Goal: Task Accomplishment & Management: Complete application form

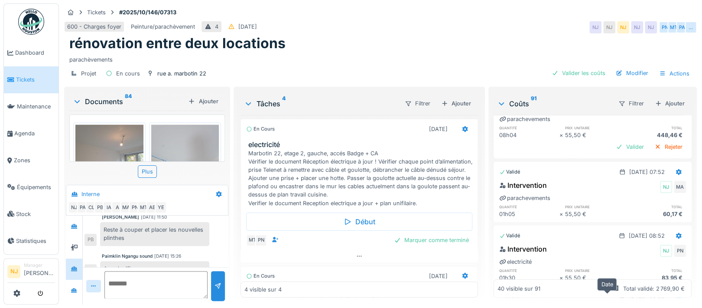
scroll to position [1373, 0]
click at [612, 143] on div "Valider" at bounding box center [629, 147] width 35 height 12
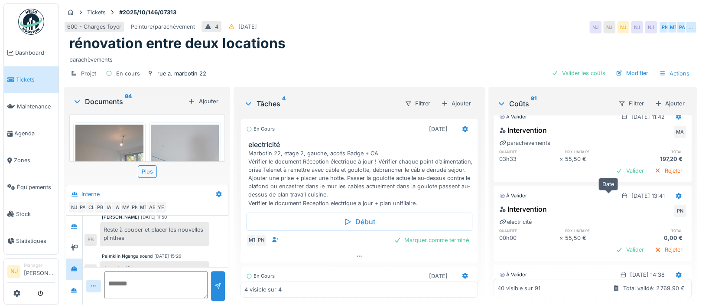
scroll to position [1546, 0]
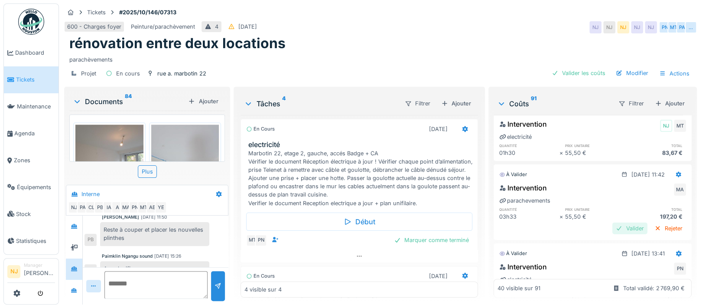
click at [612, 226] on div "Valider" at bounding box center [629, 228] width 35 height 12
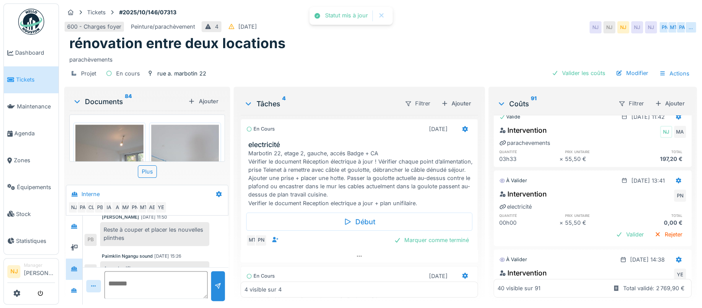
scroll to position [1661, 0]
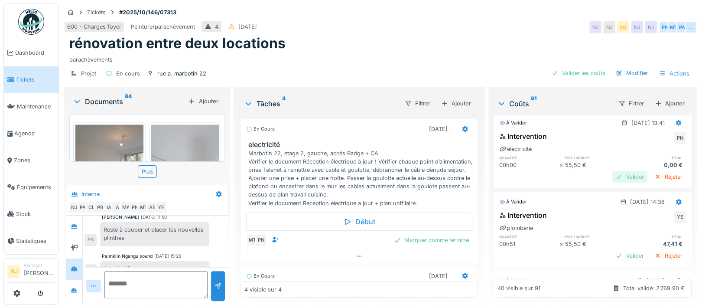
click at [612, 174] on div "Valider" at bounding box center [629, 177] width 35 height 12
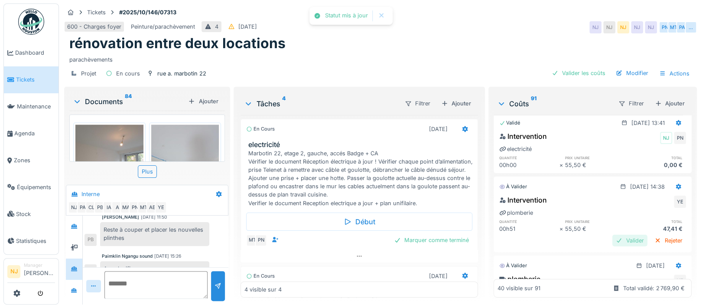
click at [612, 239] on div "Valider" at bounding box center [629, 240] width 35 height 12
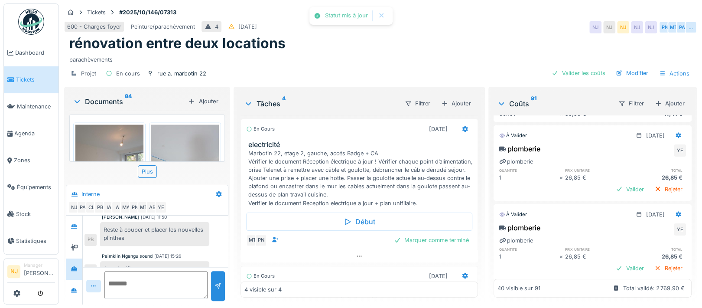
scroll to position [1777, 0]
click at [612, 186] on div "Valider" at bounding box center [629, 188] width 35 height 12
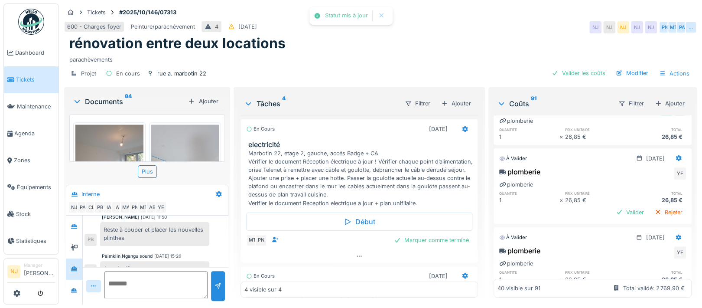
scroll to position [1835, 0]
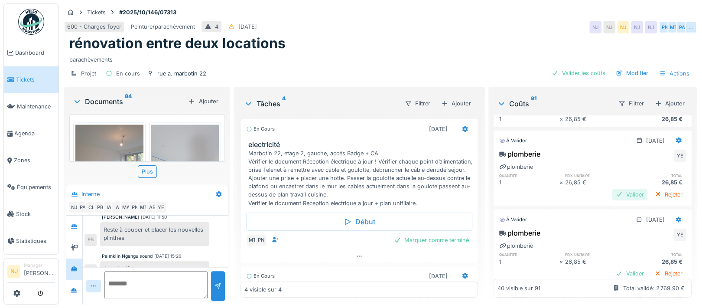
click at [612, 191] on div "Valider" at bounding box center [629, 194] width 35 height 12
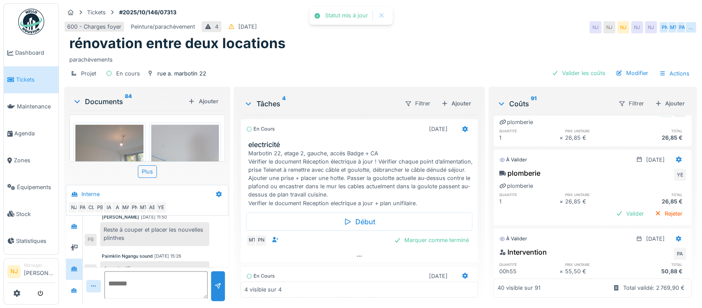
scroll to position [1950, 0]
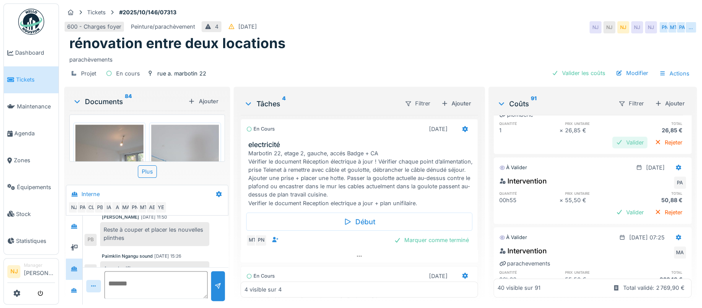
click at [612, 140] on div "Valider" at bounding box center [629, 142] width 35 height 12
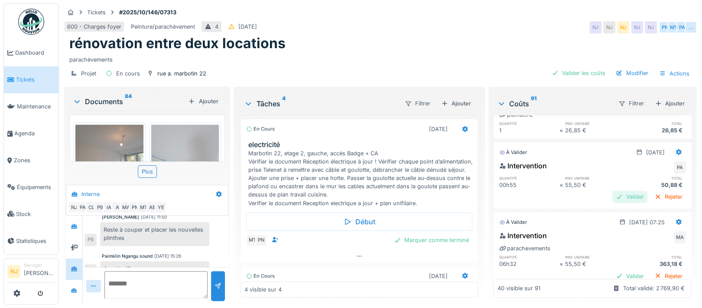
click at [612, 194] on div "Valider" at bounding box center [629, 197] width 35 height 12
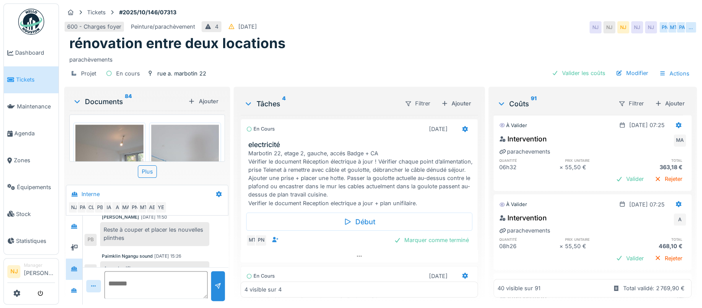
scroll to position [2008, 0]
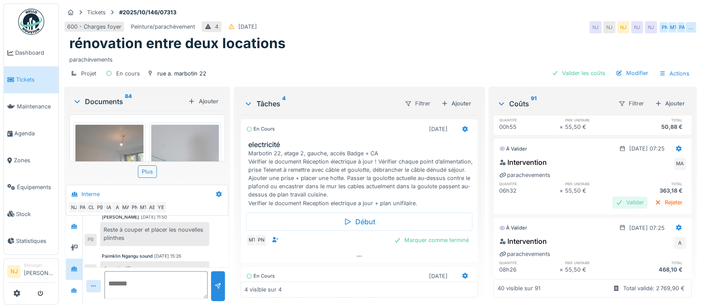
click at [612, 198] on div "Valider" at bounding box center [629, 202] width 35 height 12
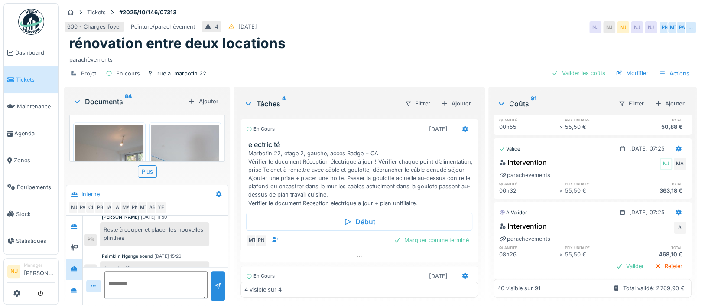
scroll to position [2124, 0]
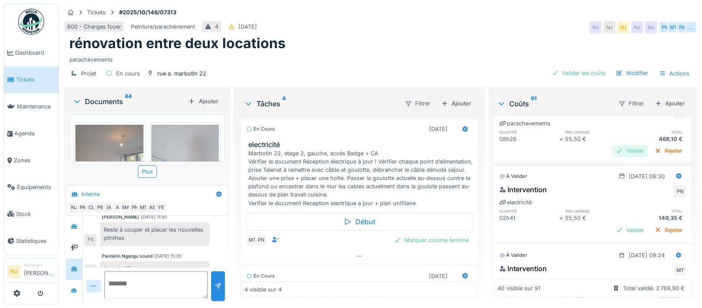
click at [612, 148] on div "Valider" at bounding box center [629, 151] width 35 height 12
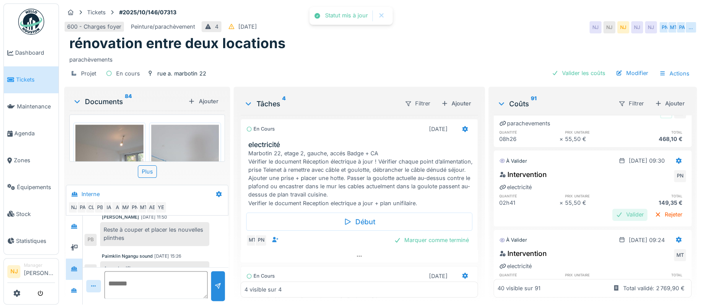
click at [612, 213] on div "Valider" at bounding box center [629, 214] width 35 height 12
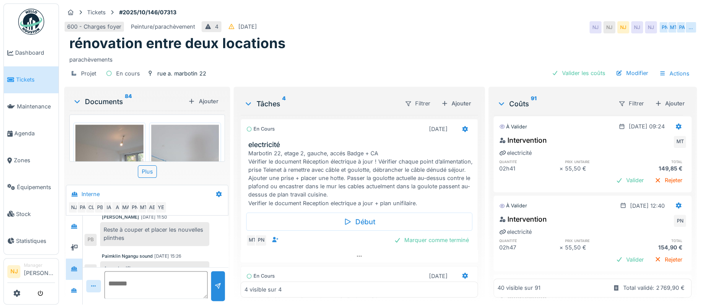
scroll to position [2239, 0]
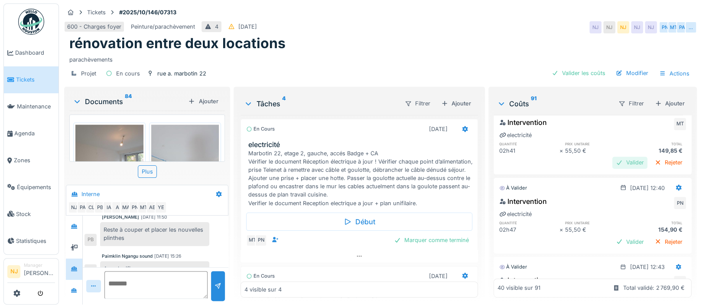
click at [612, 160] on div "Valider" at bounding box center [629, 162] width 35 height 12
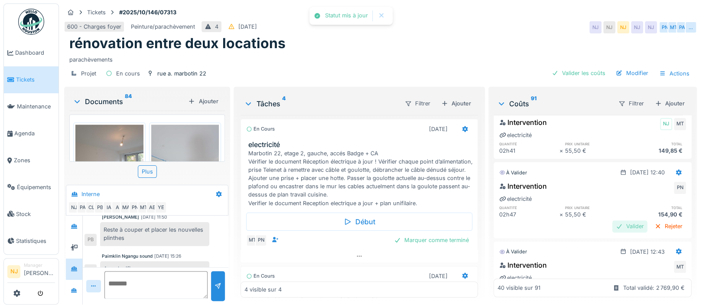
click at [612, 224] on div "Valider" at bounding box center [629, 226] width 35 height 12
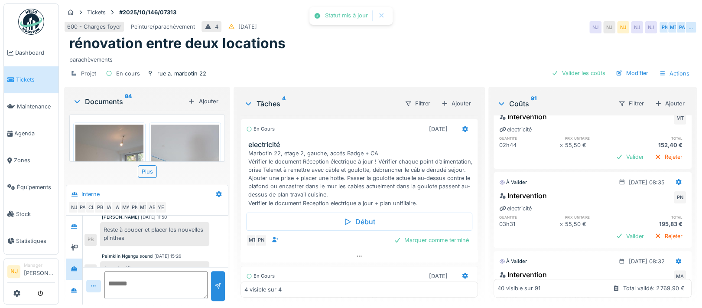
scroll to position [2354, 0]
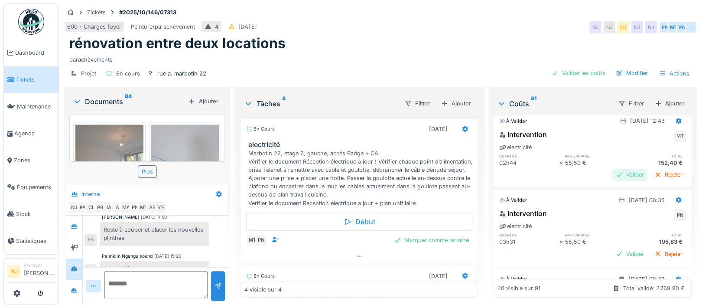
click at [612, 171] on div "Valider" at bounding box center [629, 174] width 35 height 12
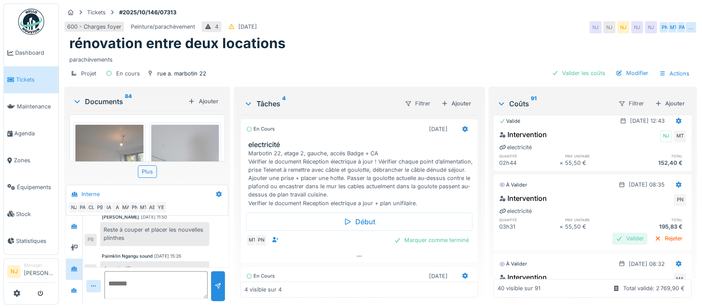
click at [612, 239] on div "Valider" at bounding box center [629, 238] width 35 height 12
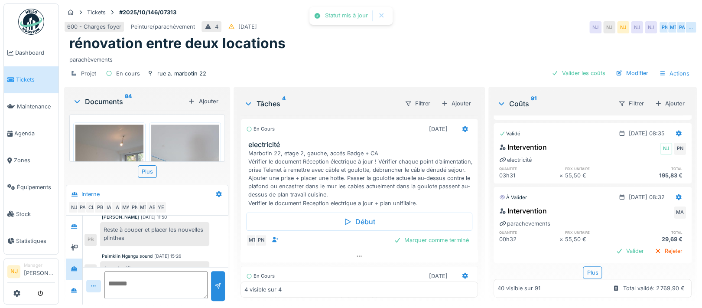
scroll to position [2419, 0]
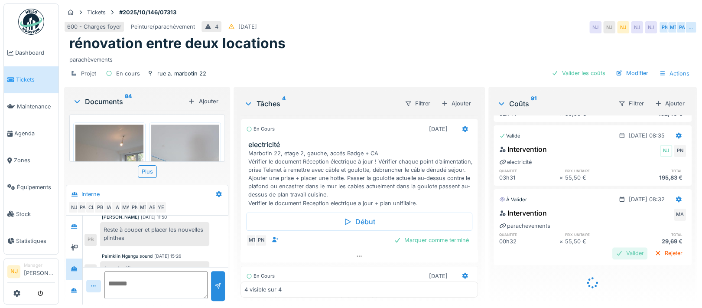
click at [612, 247] on div "Valider" at bounding box center [629, 253] width 35 height 12
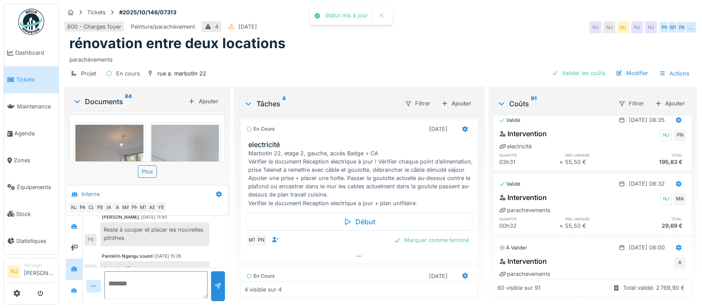
scroll to position [2477, 0]
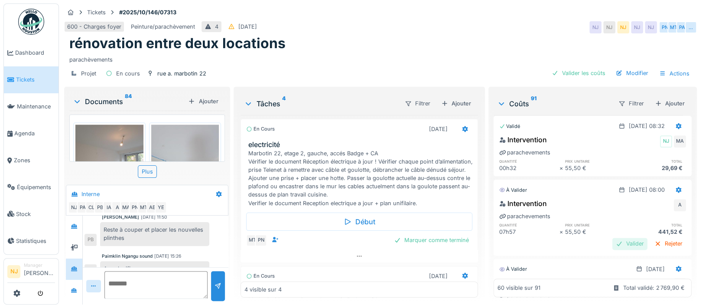
click at [612, 242] on div "Valider" at bounding box center [629, 243] width 35 height 12
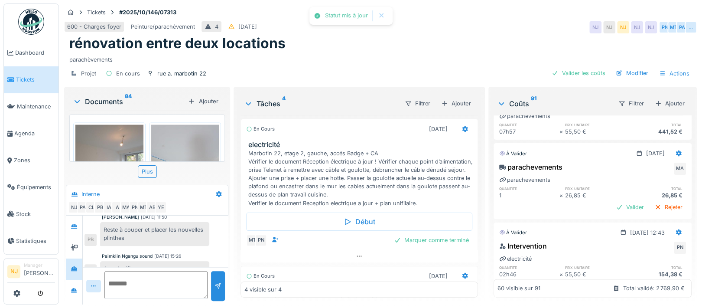
scroll to position [2592, 0]
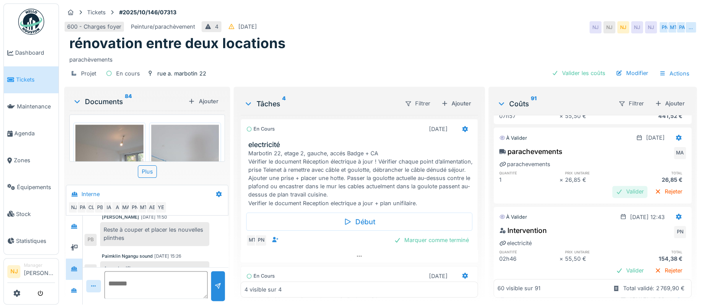
click at [612, 188] on div "Valider" at bounding box center [629, 191] width 35 height 12
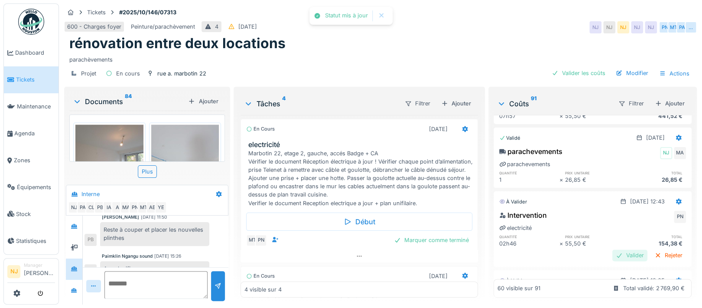
click at [612, 252] on div "Valider" at bounding box center [629, 255] width 35 height 12
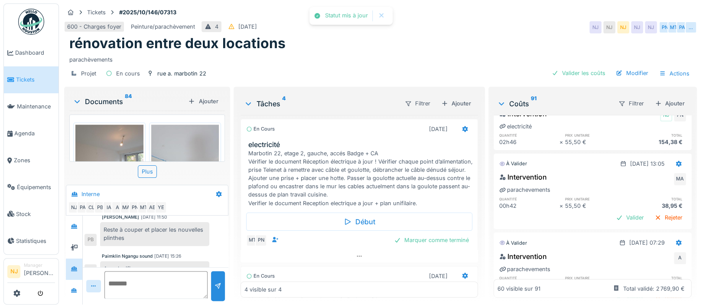
scroll to position [2707, 0]
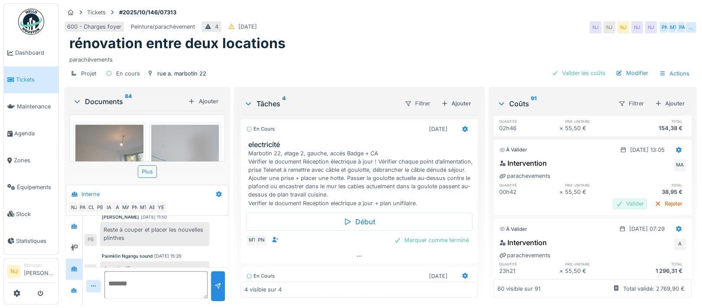
click at [612, 200] on div "Valider" at bounding box center [629, 204] width 35 height 12
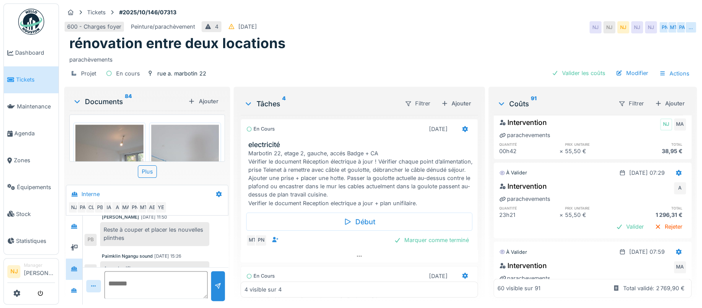
scroll to position [2765, 0]
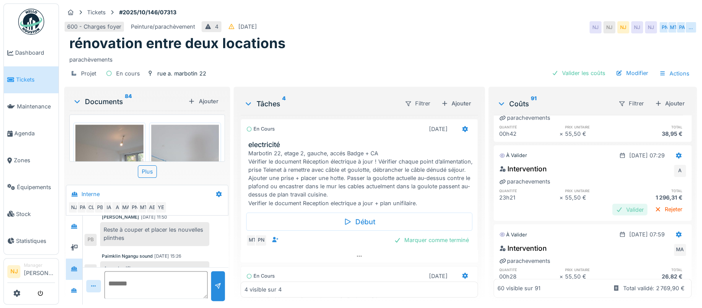
click at [612, 209] on div "Valider" at bounding box center [629, 209] width 35 height 12
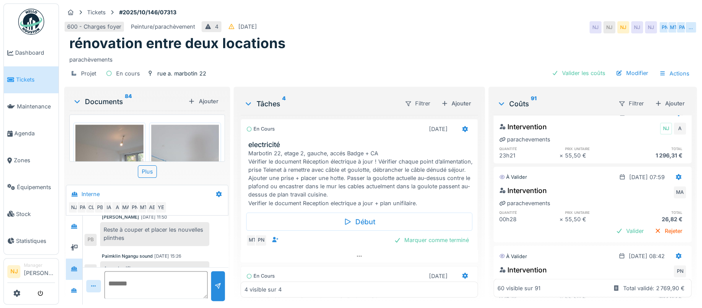
scroll to position [2823, 0]
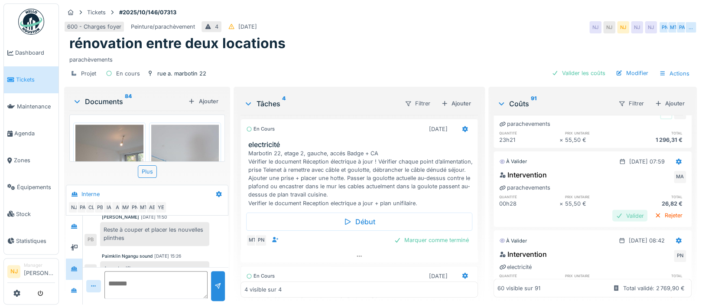
click at [612, 213] on div "Valider" at bounding box center [629, 215] width 35 height 12
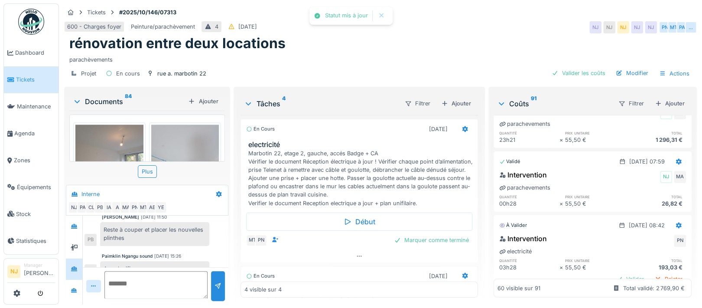
scroll to position [2881, 0]
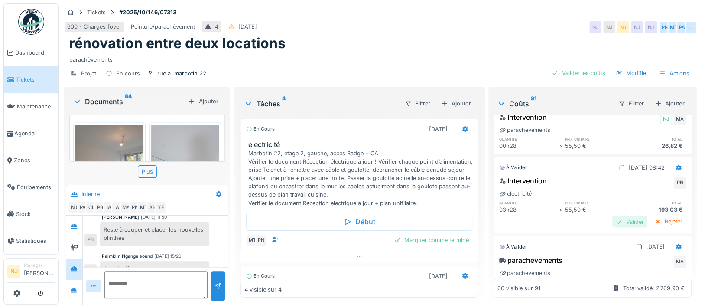
click at [612, 219] on div "Valider" at bounding box center [629, 221] width 35 height 12
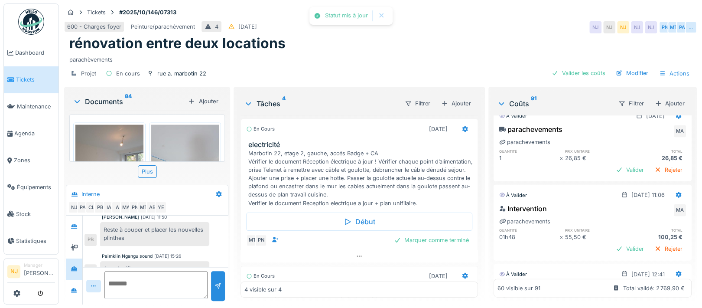
scroll to position [2996, 0]
click at [612, 167] on div "Valider" at bounding box center [629, 169] width 35 height 12
click at [612, 166] on div "Valider" at bounding box center [629, 169] width 35 height 12
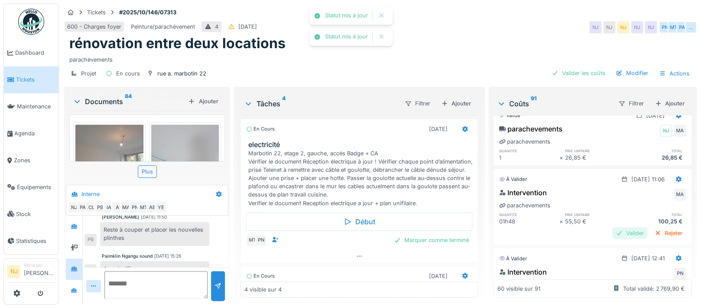
click at [612, 230] on div "Valider" at bounding box center [629, 233] width 35 height 12
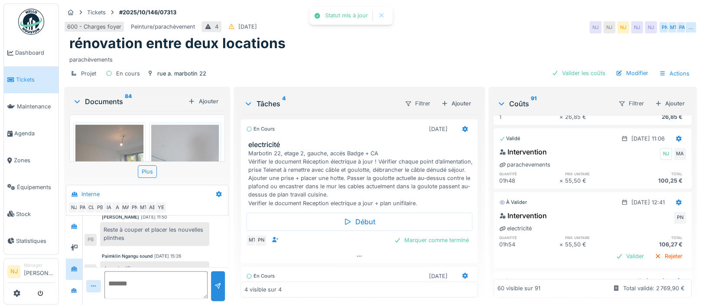
scroll to position [3054, 0]
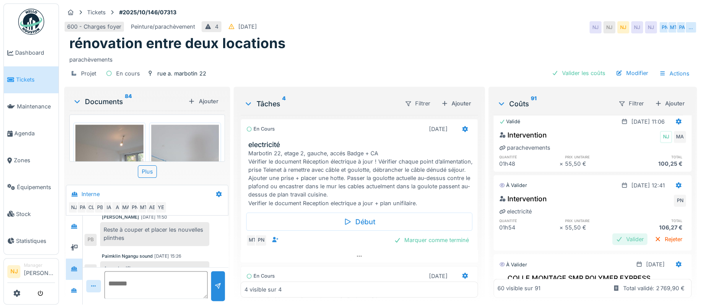
click at [612, 234] on div "Valider" at bounding box center [629, 239] width 35 height 12
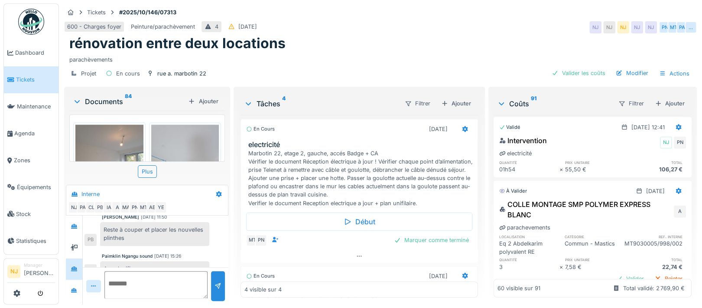
scroll to position [3170, 0]
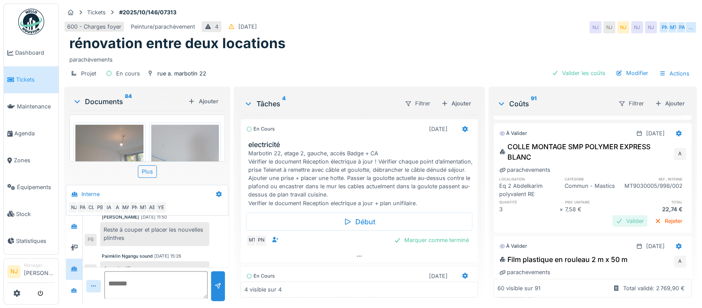
click at [612, 219] on div "Valider" at bounding box center [629, 221] width 35 height 12
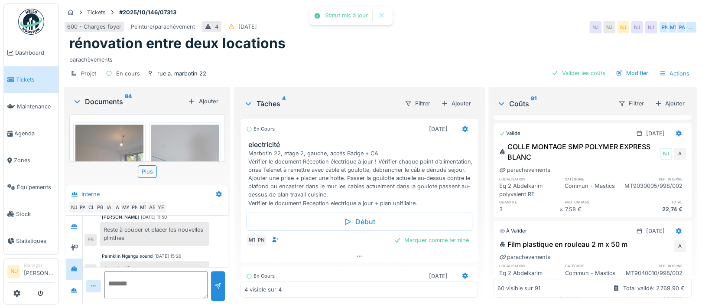
scroll to position [3228, 0]
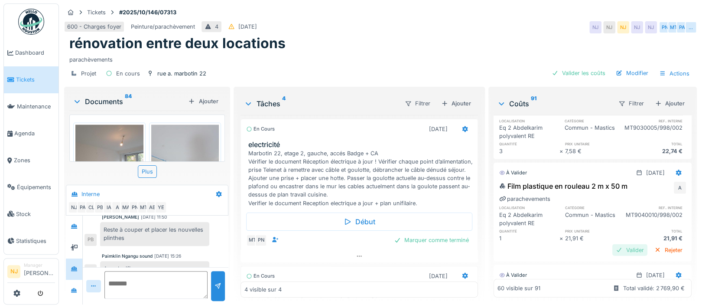
click at [612, 248] on div "Valider" at bounding box center [629, 250] width 35 height 12
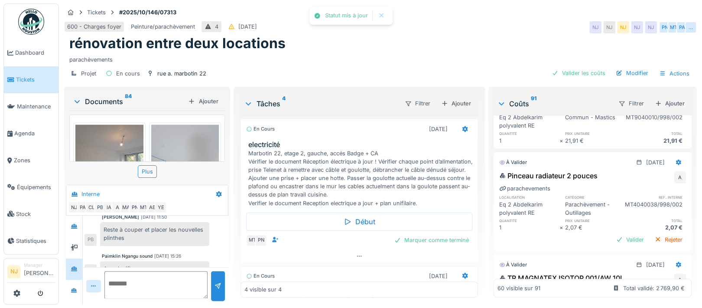
scroll to position [3343, 0]
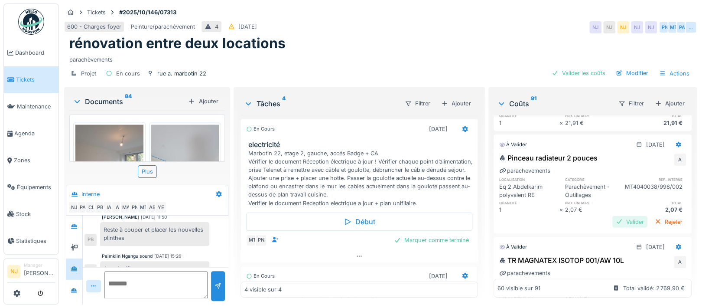
click at [612, 218] on div "Valider" at bounding box center [629, 222] width 35 height 12
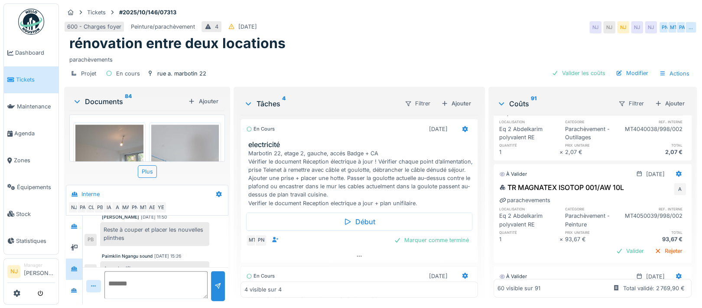
scroll to position [3458, 0]
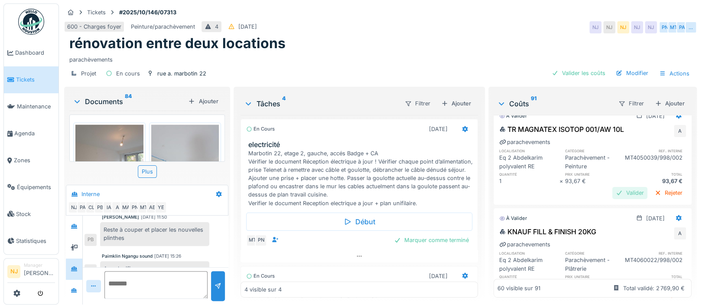
click at [612, 188] on div "Valider" at bounding box center [629, 193] width 35 height 12
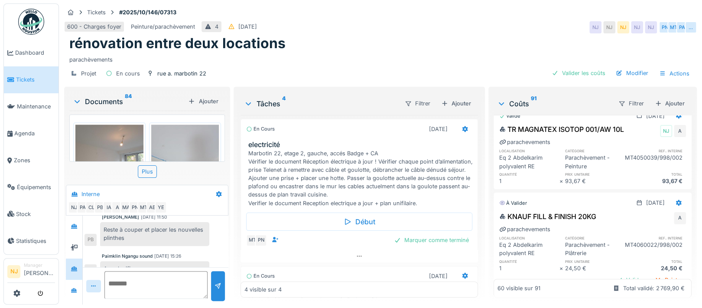
scroll to position [3516, 0]
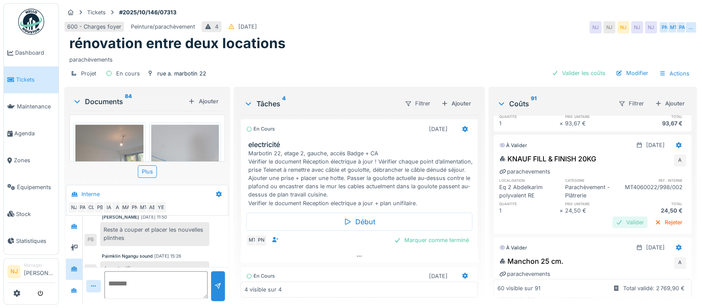
click at [612, 218] on div "Valider" at bounding box center [629, 222] width 35 height 12
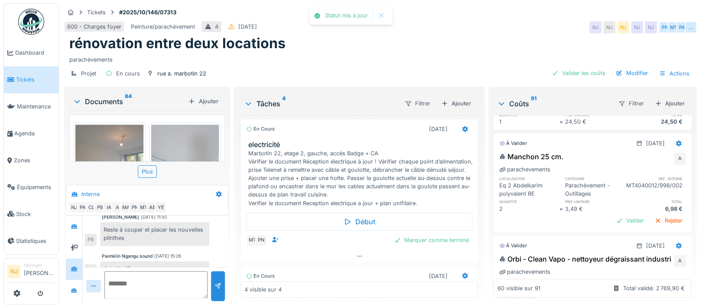
scroll to position [3631, 0]
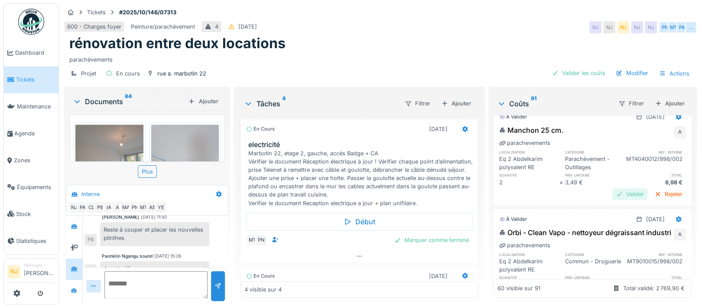
click at [612, 194] on div "Valider" at bounding box center [629, 194] width 35 height 12
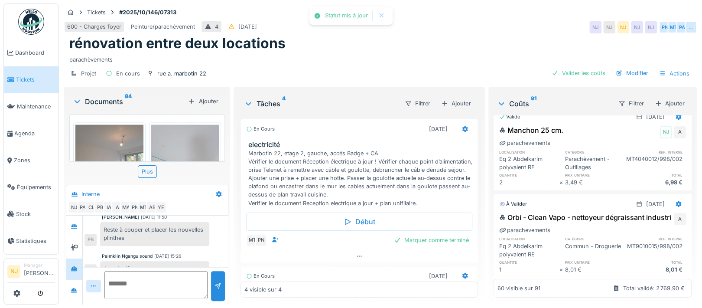
scroll to position [3689, 0]
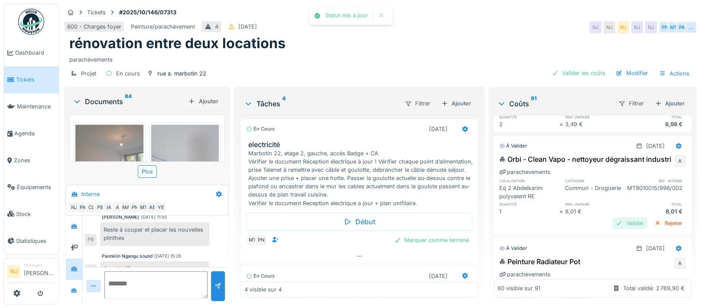
click at [612, 229] on div "Valider" at bounding box center [629, 223] width 35 height 12
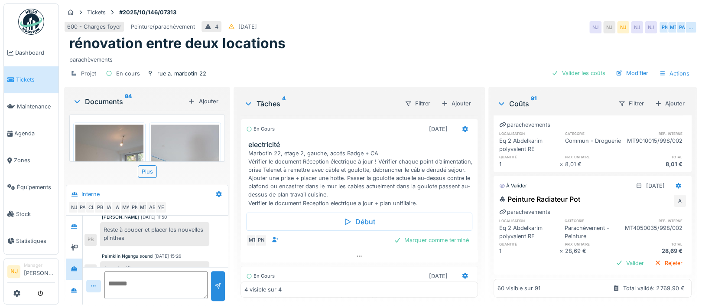
scroll to position [3805, 0]
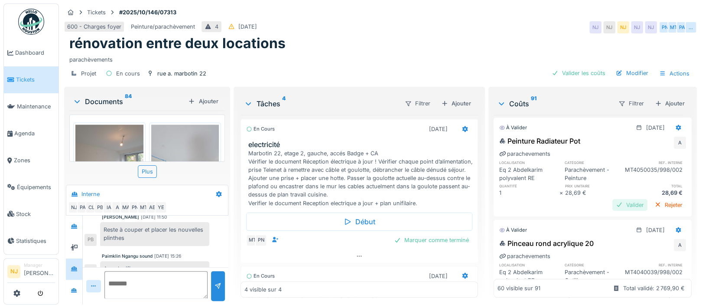
click at [612, 201] on div "Valider" at bounding box center [629, 205] width 35 height 12
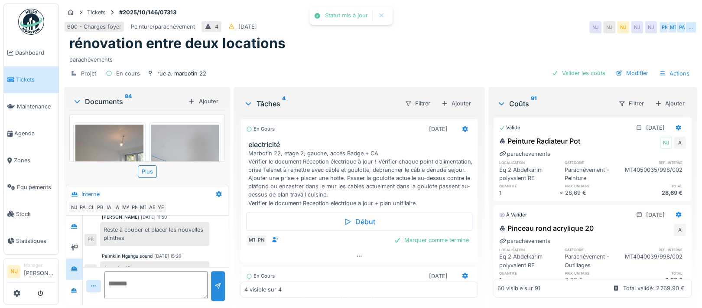
scroll to position [3863, 0]
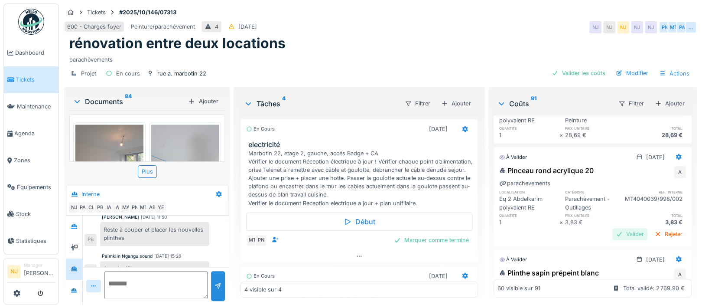
click at [612, 233] on div "Valider" at bounding box center [629, 234] width 35 height 12
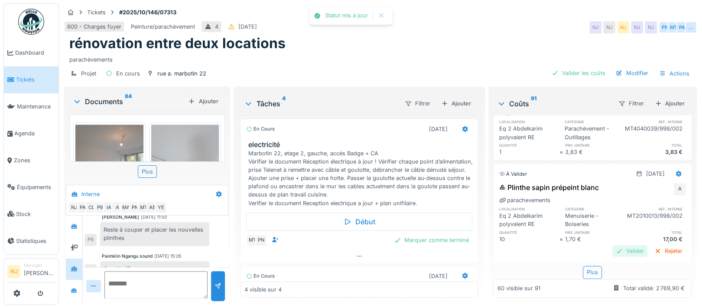
scroll to position [3946, 0]
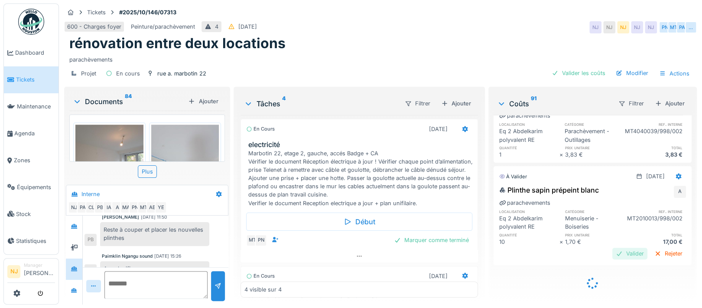
click at [612, 247] on div "Valider" at bounding box center [629, 253] width 35 height 12
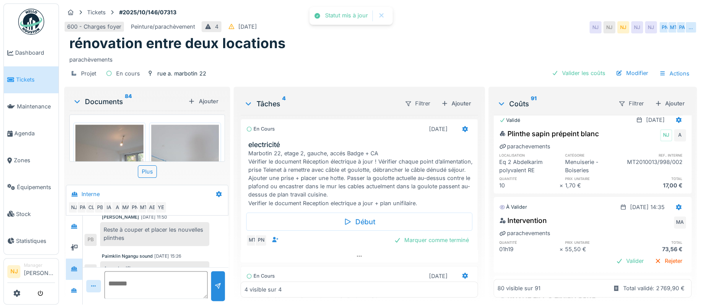
scroll to position [4004, 0]
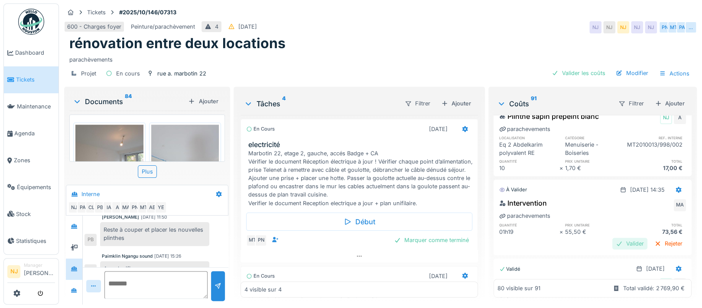
click at [612, 242] on div "Valider" at bounding box center [629, 243] width 35 height 12
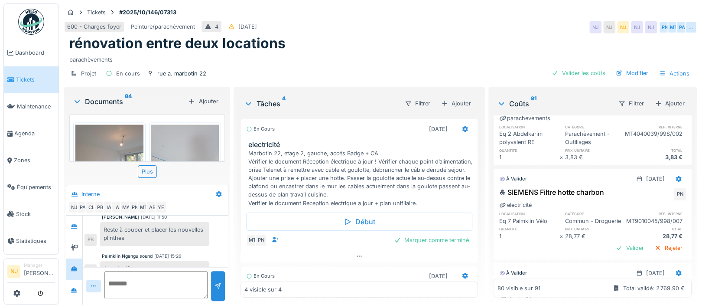
scroll to position [4581, 0]
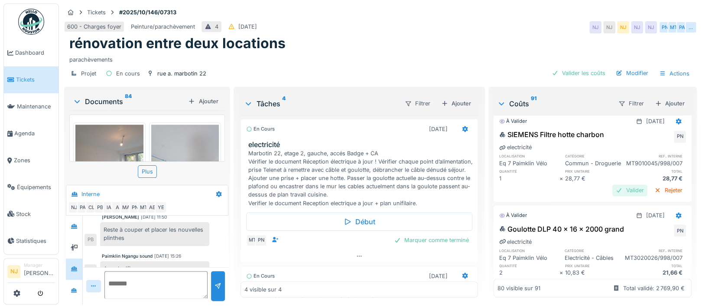
click at [612, 195] on div "Valider" at bounding box center [629, 190] width 35 height 12
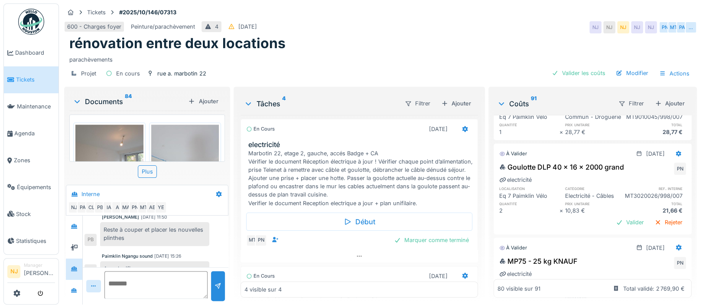
scroll to position [4697, 0]
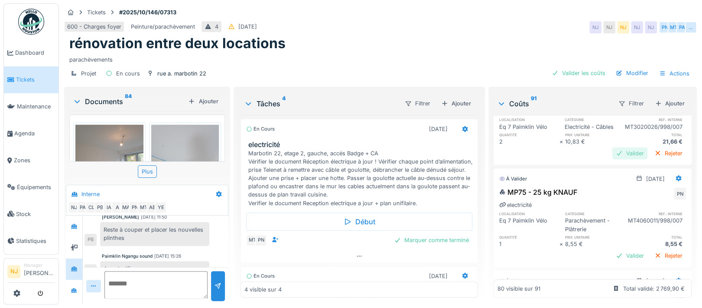
click at [612, 159] on div "Valider" at bounding box center [629, 153] width 35 height 12
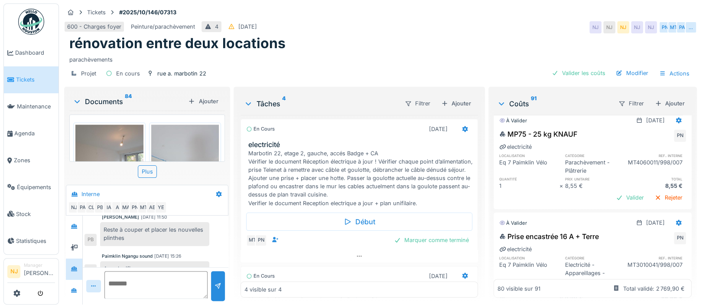
scroll to position [4755, 0]
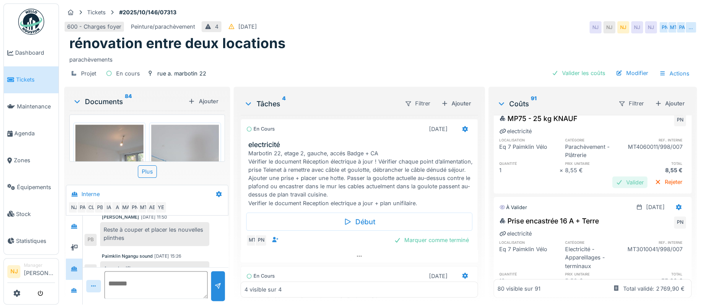
click at [612, 188] on div "Valider" at bounding box center [629, 182] width 35 height 12
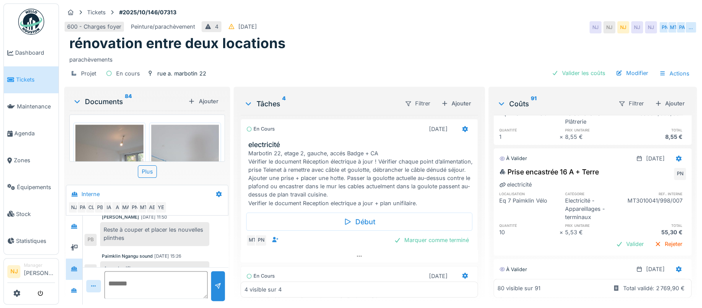
scroll to position [4812, 0]
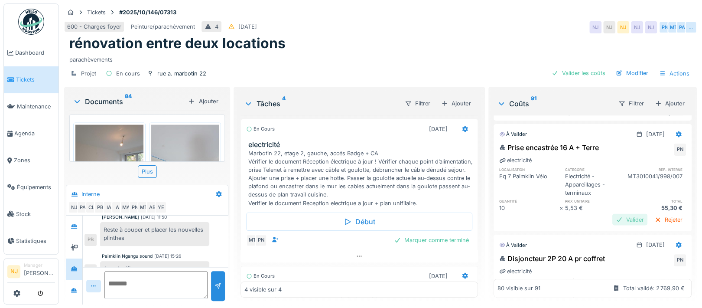
click at [612, 225] on div "Valider" at bounding box center [629, 220] width 35 height 12
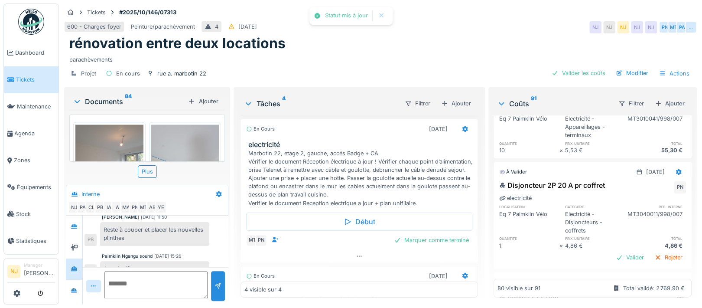
scroll to position [4928, 0]
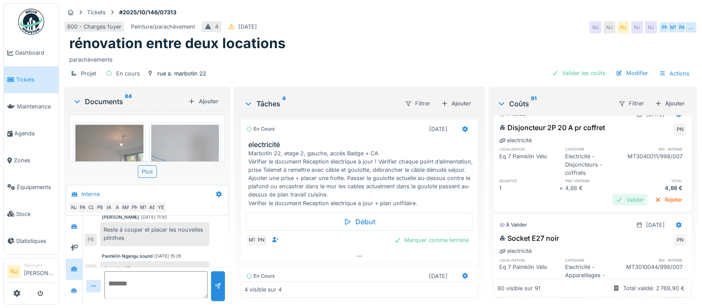
click at [612, 205] on div "Valider" at bounding box center [629, 200] width 35 height 12
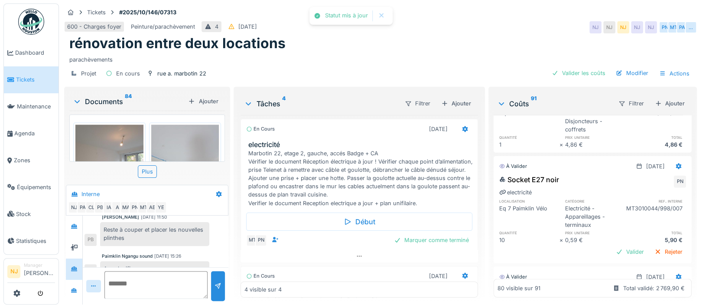
scroll to position [4986, 0]
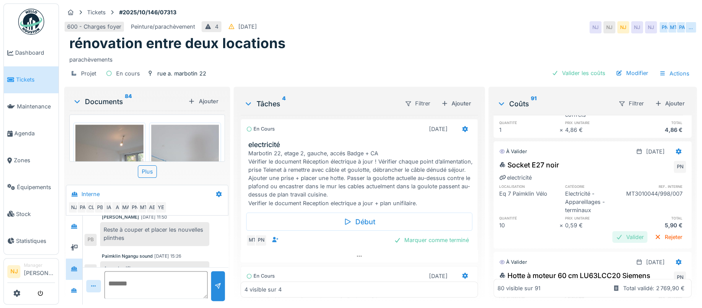
click at [612, 243] on div "Valider" at bounding box center [629, 237] width 35 height 12
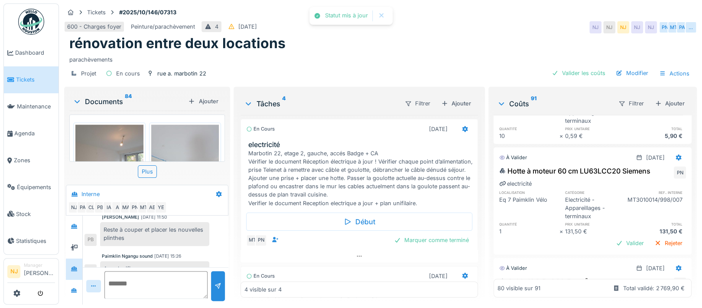
scroll to position [5101, 0]
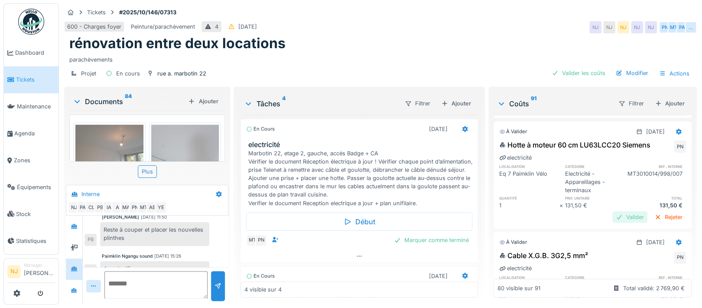
click at [612, 223] on div "Valider" at bounding box center [629, 217] width 35 height 12
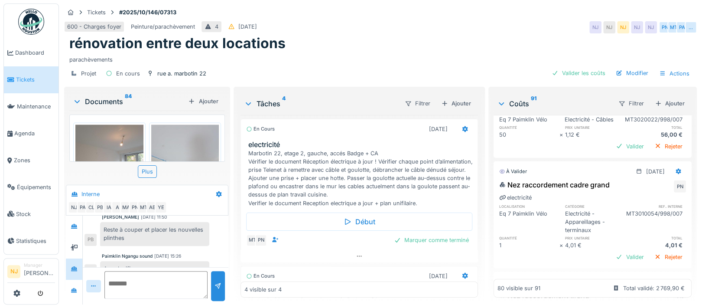
scroll to position [5274, 0]
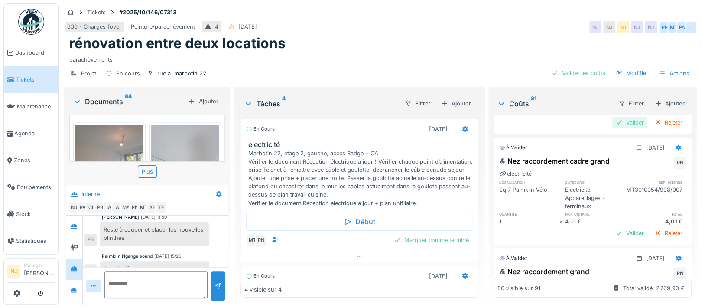
click at [612, 128] on div "Valider" at bounding box center [629, 123] width 35 height 12
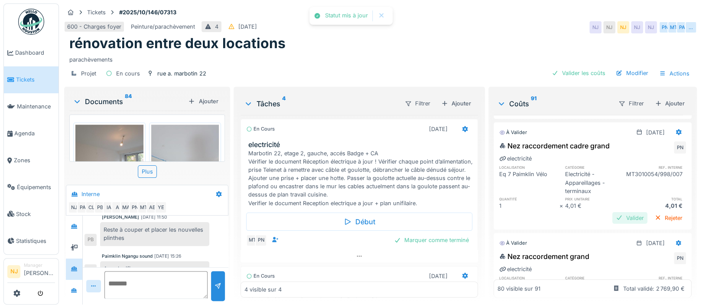
click at [612, 223] on div "Valider" at bounding box center [629, 218] width 35 height 12
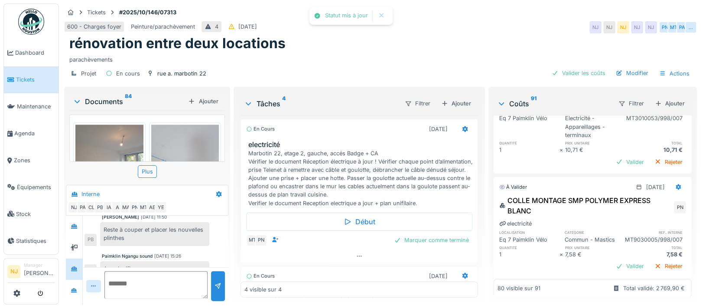
scroll to position [5448, 0]
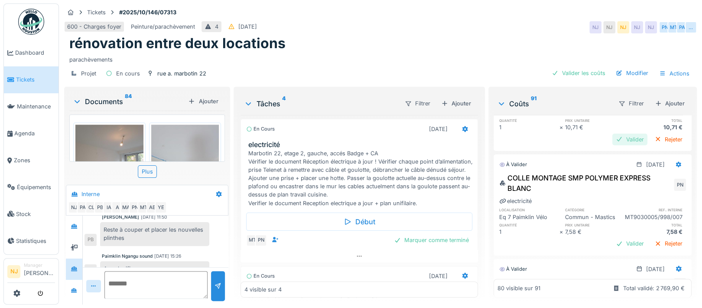
click at [612, 145] on div "Valider" at bounding box center [629, 139] width 35 height 12
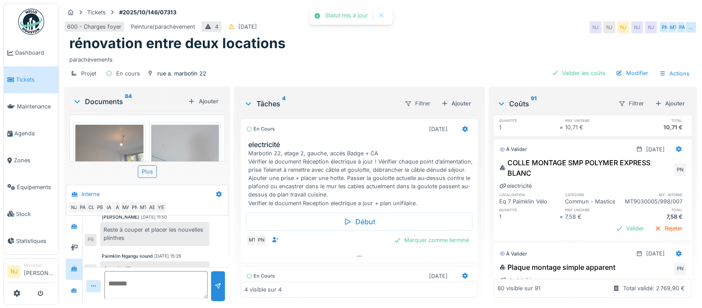
scroll to position [5505, 0]
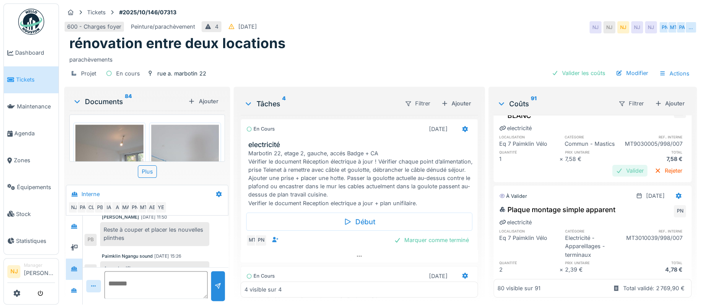
click at [612, 176] on div "Valider" at bounding box center [629, 171] width 35 height 12
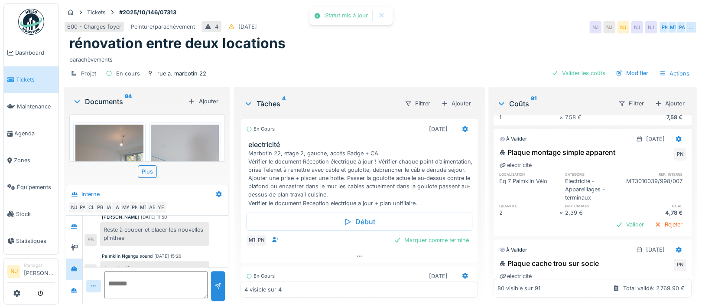
scroll to position [5563, 0]
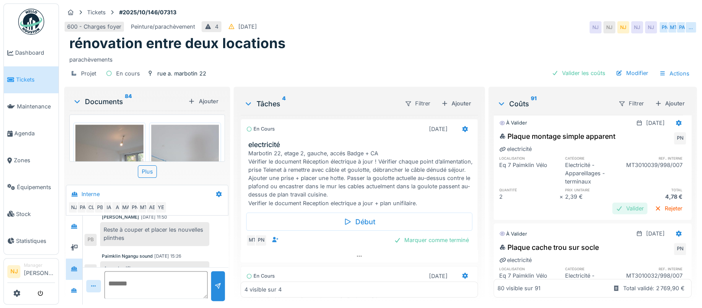
click at [612, 214] on div "Valider" at bounding box center [629, 208] width 35 height 12
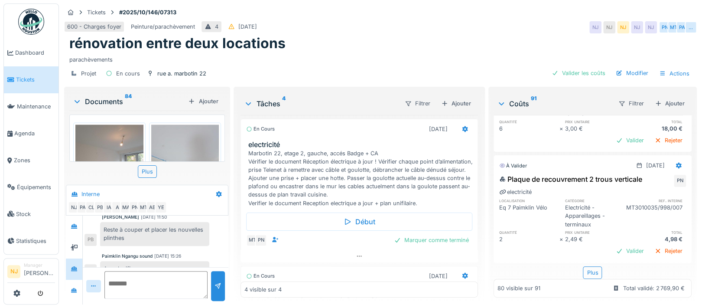
scroll to position [5736, 0]
click at [612, 146] on div "Valider" at bounding box center [629, 140] width 35 height 12
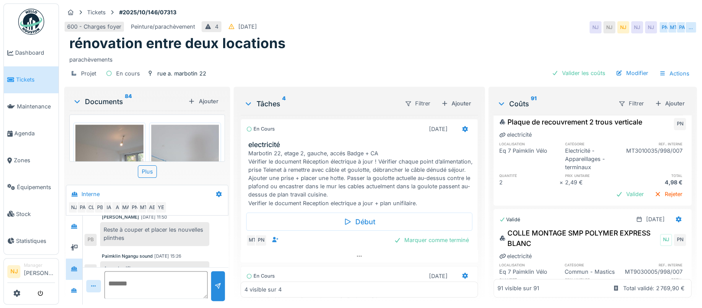
scroll to position [5769, 0]
click at [612, 198] on div "Valider" at bounding box center [629, 193] width 35 height 12
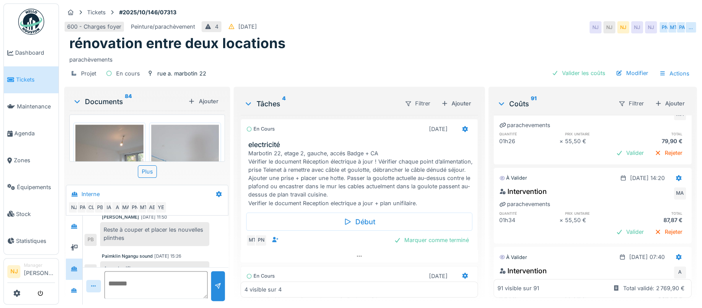
scroll to position [6174, 0]
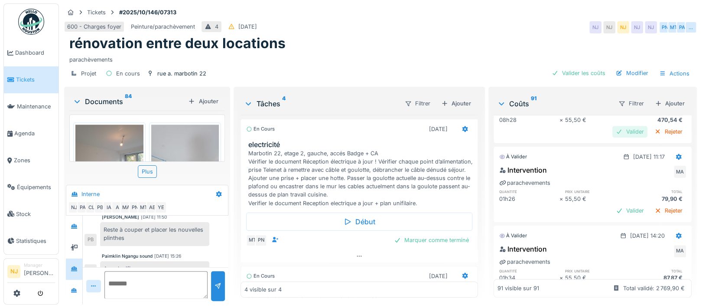
click at [612, 137] on div "Valider" at bounding box center [629, 132] width 35 height 12
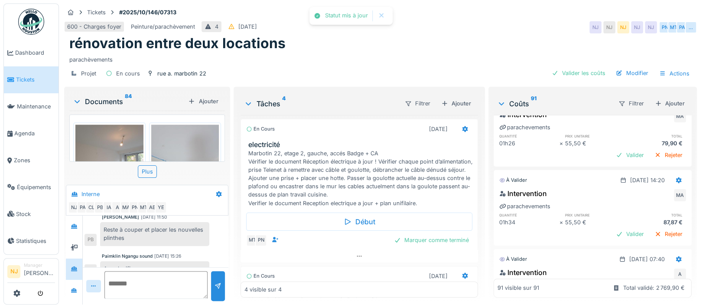
scroll to position [6231, 0]
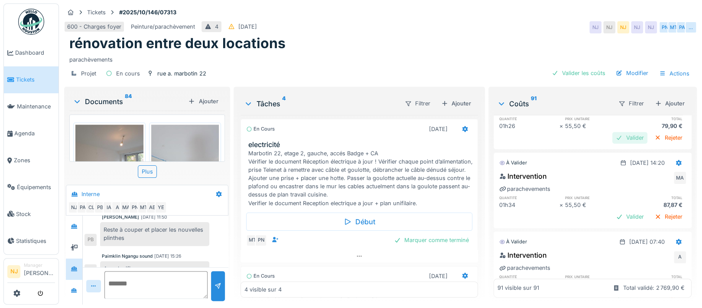
click at [612, 143] on div "Valider" at bounding box center [629, 138] width 35 height 12
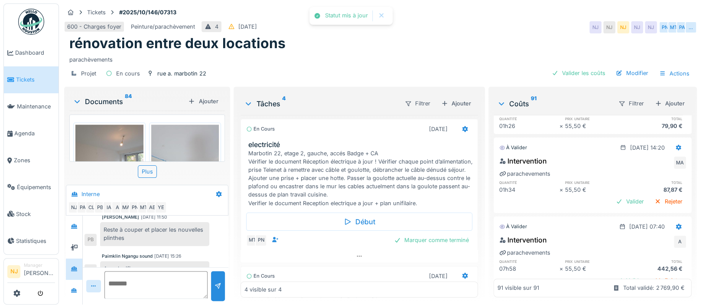
scroll to position [6289, 0]
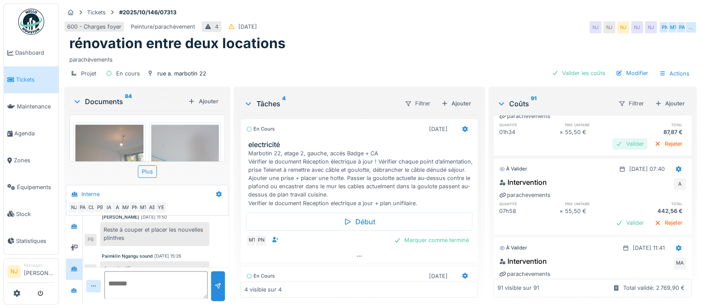
click at [612, 149] on div "Valider" at bounding box center [629, 144] width 35 height 12
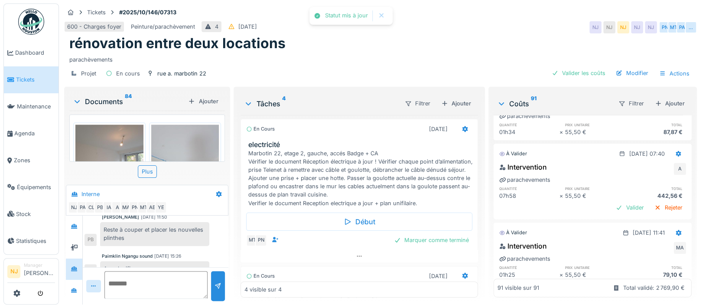
scroll to position [6347, 0]
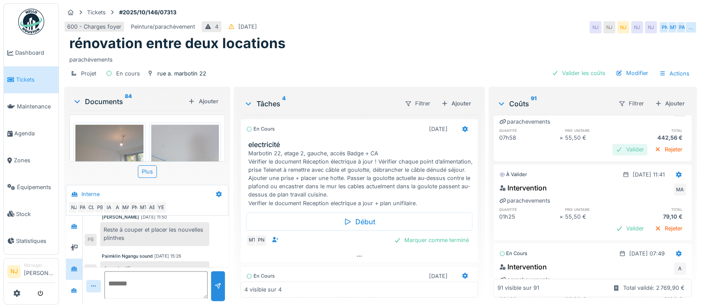
click at [612, 155] on div "Valider" at bounding box center [629, 149] width 35 height 12
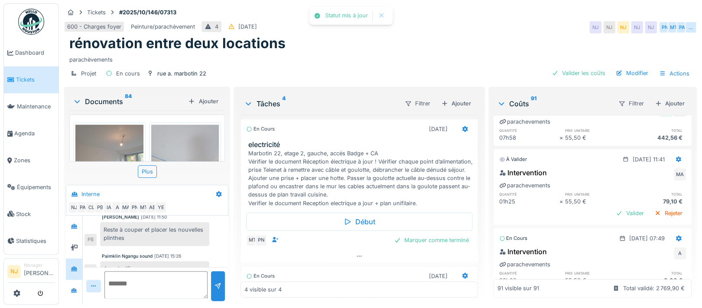
scroll to position [6405, 0]
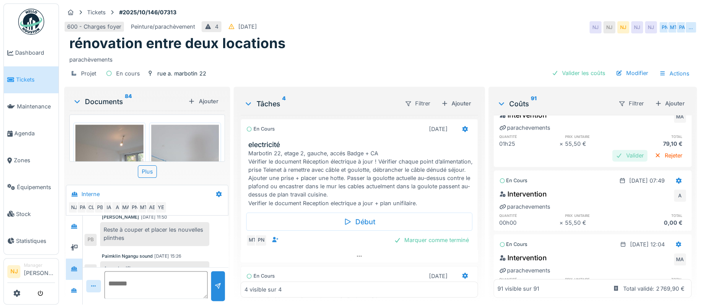
click at [612, 161] on div "Valider" at bounding box center [629, 155] width 35 height 12
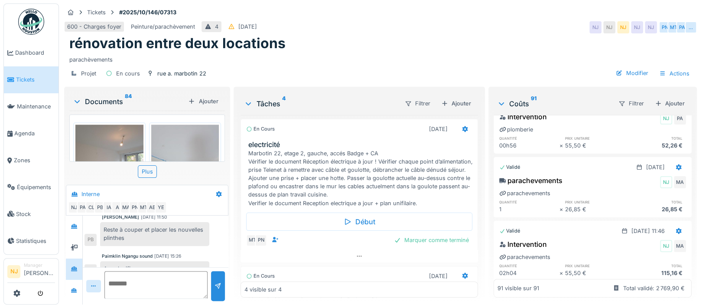
scroll to position [0, 0]
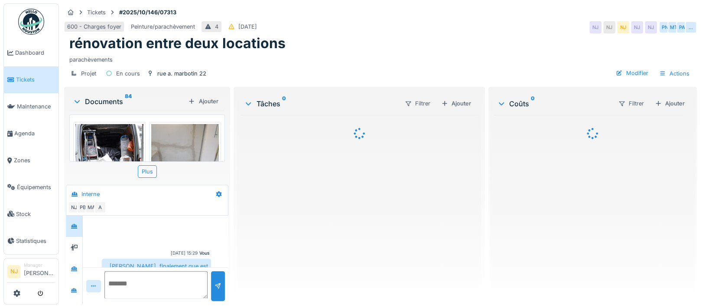
scroll to position [135, 0]
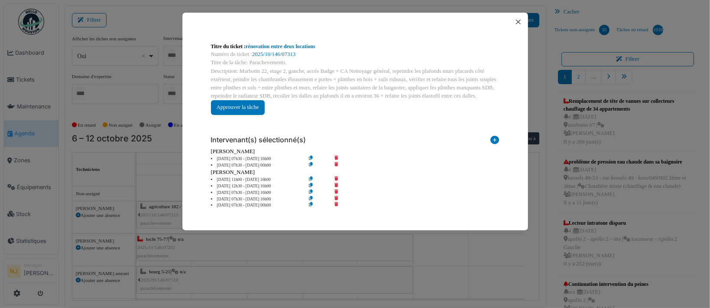
scroll to position [10, 0]
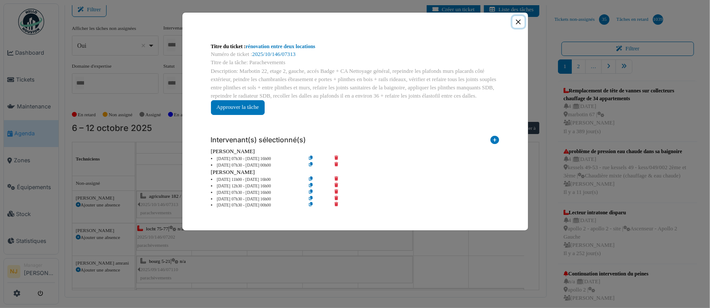
click at [516, 22] on button "Close" at bounding box center [518, 22] width 12 height 12
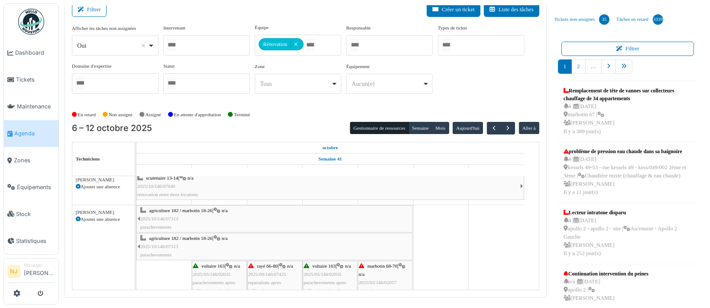
scroll to position [58, 0]
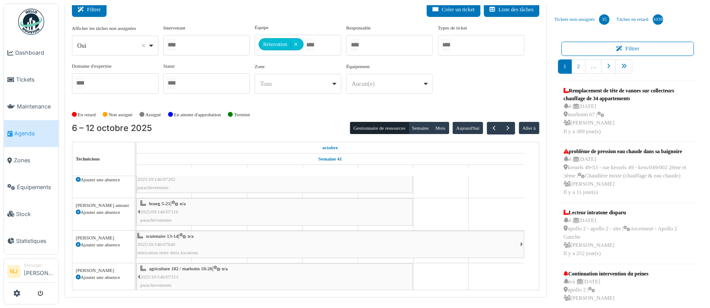
click at [92, 11] on button "Filtrer" at bounding box center [89, 10] width 35 height 14
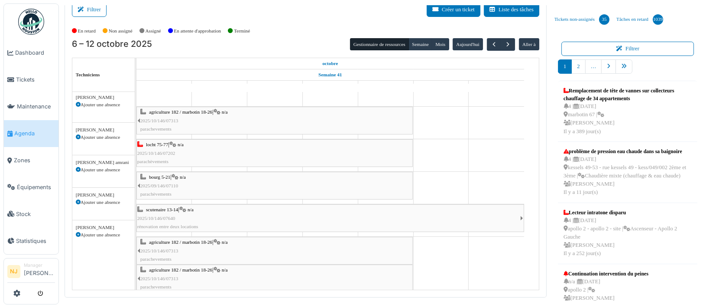
scroll to position [0, 0]
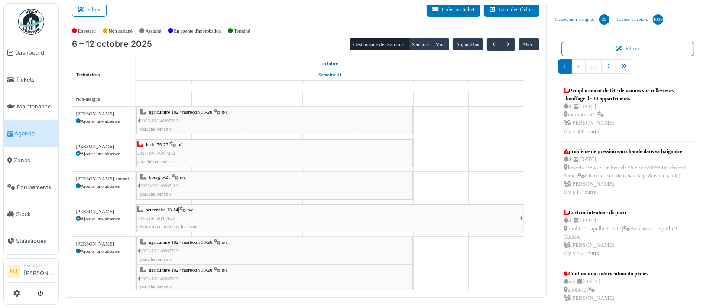
click at [165, 150] on span "2025/10/146/07202" at bounding box center [156, 152] width 38 height 5
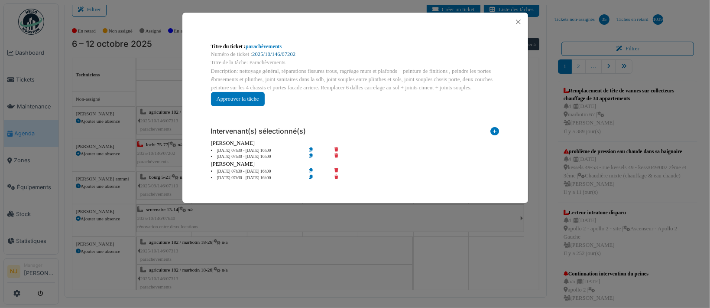
click at [260, 55] on link "2025/10/146/07202" at bounding box center [273, 54] width 43 height 6
click at [517, 22] on button "Close" at bounding box center [518, 22] width 12 height 12
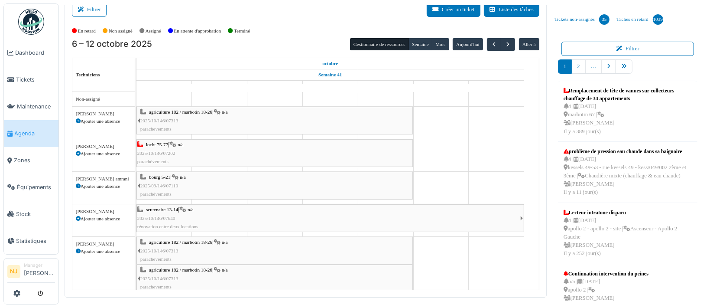
click at [199, 185] on div "bourg 5-21 | n/a 2025/09/146/07110 parachèvements" at bounding box center [276, 185] width 272 height 25
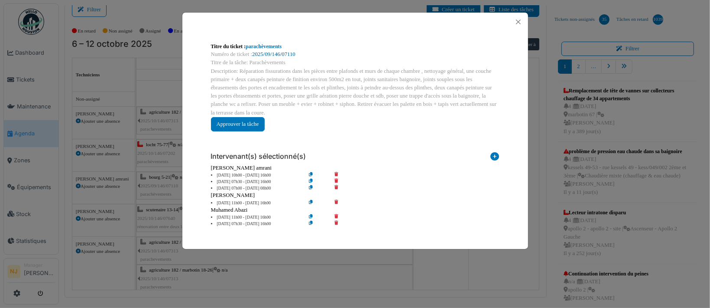
click at [257, 56] on link "2025/09/146/07110" at bounding box center [273, 54] width 43 height 6
click at [520, 22] on button "Close" at bounding box center [518, 22] width 12 height 12
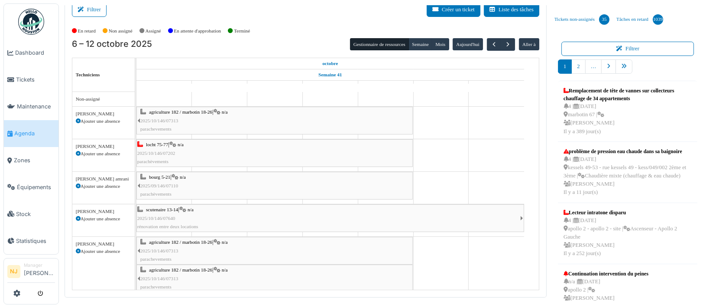
click at [172, 213] on div "scutenaire 13-14 | n/a 2025/10/146/07640 rénovation entre deux locations" at bounding box center [328, 217] width 383 height 25
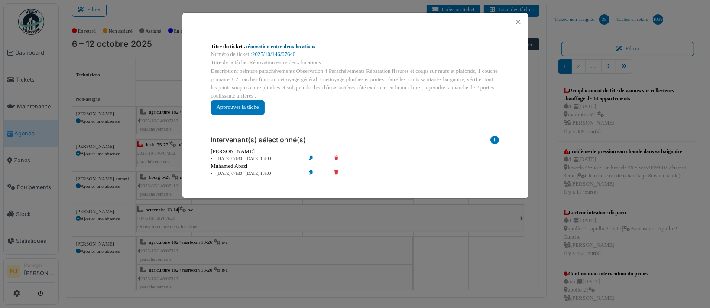
click at [273, 45] on link "rénovation entre deux locations" at bounding box center [281, 46] width 70 height 6
click at [520, 21] on button "Close" at bounding box center [518, 22] width 12 height 12
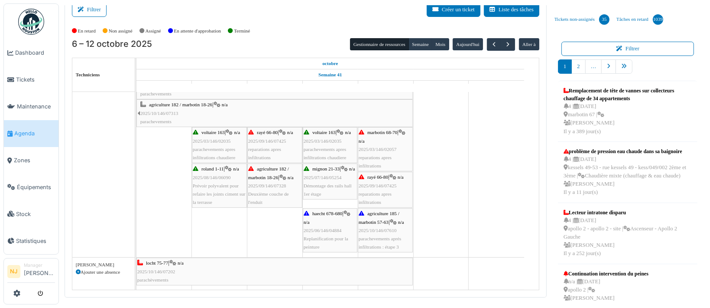
scroll to position [231, 0]
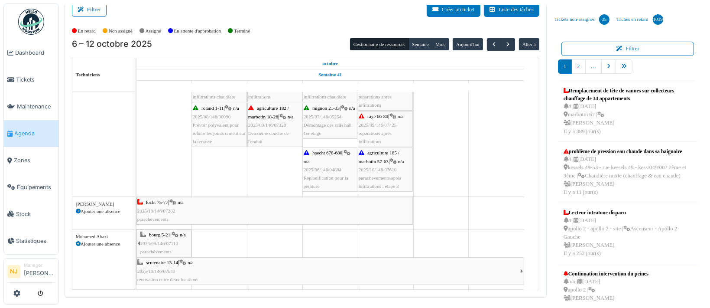
click at [184, 204] on div "locht 75-77 | n/a 2025/10/146/07202 parachèvements" at bounding box center [274, 210] width 275 height 25
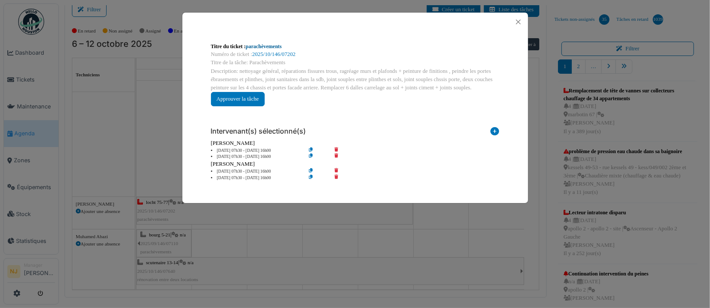
click at [263, 48] on link "parachèvements" at bounding box center [264, 46] width 36 height 6
click at [521, 21] on button "Close" at bounding box center [518, 22] width 12 height 12
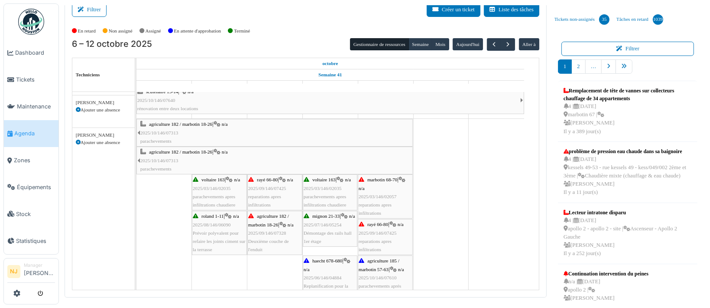
scroll to position [118, 0]
click at [224, 194] on span "parachevements apres infiltrations chaudiere" at bounding box center [214, 200] width 42 height 13
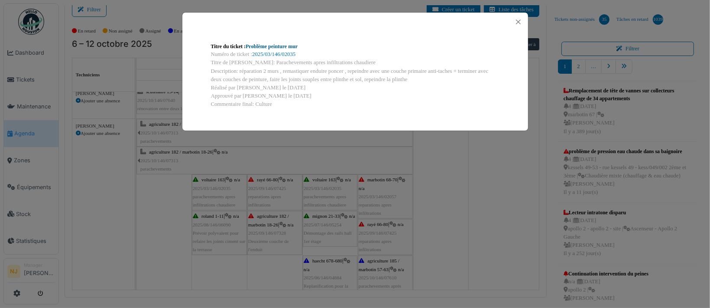
click at [276, 47] on link "Problème peinture mur" at bounding box center [272, 46] width 52 height 6
click at [519, 22] on button "Close" at bounding box center [518, 22] width 12 height 12
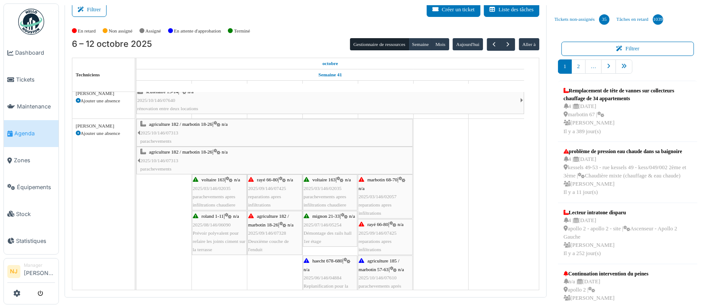
click at [220, 222] on span "2025/08/146/06090" at bounding box center [212, 224] width 38 height 5
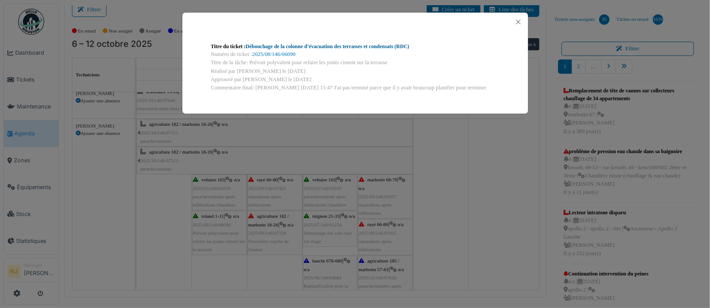
click at [280, 48] on link "Débouchage de la colonne d’évacuation des terrasses et condensats (RDC)" at bounding box center [328, 46] width 164 height 6
click at [518, 20] on button "Close" at bounding box center [518, 22] width 12 height 12
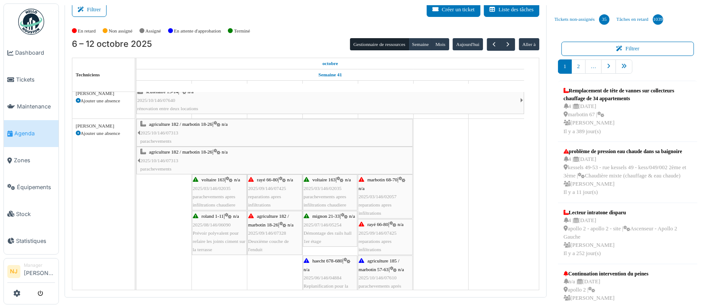
click at [275, 185] on span "2025/09/146/07425" at bounding box center [267, 187] width 38 height 5
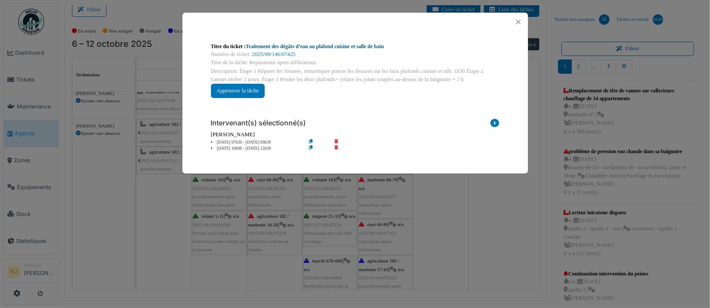
click at [266, 45] on link "Traitement des dégâts d’eau au plafond cuisine et salle de bain" at bounding box center [315, 46] width 138 height 6
click at [517, 19] on button "Close" at bounding box center [518, 22] width 12 height 12
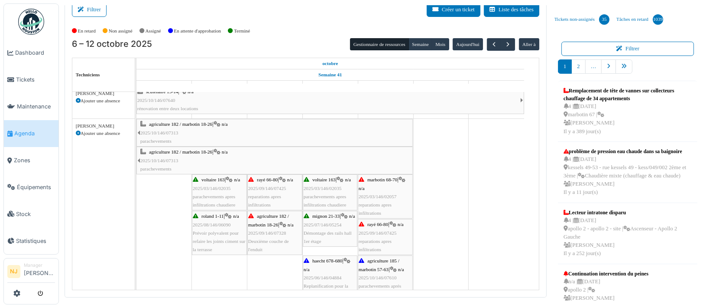
click at [267, 225] on span "agriculture 182 / marbotin 18-26" at bounding box center [268, 219] width 41 height 13
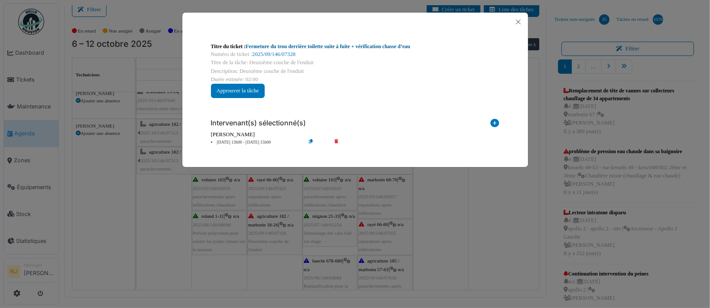
click at [290, 44] on link "Fermeture du trou derrière toilette suite à fuite + vérification chasse d’eau" at bounding box center [328, 46] width 165 height 6
click at [521, 20] on button "Close" at bounding box center [518, 22] width 12 height 12
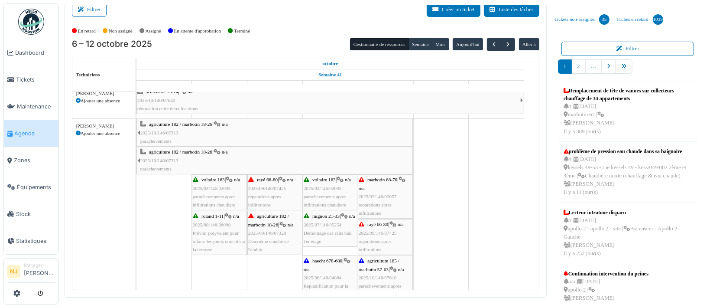
click at [324, 188] on span "2025/03/146/02035" at bounding box center [323, 187] width 38 height 5
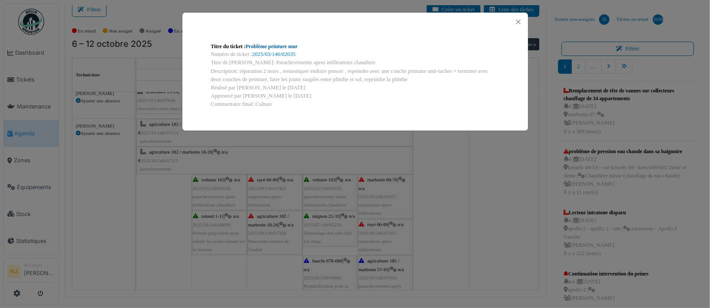
click at [271, 45] on link "Problème peinture mur" at bounding box center [272, 46] width 52 height 6
click at [518, 20] on button "Close" at bounding box center [518, 22] width 12 height 12
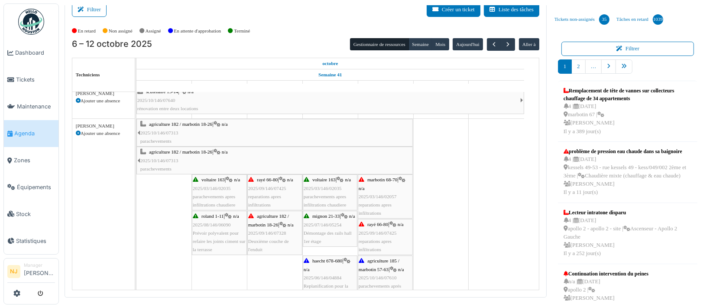
click at [320, 223] on div "mignon 21-33 | n/a 2025/07/146/05254 Démontage des rails hall 1er étage" at bounding box center [330, 228] width 53 height 33
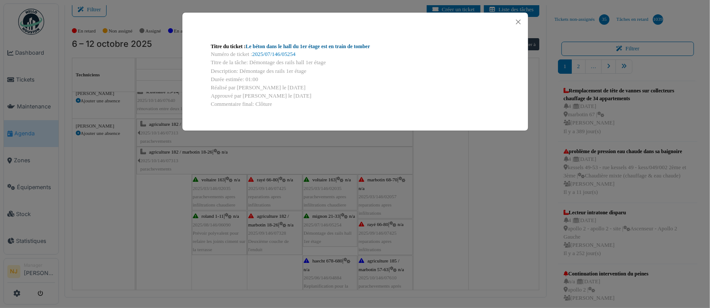
click at [285, 46] on link "Le béton dans le hall du 1er étage est en train de tomber" at bounding box center [308, 46] width 124 height 6
click at [516, 19] on button "Close" at bounding box center [518, 22] width 12 height 12
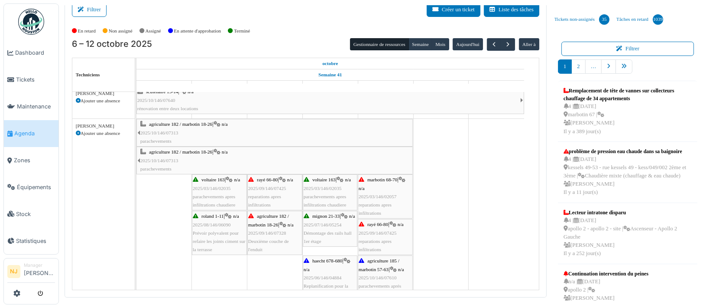
click at [321, 265] on div "haecht 678-680 | n/a 2025/06/146/04884 Replanification pour la peinture" at bounding box center [330, 277] width 53 height 42
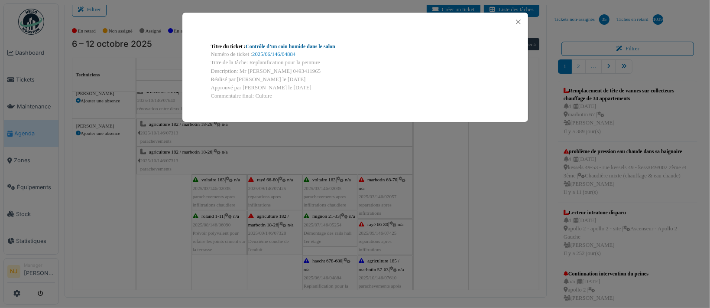
click at [269, 47] on link "Contrôle d’un coin humide dans le salon" at bounding box center [291, 46] width 90 height 6
click at [517, 21] on button "Close" at bounding box center [518, 22] width 12 height 12
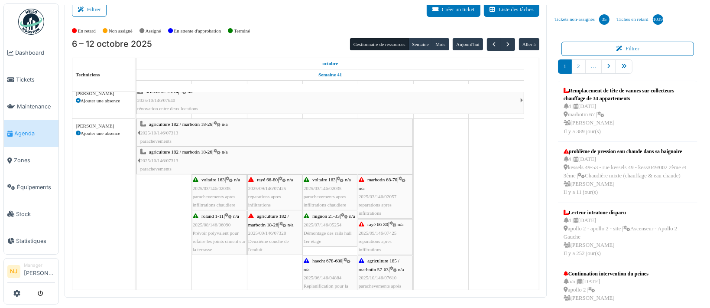
click at [381, 194] on span "2025/03/146/02057" at bounding box center [378, 196] width 38 height 5
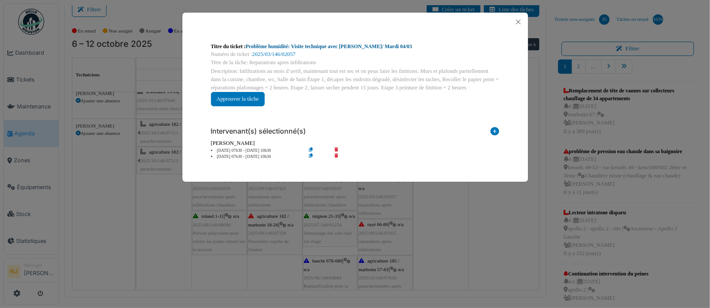
click at [298, 47] on link "Problème humidité: Visite technique avec Christian/ Mardi 04/03" at bounding box center [329, 46] width 166 height 6
click at [519, 23] on button "Close" at bounding box center [518, 22] width 12 height 12
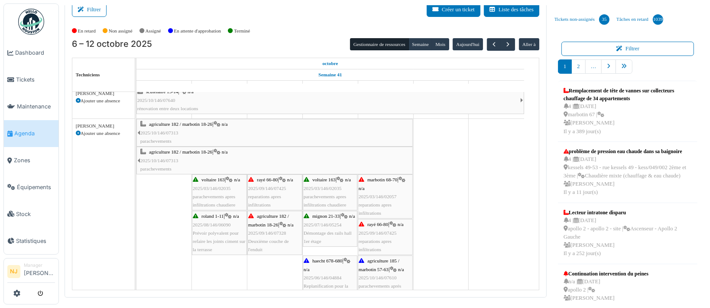
click at [379, 233] on span "2025/09/146/07425" at bounding box center [378, 232] width 38 height 5
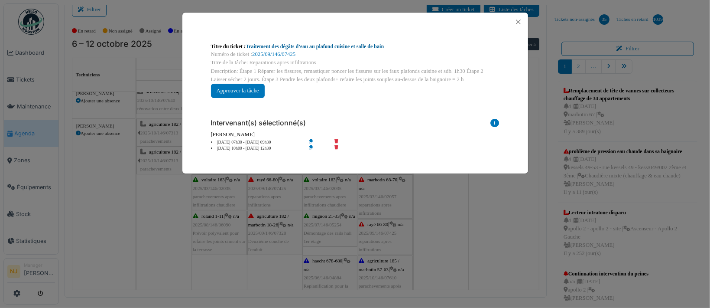
click at [299, 43] on link "Traitement des dégâts d’eau au plafond cuisine et salle de bain" at bounding box center [315, 46] width 138 height 6
click at [516, 21] on button "Close" at bounding box center [518, 22] width 12 height 12
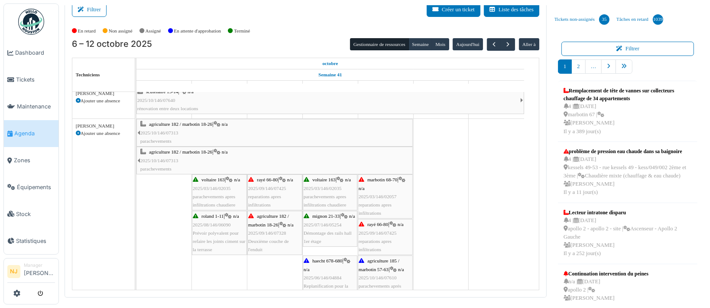
click at [375, 268] on span "agriculture 185 / marbotin 57-63" at bounding box center [379, 264] width 41 height 13
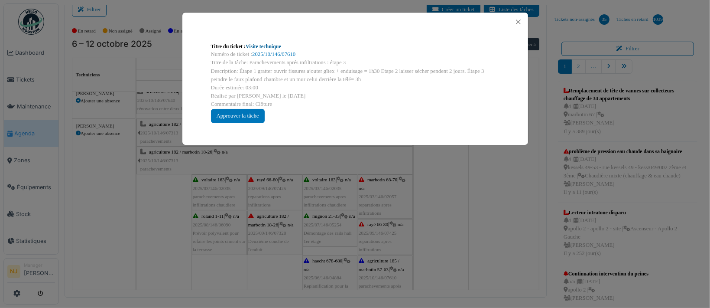
click at [260, 47] on link "Visite technique" at bounding box center [264, 46] width 36 height 6
click at [519, 20] on button "Close" at bounding box center [518, 22] width 12 height 12
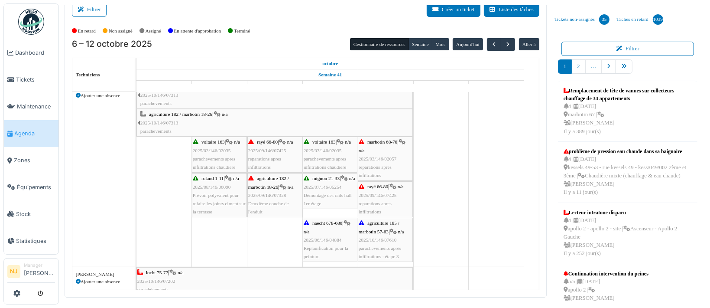
scroll to position [60, 0]
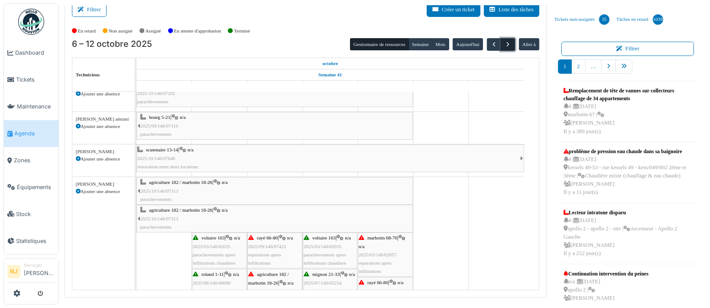
click at [504, 43] on span "button" at bounding box center [507, 44] width 7 height 7
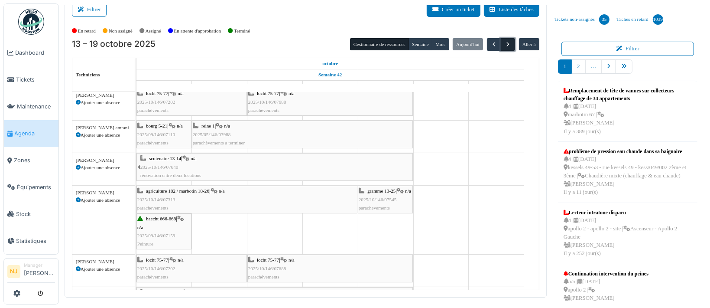
click at [504, 44] on span "button" at bounding box center [507, 44] width 7 height 7
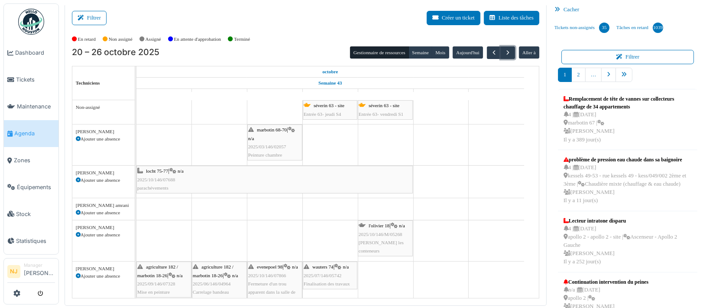
scroll to position [0, 0]
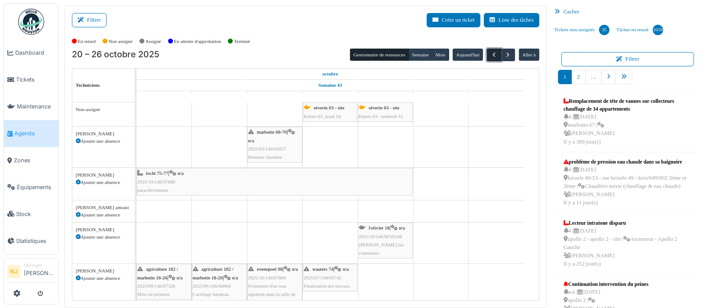
click at [490, 54] on span "button" at bounding box center [493, 54] width 7 height 7
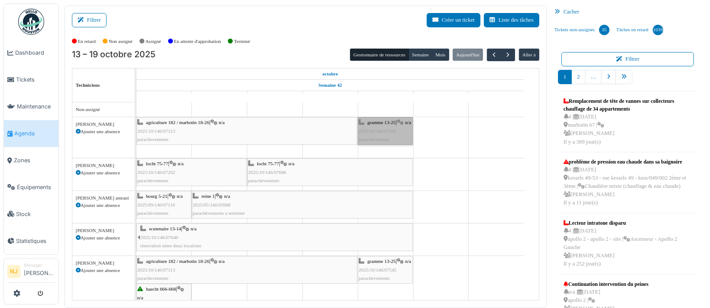
drag, startPoint x: 381, startPoint y: 132, endPoint x: 370, endPoint y: 132, distance: 10.8
click at [370, 132] on link "gramme 13-25 | n/a 2025/10/146/07545 parachevements" at bounding box center [385, 131] width 55 height 28
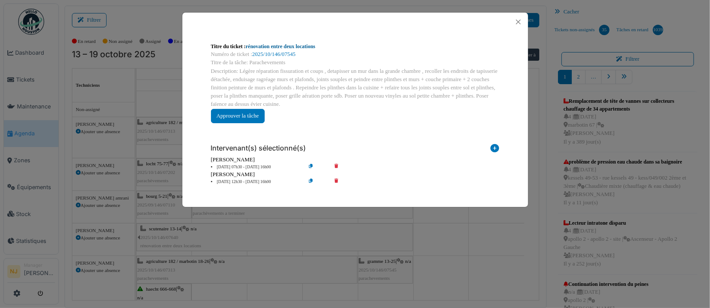
click at [284, 47] on link "rénovation entre deux locations" at bounding box center [281, 46] width 70 height 6
click at [516, 23] on button "Close" at bounding box center [518, 22] width 12 height 12
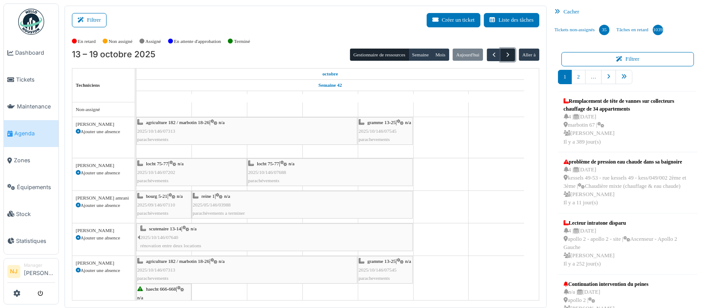
click at [504, 52] on span "button" at bounding box center [507, 54] width 7 height 7
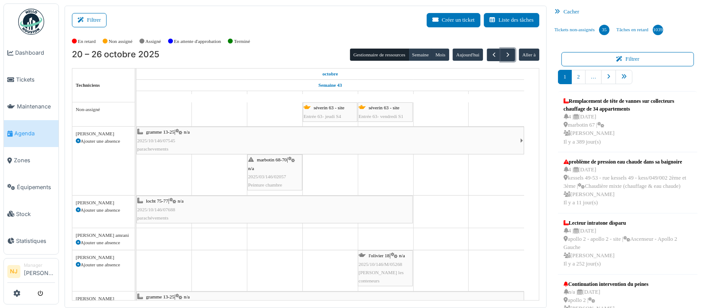
click at [272, 171] on div "marbotin 68-70 | n/a 2025/03/146/02057 Peinture chambre" at bounding box center [274, 171] width 53 height 33
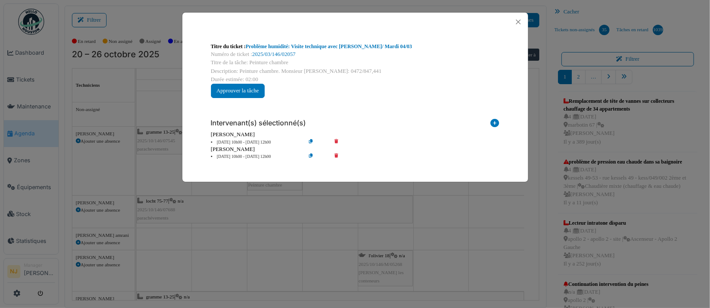
click at [336, 139] on icon at bounding box center [342, 142] width 25 height 6
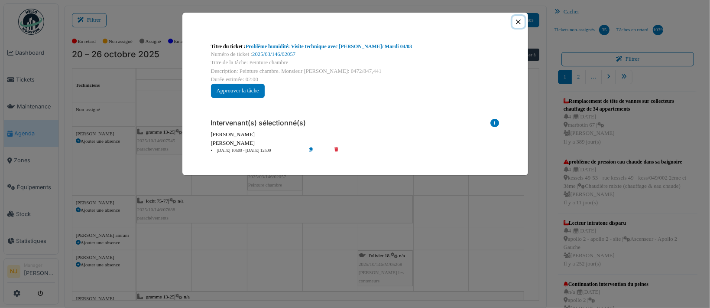
click at [517, 20] on button "Close" at bounding box center [518, 22] width 12 height 12
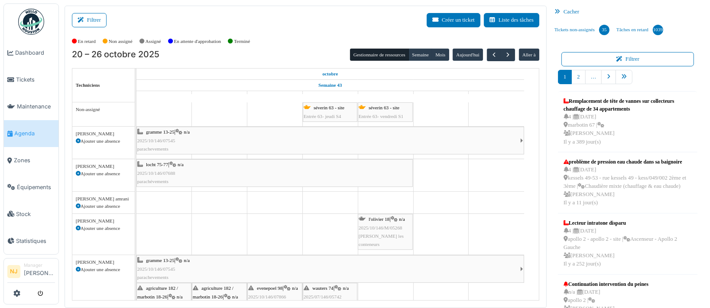
click at [383, 223] on div "l'olivier 18 | n/a 2025/10/146/M/05268 Olivier - Rentrer les conteneurs" at bounding box center [385, 231] width 53 height 33
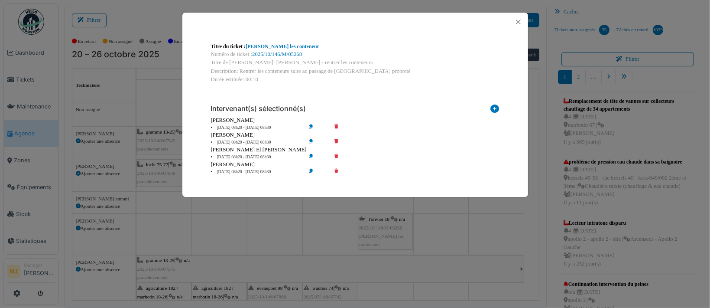
click at [335, 139] on icon at bounding box center [342, 142] width 25 height 6
click at [337, 139] on icon at bounding box center [342, 142] width 25 height 6
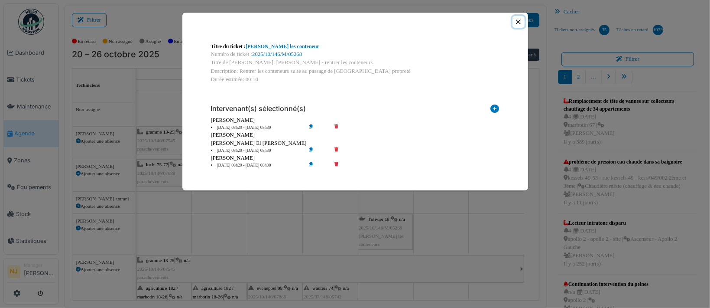
click at [515, 22] on button "Close" at bounding box center [518, 22] width 12 height 12
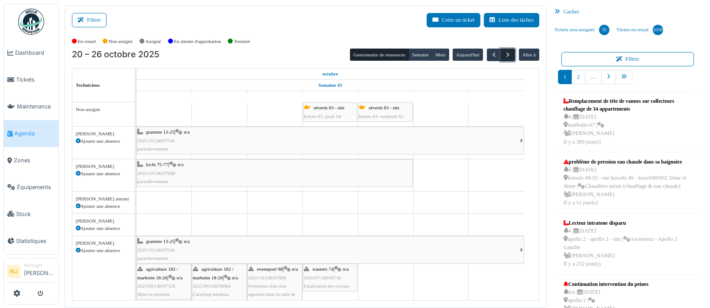
click at [504, 53] on span "button" at bounding box center [507, 54] width 7 height 7
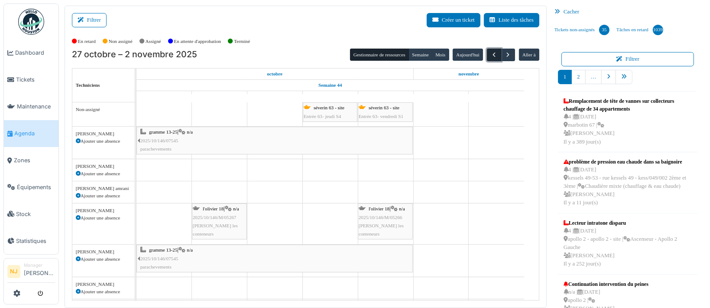
click at [490, 54] on span "button" at bounding box center [493, 54] width 7 height 7
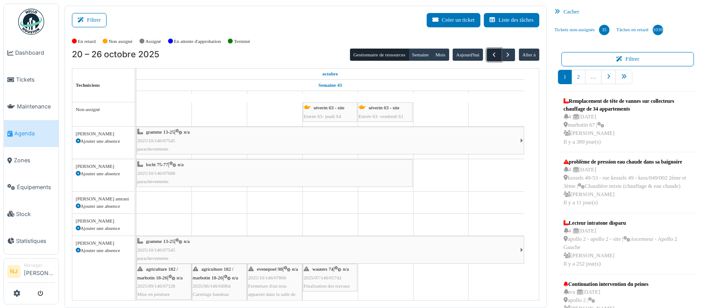
click at [490, 54] on span "button" at bounding box center [493, 54] width 7 height 7
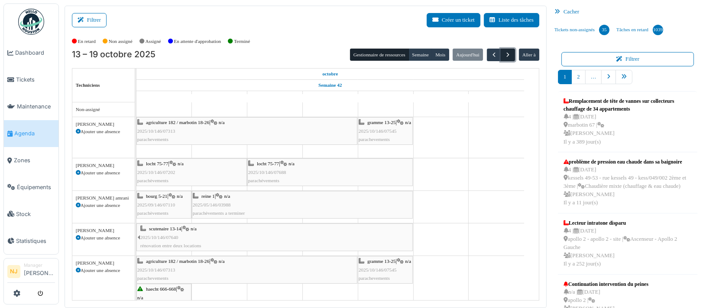
click at [504, 54] on span "button" at bounding box center [507, 54] width 7 height 7
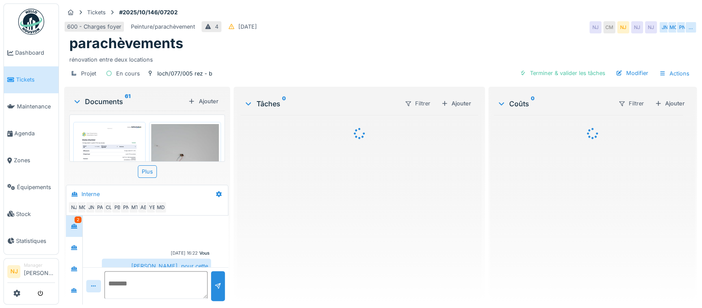
scroll to position [273, 0]
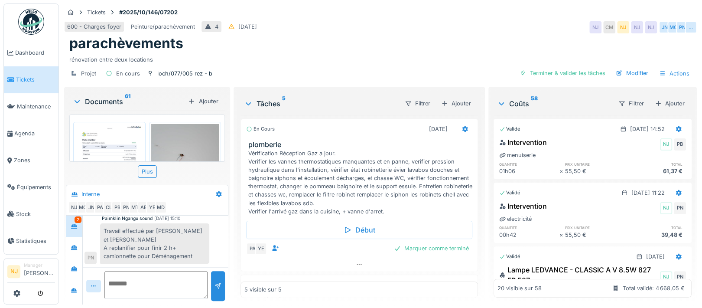
click at [75, 219] on div "2" at bounding box center [77, 219] width 7 height 6
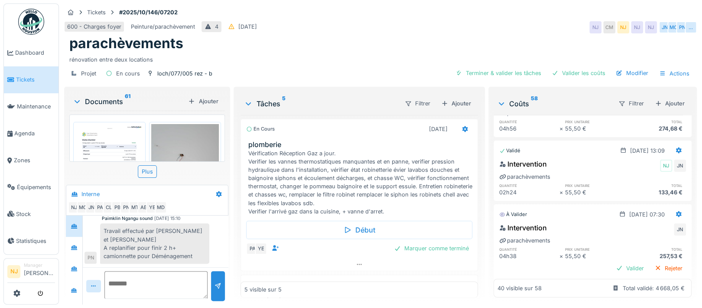
scroll to position [1438, 0]
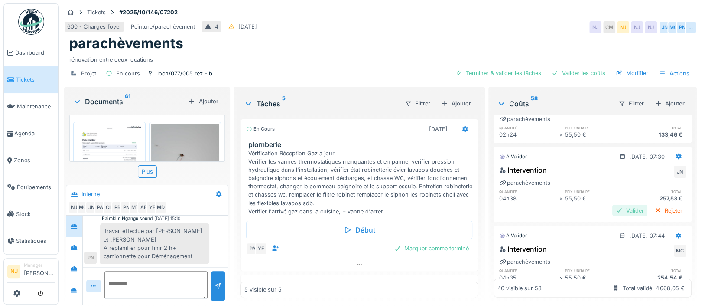
click at [612, 204] on div "Valider" at bounding box center [629, 210] width 35 height 12
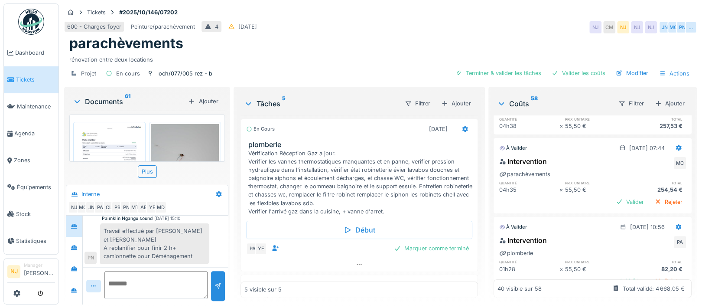
scroll to position [1496, 0]
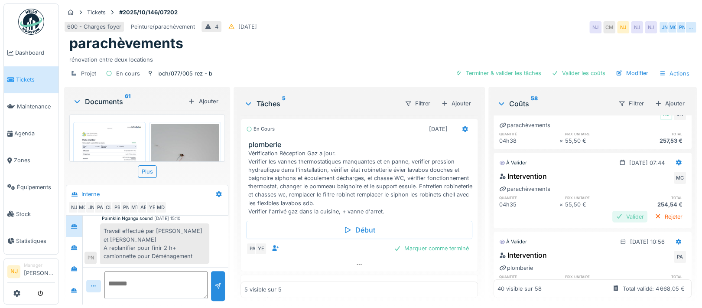
click at [612, 210] on div "Valider" at bounding box center [629, 216] width 35 height 12
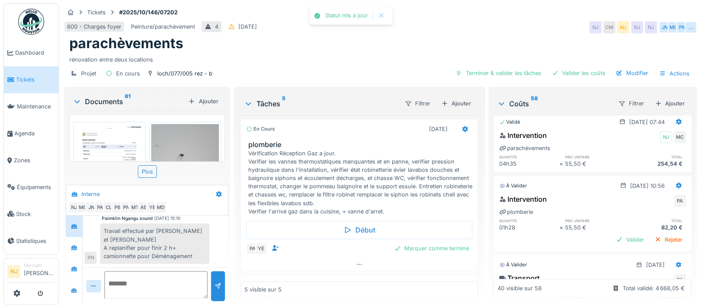
scroll to position [1554, 0]
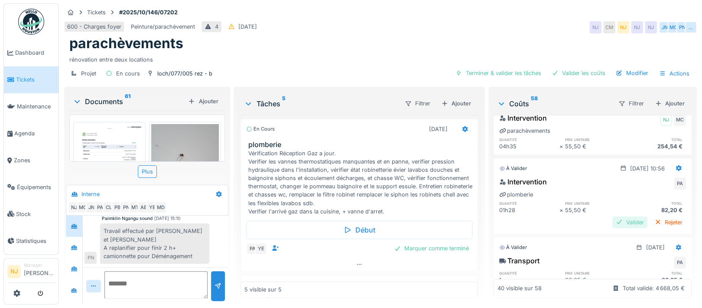
click at [612, 216] on div "Valider" at bounding box center [629, 222] width 35 height 12
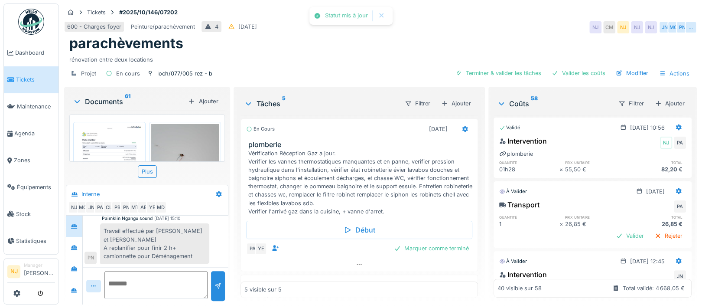
scroll to position [1612, 0]
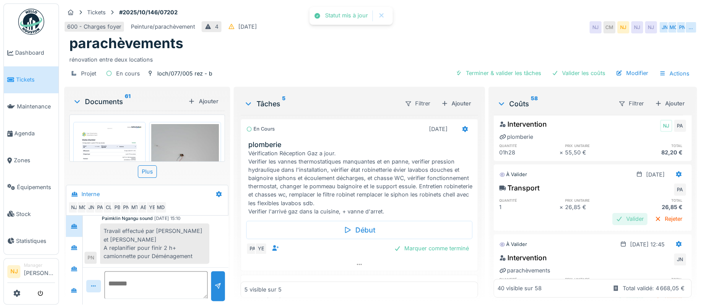
click at [612, 213] on div "Valider" at bounding box center [629, 219] width 35 height 12
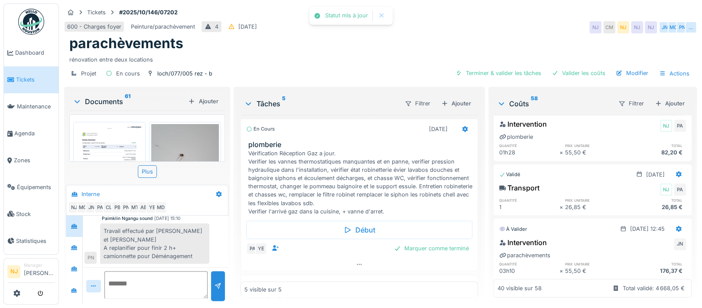
scroll to position [1669, 0]
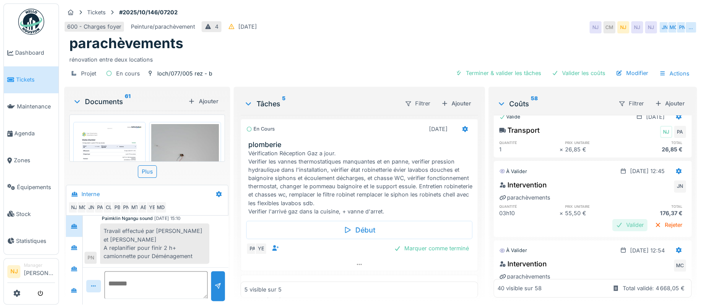
click at [612, 219] on div "Valider" at bounding box center [629, 225] width 35 height 12
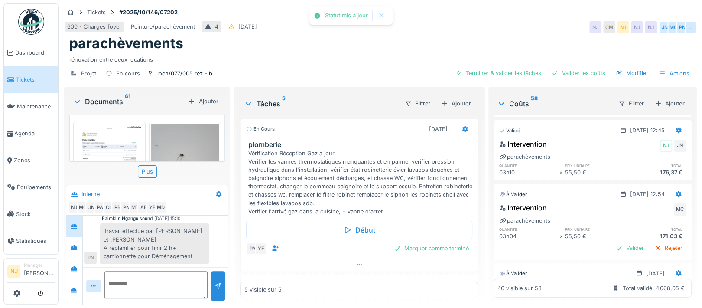
scroll to position [1727, 0]
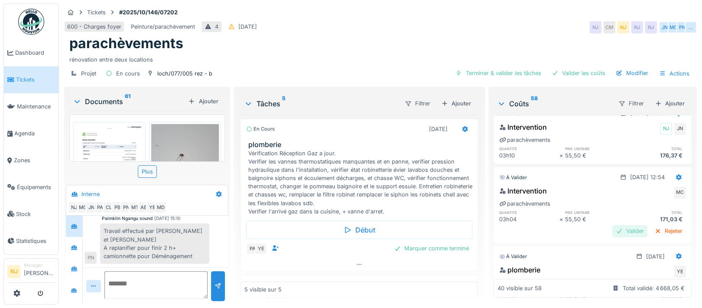
click at [612, 225] on div "Valider" at bounding box center [629, 231] width 35 height 12
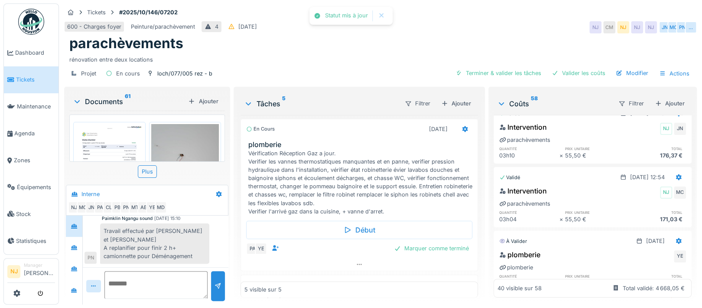
scroll to position [1785, 0]
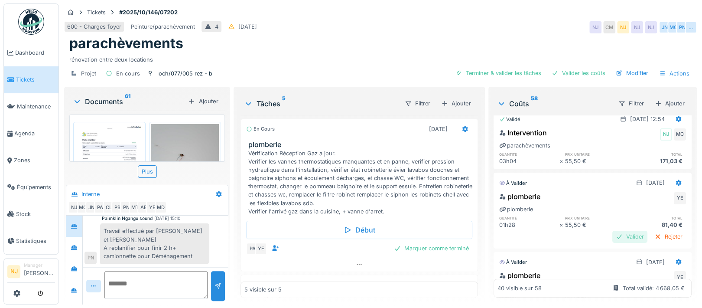
click at [612, 230] on div "Valider" at bounding box center [629, 236] width 35 height 12
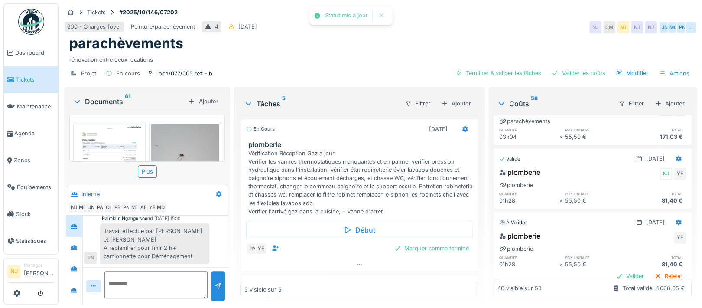
scroll to position [1843, 0]
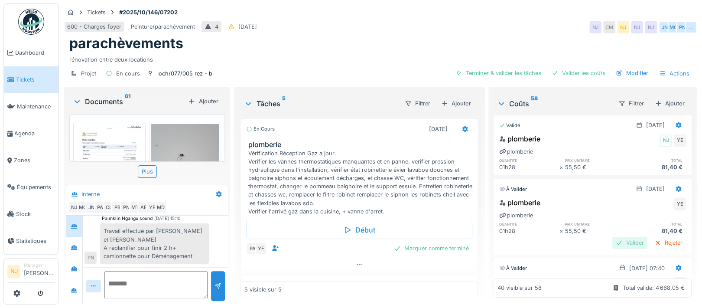
click at [612, 236] on div "Valider" at bounding box center [629, 242] width 35 height 12
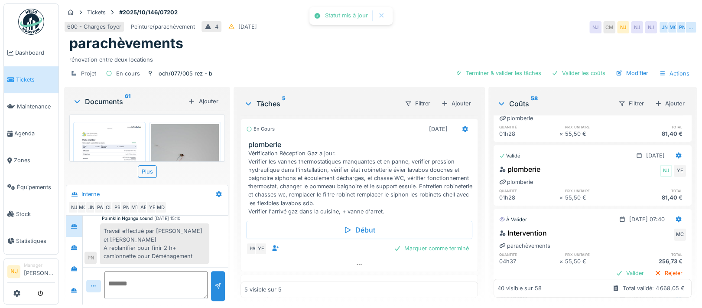
scroll to position [1900, 0]
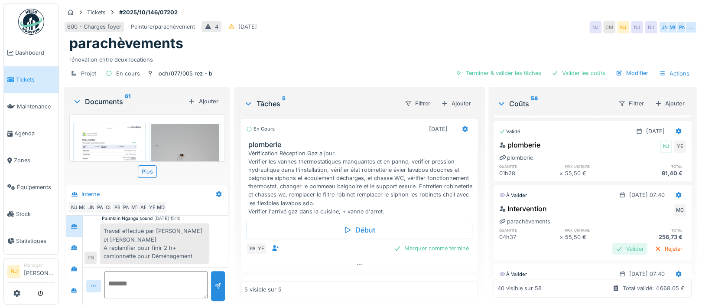
click at [612, 243] on div "Valider" at bounding box center [629, 249] width 35 height 12
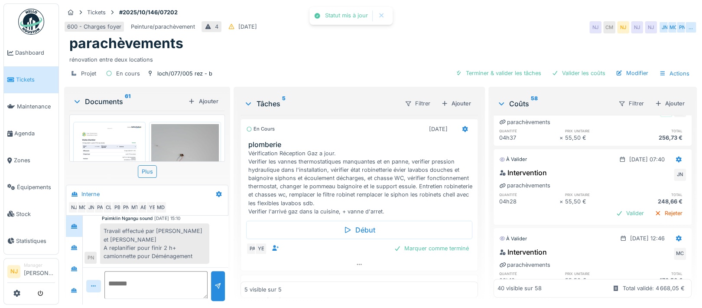
scroll to position [2016, 0]
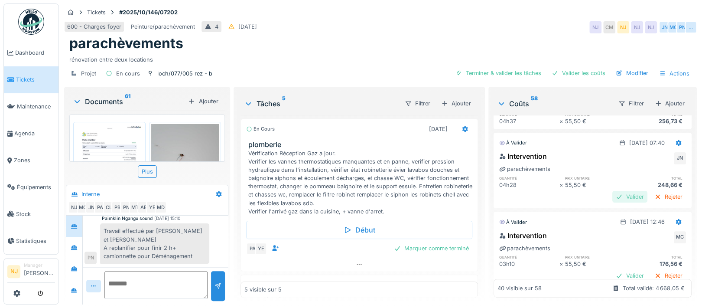
click at [612, 191] on div "Valider" at bounding box center [629, 197] width 35 height 12
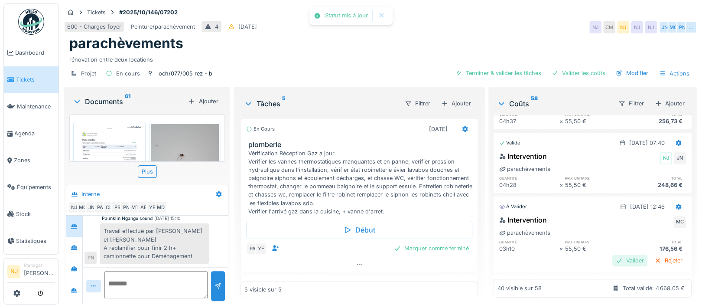
click at [612, 254] on div "Valider" at bounding box center [629, 260] width 35 height 12
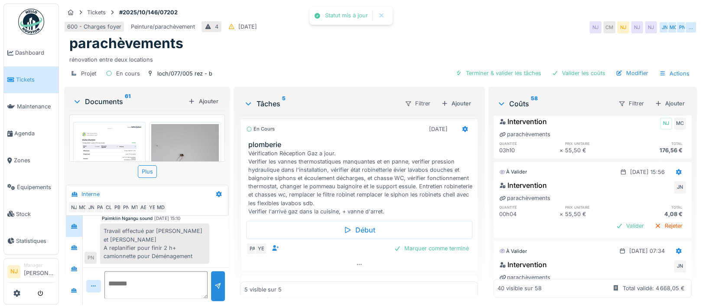
scroll to position [2131, 0]
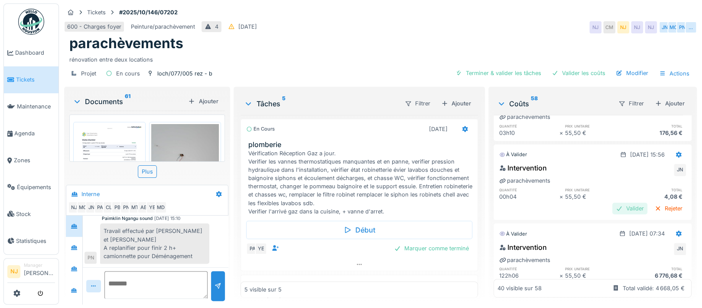
click at [612, 202] on div "Valider" at bounding box center [629, 208] width 35 height 12
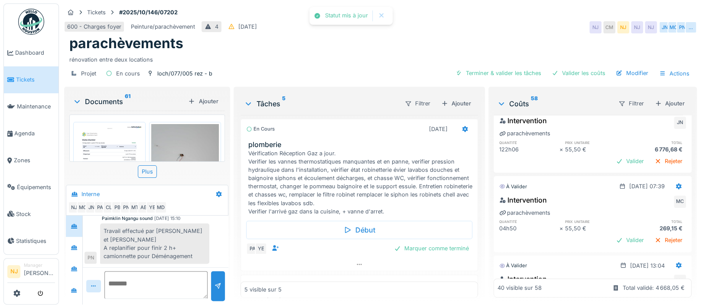
scroll to position [2247, 0]
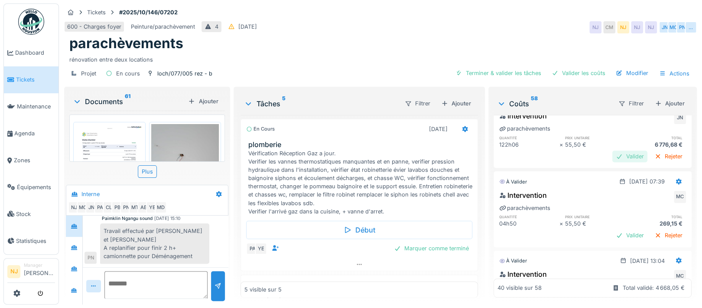
click at [612, 150] on div "Valider" at bounding box center [629, 156] width 35 height 12
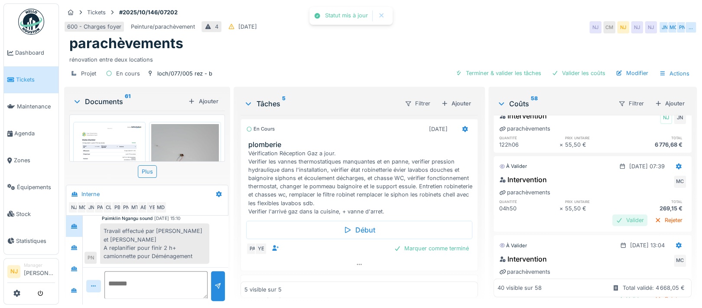
click at [612, 214] on div "Valider" at bounding box center [629, 220] width 35 height 12
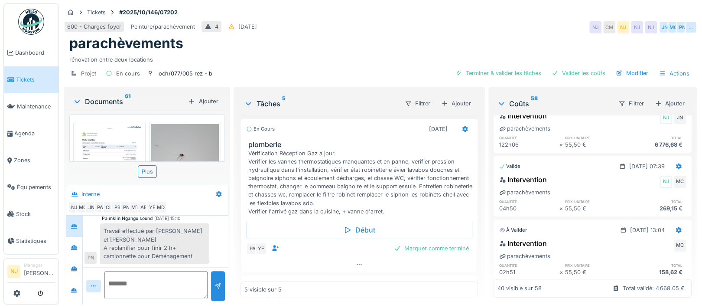
scroll to position [2305, 0]
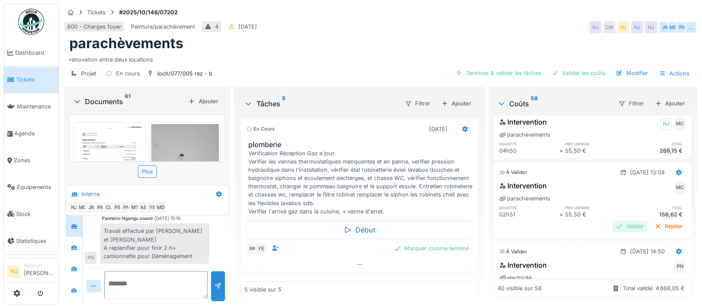
click at [612, 220] on div "Valider" at bounding box center [629, 226] width 35 height 12
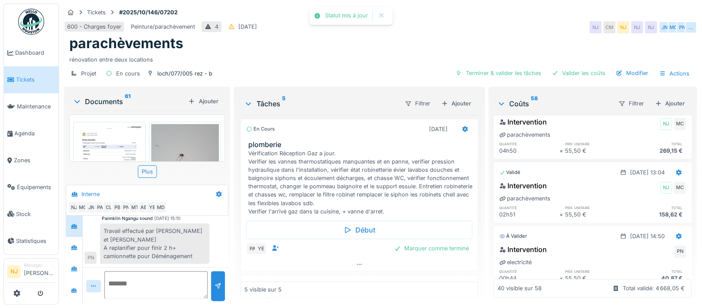
scroll to position [2362, 0]
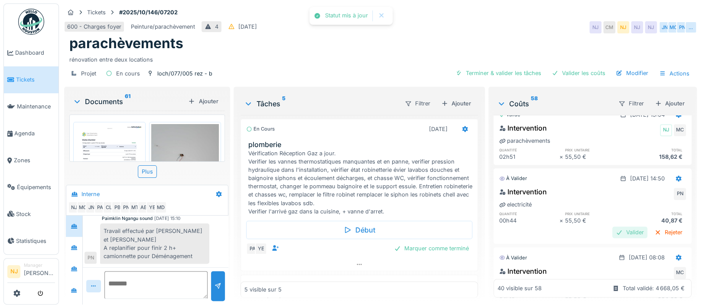
click at [612, 226] on div "Valider" at bounding box center [629, 232] width 35 height 12
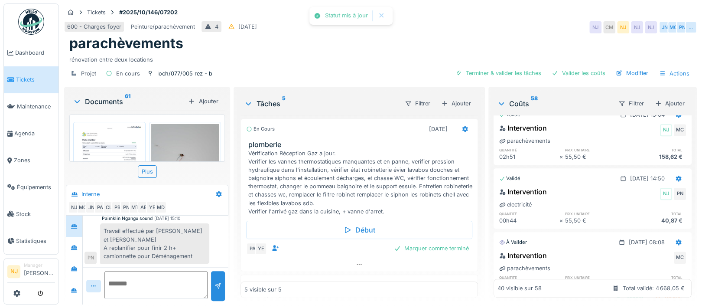
scroll to position [2420, 0]
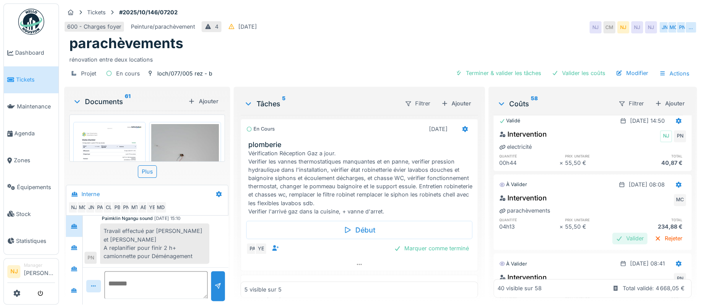
click at [612, 232] on div "Valider" at bounding box center [629, 238] width 35 height 12
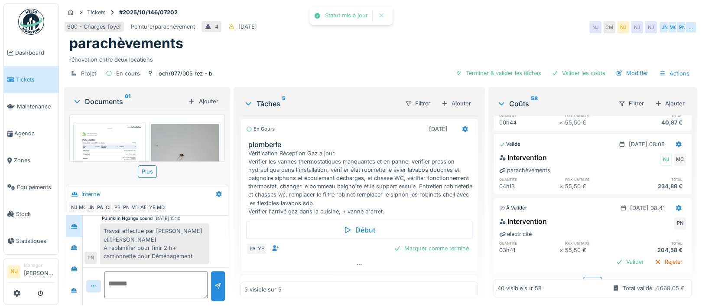
scroll to position [2478, 0]
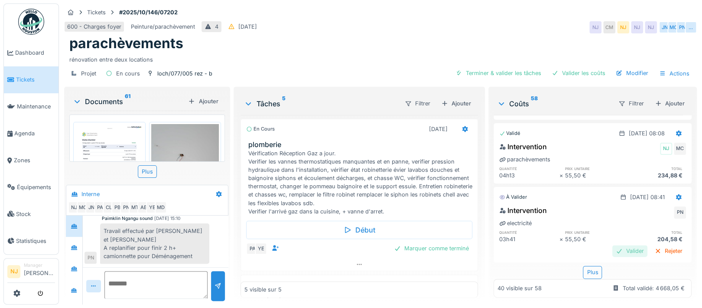
click at [612, 245] on div "Valider" at bounding box center [629, 251] width 35 height 12
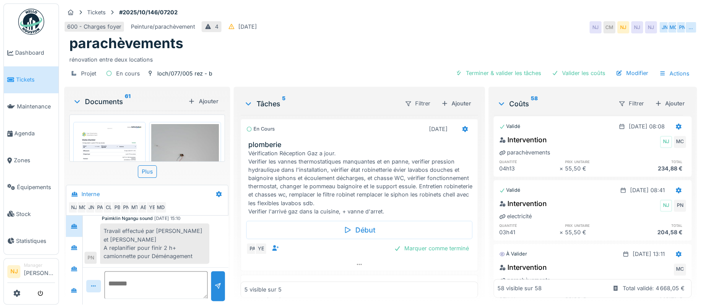
scroll to position [2536, 0]
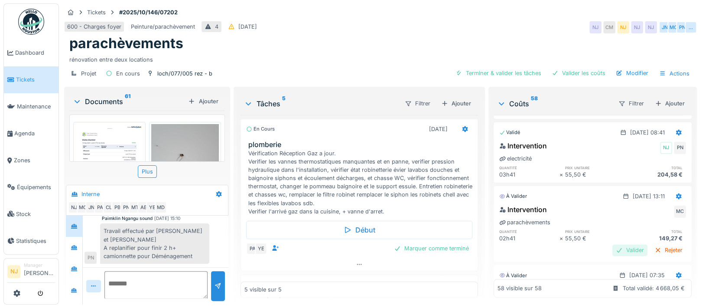
click at [612, 244] on div "Valider" at bounding box center [629, 250] width 35 height 12
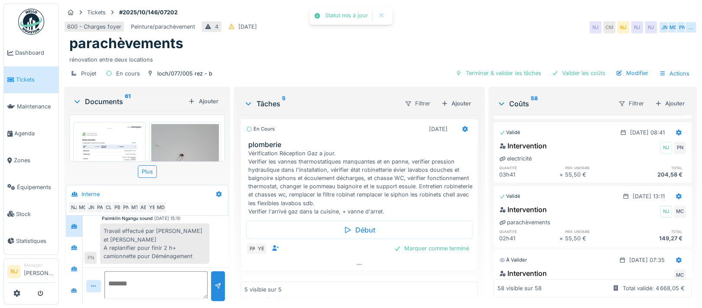
scroll to position [2593, 0]
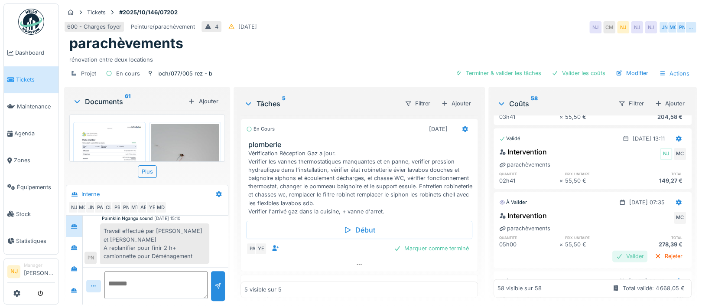
click at [612, 250] on div "Valider" at bounding box center [629, 256] width 35 height 12
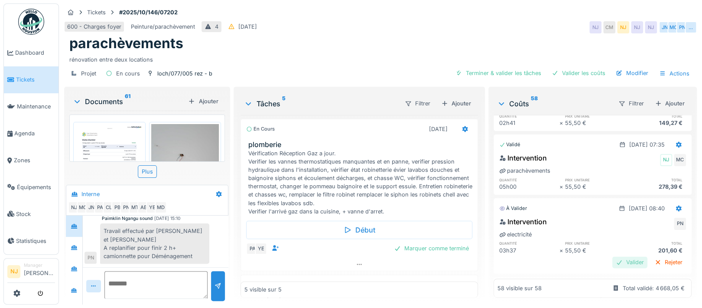
click at [612, 256] on div "Valider" at bounding box center [629, 262] width 35 height 12
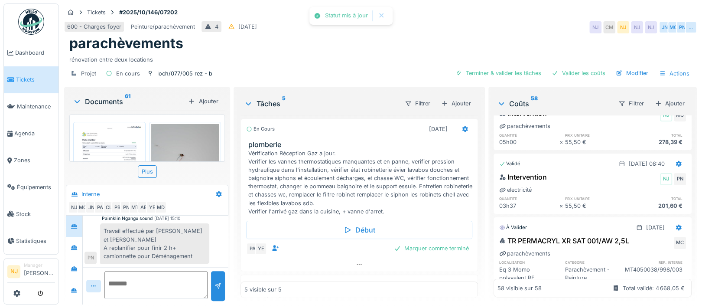
scroll to position [2767, 0]
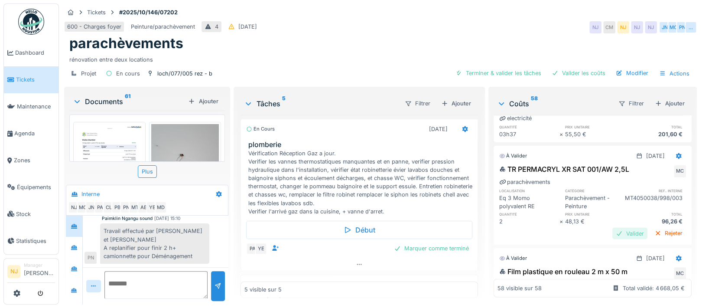
click at [612, 227] on div "Valider" at bounding box center [629, 233] width 35 height 12
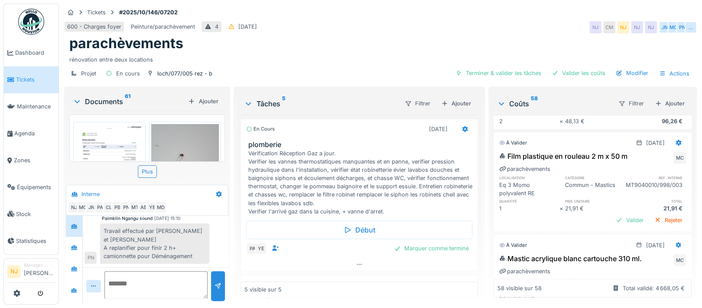
scroll to position [2882, 0]
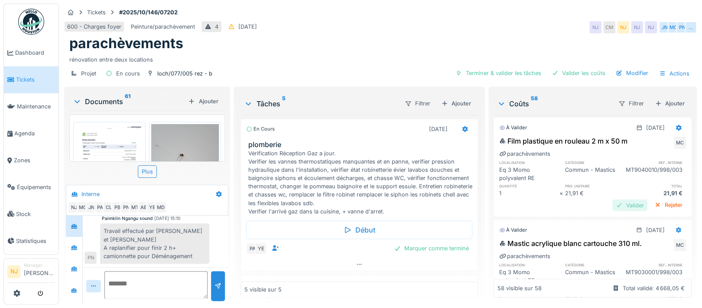
click at [612, 199] on div "Valider" at bounding box center [629, 205] width 35 height 12
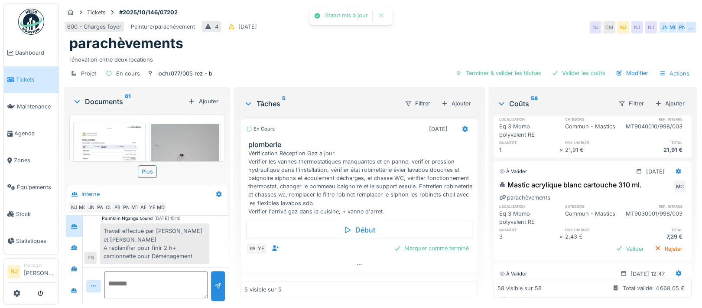
scroll to position [2940, 0]
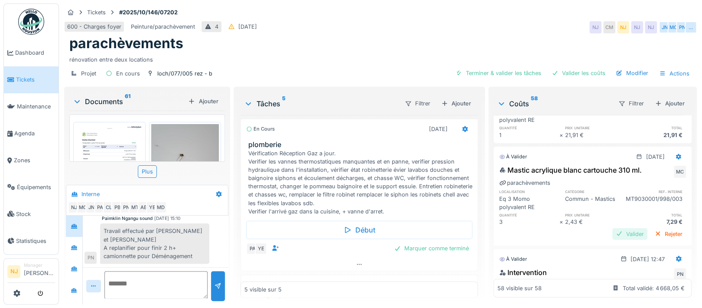
click at [612, 228] on div "Valider" at bounding box center [629, 234] width 35 height 12
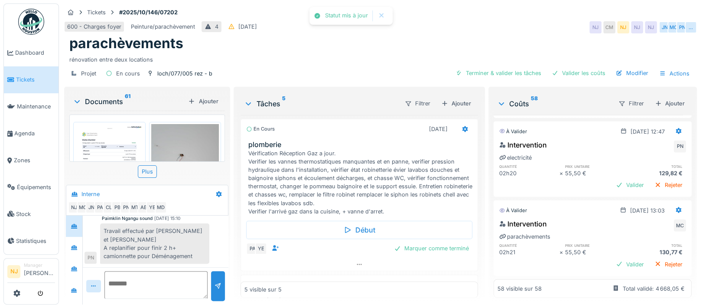
scroll to position [3055, 0]
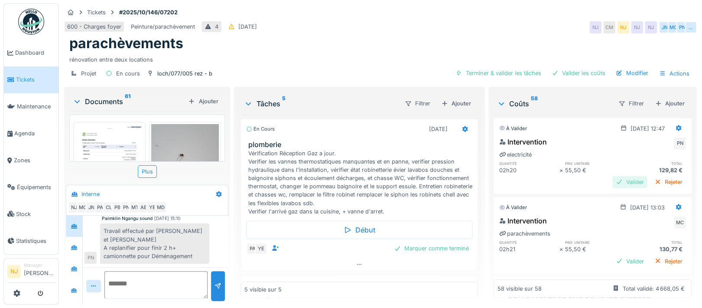
click at [612, 178] on div "Valider" at bounding box center [629, 182] width 35 height 12
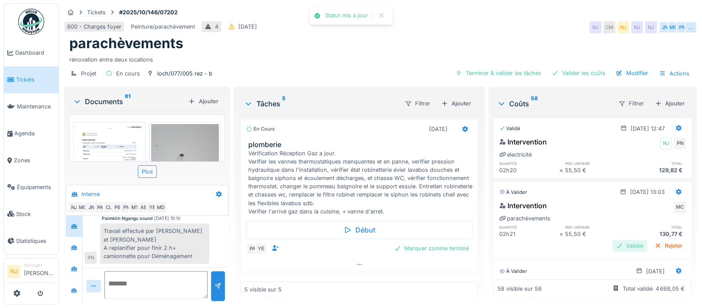
click at [612, 246] on div "Valider" at bounding box center [629, 246] width 35 height 12
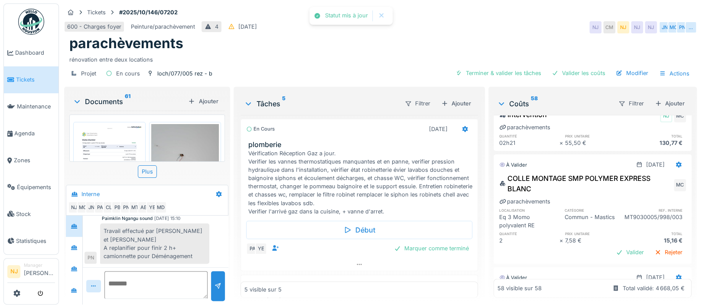
scroll to position [3171, 0]
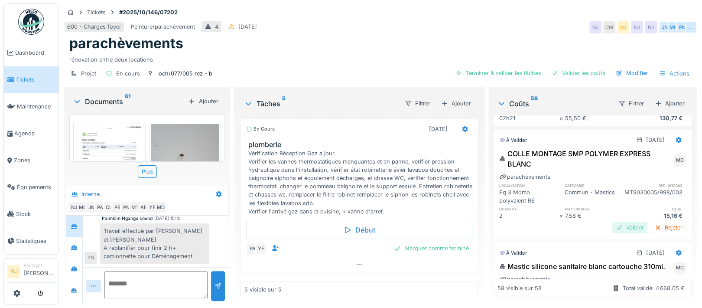
click at [612, 226] on div "Valider" at bounding box center [629, 227] width 35 height 12
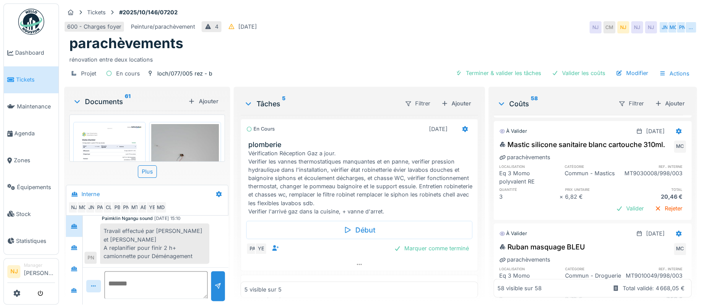
scroll to position [3286, 0]
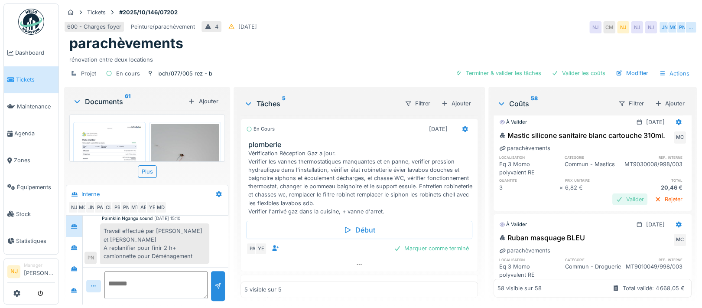
click at [612, 205] on div "Valider" at bounding box center [629, 199] width 35 height 12
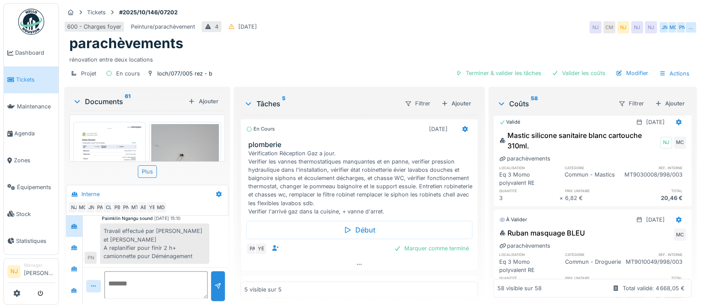
scroll to position [3344, 0]
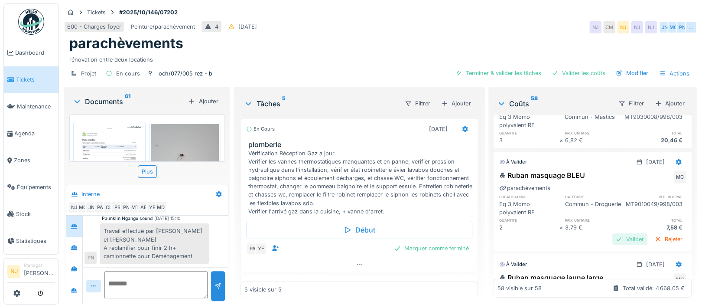
click at [612, 239] on div "Valider" at bounding box center [629, 239] width 35 height 12
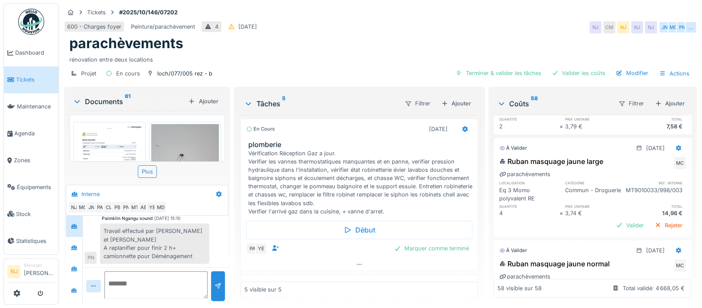
scroll to position [3460, 0]
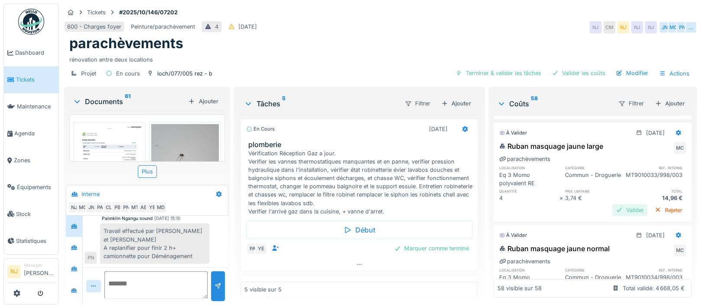
click at [612, 209] on div "Valider" at bounding box center [629, 210] width 35 height 12
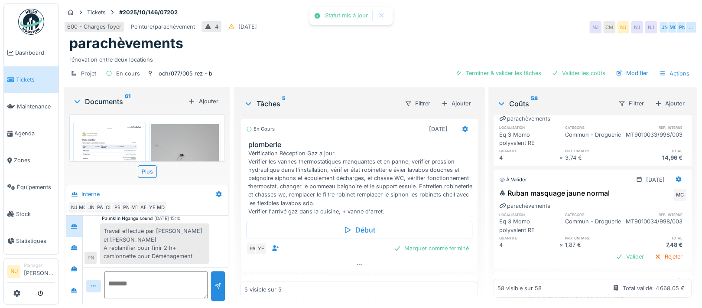
scroll to position [3517, 0]
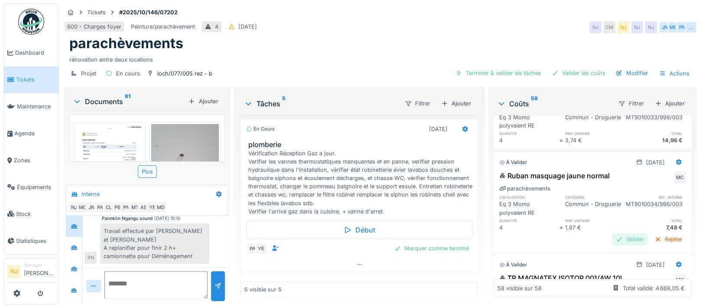
click at [612, 240] on div "Valider" at bounding box center [629, 239] width 35 height 12
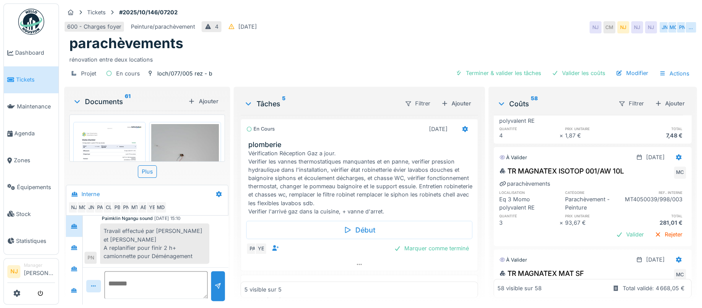
scroll to position [3691, 0]
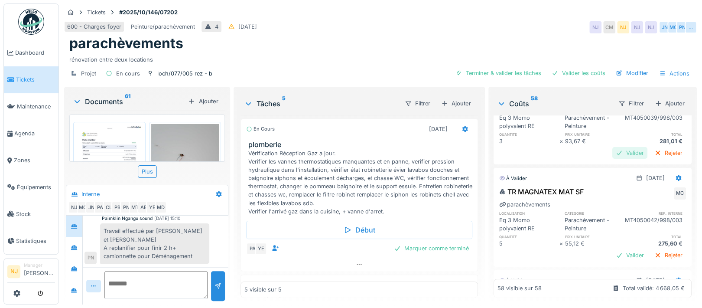
click at [612, 154] on div "Valider" at bounding box center [629, 153] width 35 height 12
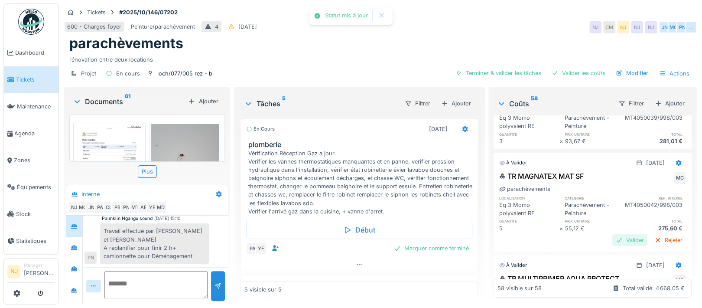
click at [612, 239] on div "Valider" at bounding box center [629, 240] width 35 height 12
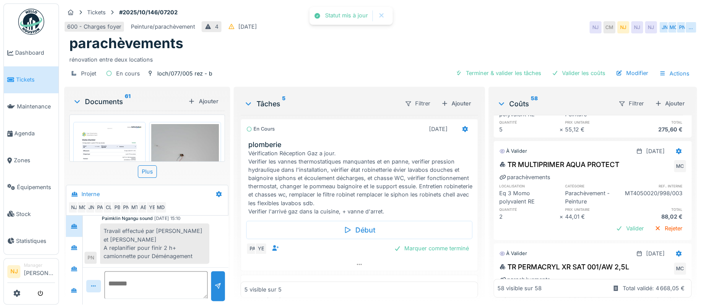
scroll to position [3806, 0]
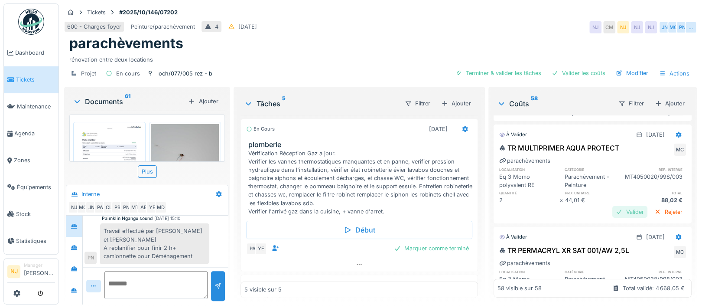
click at [612, 211] on div "Valider" at bounding box center [629, 212] width 35 height 12
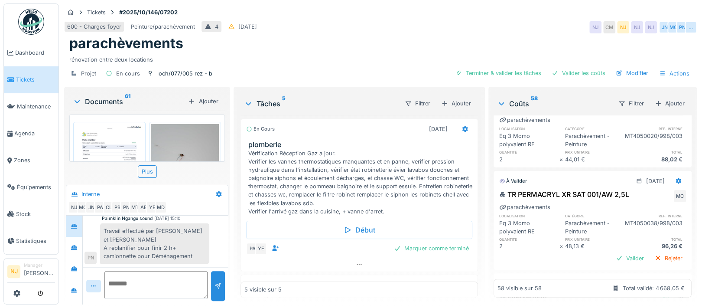
scroll to position [3864, 0]
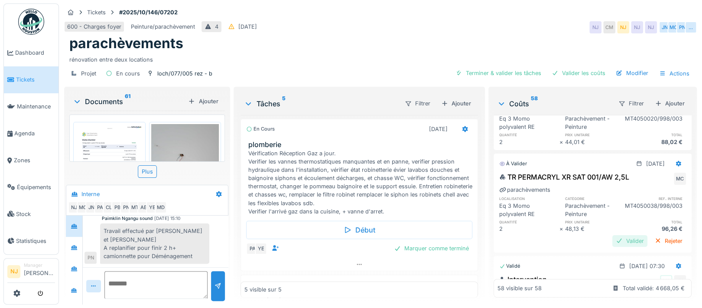
click at [612, 240] on div "Valider" at bounding box center [629, 241] width 35 height 12
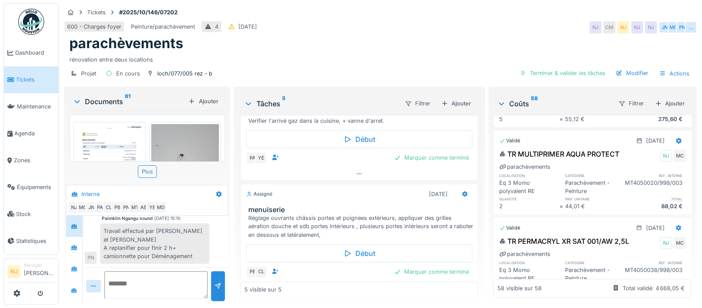
scroll to position [66, 0]
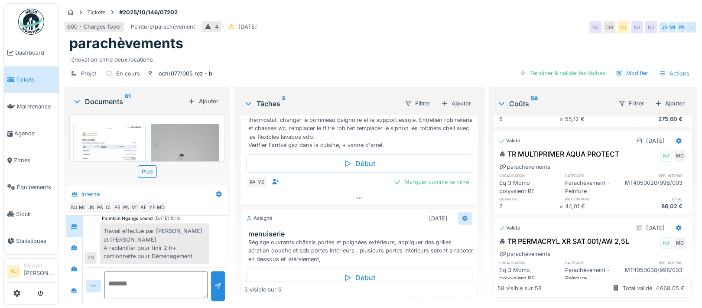
click at [462, 215] on icon at bounding box center [465, 218] width 6 height 6
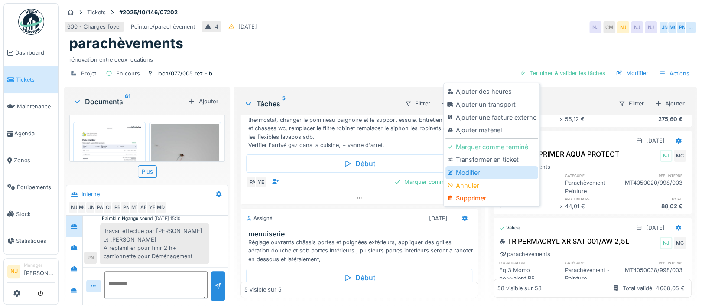
click at [460, 166] on div "Modifier" at bounding box center [491, 172] width 92 height 13
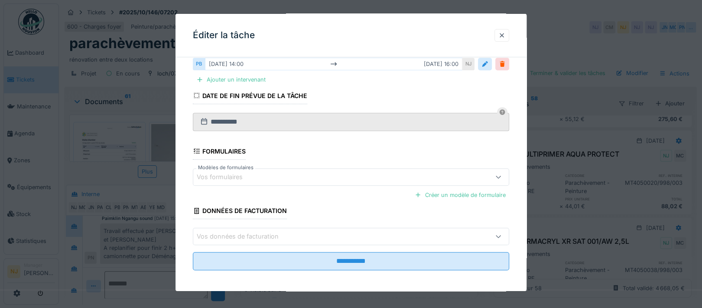
scroll to position [199, 0]
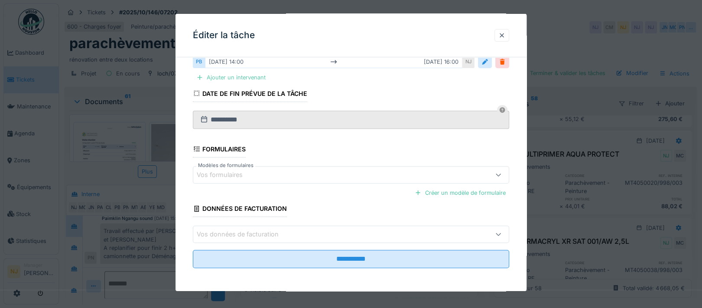
click at [243, 75] on div "Ajouter un intervenant" at bounding box center [231, 77] width 76 height 12
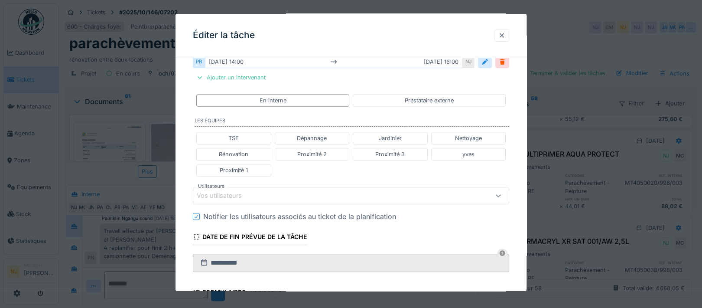
click at [250, 193] on div "Vos utilisateurs" at bounding box center [225, 196] width 57 height 10
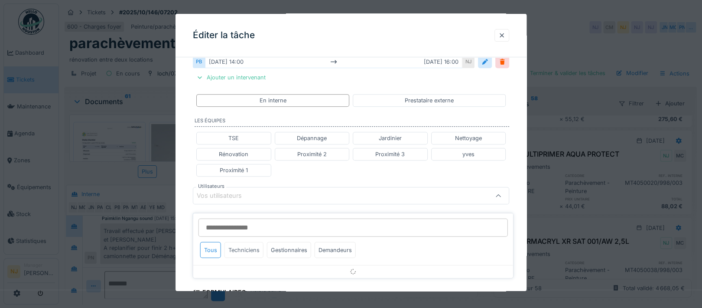
scroll to position [241, 0]
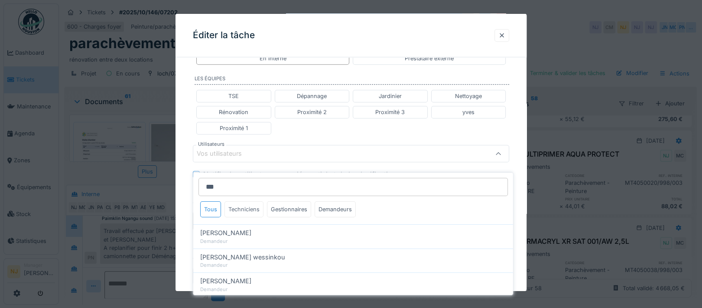
type input "***"
click at [250, 201] on div "Techniciens" at bounding box center [243, 209] width 39 height 16
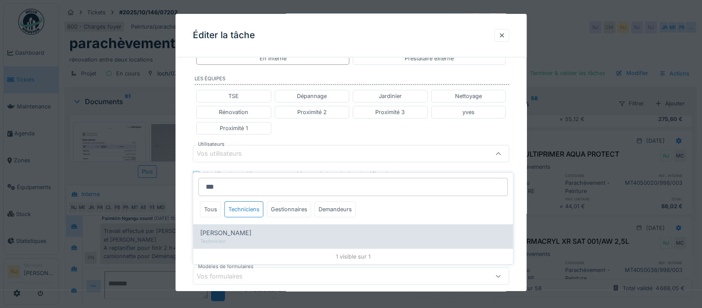
click at [214, 228] on span "[PERSON_NAME]" at bounding box center [225, 233] width 51 height 10
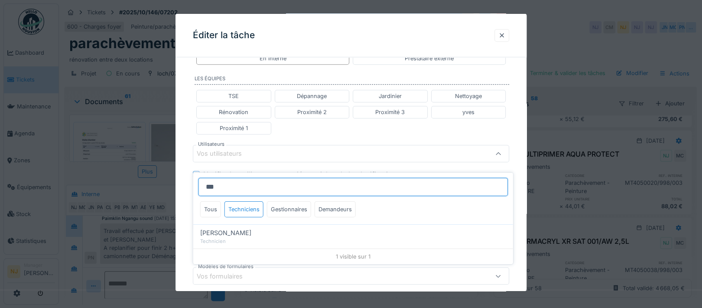
type input "****"
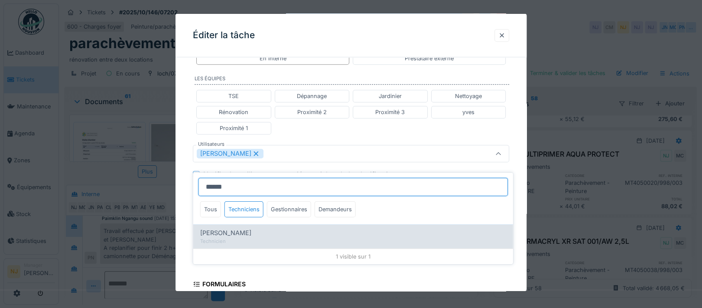
type input "******"
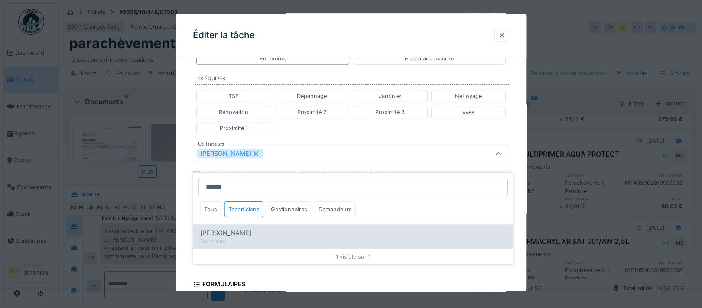
click at [232, 228] on span "[PERSON_NAME]" at bounding box center [225, 233] width 51 height 10
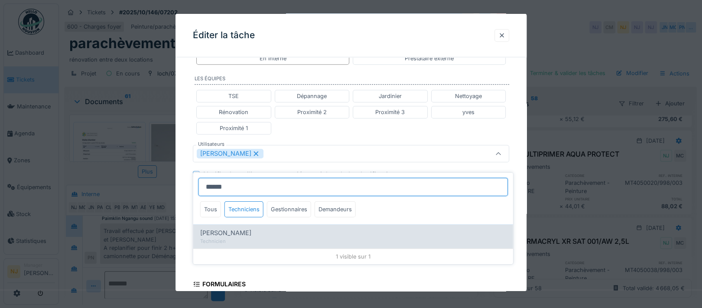
type input "*********"
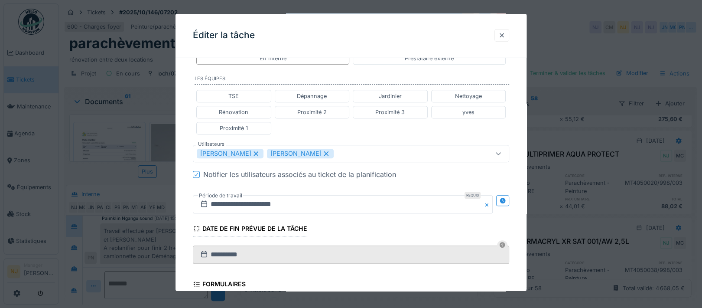
click at [179, 211] on div "**********" at bounding box center [350, 125] width 351 height 604
click at [505, 198] on icon at bounding box center [503, 201] width 6 height 6
click at [241, 202] on input "**********" at bounding box center [265, 204] width 144 height 18
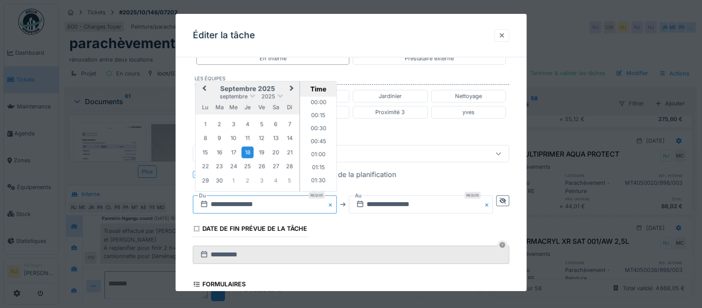
scroll to position [687, 0]
click at [248, 149] on div "18" at bounding box center [248, 152] width 12 height 12
click at [316, 148] on li "07:30" at bounding box center [318, 152] width 37 height 13
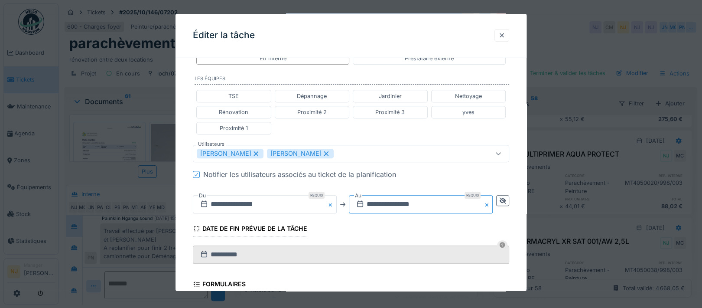
click at [452, 201] on input "**********" at bounding box center [421, 204] width 144 height 18
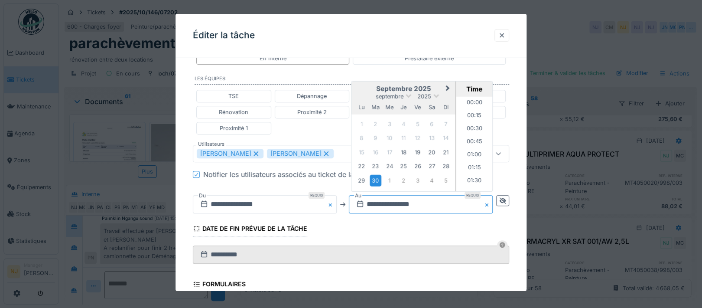
scroll to position [791, 0]
click at [247, 202] on input "**********" at bounding box center [265, 204] width 144 height 18
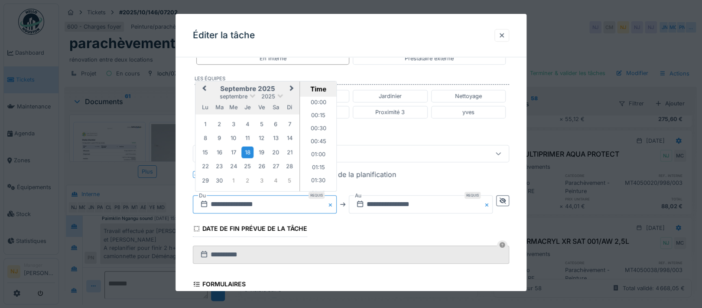
scroll to position [349, 0]
click at [288, 84] on button "Next Month" at bounding box center [292, 89] width 14 height 14
click at [247, 151] on div "16" at bounding box center [248, 152] width 12 height 12
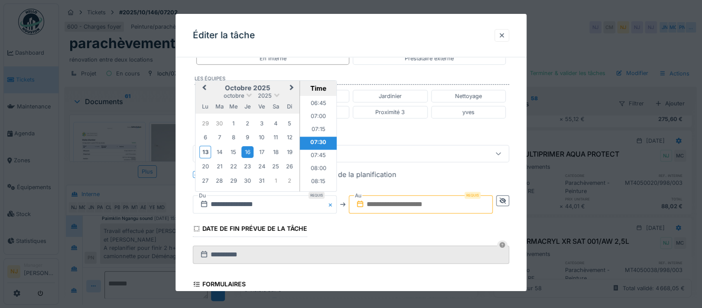
click at [313, 138] on li "07:30" at bounding box center [318, 142] width 37 height 13
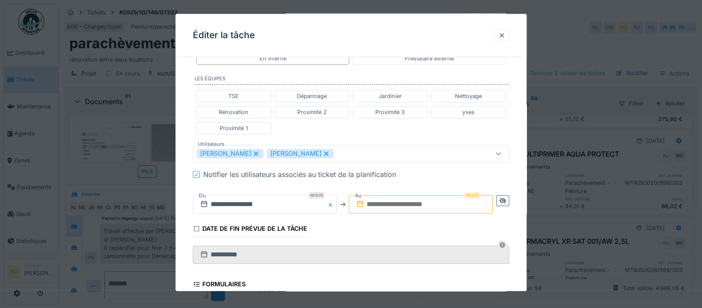
click at [389, 199] on input "text" at bounding box center [421, 204] width 144 height 18
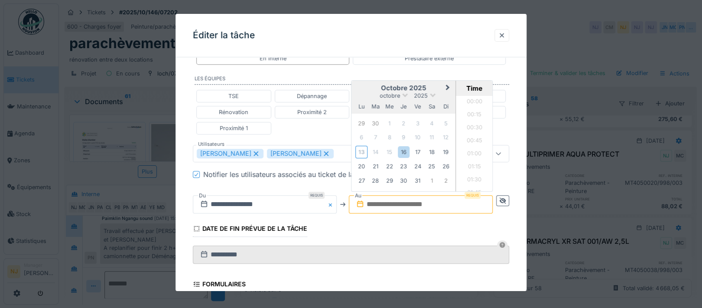
scroll to position [764, 0]
click at [402, 149] on div "16" at bounding box center [404, 152] width 12 height 12
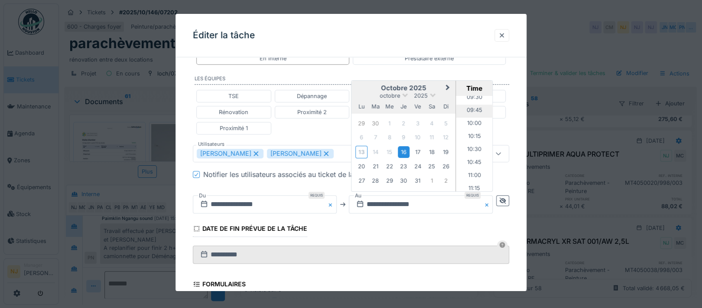
scroll to position [476, 0]
click at [473, 142] on li "10:00" at bounding box center [474, 146] width 37 height 13
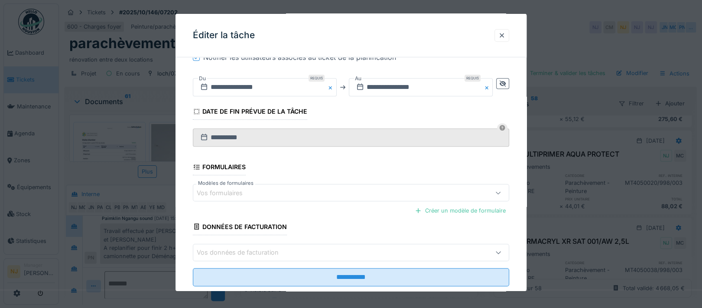
scroll to position [375, 0]
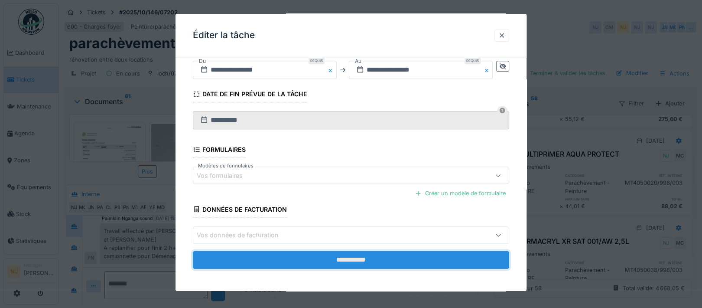
click at [352, 257] on input "**********" at bounding box center [351, 259] width 316 height 18
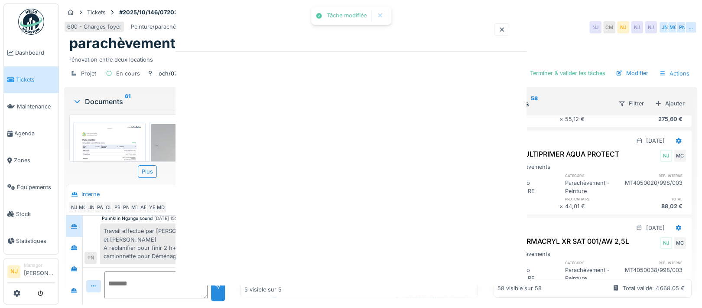
scroll to position [0, 0]
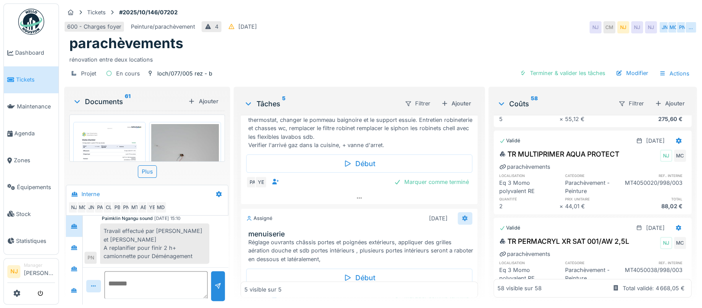
click at [462, 215] on icon at bounding box center [465, 218] width 6 height 6
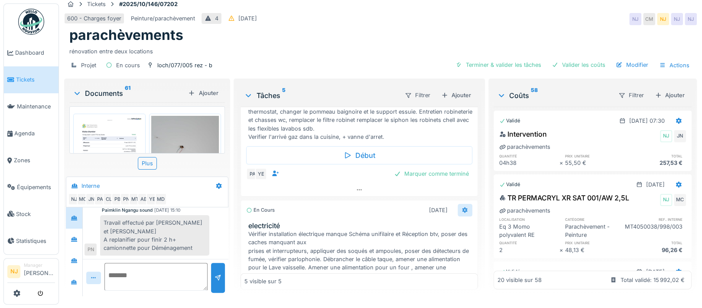
click at [461, 207] on icon at bounding box center [464, 210] width 7 height 6
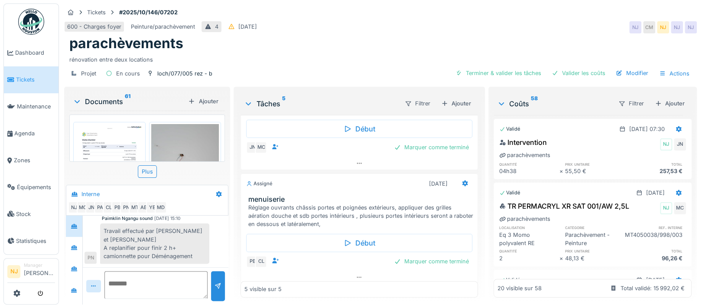
scroll to position [471, 0]
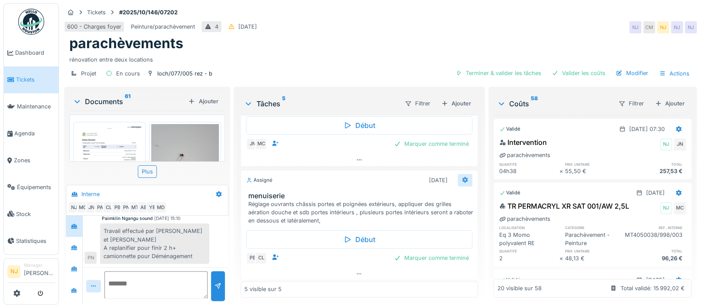
click at [461, 177] on icon at bounding box center [464, 180] width 7 height 6
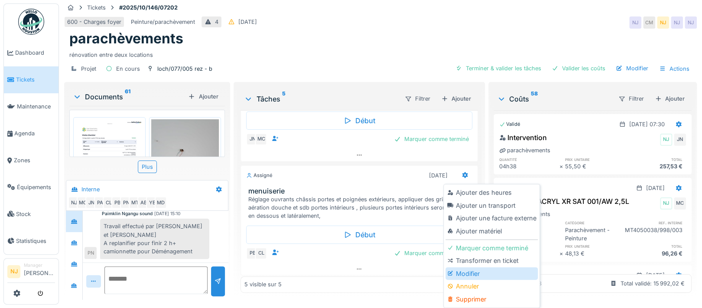
click at [469, 267] on div "Modifier" at bounding box center [491, 273] width 92 height 13
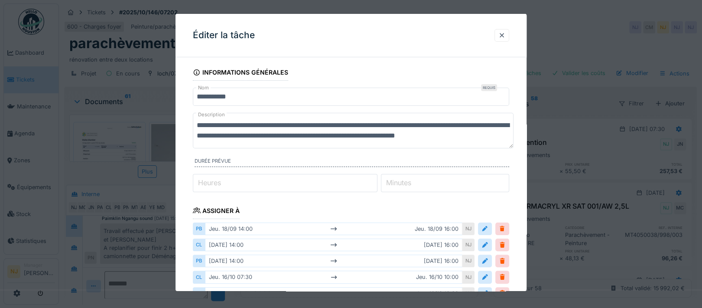
drag, startPoint x: 498, startPoint y: 147, endPoint x: 499, endPoint y: 202, distance: 55.4
click at [499, 204] on fieldset "**********" at bounding box center [351, 285] width 316 height 442
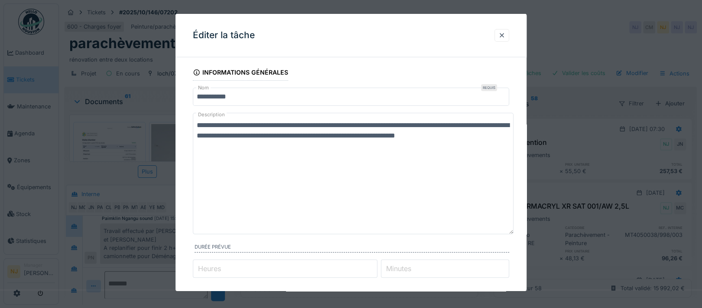
drag, startPoint x: 508, startPoint y: 146, endPoint x: 504, endPoint y: 232, distance: 86.3
click at [504, 232] on textarea "**********" at bounding box center [353, 173] width 321 height 121
click at [225, 126] on textarea "**********" at bounding box center [353, 173] width 321 height 121
click at [225, 136] on textarea "**********" at bounding box center [353, 173] width 321 height 121
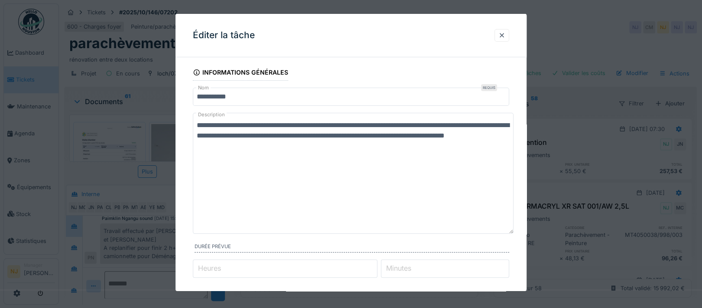
click at [347, 136] on textarea "**********" at bounding box center [353, 173] width 321 height 121
click at [241, 144] on textarea "**********" at bounding box center [353, 173] width 321 height 121
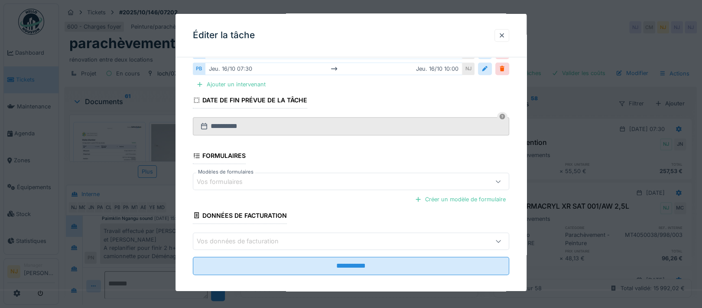
scroll to position [316, 0]
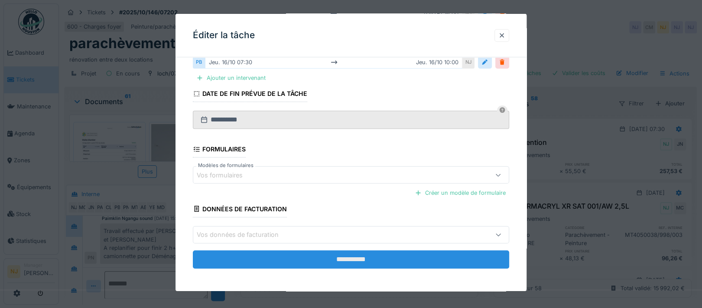
type textarea "**********"
click at [341, 257] on input "**********" at bounding box center [351, 259] width 316 height 18
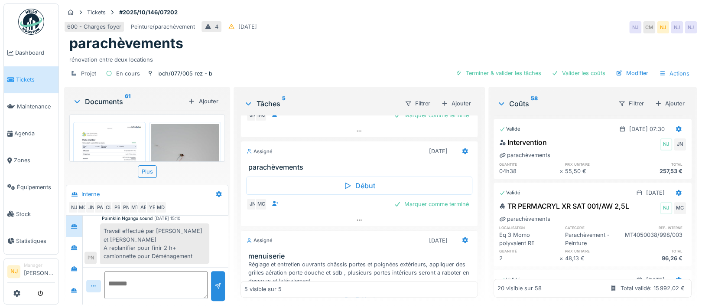
scroll to position [413, 0]
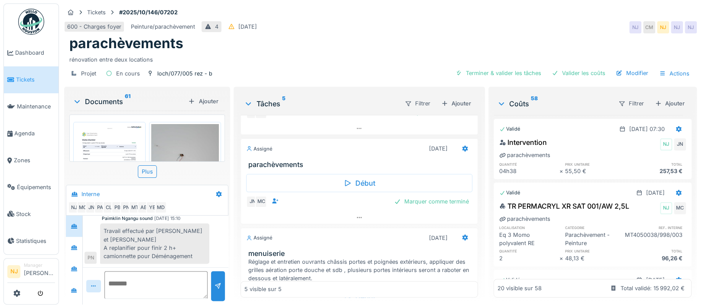
click at [320, 257] on div "Réglage et entretien ouvrants châssis portes et poignées extérieurs, appliquer …" at bounding box center [361, 269] width 226 height 25
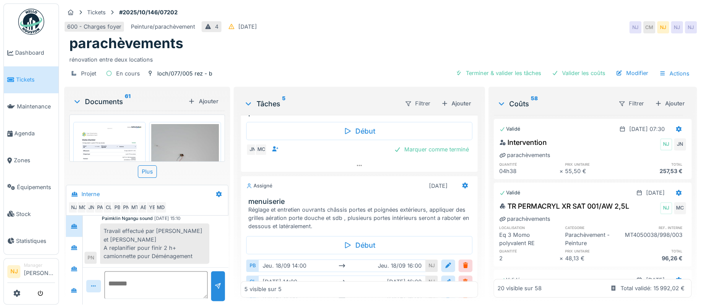
scroll to position [471, 0]
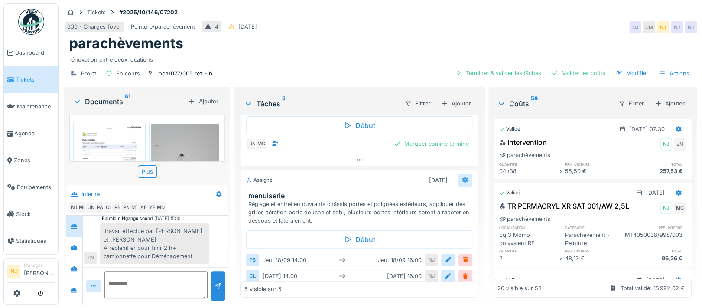
click at [461, 177] on icon at bounding box center [464, 180] width 7 height 6
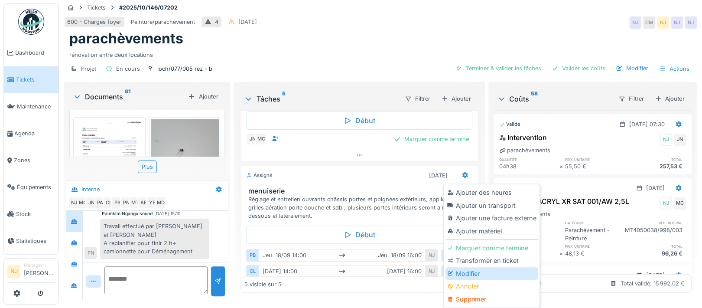
click at [469, 269] on div "Modifier" at bounding box center [491, 273] width 92 height 13
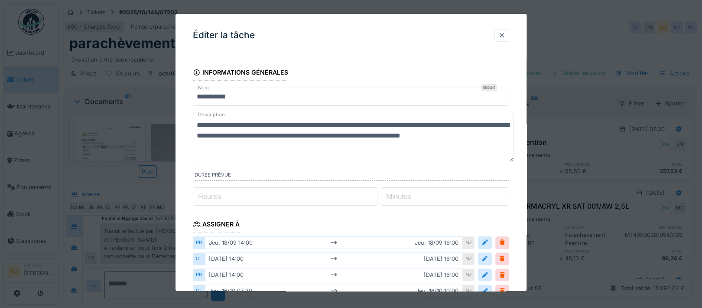
drag, startPoint x: 504, startPoint y: 146, endPoint x: 509, endPoint y: 196, distance: 50.5
click at [509, 196] on fieldset "**********" at bounding box center [351, 291] width 316 height 455
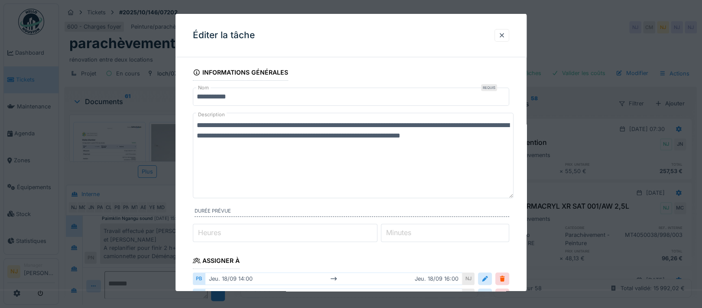
click at [244, 147] on textarea "**********" at bounding box center [353, 155] width 321 height 85
click at [252, 155] on textarea "**********" at bounding box center [353, 155] width 321 height 85
drag, startPoint x: 352, startPoint y: 158, endPoint x: 367, endPoint y: 166, distance: 17.6
click at [352, 158] on textarea "**********" at bounding box center [353, 155] width 321 height 85
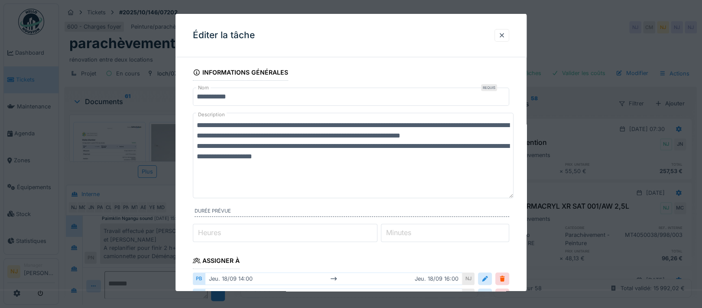
click at [285, 157] on textarea "**********" at bounding box center [353, 155] width 321 height 85
click at [393, 153] on textarea "**********" at bounding box center [353, 155] width 321 height 85
click at [327, 167] on textarea "**********" at bounding box center [353, 155] width 321 height 85
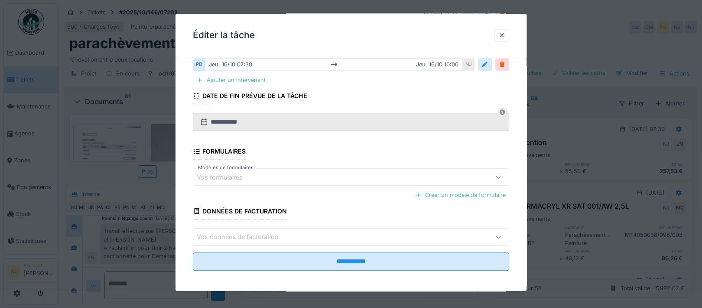
scroll to position [281, 0]
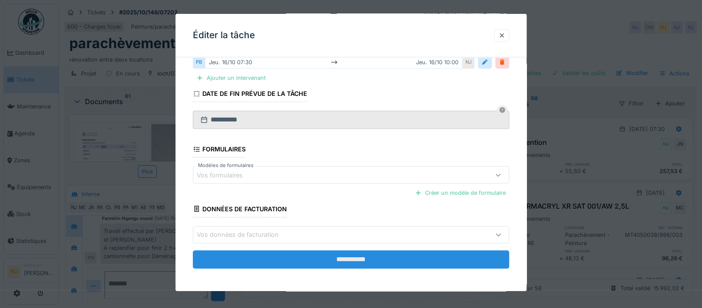
type textarea "**********"
click at [358, 255] on input "**********" at bounding box center [351, 259] width 316 height 18
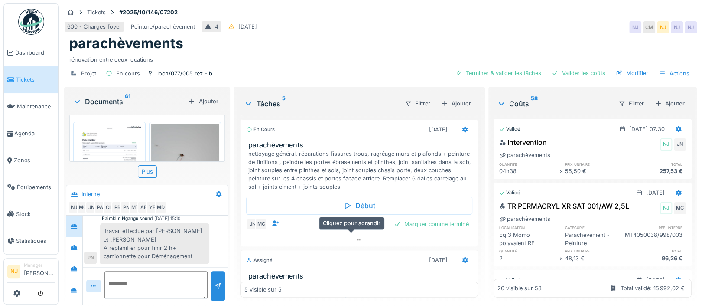
scroll to position [280, 0]
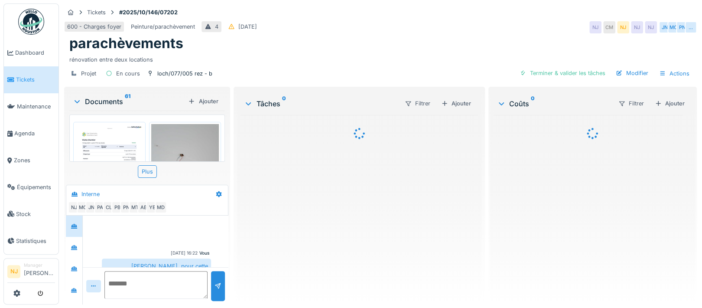
scroll to position [273, 0]
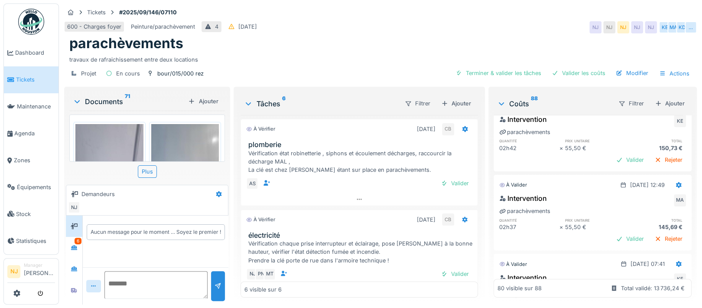
scroll to position [5343, 0]
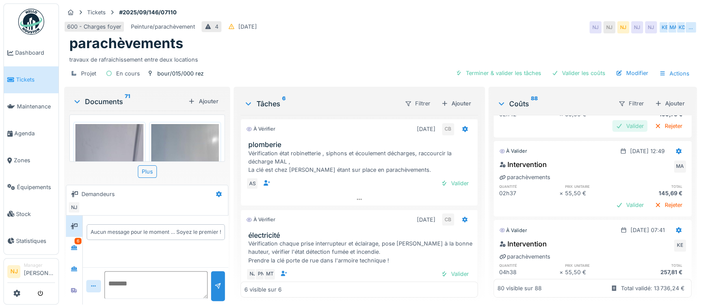
click at [612, 132] on div "Valider" at bounding box center [629, 126] width 35 height 12
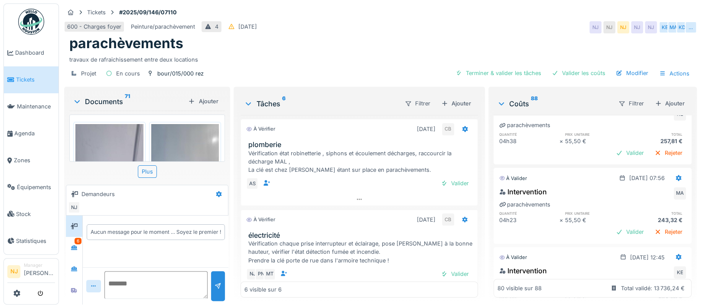
scroll to position [5401, 0]
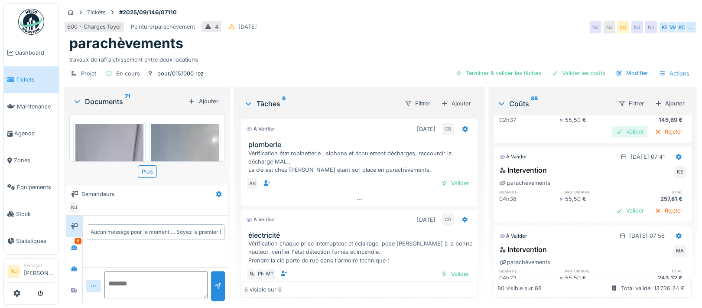
click at [612, 137] on div "Valider" at bounding box center [629, 132] width 35 height 12
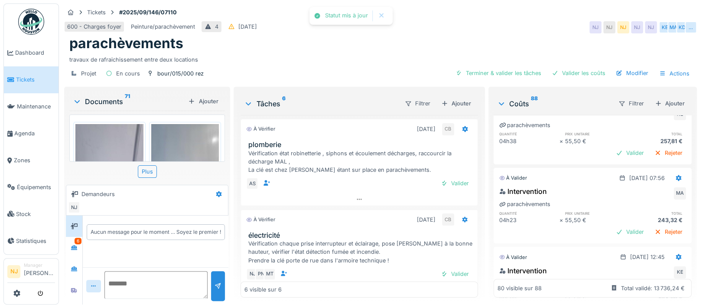
scroll to position [5458, 0]
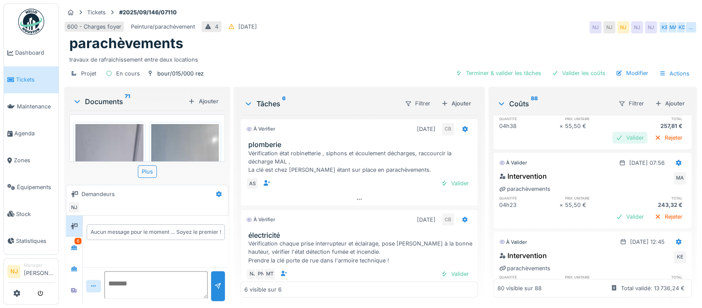
click at [612, 143] on div "Valider" at bounding box center [629, 138] width 35 height 12
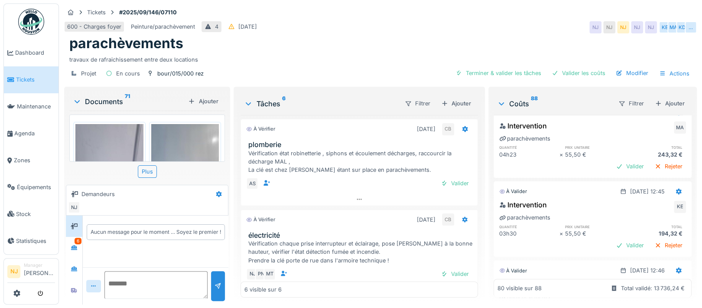
scroll to position [5516, 0]
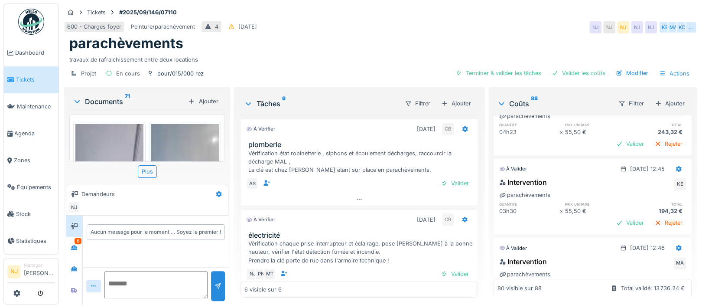
click at [612, 149] on div "Valider" at bounding box center [629, 144] width 35 height 12
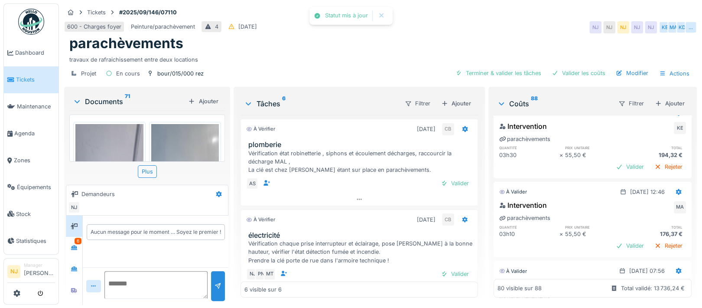
scroll to position [5574, 0]
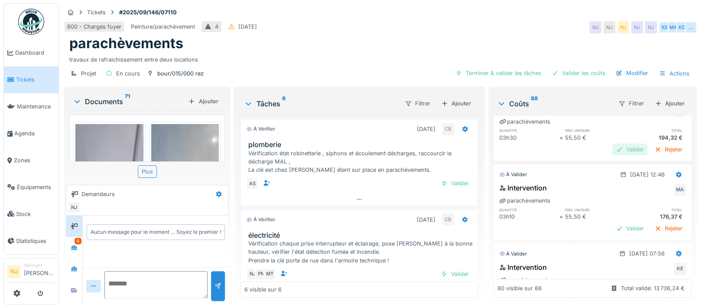
click at [612, 155] on div "Valider" at bounding box center [629, 149] width 35 height 12
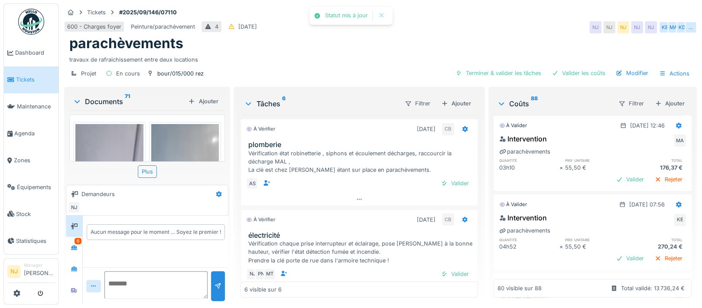
scroll to position [5632, 0]
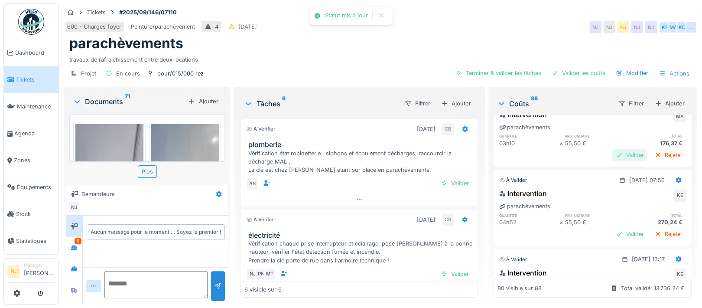
click at [612, 161] on div "Valider" at bounding box center [629, 155] width 35 height 12
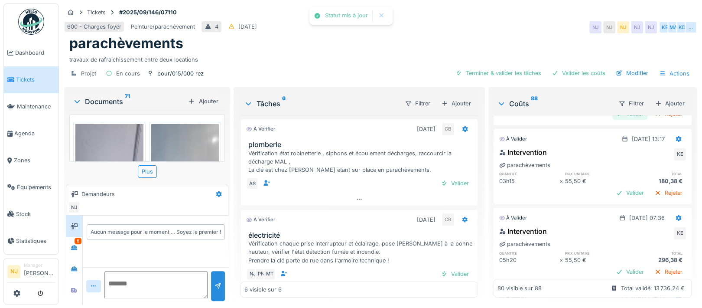
scroll to position [5747, 0]
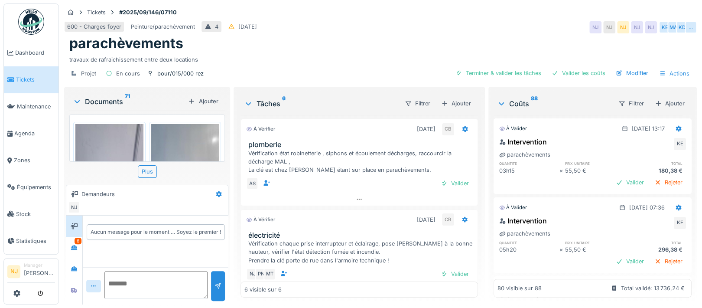
click at [612, 109] on div "Valider" at bounding box center [629, 103] width 35 height 12
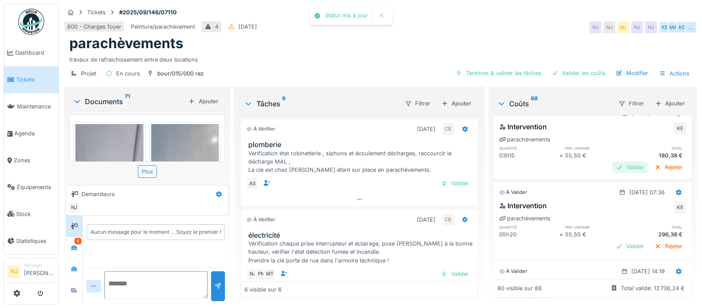
click at [612, 173] on div "Valider" at bounding box center [629, 167] width 35 height 12
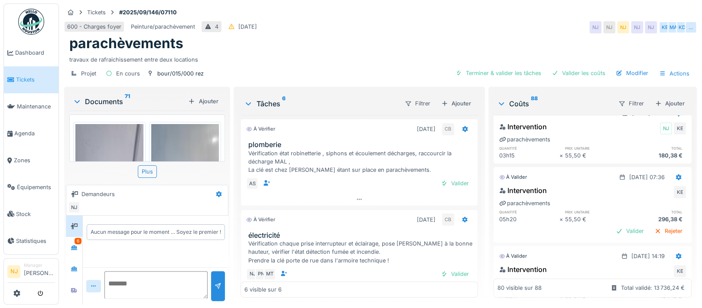
scroll to position [5805, 0]
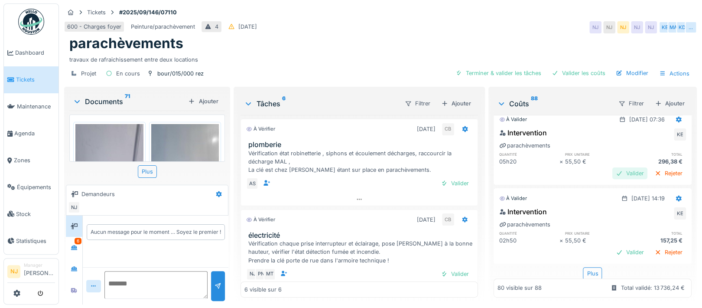
click at [612, 179] on div "Valider" at bounding box center [629, 173] width 35 height 12
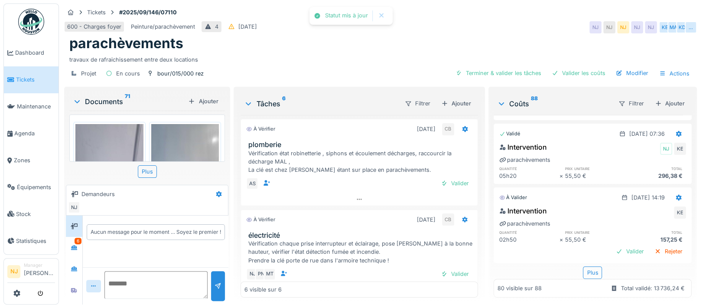
scroll to position [5863, 0]
click at [612, 245] on div "Valider" at bounding box center [629, 251] width 35 height 12
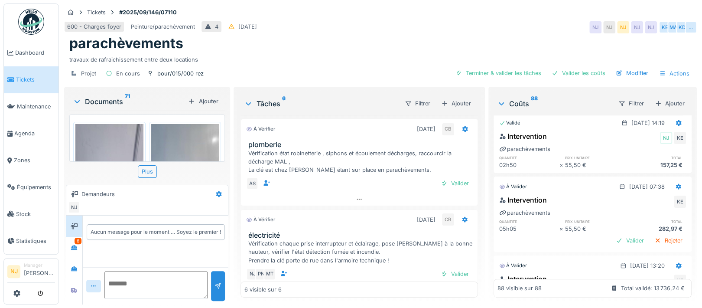
scroll to position [5923, 0]
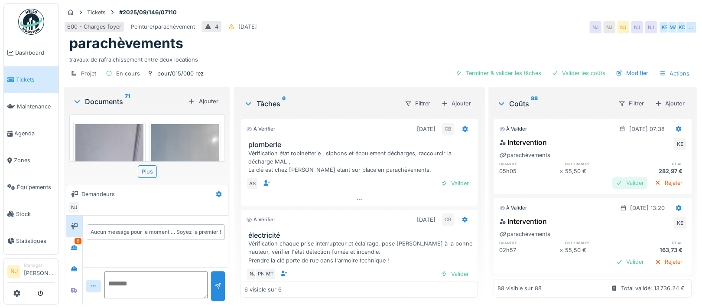
click at [612, 188] on div "Valider" at bounding box center [629, 183] width 35 height 12
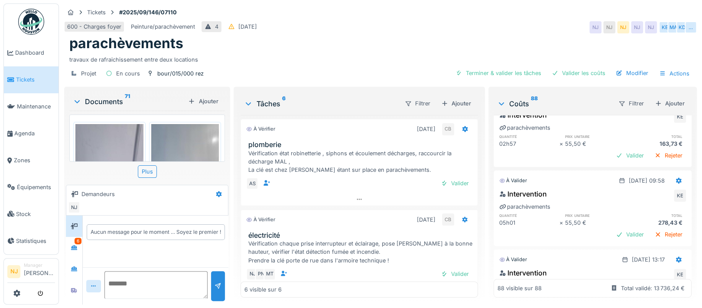
scroll to position [6038, 0]
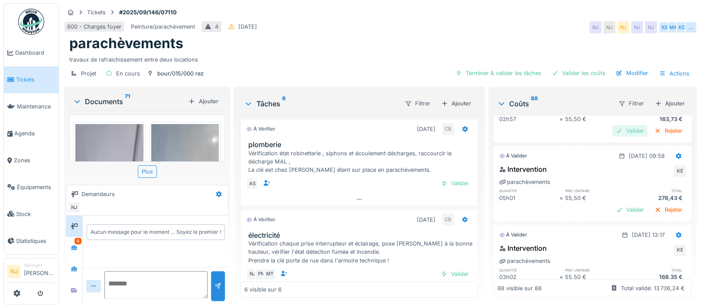
click at [612, 136] on div "Valider" at bounding box center [629, 131] width 35 height 12
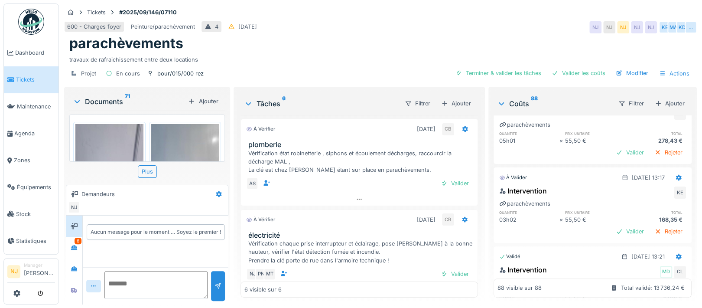
scroll to position [6096, 0]
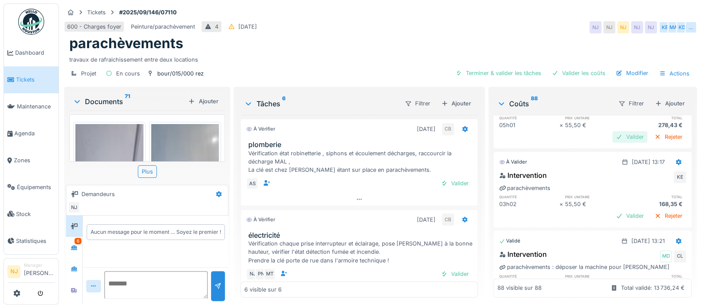
click at [612, 142] on div "Valider" at bounding box center [629, 137] width 35 height 12
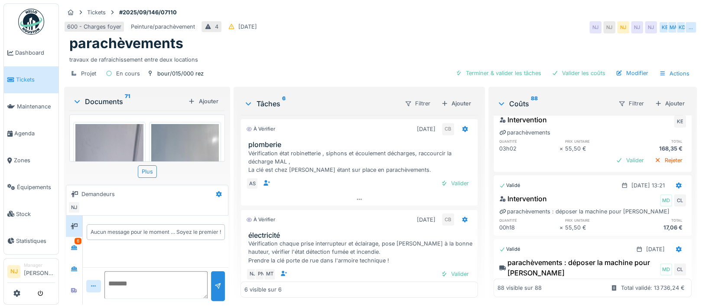
scroll to position [6153, 0]
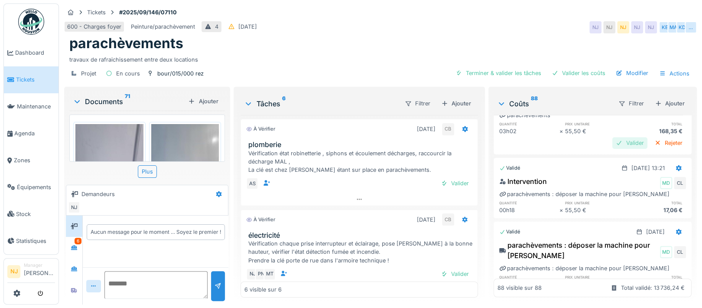
click at [612, 149] on div "Valider" at bounding box center [629, 143] width 35 height 12
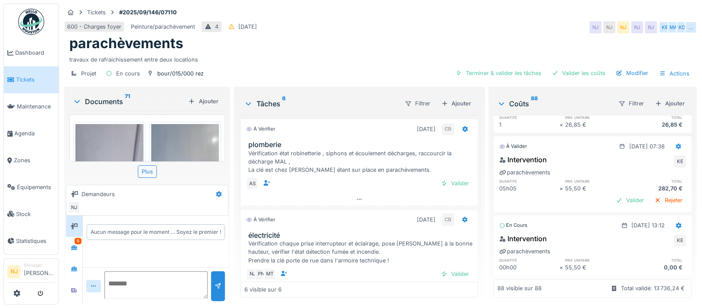
scroll to position [6327, 0]
click at [612, 206] on div "Valider" at bounding box center [629, 200] width 35 height 12
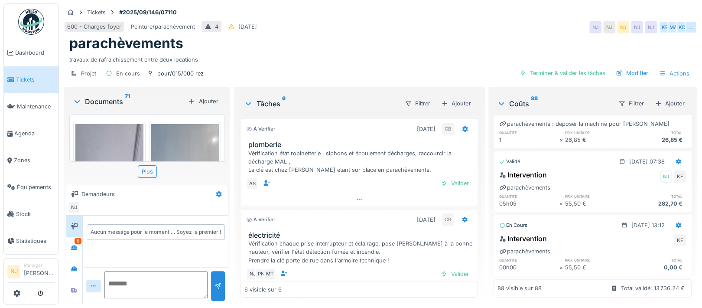
scroll to position [6373, 0]
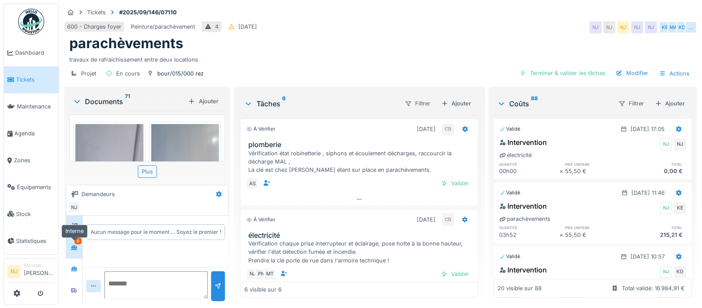
click at [74, 246] on icon at bounding box center [74, 247] width 6 height 5
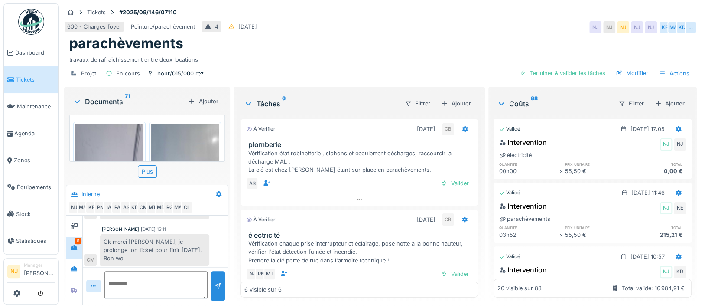
scroll to position [501, 0]
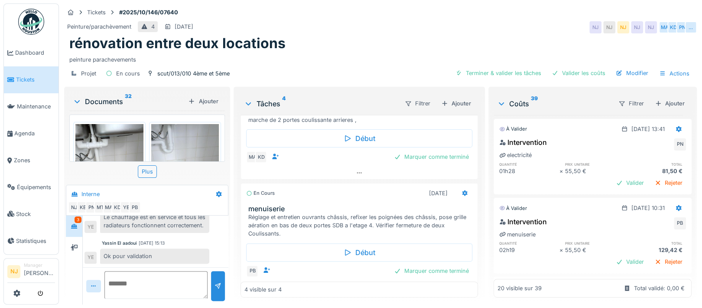
scroll to position [231, 0]
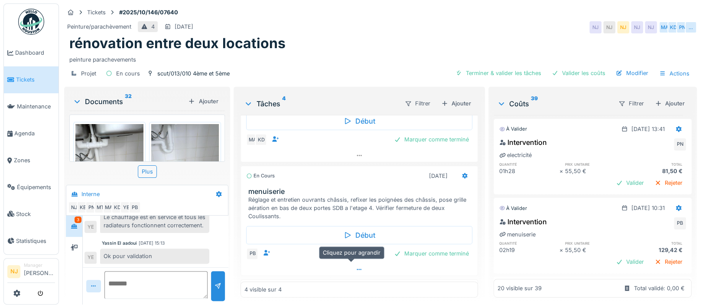
click at [356, 267] on icon at bounding box center [359, 269] width 7 height 6
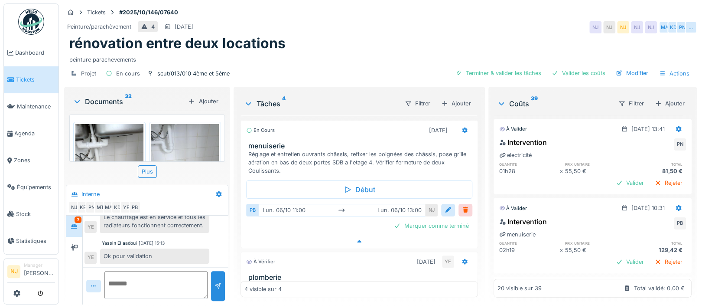
scroll to position [280, 0]
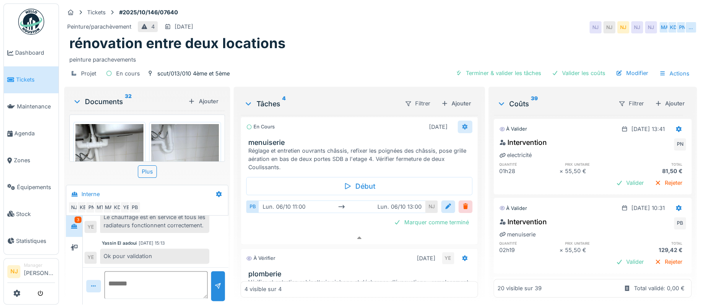
click at [462, 123] on icon at bounding box center [465, 126] width 6 height 6
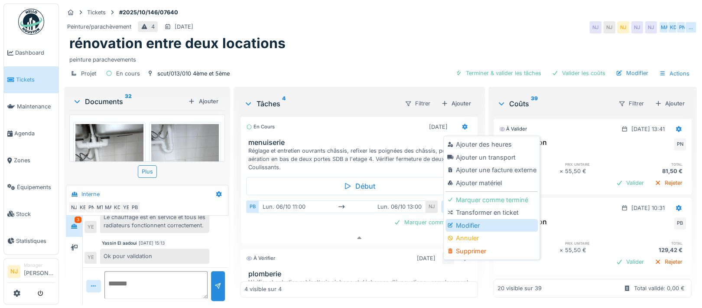
click at [467, 219] on div "Modifier" at bounding box center [491, 225] width 92 height 13
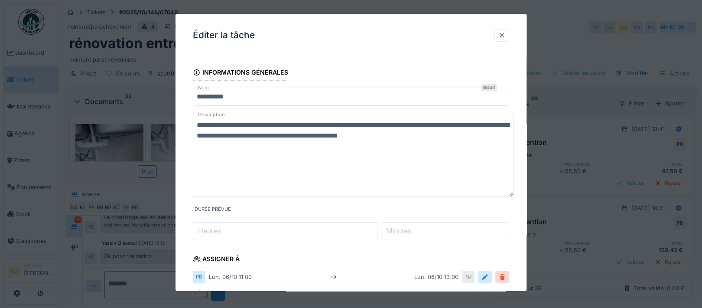
drag, startPoint x: 509, startPoint y: 147, endPoint x: 507, endPoint y: 196, distance: 49.0
click at [507, 196] on textarea "**********" at bounding box center [353, 155] width 321 height 84
click at [450, 135] on textarea "**********" at bounding box center [353, 155] width 321 height 84
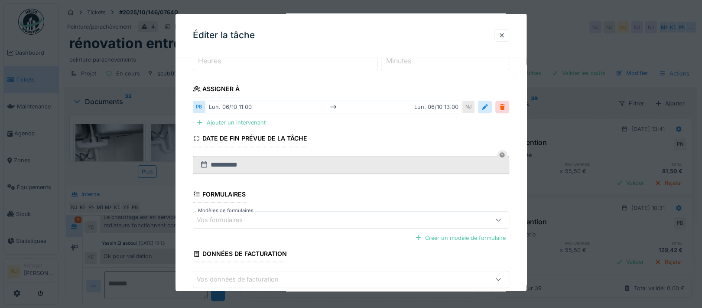
scroll to position [173, 0]
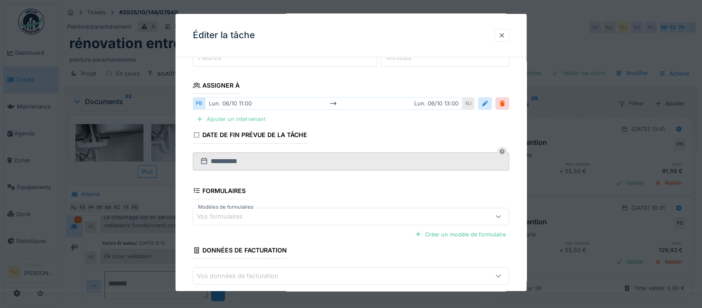
click at [251, 117] on div "Ajouter un intervenant" at bounding box center [231, 119] width 76 height 12
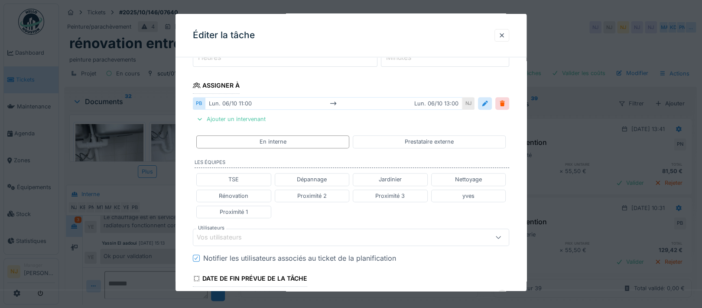
click at [247, 232] on div "Vos utilisateurs" at bounding box center [225, 237] width 57 height 10
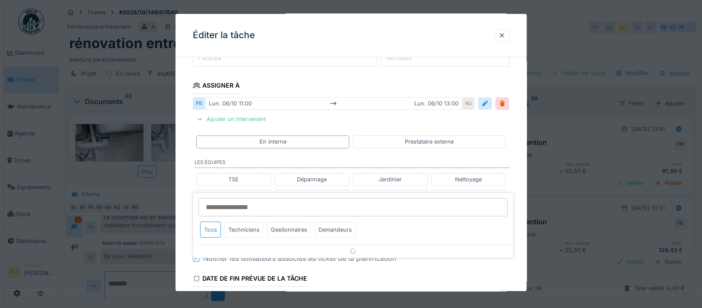
scroll to position [257, 0]
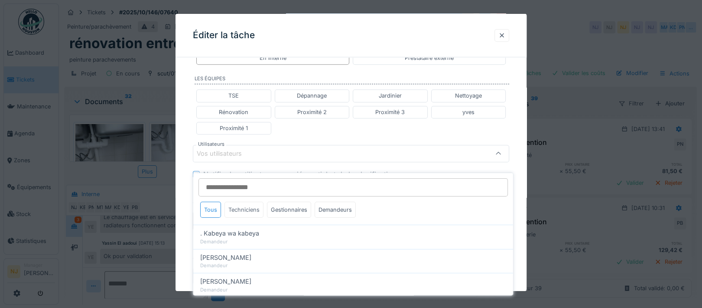
click at [245, 201] on div "Techniciens" at bounding box center [243, 209] width 39 height 16
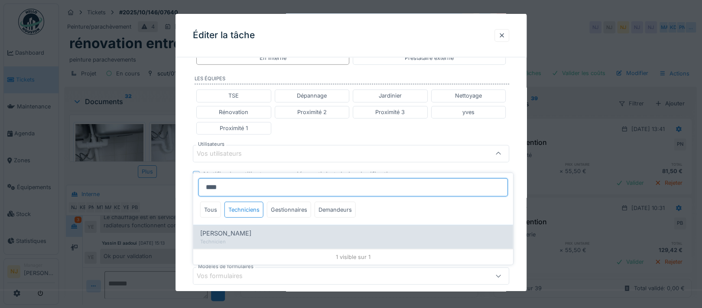
type input "****"
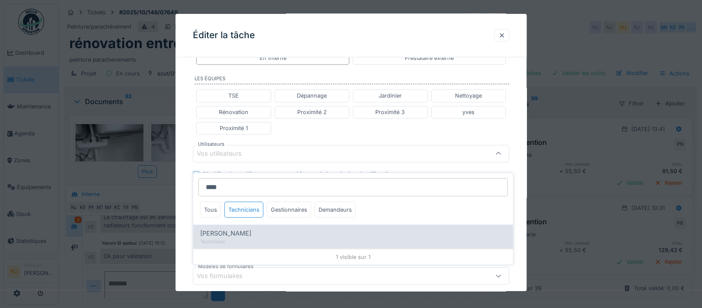
click at [218, 228] on span "[PERSON_NAME]" at bounding box center [225, 233] width 51 height 10
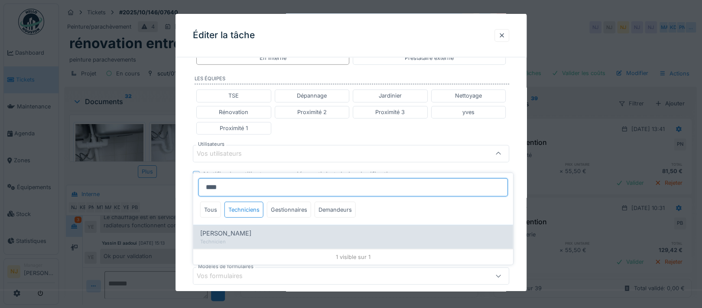
type input "****"
type input "*****"
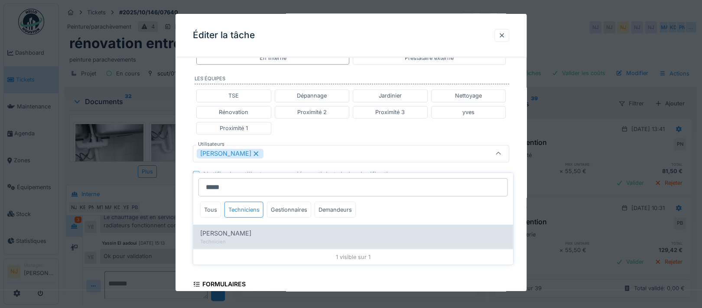
click at [236, 228] on span "[PERSON_NAME]" at bounding box center [225, 233] width 51 height 10
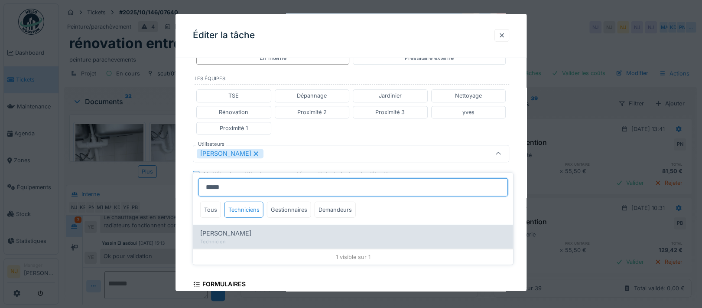
type input "*********"
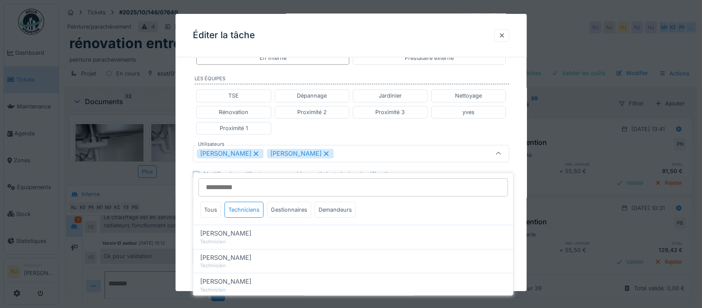
click at [183, 191] on div "**********" at bounding box center [350, 117] width 351 height 620
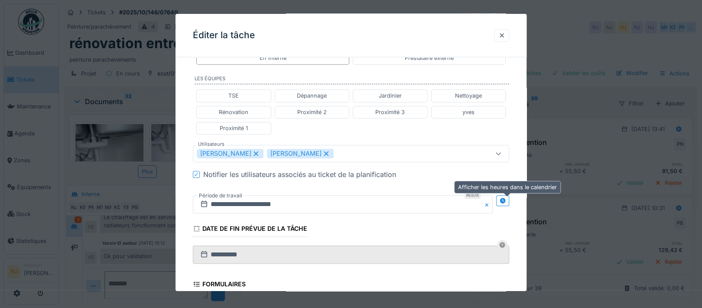
click at [506, 198] on icon at bounding box center [502, 201] width 7 height 6
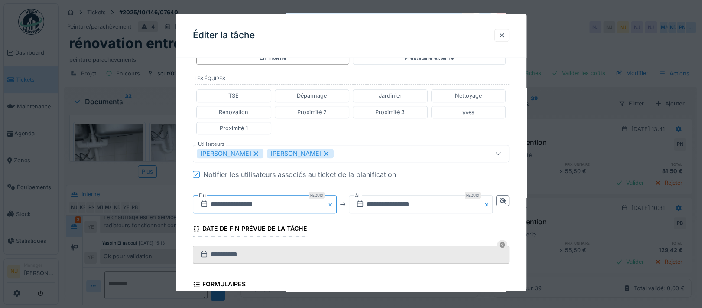
click at [246, 203] on input "**********" at bounding box center [265, 204] width 144 height 18
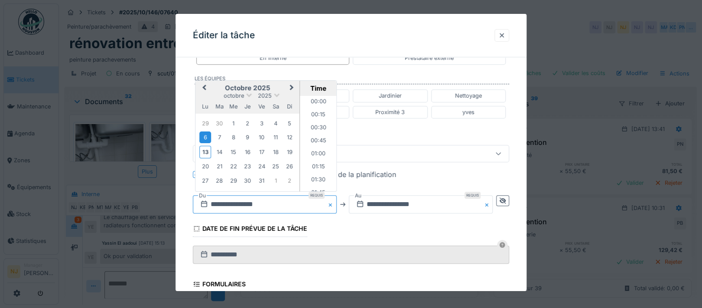
scroll to position [531, 0]
click at [247, 149] on div "16" at bounding box center [248, 152] width 12 height 12
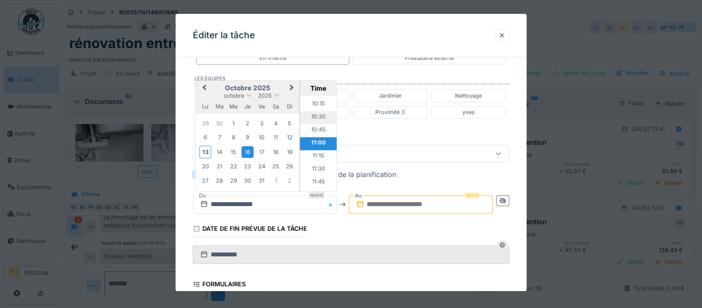
click at [313, 114] on li "10:30" at bounding box center [318, 117] width 37 height 13
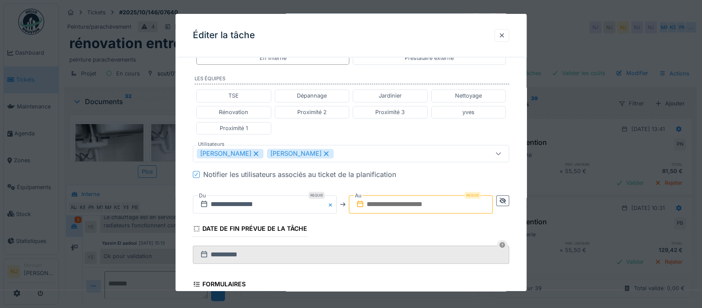
click at [413, 204] on input "text" at bounding box center [421, 204] width 144 height 18
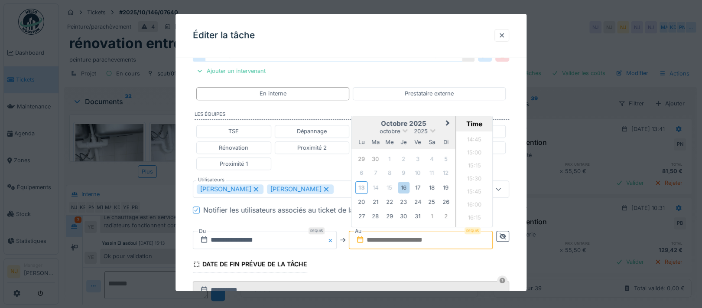
scroll to position [199, 0]
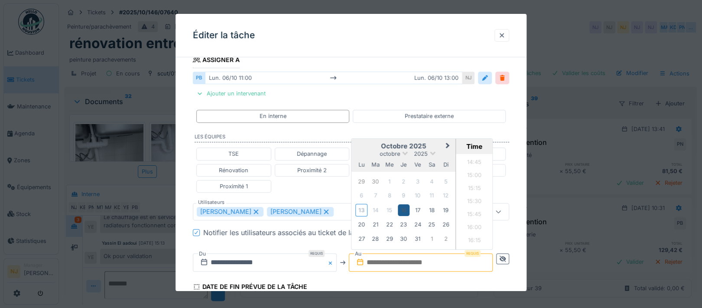
click at [405, 208] on div "16" at bounding box center [404, 210] width 12 height 12
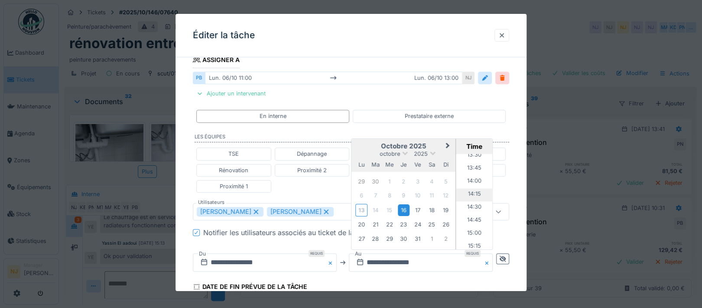
scroll to position [649, 0]
click at [474, 157] on li "12:30" at bounding box center [474, 161] width 37 height 13
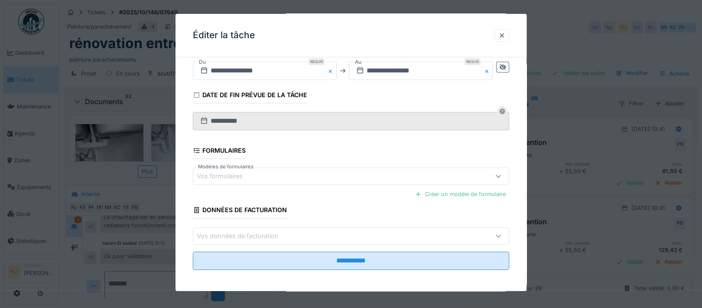
scroll to position [391, 0]
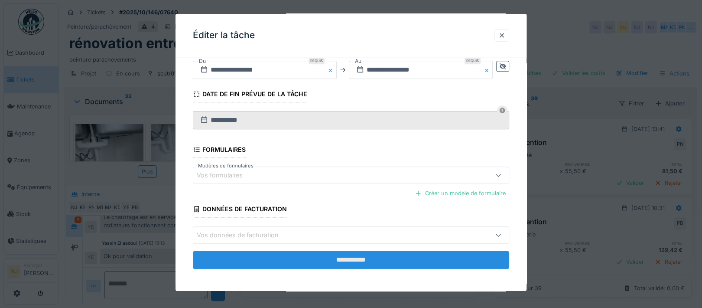
click at [353, 256] on input "**********" at bounding box center [351, 259] width 316 height 18
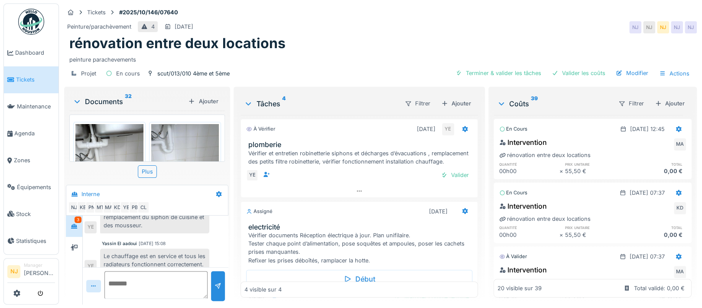
scroll to position [168, 0]
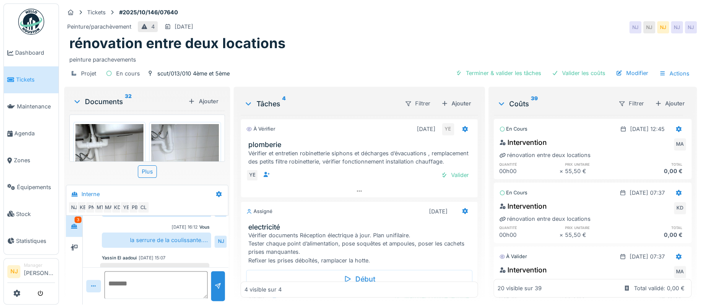
click at [77, 216] on div "3" at bounding box center [77, 219] width 7 height 6
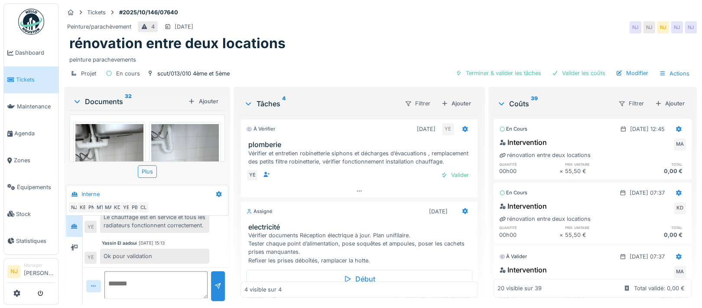
scroll to position [8, 0]
click at [216, 191] on icon at bounding box center [219, 194] width 6 height 6
click at [240, 219] on div "Créer une conversation" at bounding box center [252, 225] width 81 height 13
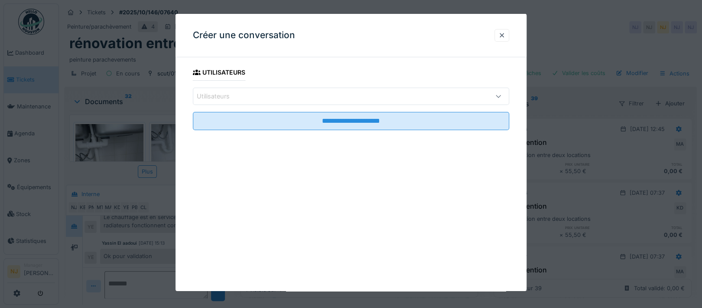
click at [243, 95] on div "Utilisateurs" at bounding box center [332, 96] width 271 height 10
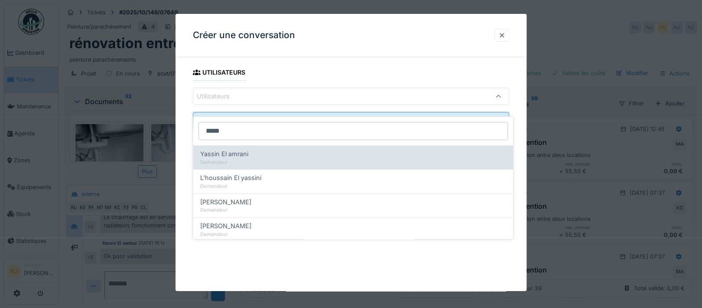
type input "*****"
click at [225, 149] on span "Yassin El amrani" at bounding box center [224, 154] width 48 height 10
type input "****"
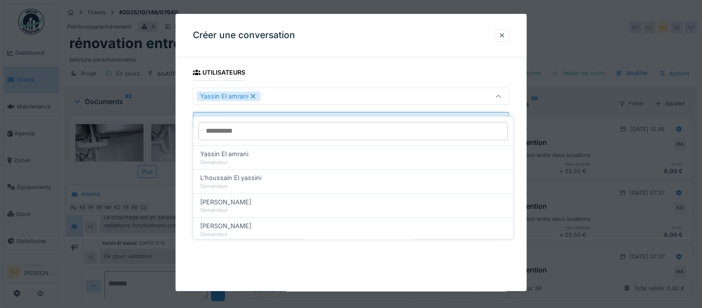
click at [188, 122] on div "**********" at bounding box center [350, 109] width 351 height 90
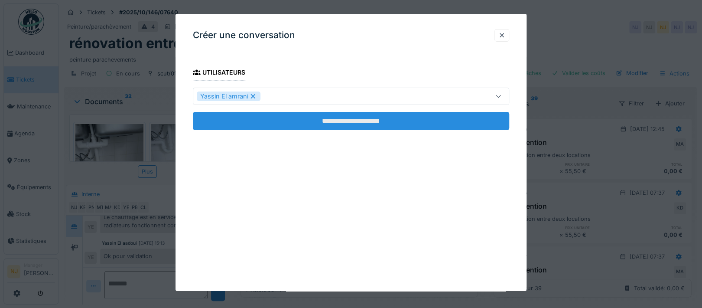
click at [344, 114] on input "**********" at bounding box center [351, 121] width 316 height 18
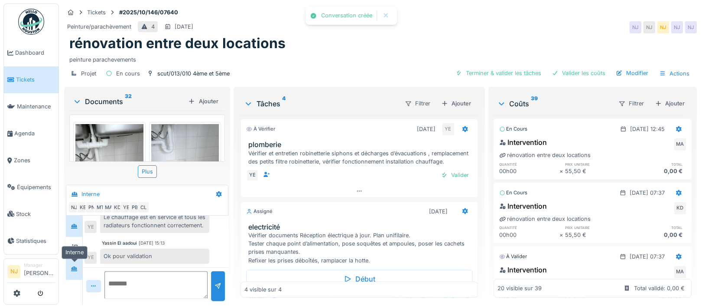
click at [72, 265] on div at bounding box center [74, 269] width 7 height 8
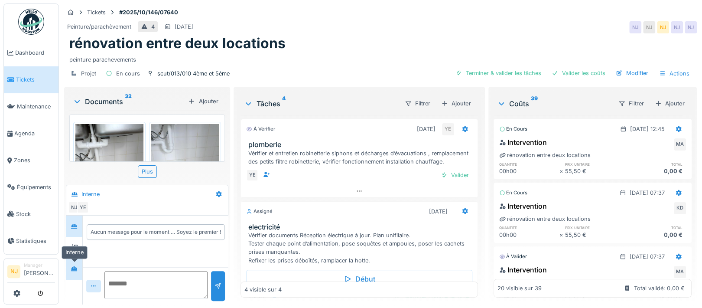
scroll to position [0, 0]
click at [121, 272] on textarea at bounding box center [155, 285] width 103 height 28
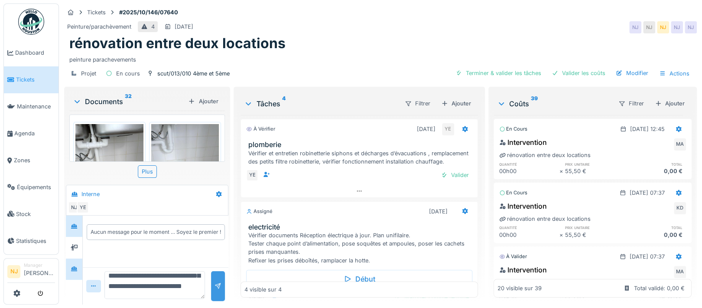
type textarea "**********"
click at [214, 282] on div at bounding box center [217, 286] width 7 height 8
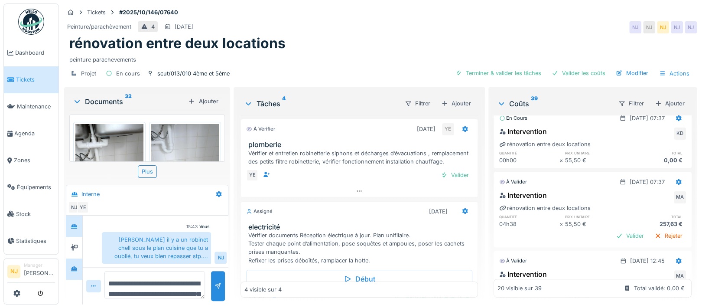
scroll to position [58, 0]
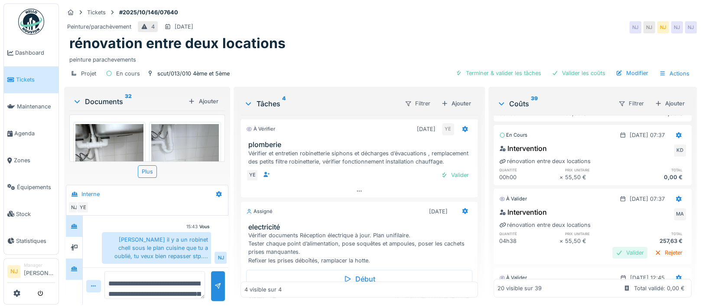
click at [612, 246] on div "Valider" at bounding box center [629, 252] width 35 height 12
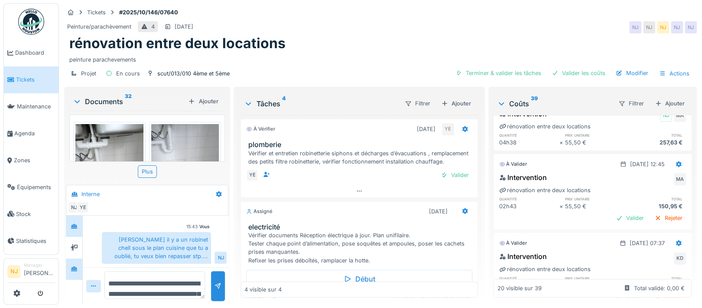
scroll to position [173, 0]
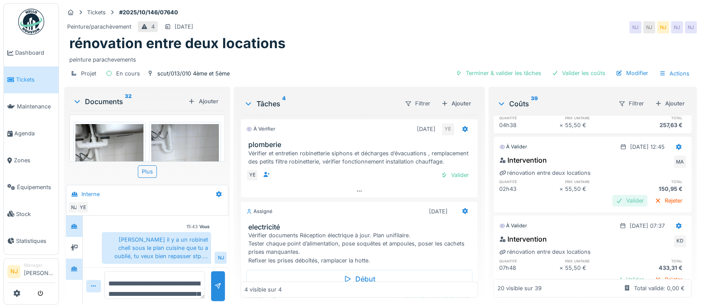
click at [612, 194] on div "Valider" at bounding box center [629, 200] width 35 height 12
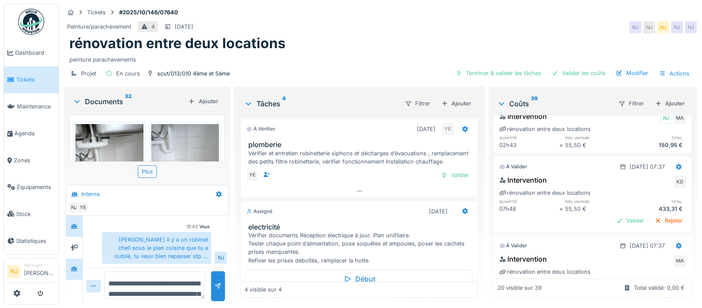
scroll to position [231, 0]
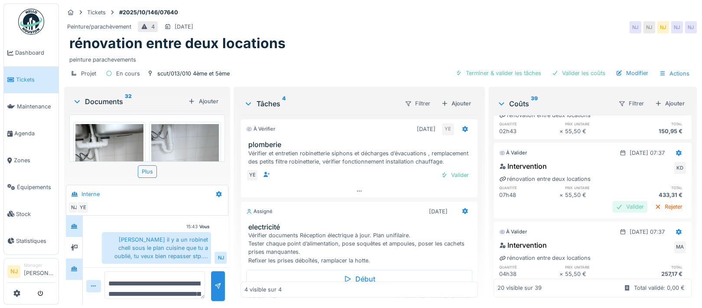
click at [612, 201] on div "Valider" at bounding box center [629, 207] width 35 height 12
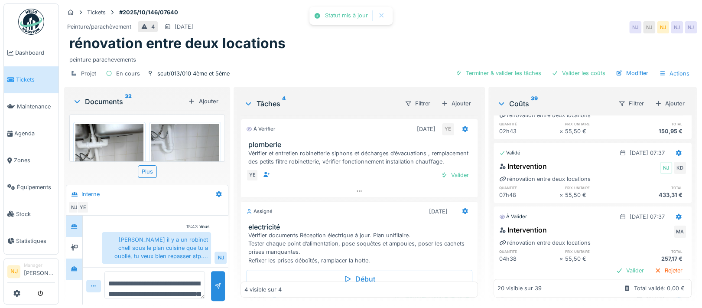
scroll to position [288, 0]
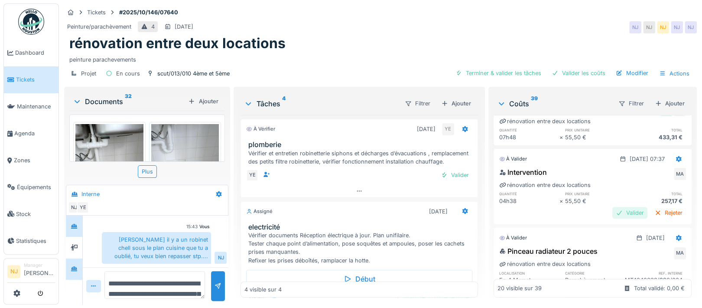
click at [612, 207] on div "Valider" at bounding box center [629, 213] width 35 height 12
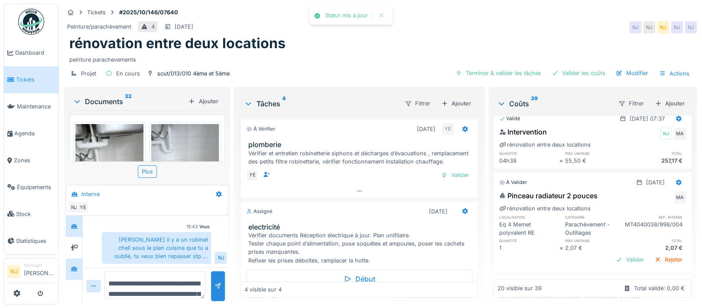
scroll to position [346, 0]
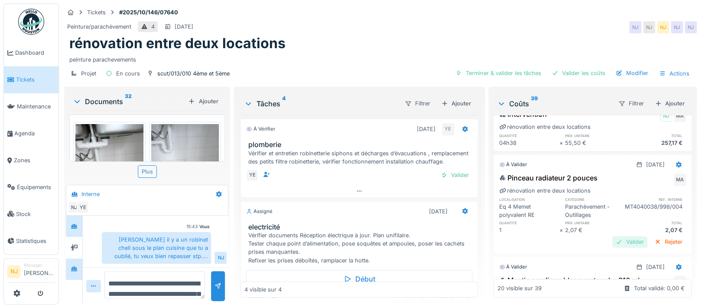
click at [612, 236] on div "Valider" at bounding box center [629, 242] width 35 height 12
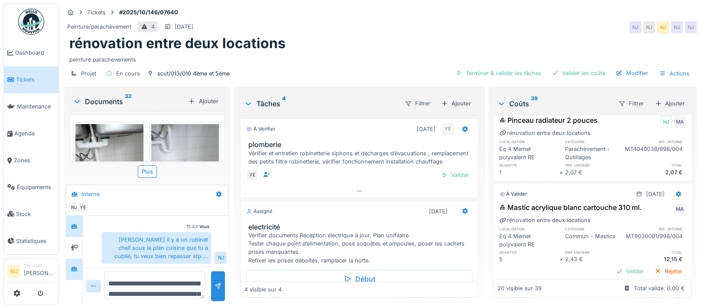
scroll to position [462, 0]
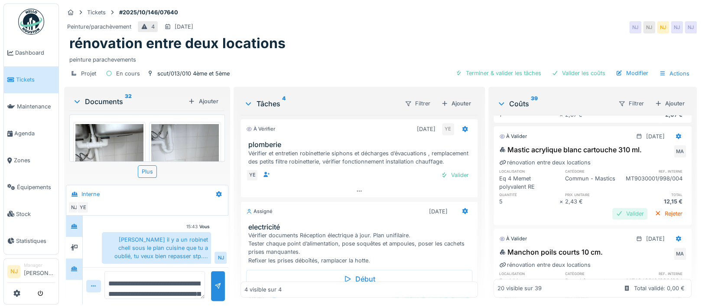
click at [612, 207] on div "Valider" at bounding box center [629, 213] width 35 height 12
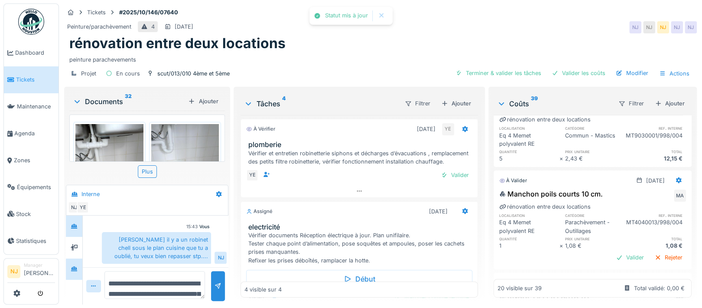
scroll to position [519, 0]
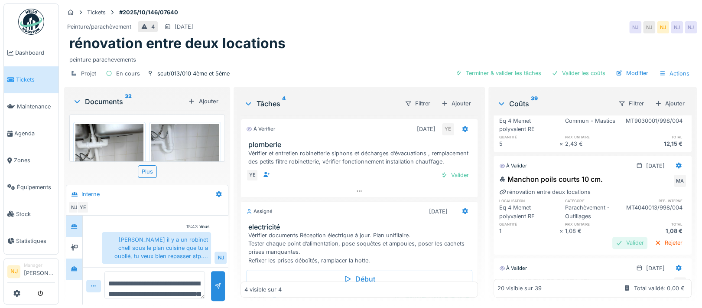
click at [612, 242] on div "Valider" at bounding box center [629, 242] width 35 height 12
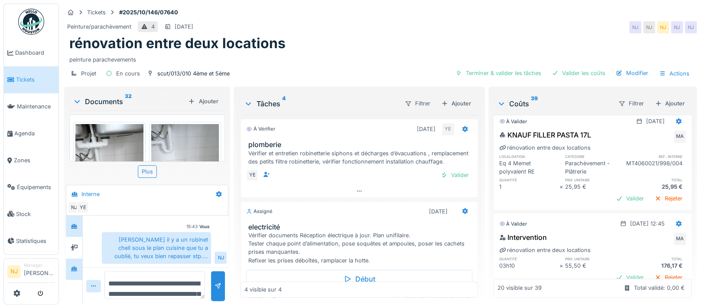
scroll to position [635, 0]
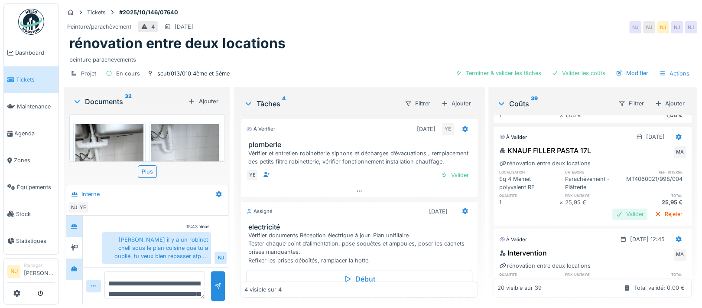
click at [612, 214] on div "Valider" at bounding box center [629, 214] width 35 height 12
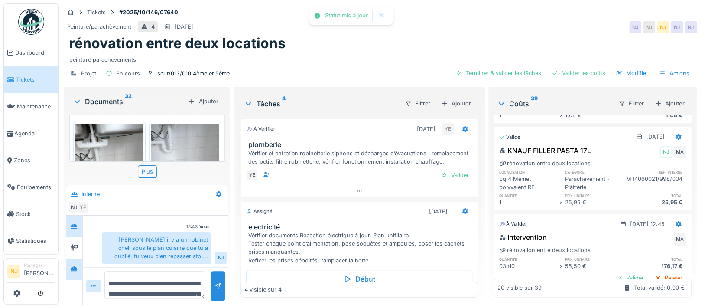
scroll to position [693, 0]
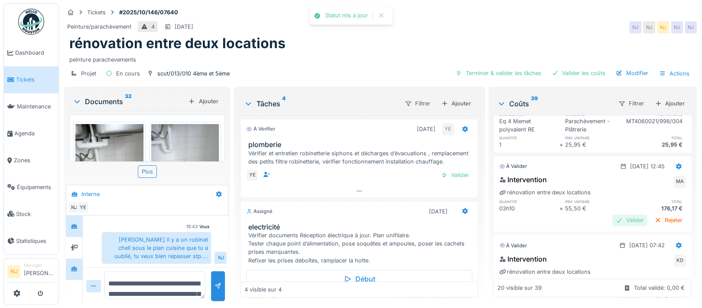
click at [612, 221] on div "Valider" at bounding box center [629, 220] width 35 height 12
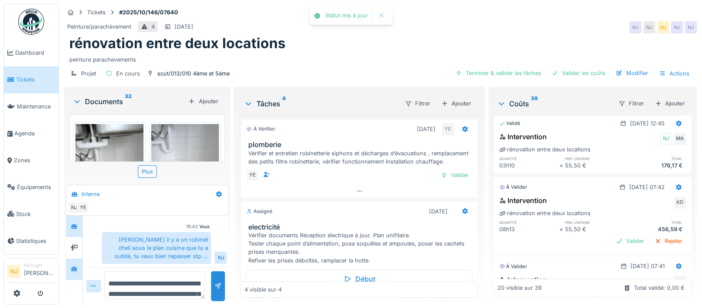
scroll to position [751, 0]
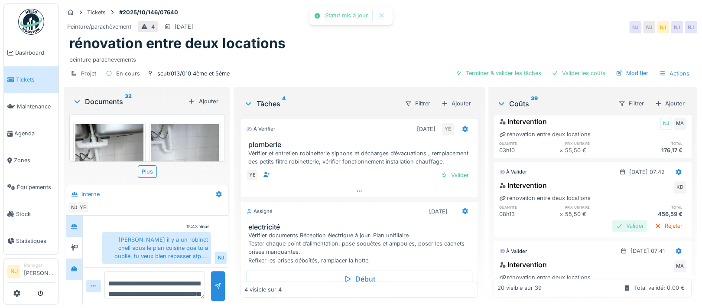
click at [612, 227] on div "Valider" at bounding box center [629, 226] width 35 height 12
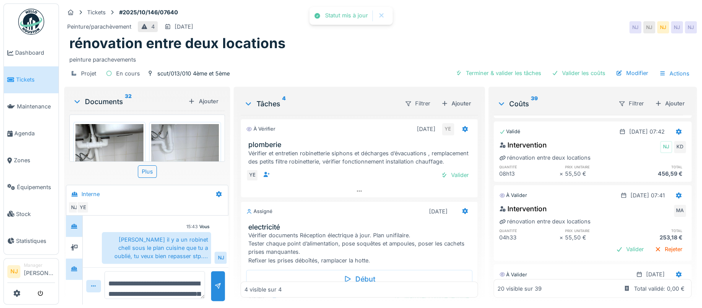
scroll to position [809, 0]
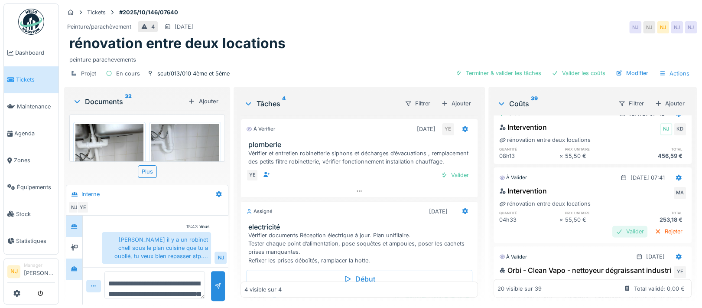
click at [612, 233] on div "Valider" at bounding box center [629, 231] width 35 height 12
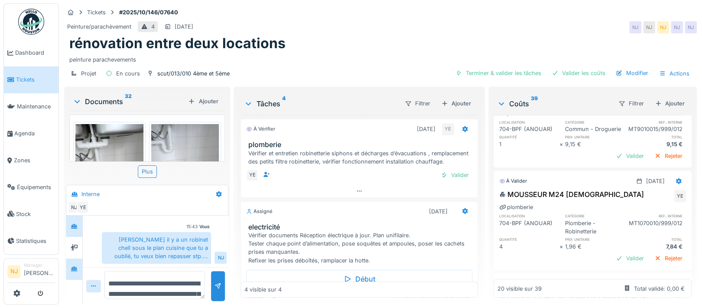
scroll to position [981, 0]
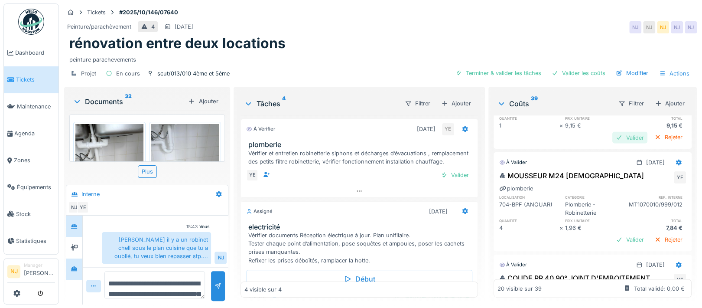
click at [613, 143] on div "Valider" at bounding box center [629, 137] width 35 height 12
click at [612, 143] on div "Valider" at bounding box center [629, 137] width 35 height 12
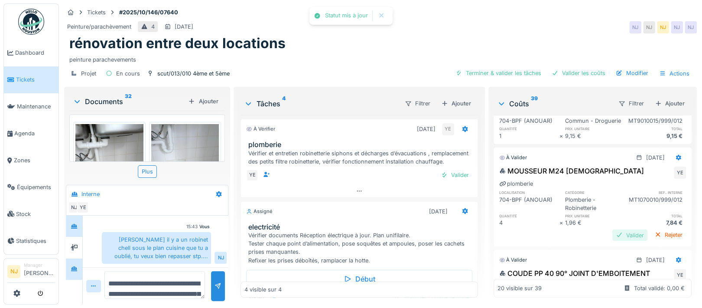
click at [612, 240] on div "Valider" at bounding box center [629, 235] width 35 height 12
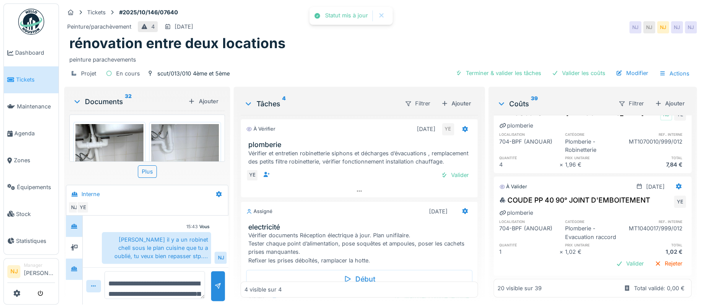
scroll to position [1097, 0]
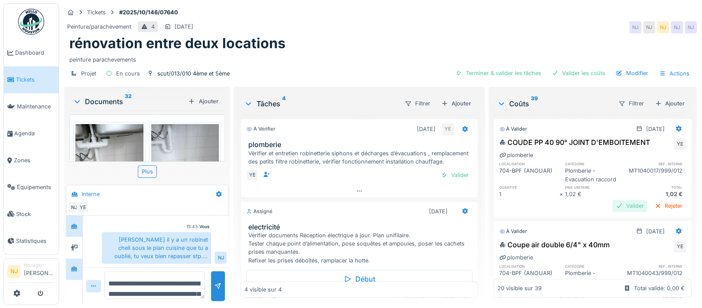
click at [612, 211] on div "Valider" at bounding box center [629, 206] width 35 height 12
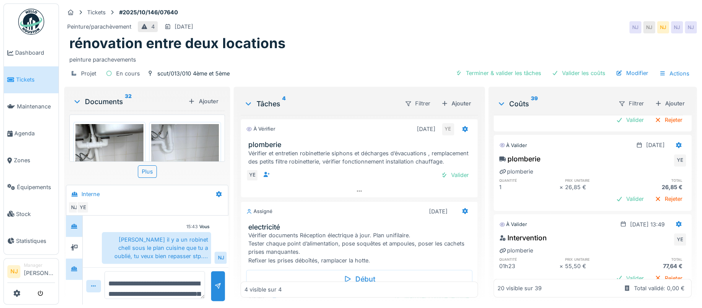
scroll to position [1270, 0]
click at [612, 125] on div "Valider" at bounding box center [629, 119] width 35 height 12
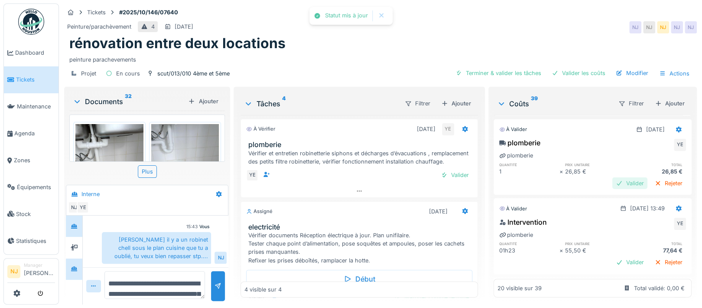
click at [612, 189] on div "Valider" at bounding box center [629, 183] width 35 height 12
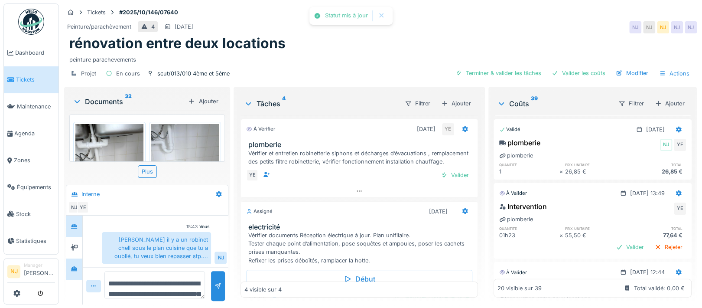
scroll to position [1328, 0]
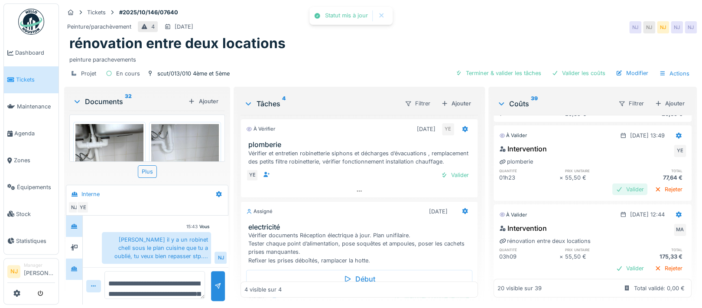
click at [612, 195] on div "Valider" at bounding box center [629, 189] width 35 height 12
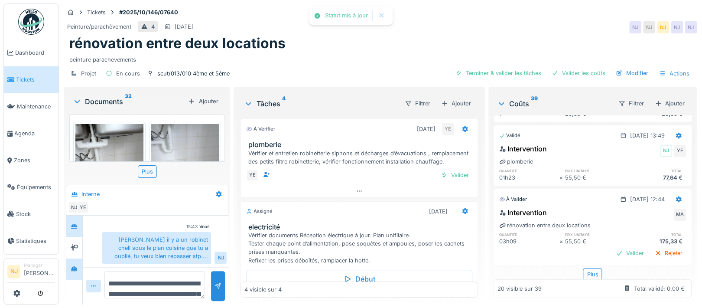
scroll to position [1386, 0]
click at [612, 245] on div "Valider" at bounding box center [629, 251] width 35 height 12
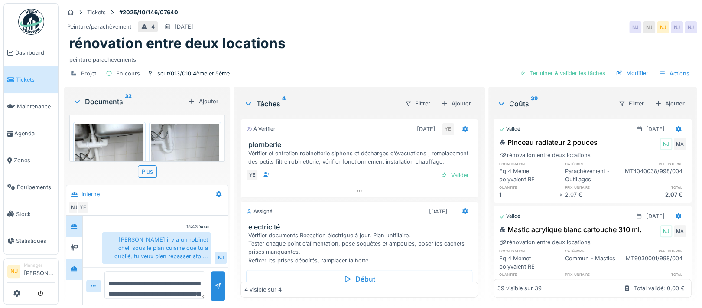
scroll to position [0, 0]
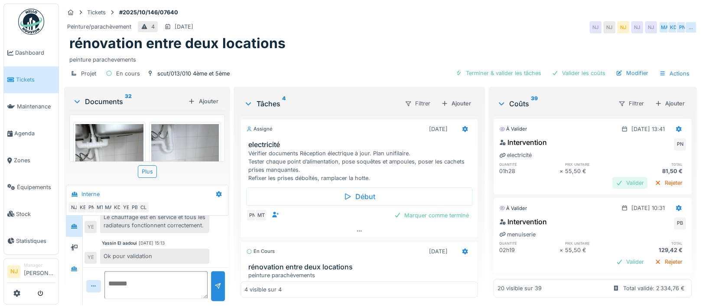
click at [612, 179] on div "Valider" at bounding box center [629, 183] width 35 height 12
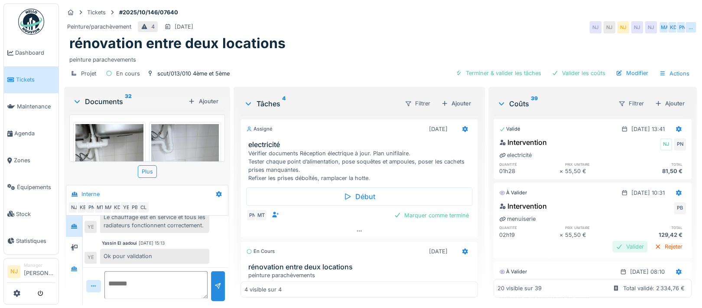
click at [612, 244] on div "Valider" at bounding box center [629, 246] width 35 height 12
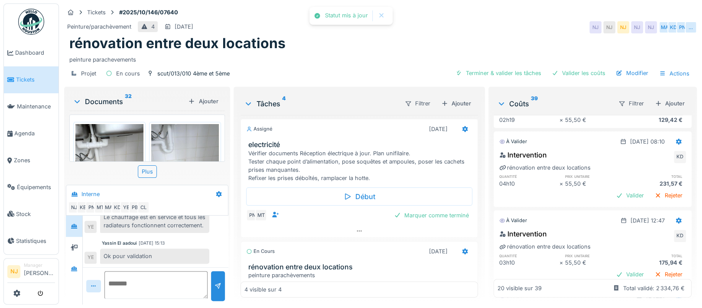
scroll to position [116, 0]
click at [612, 192] on div "Valider" at bounding box center [629, 194] width 35 height 12
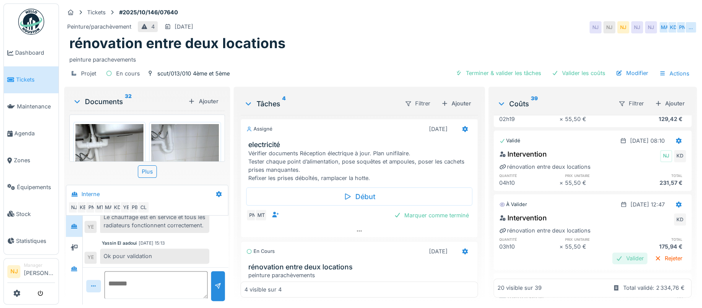
click at [612, 257] on div "Valider" at bounding box center [629, 258] width 35 height 12
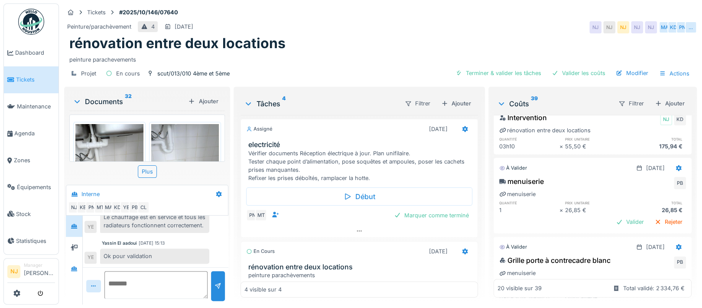
scroll to position [231, 0]
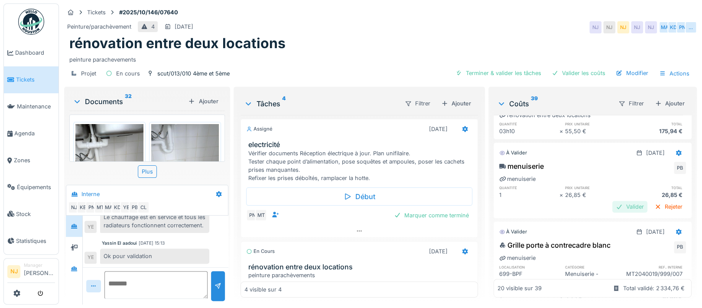
click at [612, 206] on div "Valider" at bounding box center [629, 207] width 35 height 12
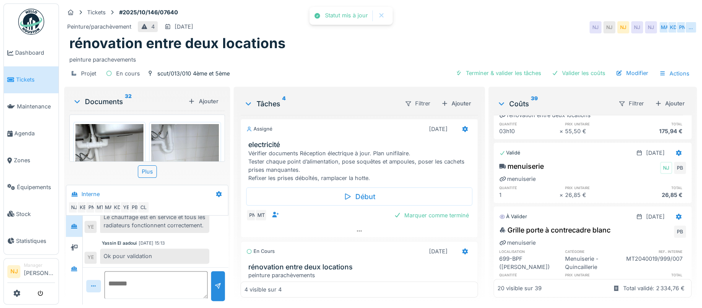
scroll to position [288, 0]
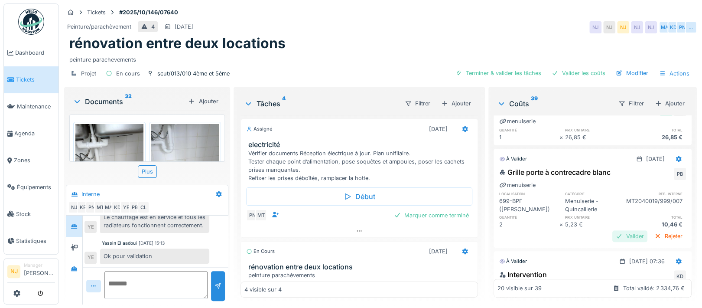
click at [612, 234] on div "Valider" at bounding box center [629, 236] width 35 height 12
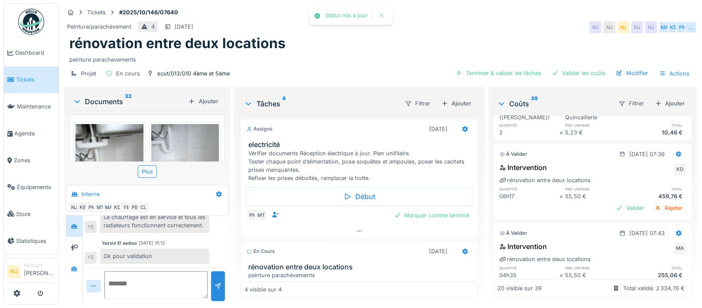
scroll to position [404, 0]
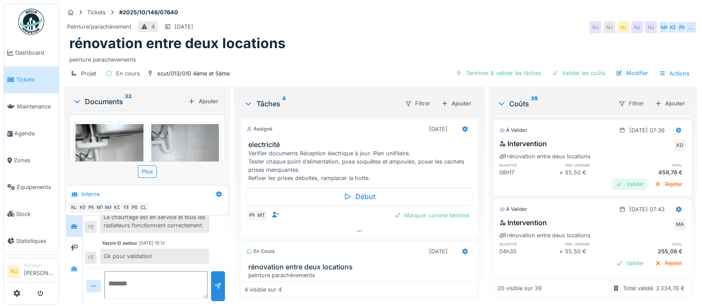
click at [612, 185] on div "Valider" at bounding box center [629, 184] width 35 height 12
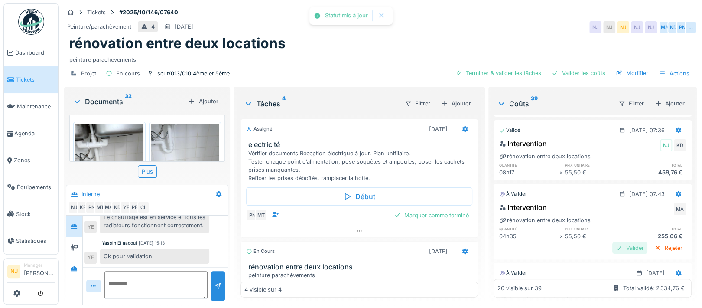
click at [612, 243] on div "Valider" at bounding box center [629, 248] width 35 height 12
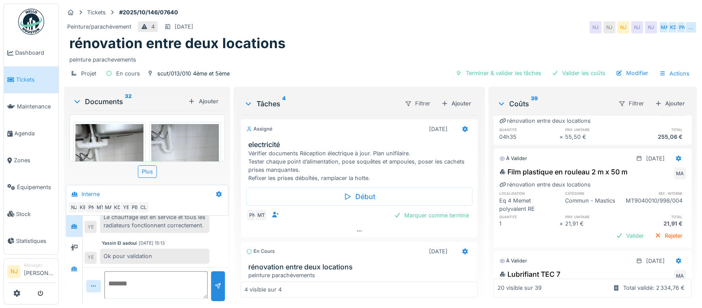
scroll to position [519, 0]
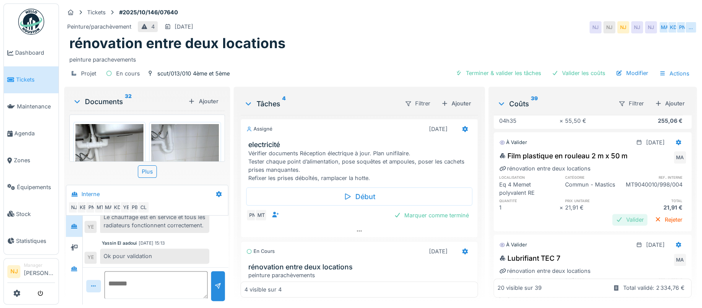
click at [613, 219] on div "Valider" at bounding box center [629, 220] width 35 height 12
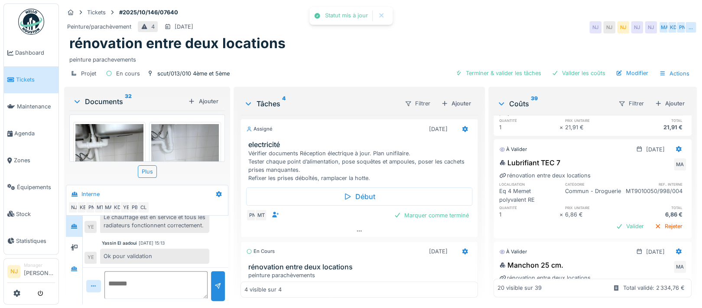
scroll to position [635, 0]
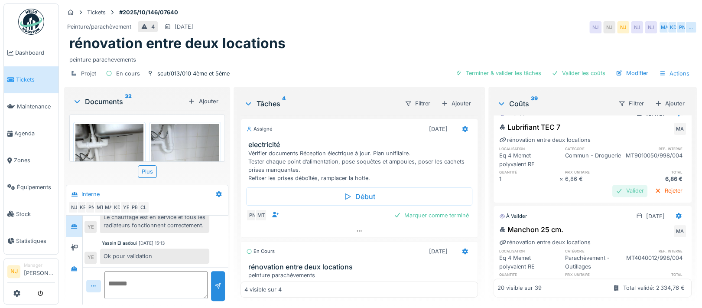
click at [612, 188] on div "Valider" at bounding box center [629, 191] width 35 height 12
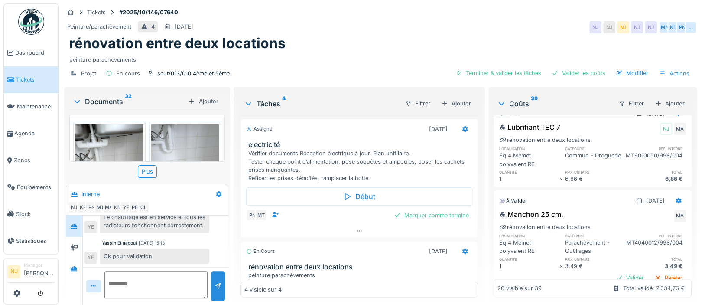
scroll to position [693, 0]
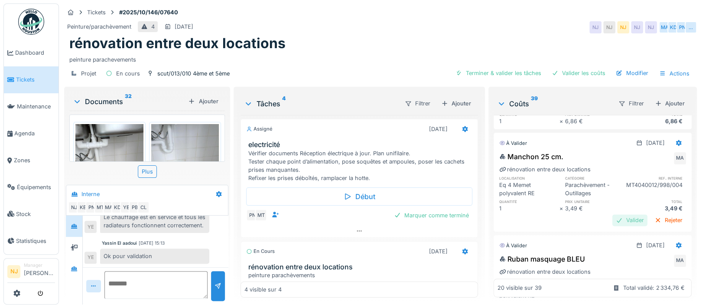
click at [612, 218] on div "Valider" at bounding box center [629, 220] width 35 height 12
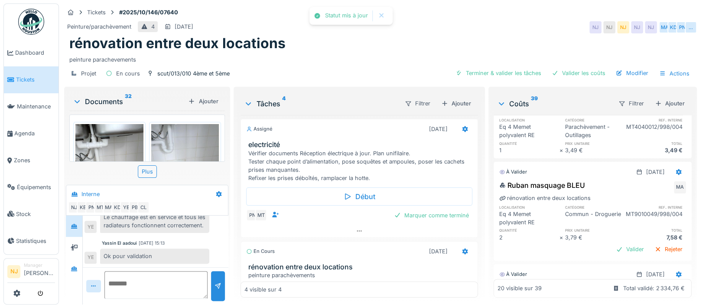
scroll to position [809, 0]
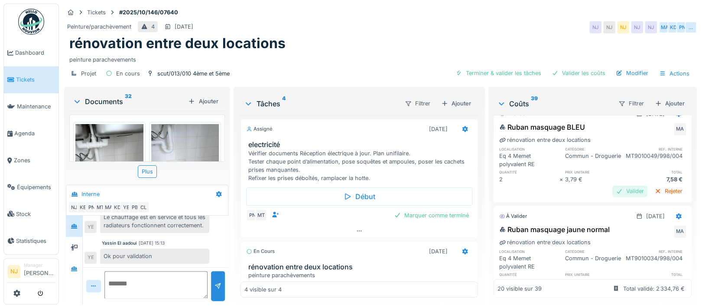
click at [612, 190] on div "Valider" at bounding box center [629, 191] width 35 height 12
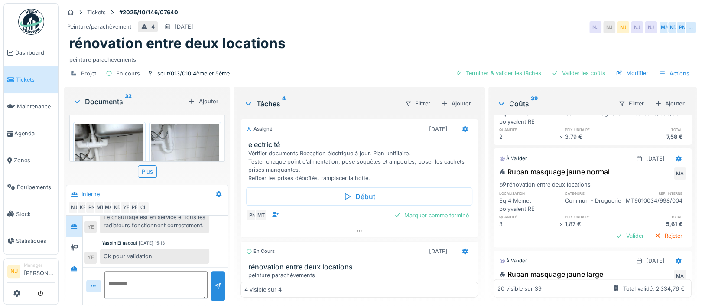
scroll to position [866, 0]
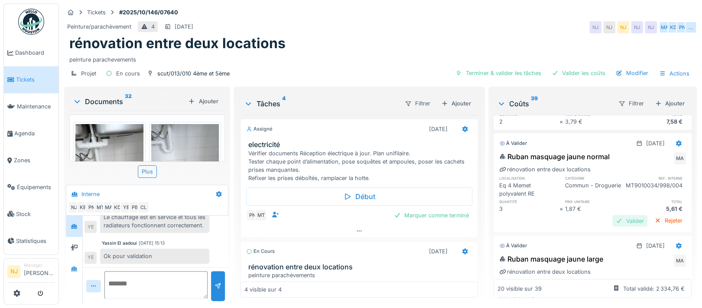
click at [612, 219] on div "Valider" at bounding box center [629, 220] width 35 height 12
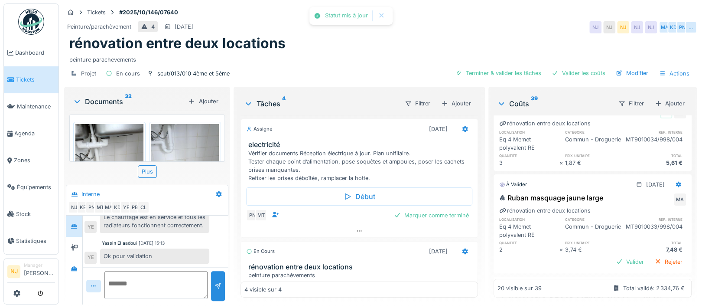
scroll to position [981, 0]
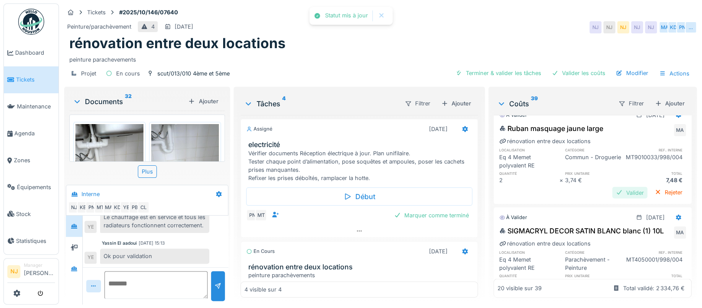
click at [612, 192] on div "Valider" at bounding box center [629, 192] width 35 height 12
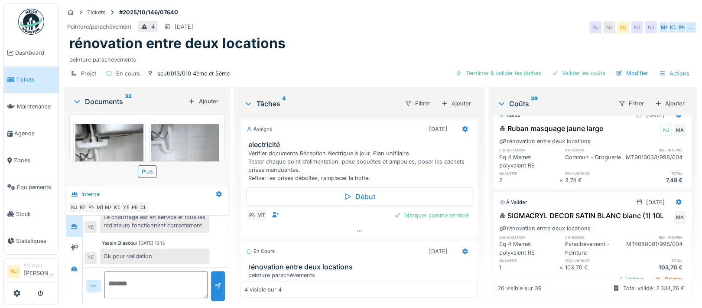
scroll to position [1039, 0]
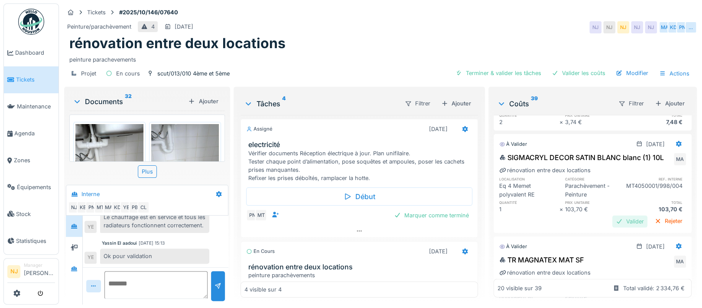
click at [612, 227] on div "Valider" at bounding box center [629, 221] width 35 height 12
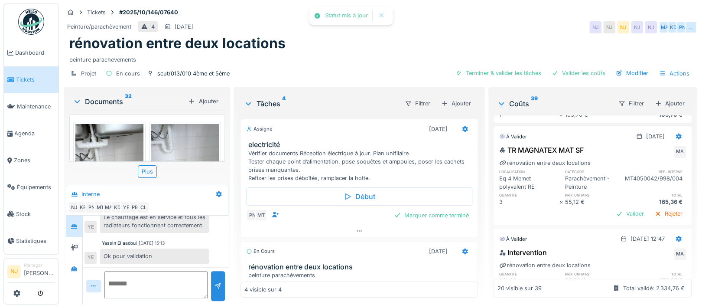
scroll to position [1155, 0]
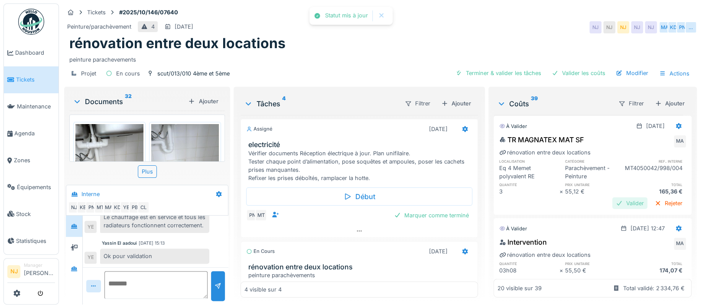
click at [612, 198] on div "Valider" at bounding box center [629, 203] width 35 height 12
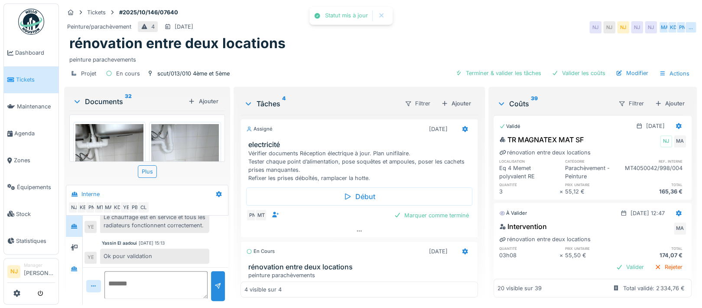
scroll to position [1212, 0]
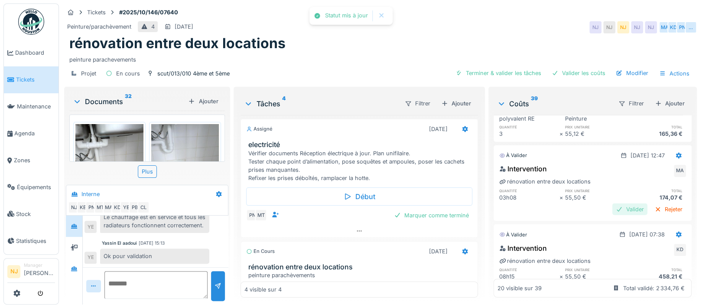
click at [612, 207] on div "Valider" at bounding box center [629, 209] width 35 height 12
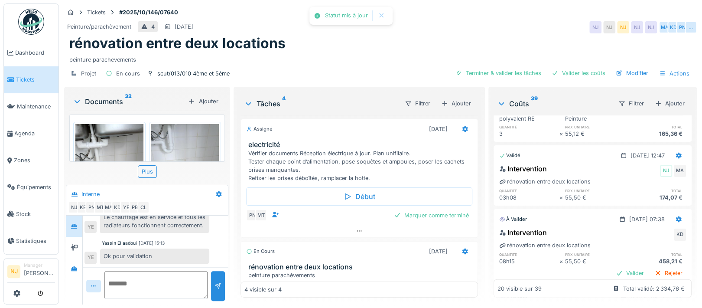
scroll to position [1270, 0]
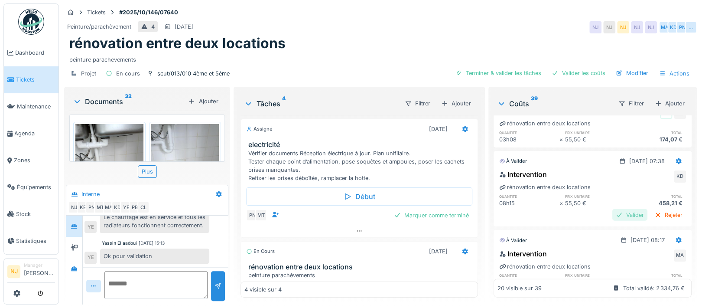
click at [612, 209] on div "Valider" at bounding box center [629, 215] width 35 height 12
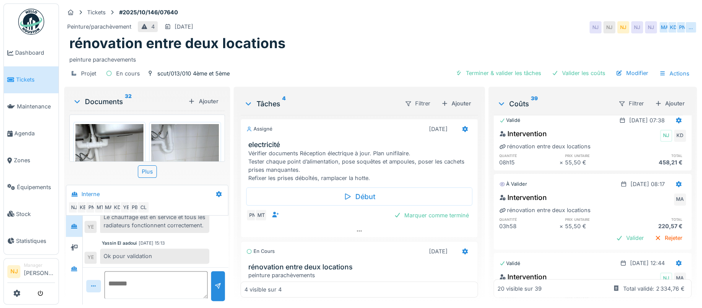
scroll to position [1328, 0]
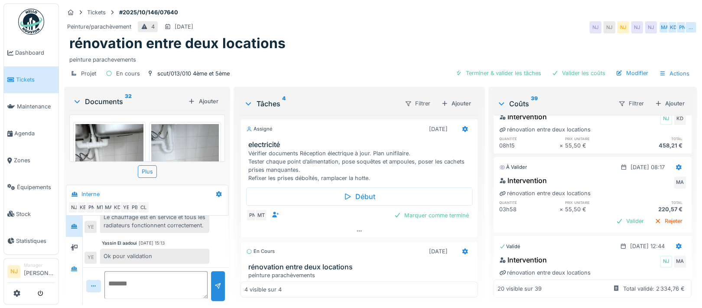
click at [612, 220] on div "Valider" at bounding box center [629, 221] width 35 height 12
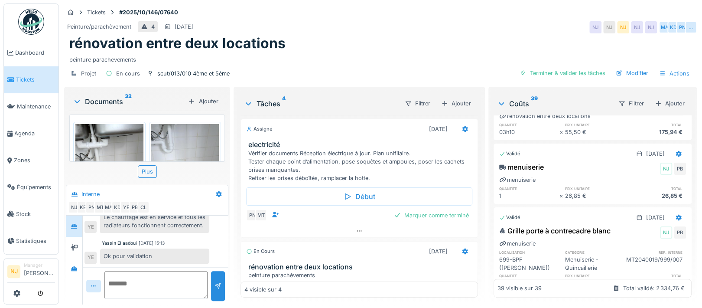
scroll to position [0, 0]
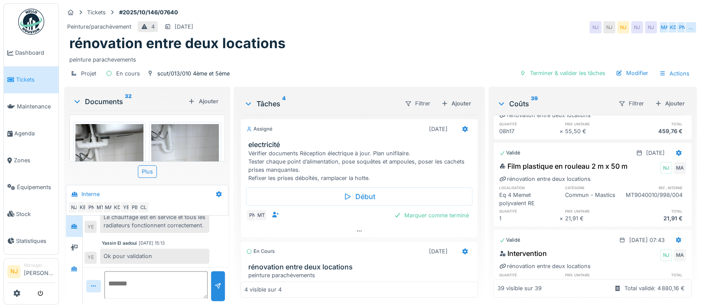
scroll to position [137, 0]
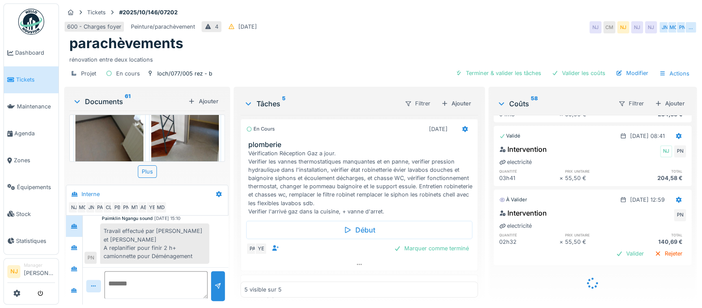
scroll to position [2484, 0]
click at [612, 247] on div "Valider" at bounding box center [629, 253] width 35 height 12
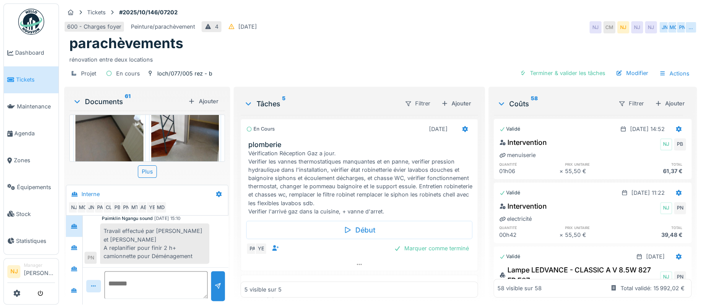
scroll to position [0, 0]
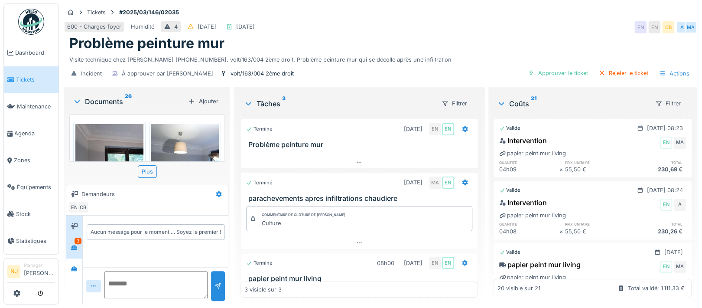
click at [77, 239] on div "3" at bounding box center [77, 240] width 7 height 6
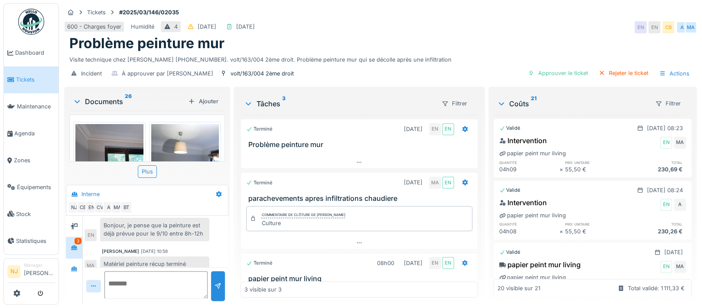
click at [74, 98] on icon at bounding box center [77, 101] width 7 height 9
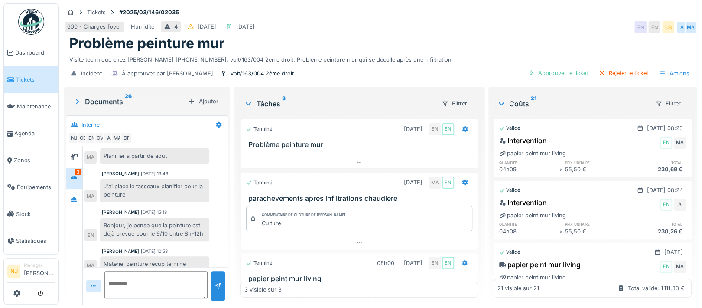
scroll to position [0, 0]
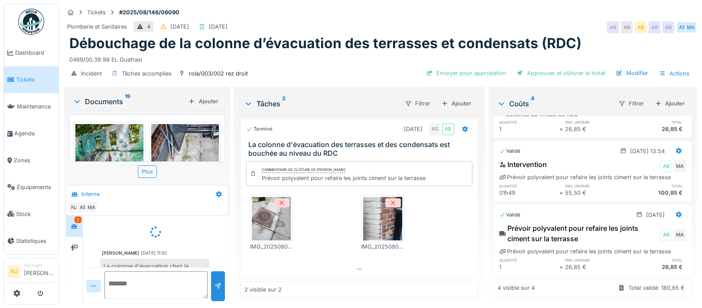
scroll to position [287, 0]
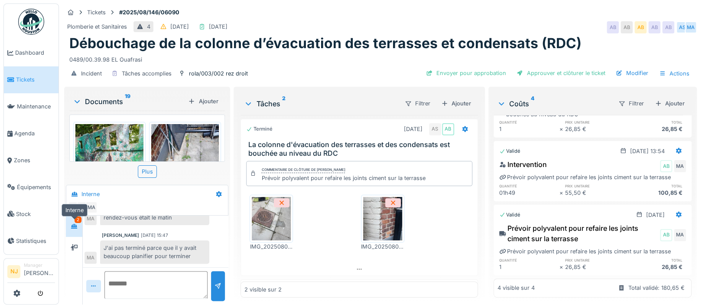
click at [78, 223] on icon at bounding box center [74, 226] width 7 height 6
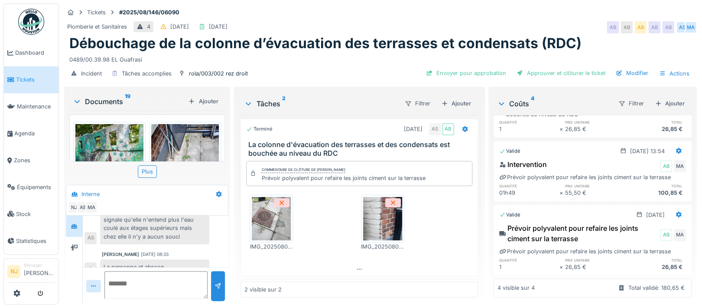
scroll to position [77, 0]
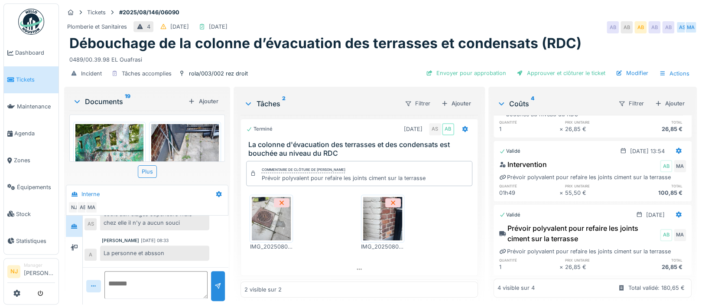
click at [76, 100] on icon at bounding box center [77, 101] width 7 height 9
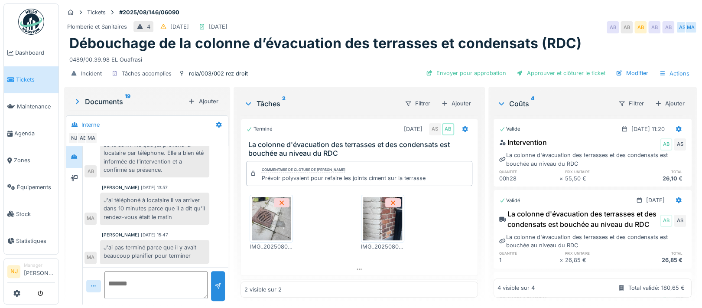
scroll to position [0, 0]
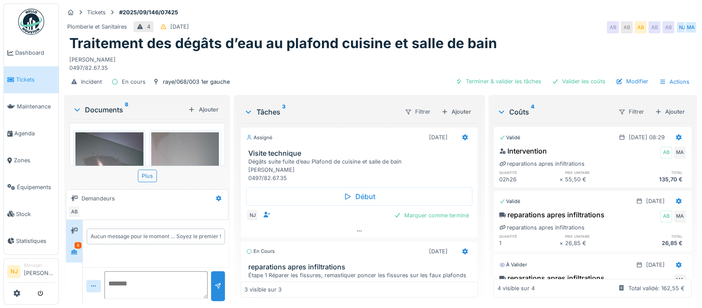
click at [78, 243] on div "8" at bounding box center [77, 245] width 7 height 6
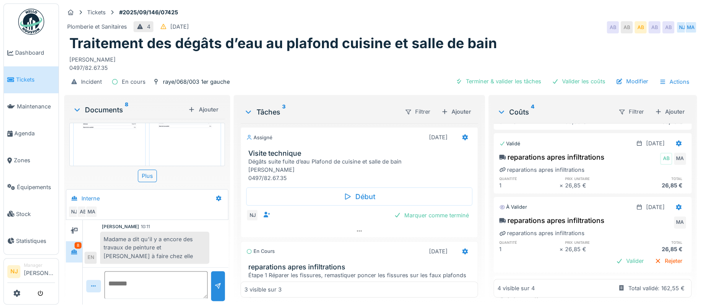
scroll to position [116, 0]
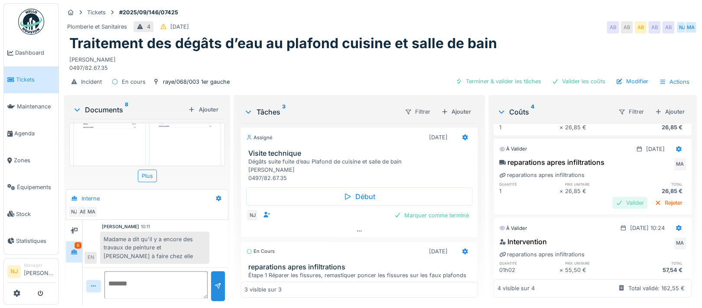
click at [612, 197] on div "Valider" at bounding box center [629, 203] width 35 height 12
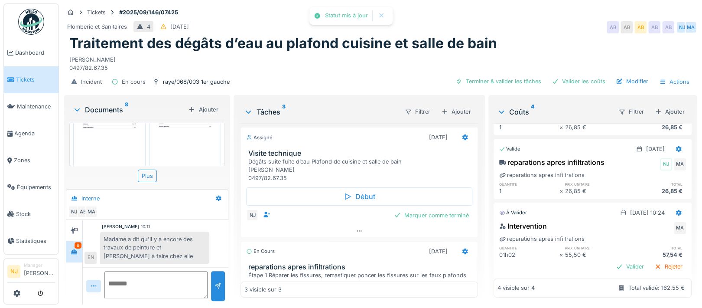
scroll to position [134, 0]
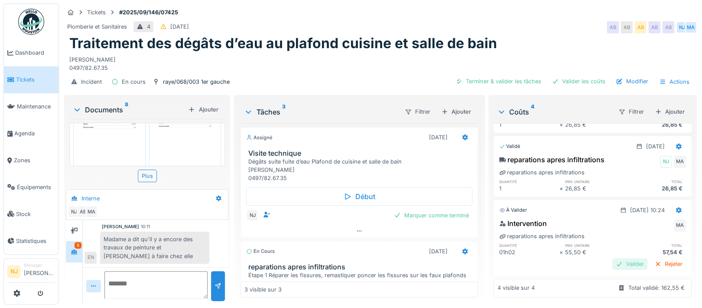
click at [612, 258] on div "Valider" at bounding box center [629, 264] width 35 height 12
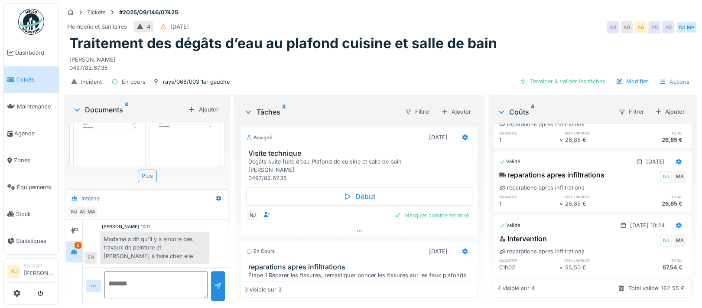
scroll to position [119, 0]
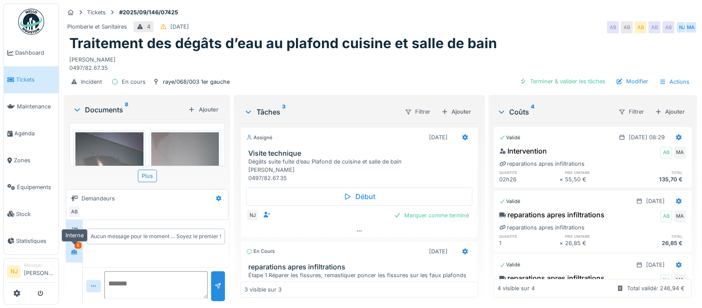
click at [73, 247] on div at bounding box center [74, 251] width 7 height 8
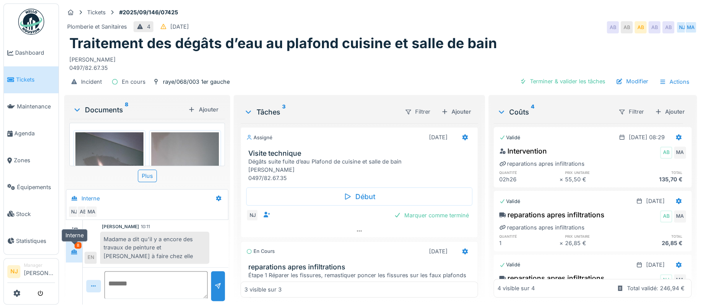
click at [75, 250] on icon at bounding box center [74, 252] width 7 height 6
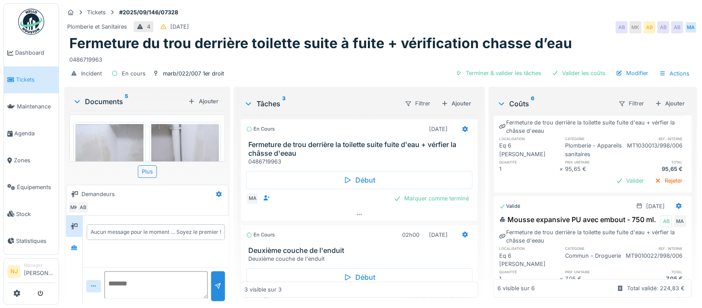
scroll to position [116, 0]
click at [612, 185] on div "Valider" at bounding box center [629, 179] width 35 height 12
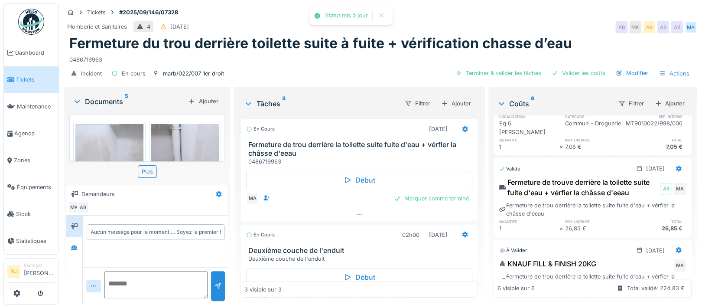
scroll to position [346, 0]
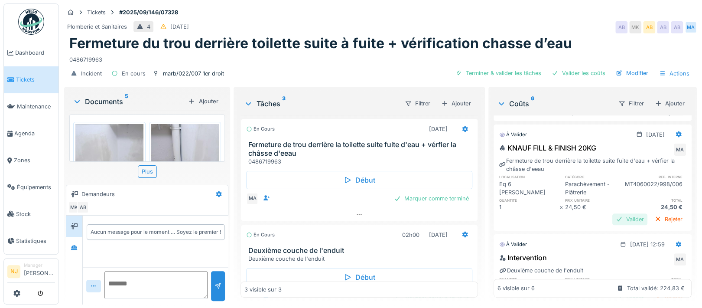
click at [612, 225] on div "Valider" at bounding box center [629, 219] width 35 height 12
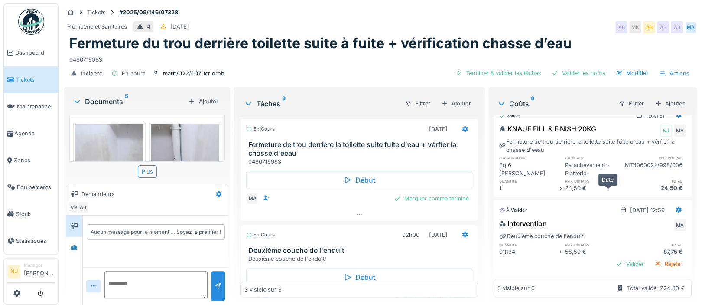
scroll to position [410, 0]
click at [612, 258] on div "Valider" at bounding box center [629, 264] width 35 height 12
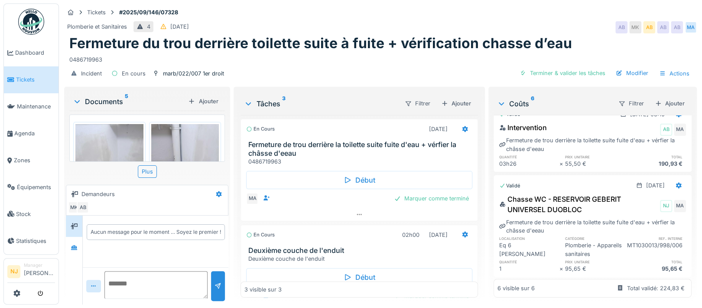
scroll to position [0, 0]
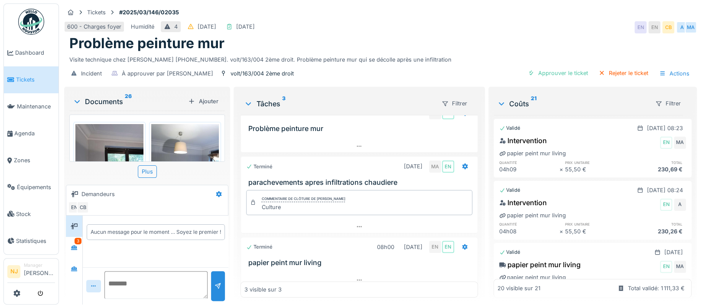
scroll to position [23, 0]
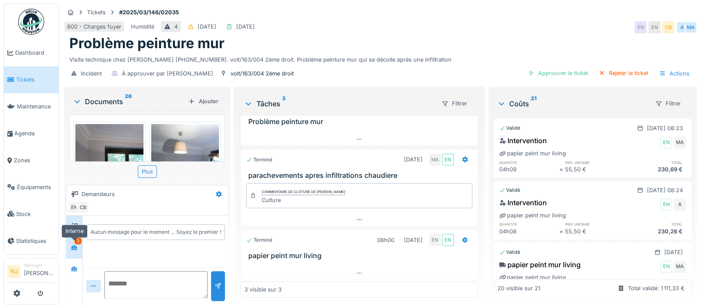
click at [71, 243] on div at bounding box center [74, 247] width 7 height 8
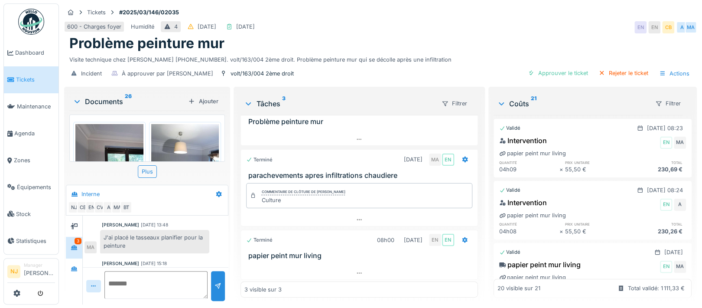
scroll to position [196, 0]
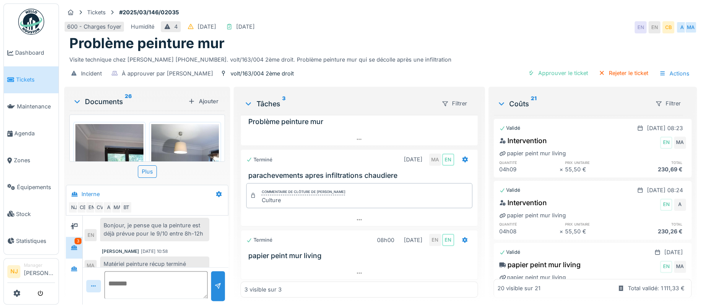
click at [79, 102] on icon at bounding box center [77, 101] width 7 height 9
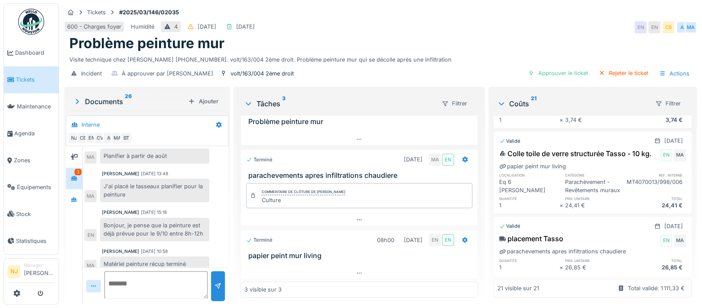
scroll to position [1408, 0]
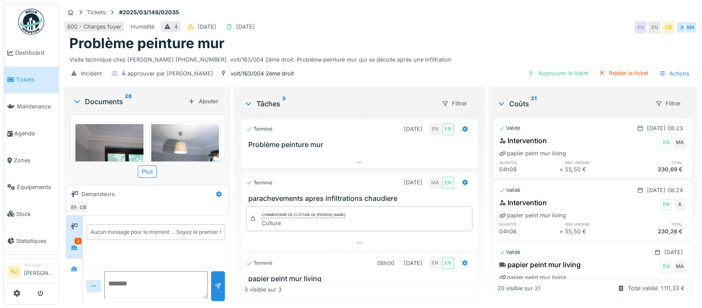
click at [75, 240] on div "3" at bounding box center [77, 240] width 7 height 6
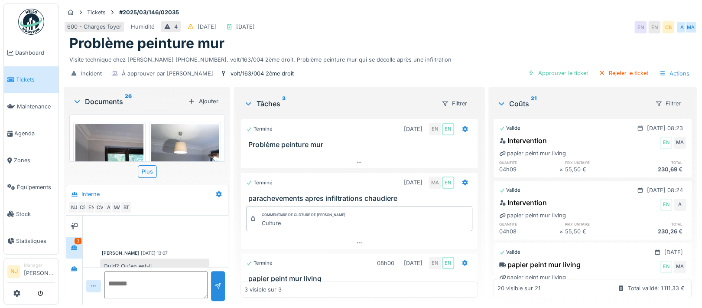
scroll to position [196, 0]
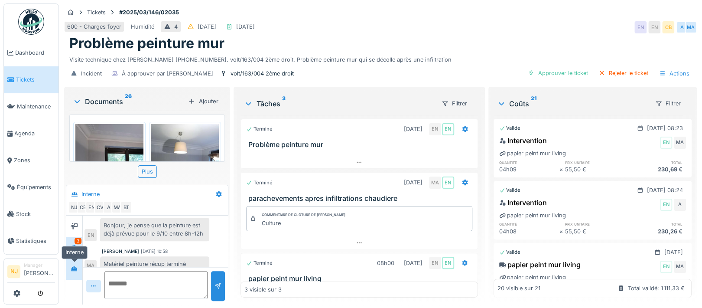
click at [76, 266] on icon at bounding box center [74, 269] width 7 height 6
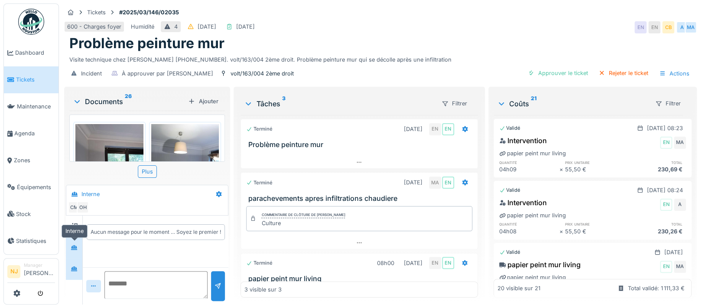
click at [73, 248] on icon at bounding box center [74, 247] width 6 height 5
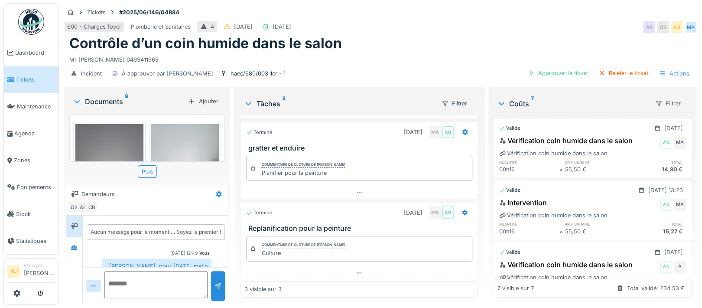
scroll to position [26, 0]
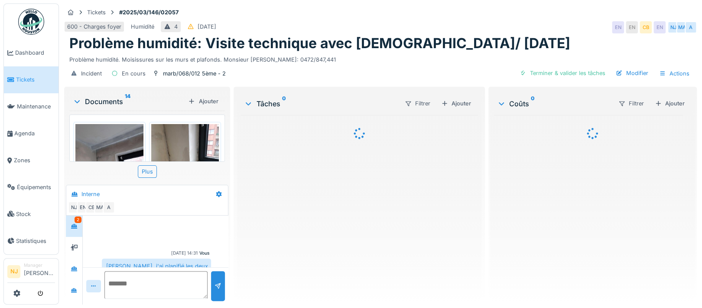
scroll to position [213, 0]
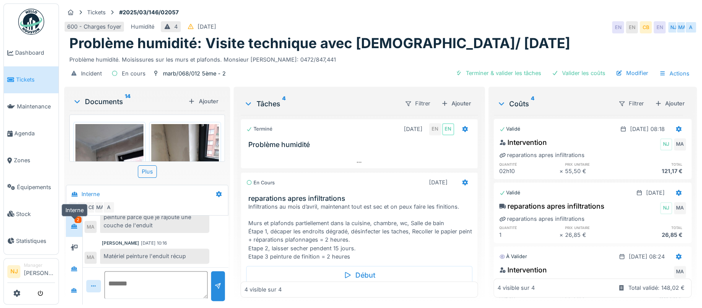
click at [74, 224] on icon at bounding box center [74, 225] width 6 height 5
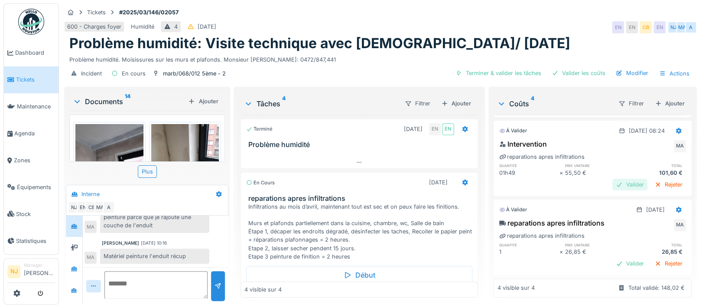
click at [612, 178] on div "Valider" at bounding box center [629, 184] width 35 height 12
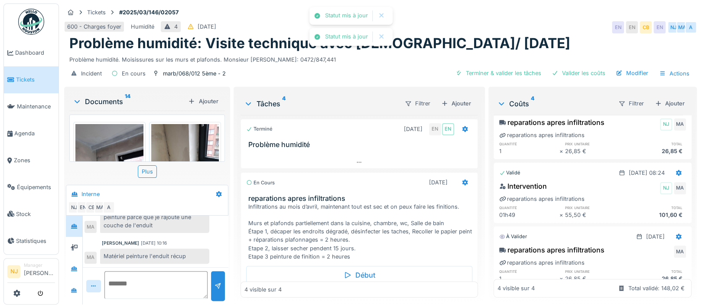
scroll to position [126, 0]
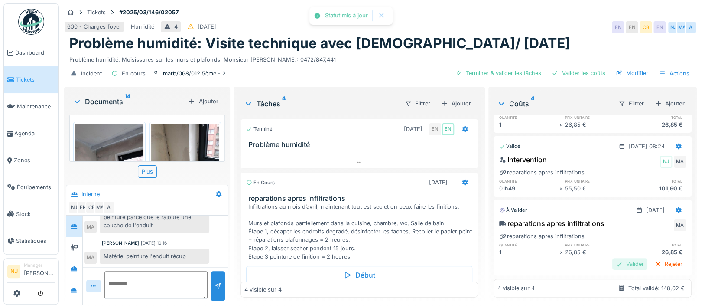
click at [612, 258] on div "Valider" at bounding box center [629, 264] width 35 height 12
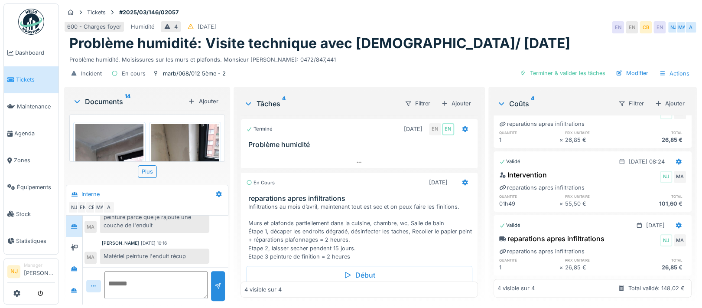
scroll to position [0, 0]
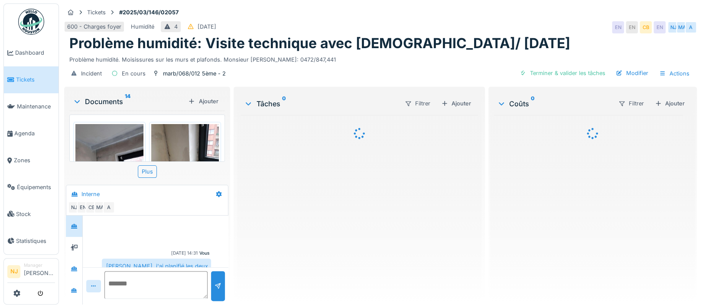
scroll to position [213, 0]
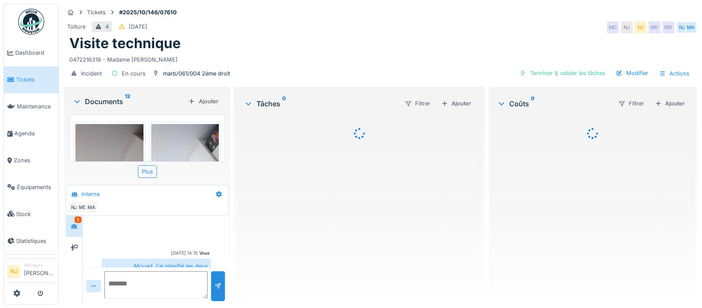
scroll to position [315, 0]
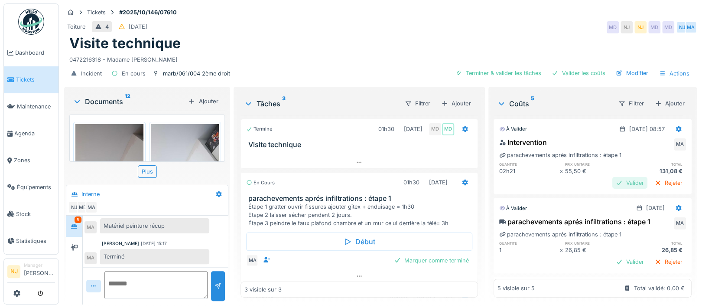
click at [612, 180] on div "Valider" at bounding box center [629, 183] width 35 height 12
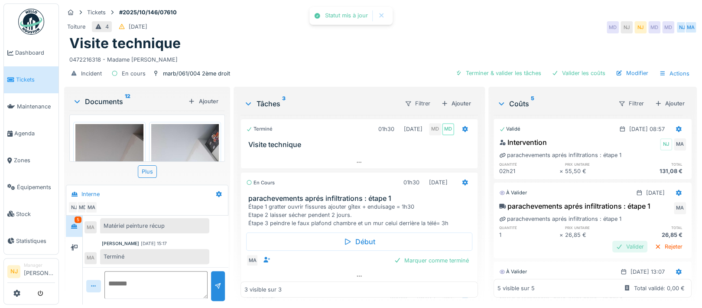
click at [612, 245] on div "Valider" at bounding box center [629, 246] width 35 height 12
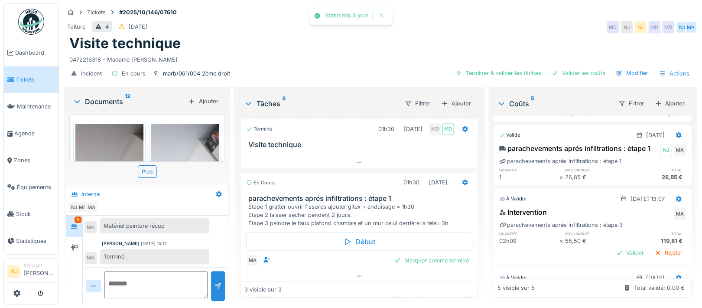
scroll to position [116, 0]
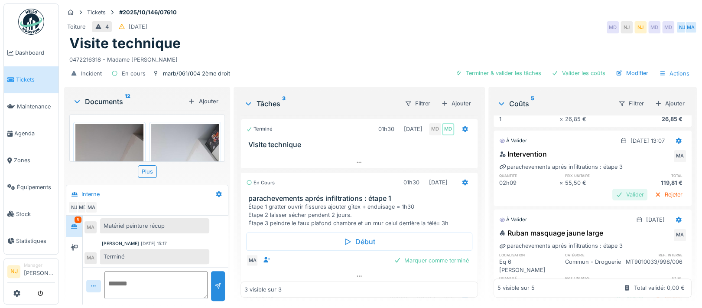
click at [612, 200] on div "Valider" at bounding box center [629, 194] width 35 height 12
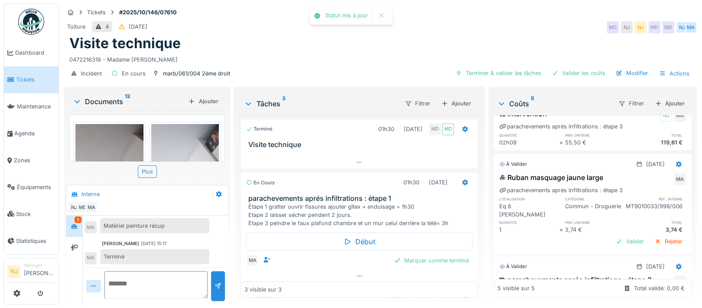
scroll to position [173, 0]
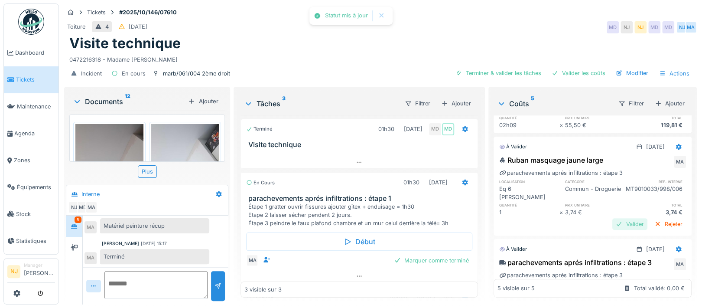
click at [612, 230] on div "Valider" at bounding box center [629, 224] width 35 height 12
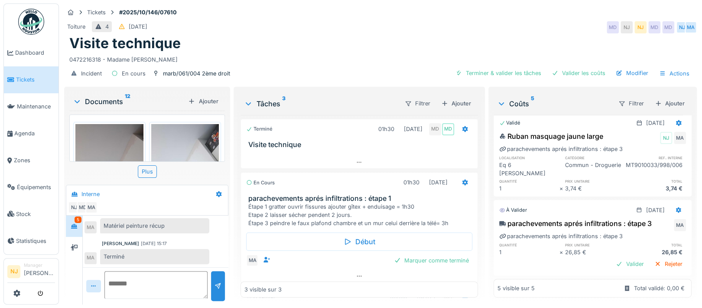
scroll to position [224, 0]
click at [612, 258] on div "Valider" at bounding box center [629, 264] width 35 height 12
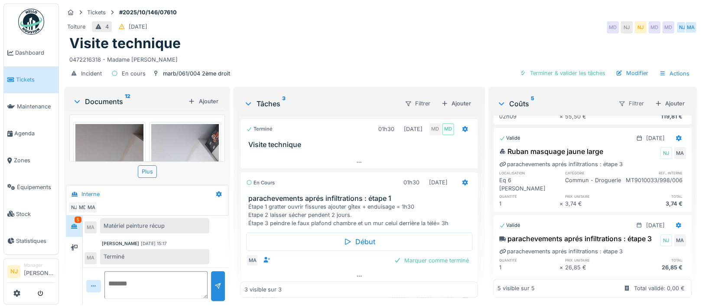
scroll to position [8, 0]
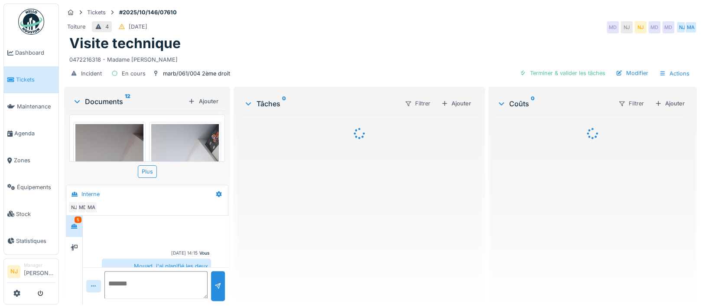
scroll to position [315, 0]
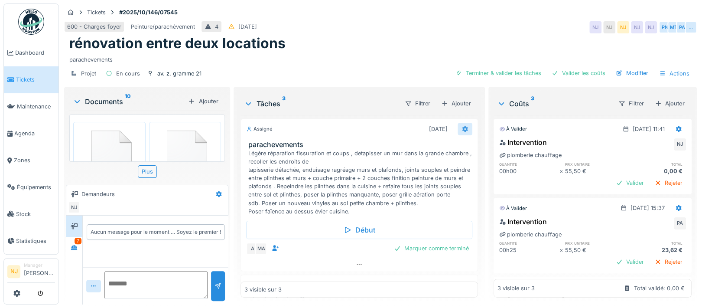
click at [461, 128] on icon at bounding box center [464, 129] width 7 height 6
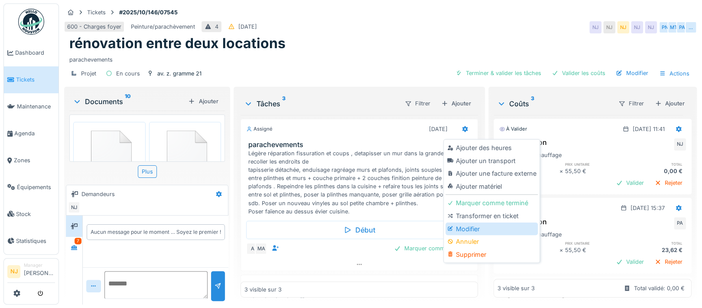
click at [461, 227] on div "Modifier" at bounding box center [491, 228] width 92 height 13
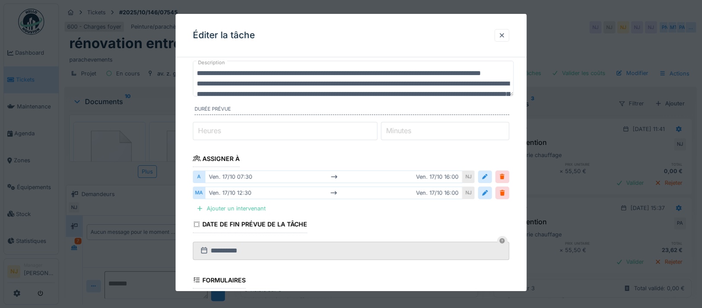
scroll to position [173, 0]
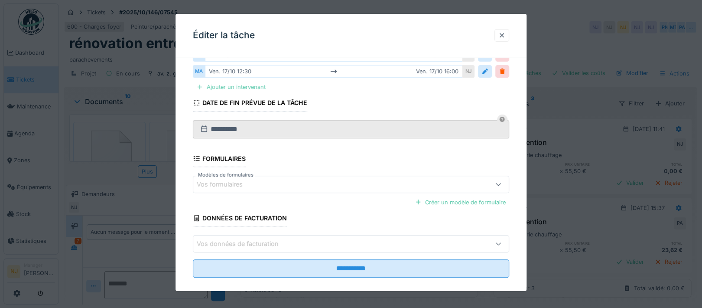
click at [230, 87] on div "Ajouter un intervenant" at bounding box center [231, 87] width 76 height 12
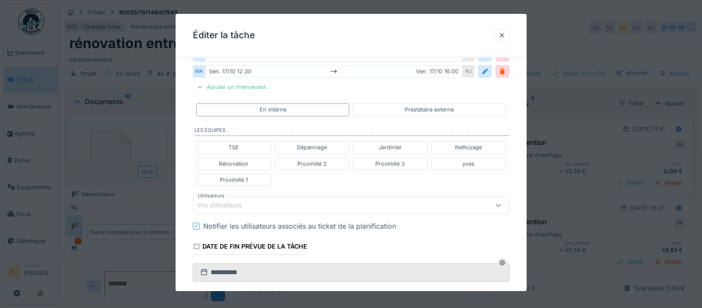
click at [240, 200] on div "Vos utilisateurs" at bounding box center [225, 205] width 57 height 10
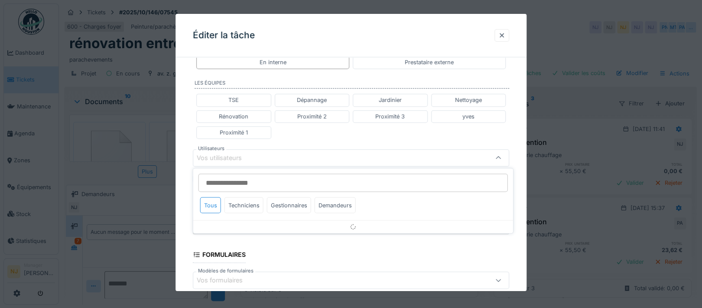
scroll to position [224, 0]
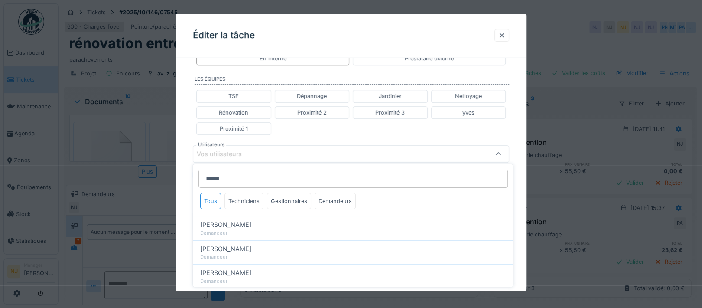
type input "*****"
click at [246, 198] on div "Techniciens" at bounding box center [243, 201] width 39 height 16
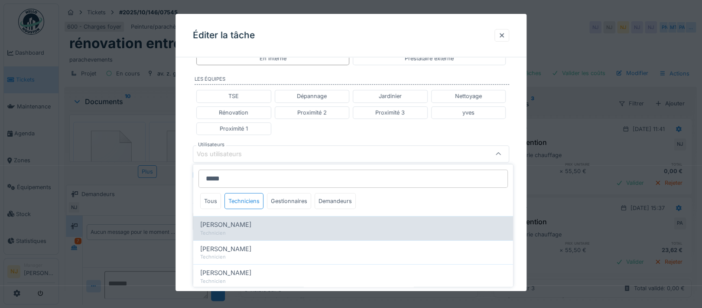
click at [227, 227] on span "abdelkarim Agouzoul" at bounding box center [225, 225] width 51 height 10
type input "****"
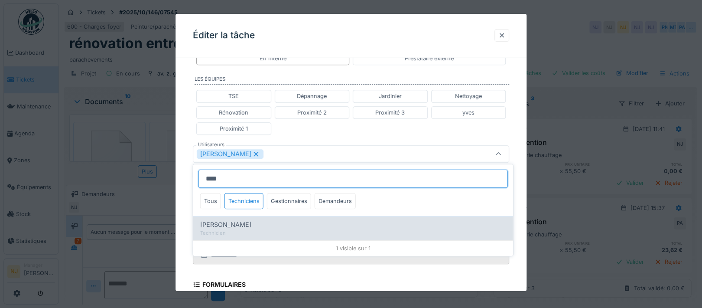
type input "****"
click at [211, 223] on span "Mahfoud Assajeri" at bounding box center [225, 225] width 51 height 10
type input "*********"
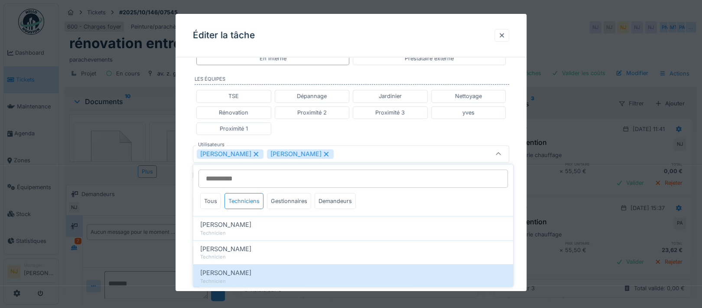
click at [181, 212] on div "**********" at bounding box center [350, 134] width 351 height 588
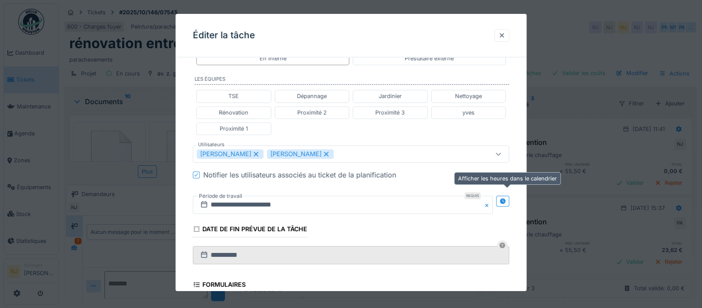
click at [506, 198] on icon at bounding box center [502, 201] width 7 height 6
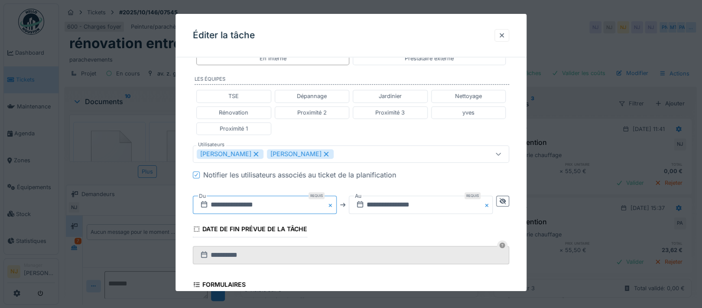
click at [266, 201] on input "**********" at bounding box center [265, 204] width 144 height 18
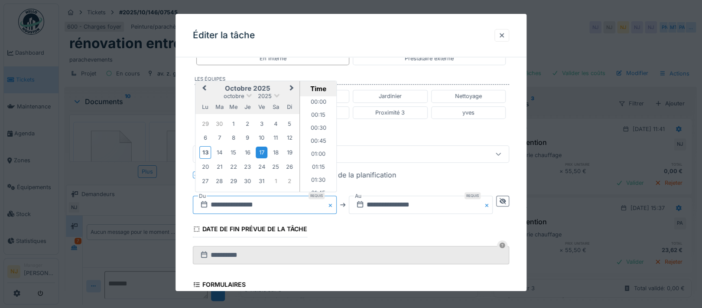
scroll to position [348, 0]
click at [202, 165] on div "20" at bounding box center [205, 167] width 12 height 12
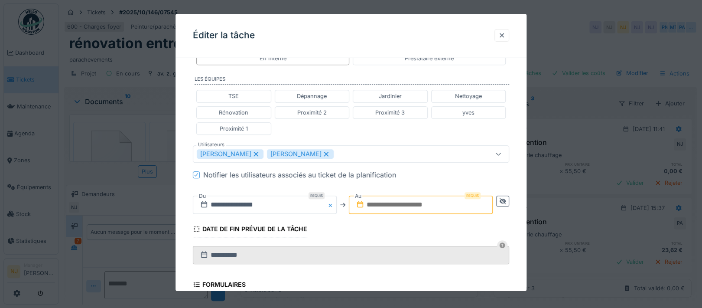
click at [401, 201] on input "text" at bounding box center [421, 204] width 144 height 18
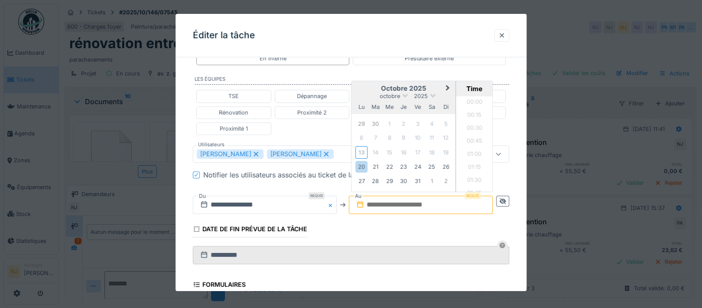
scroll to position [790, 0]
click at [420, 178] on div "31" at bounding box center [417, 181] width 12 height 12
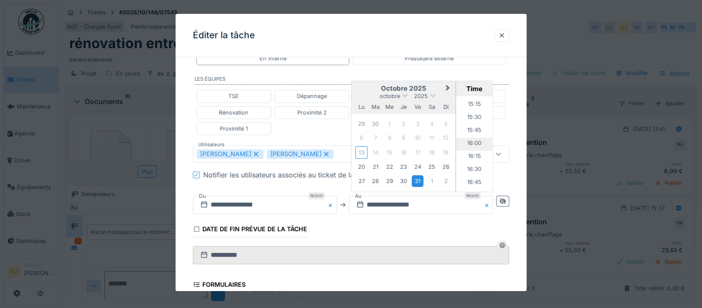
click at [473, 139] on li "16:00" at bounding box center [474, 143] width 37 height 13
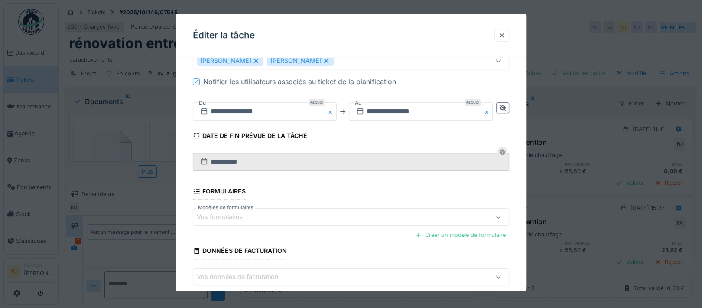
scroll to position [340, 0]
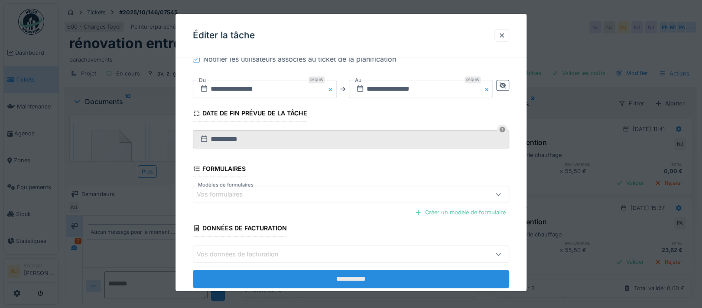
click at [350, 276] on input "**********" at bounding box center [351, 278] width 316 height 18
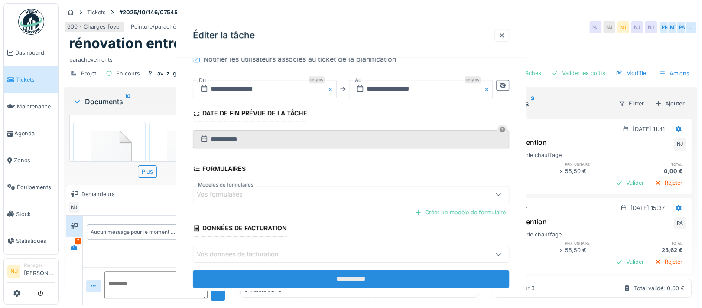
scroll to position [0, 0]
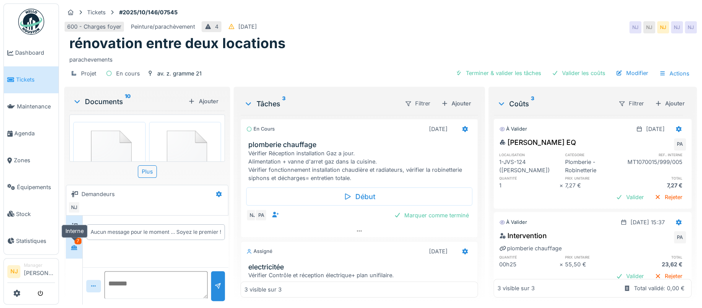
click at [78, 245] on icon at bounding box center [74, 247] width 7 height 6
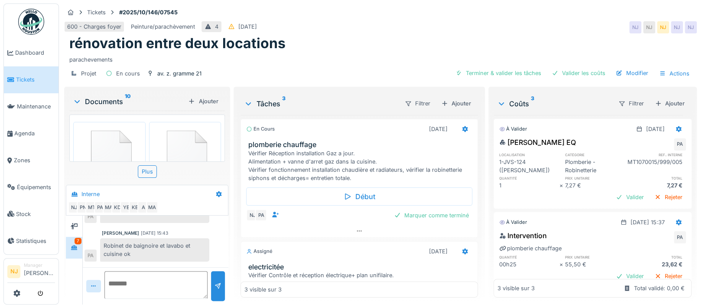
scroll to position [175, 0]
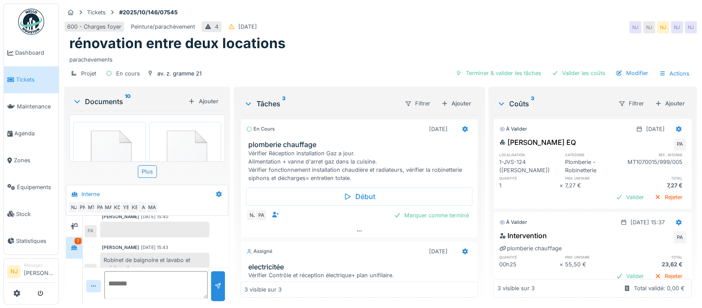
click at [79, 101] on icon at bounding box center [77, 101] width 7 height 9
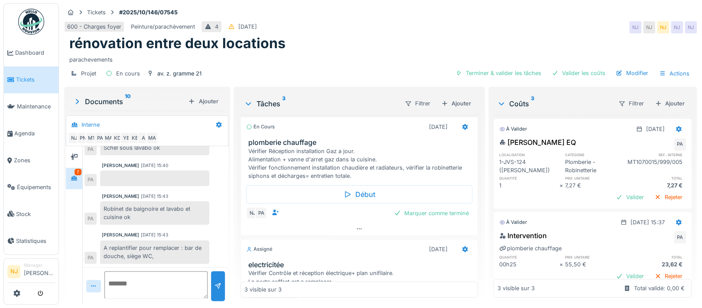
scroll to position [0, 0]
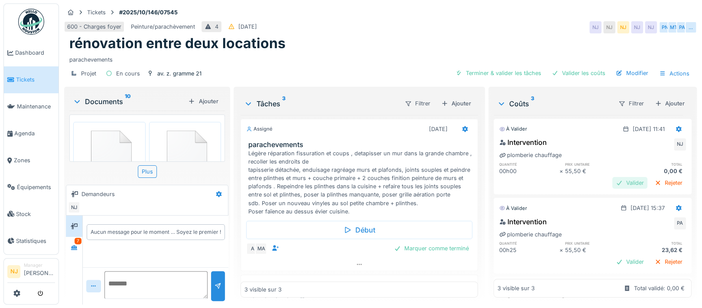
click at [612, 182] on div "Valider" at bounding box center [629, 183] width 35 height 12
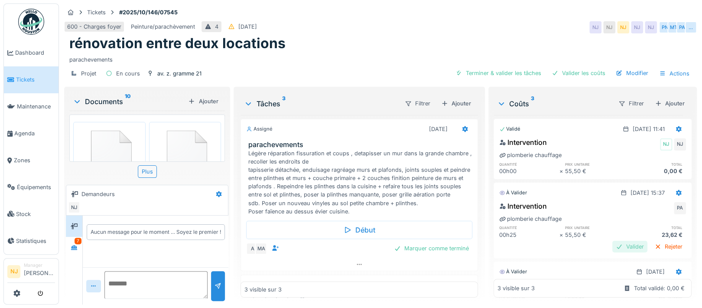
click at [612, 245] on div "Valider" at bounding box center [629, 246] width 35 height 12
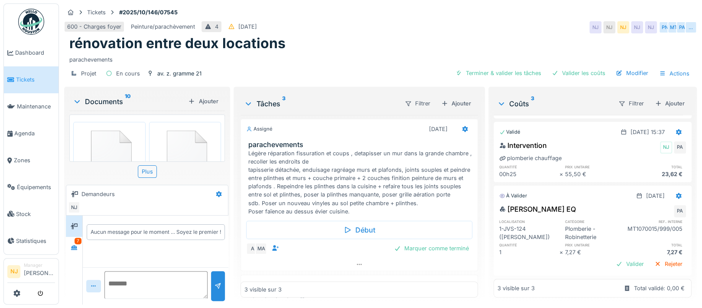
scroll to position [8, 0]
click at [612, 258] on div "Valider" at bounding box center [629, 264] width 35 height 12
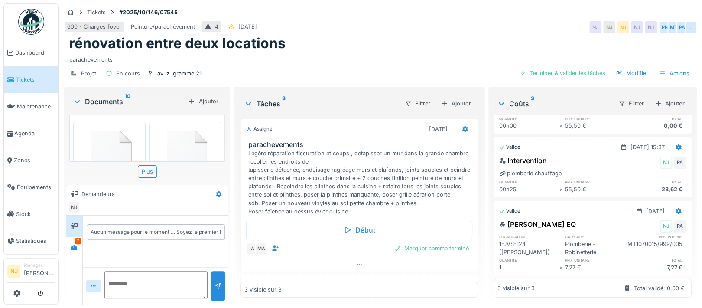
scroll to position [0, 0]
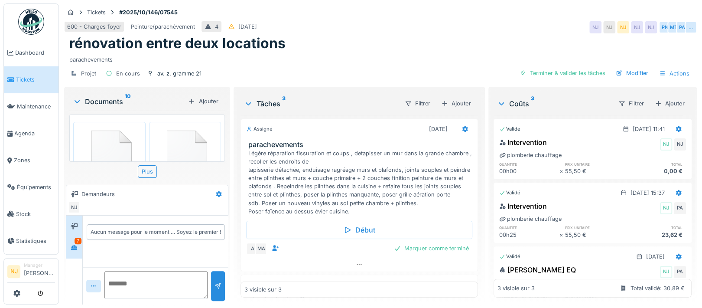
click at [77, 242] on div "7" at bounding box center [77, 240] width 7 height 6
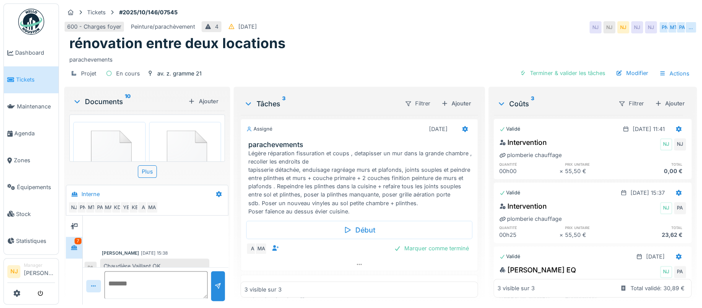
click at [77, 102] on icon at bounding box center [76, 101] width 5 height 3
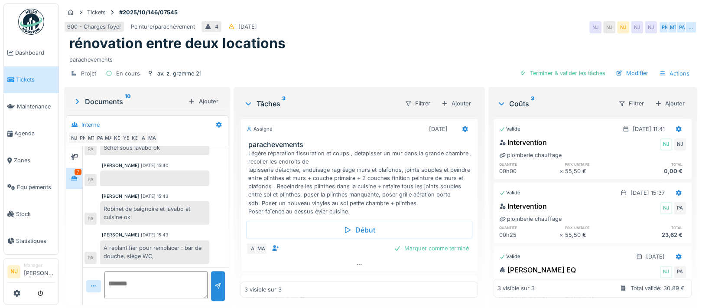
scroll to position [8, 0]
click at [75, 151] on div at bounding box center [74, 156] width 13 height 11
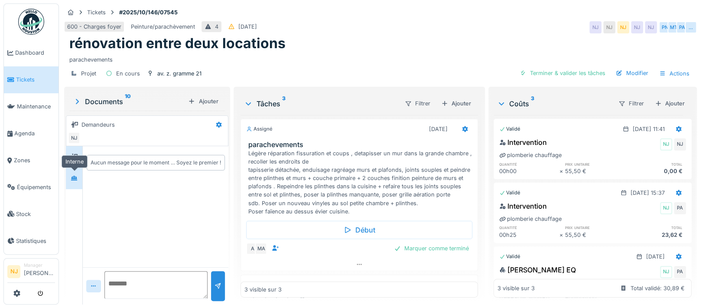
click at [74, 175] on icon at bounding box center [74, 177] width 6 height 5
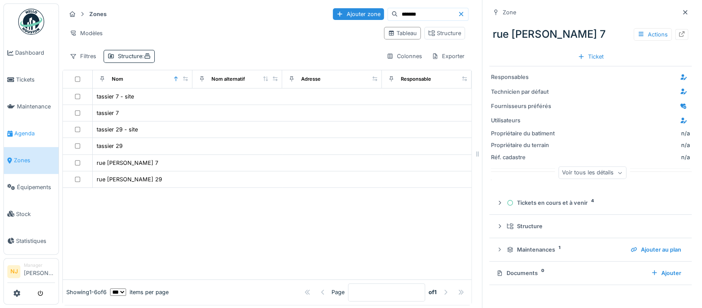
click at [19, 129] on span "Agenda" at bounding box center [34, 133] width 41 height 8
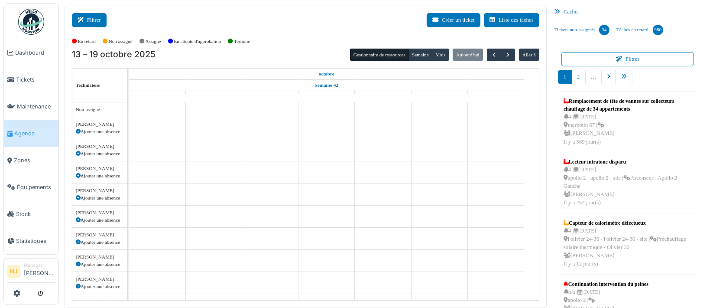
click at [94, 17] on button "Filtrer" at bounding box center [89, 20] width 35 height 14
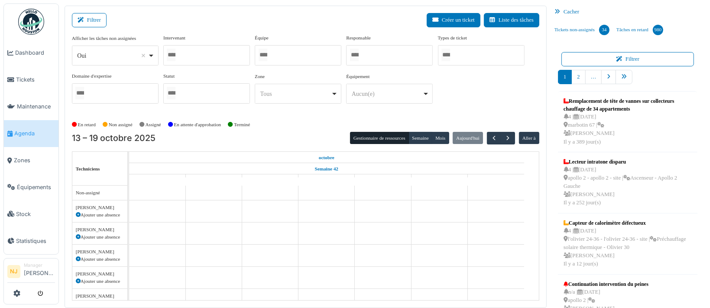
click at [290, 52] on div at bounding box center [298, 55] width 87 height 20
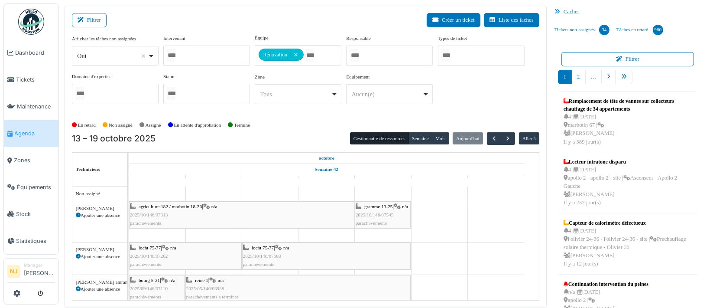
click at [217, 19] on div "Filtrer Créer un ticket Liste des tâches" at bounding box center [305, 23] width 467 height 21
click at [162, 253] on span "2025/10/146/07202" at bounding box center [149, 255] width 38 height 5
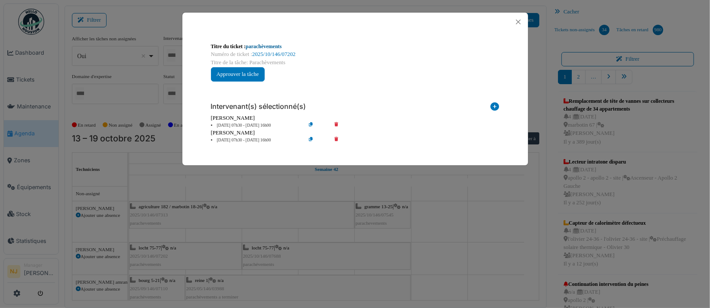
click at [260, 45] on link "parachèvements" at bounding box center [264, 46] width 36 height 6
click at [519, 19] on button "Close" at bounding box center [518, 22] width 12 height 12
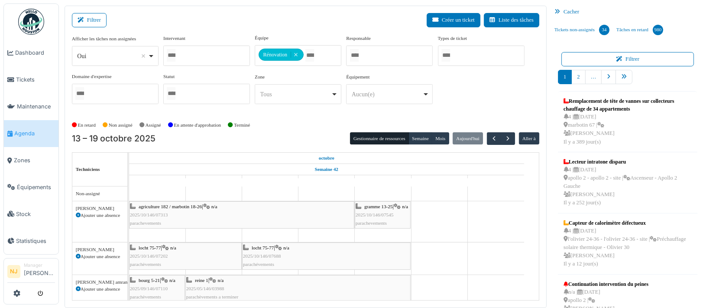
click at [106, 15] on div "Filtrer Créer un ticket Liste des tâches" at bounding box center [305, 23] width 467 height 21
click at [85, 21] on icon at bounding box center [83, 20] width 10 height 6
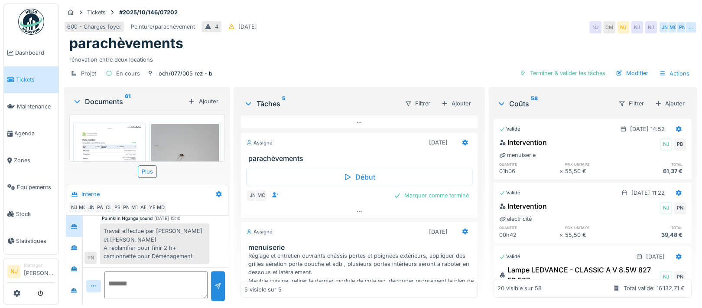
scroll to position [372, 0]
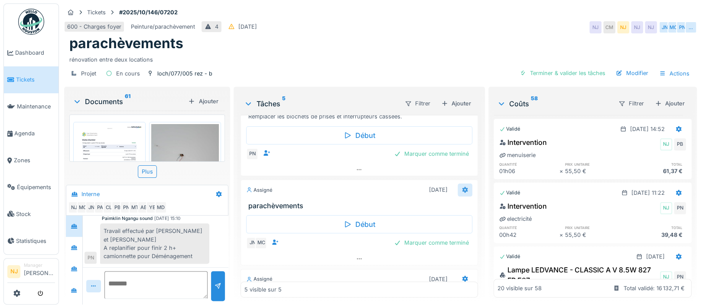
click at [461, 187] on icon at bounding box center [464, 190] width 7 height 6
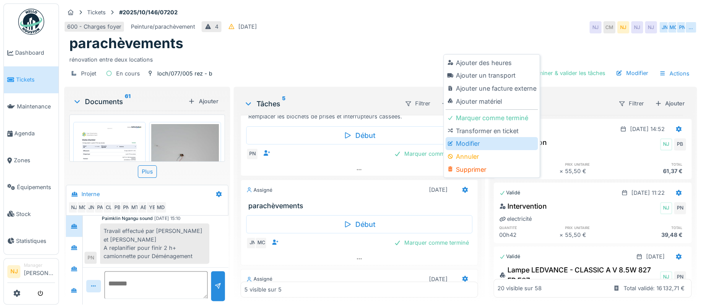
click at [469, 137] on div "Modifier" at bounding box center [491, 143] width 92 height 13
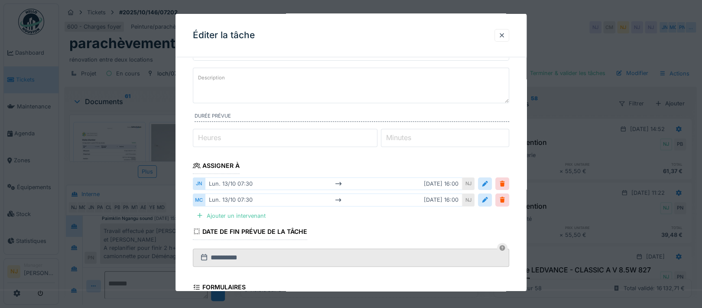
scroll to position [116, 0]
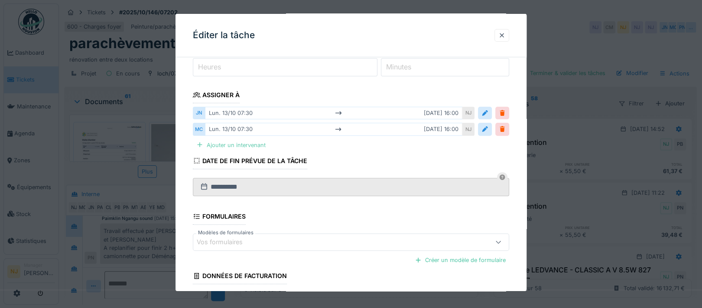
click at [242, 141] on div "Ajouter un intervenant" at bounding box center [231, 145] width 76 height 12
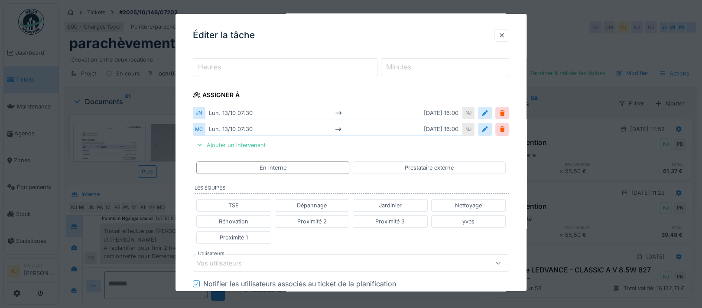
click at [255, 258] on div "Vos utilisateurs" at bounding box center [332, 263] width 271 height 10
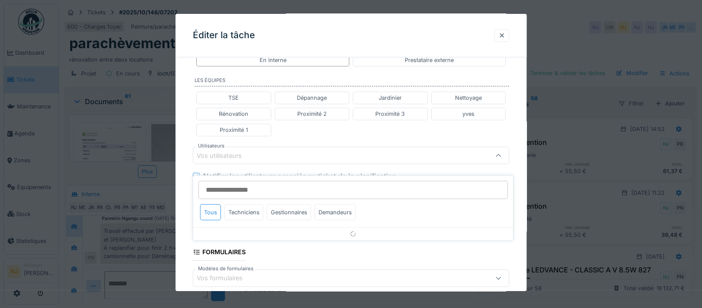
scroll to position [224, 0]
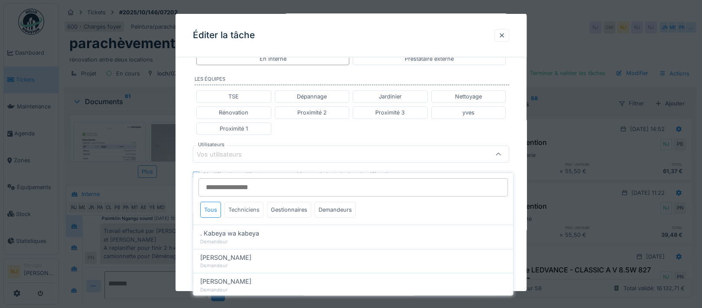
click at [242, 201] on div "Techniciens" at bounding box center [243, 209] width 39 height 16
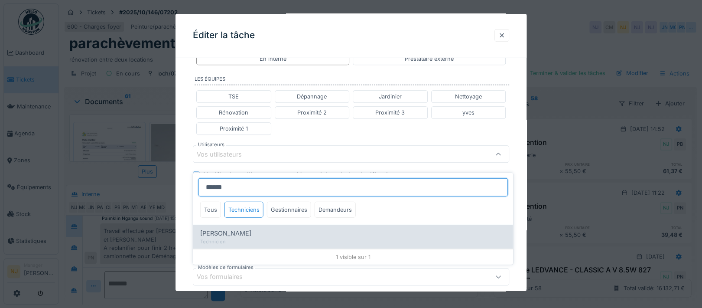
type input "******"
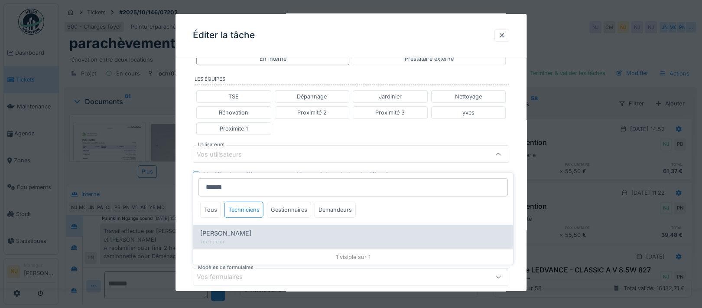
click at [238, 228] on span "Mateusz Tomczuk" at bounding box center [225, 233] width 51 height 10
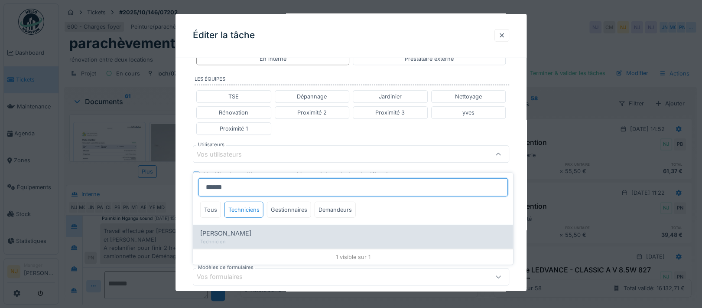
type input "*****"
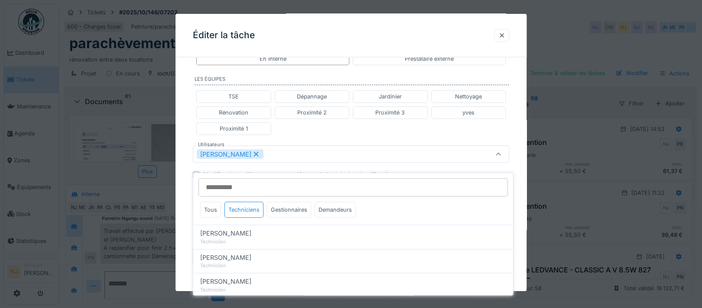
click at [189, 199] on div "**********" at bounding box center [350, 134] width 351 height 588
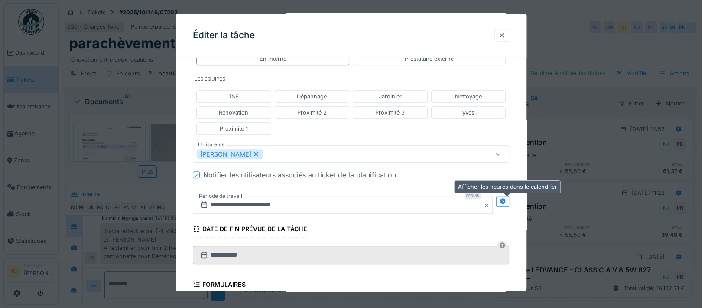
click at [506, 198] on icon at bounding box center [502, 201] width 7 height 6
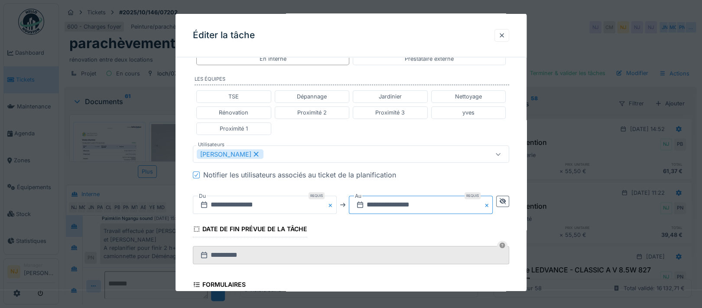
click at [396, 200] on input "**********" at bounding box center [421, 204] width 144 height 18
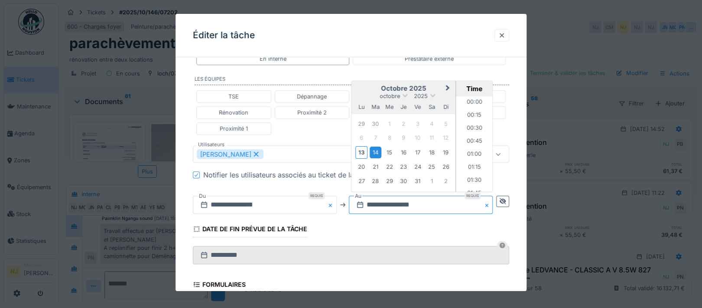
scroll to position [790, 0]
click at [365, 150] on div "13" at bounding box center [362, 152] width 12 height 13
click at [180, 237] on div "**********" at bounding box center [350, 134] width 351 height 588
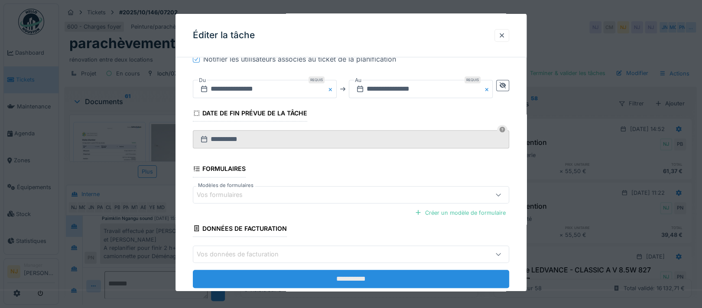
scroll to position [359, 0]
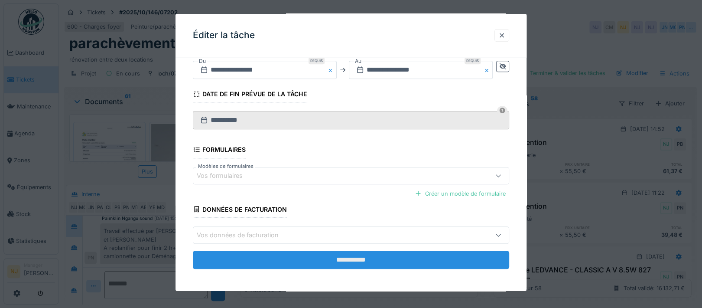
click at [358, 257] on input "**********" at bounding box center [351, 259] width 316 height 18
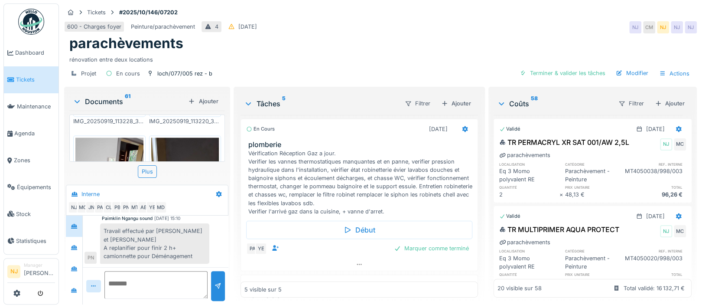
scroll to position [1026, 0]
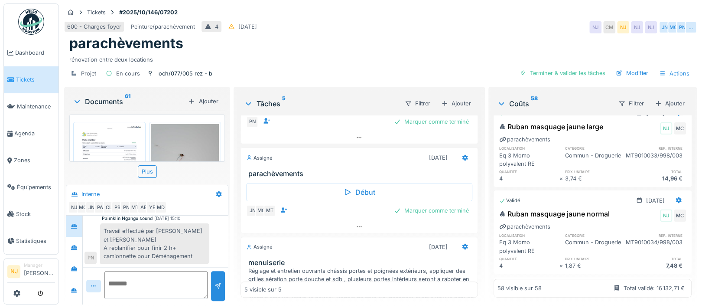
scroll to position [3453, 0]
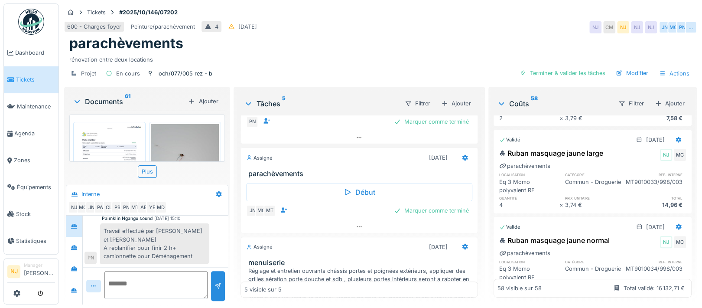
click at [325, 52] on div "rénovation entre deux locations" at bounding box center [380, 58] width 622 height 12
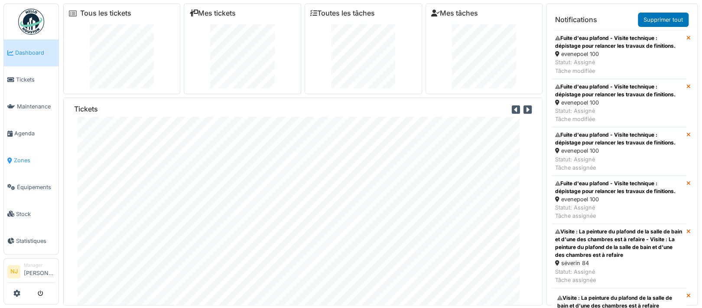
click at [20, 156] on span "Zones" at bounding box center [34, 160] width 41 height 8
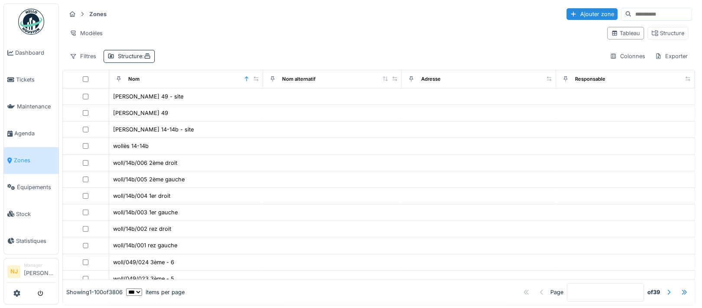
click at [631, 13] on input at bounding box center [661, 14] width 60 height 12
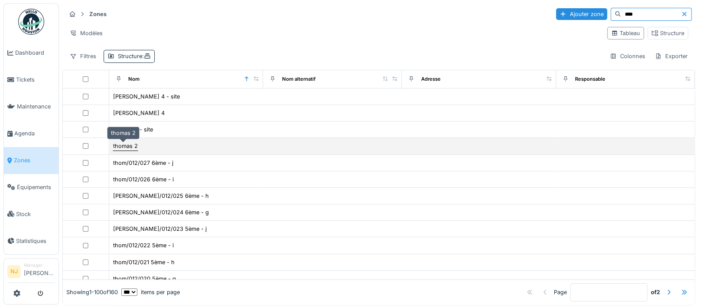
type input "****"
click at [123, 144] on div "thomas 2" at bounding box center [125, 146] width 25 height 8
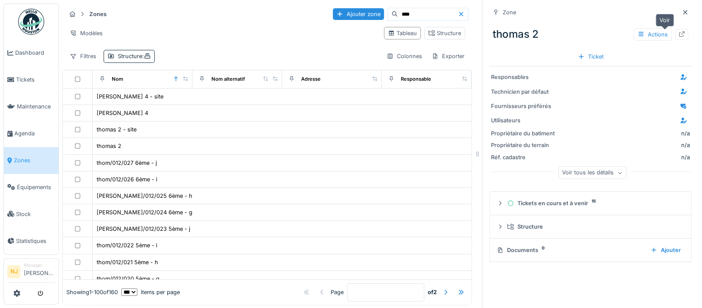
click at [679, 33] on icon at bounding box center [682, 34] width 6 height 6
click at [27, 129] on span "Agenda" at bounding box center [34, 133] width 41 height 8
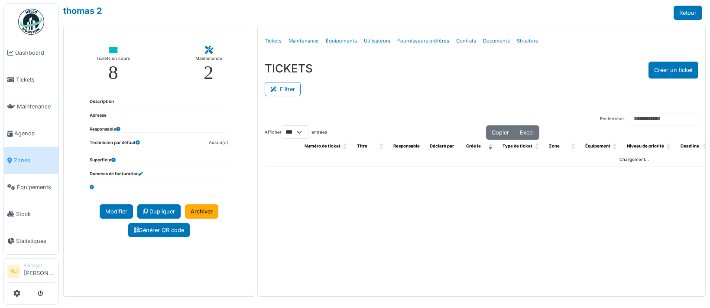
select select "***"
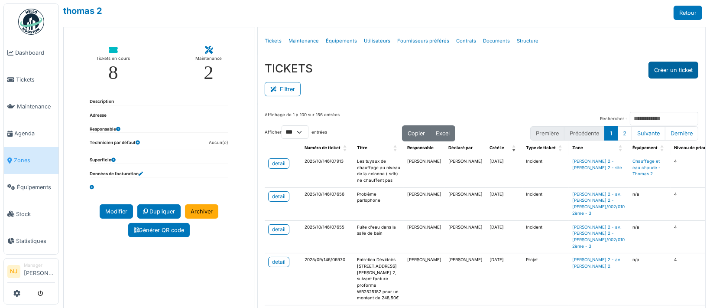
click at [664, 68] on button "Créer un ticket" at bounding box center [673, 70] width 50 height 17
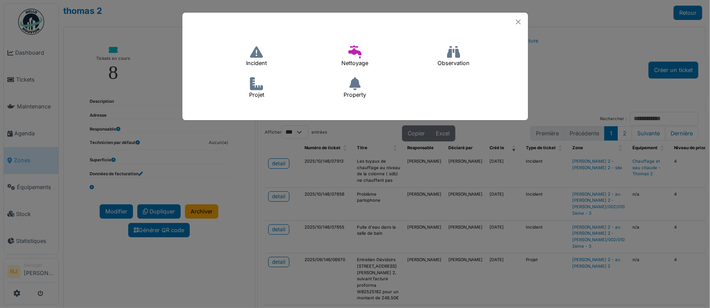
click at [255, 53] on icon at bounding box center [256, 51] width 13 height 13
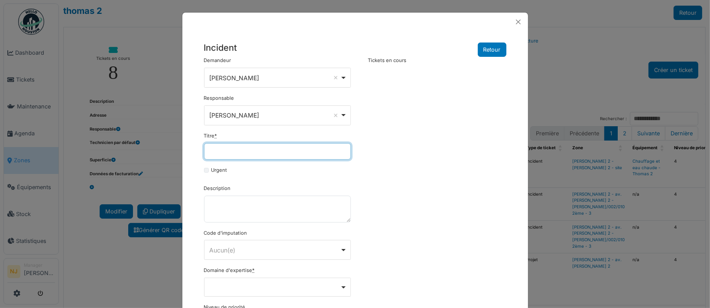
click at [234, 145] on input "Titre *" at bounding box center [277, 151] width 147 height 16
type input "**********"
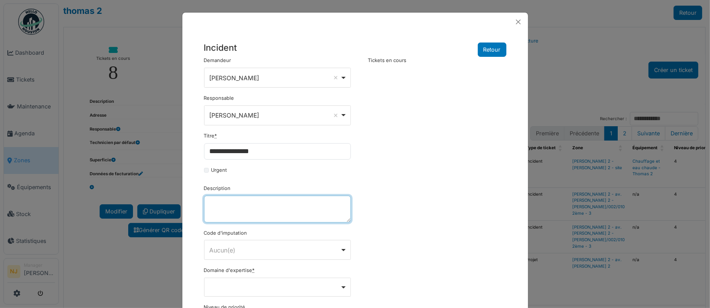
click at [232, 207] on textarea "Description" at bounding box center [277, 208] width 147 height 27
click at [229, 245] on div "Aucun(e) Remove item" at bounding box center [274, 249] width 131 height 9
type textarea "**********"
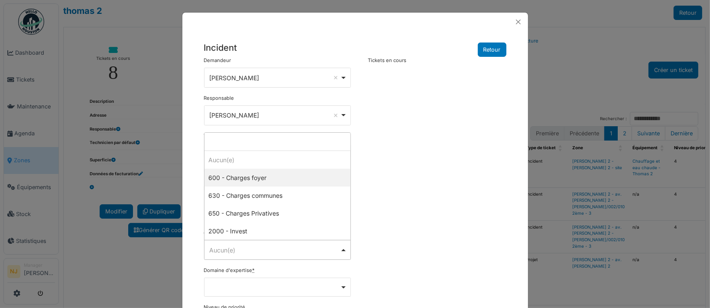
select select "***"
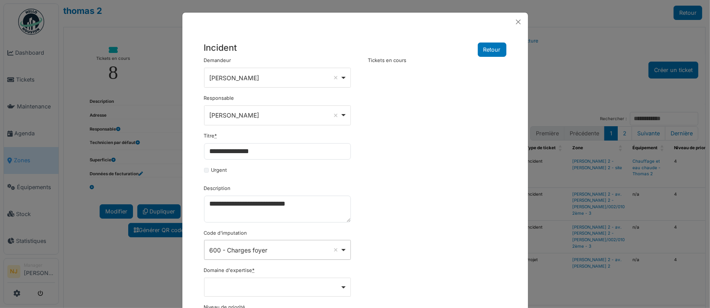
scroll to position [58, 0]
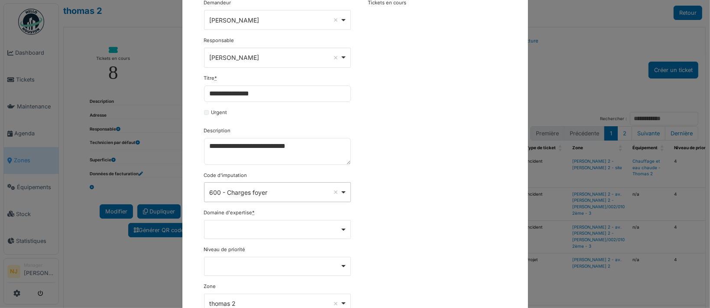
click at [338, 227] on div "Remove item" at bounding box center [276, 228] width 139 height 3
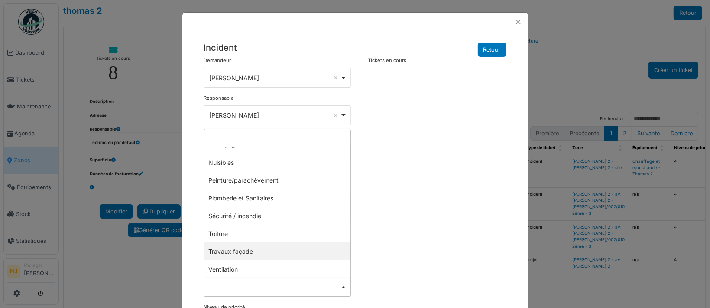
scroll to position [194, 0]
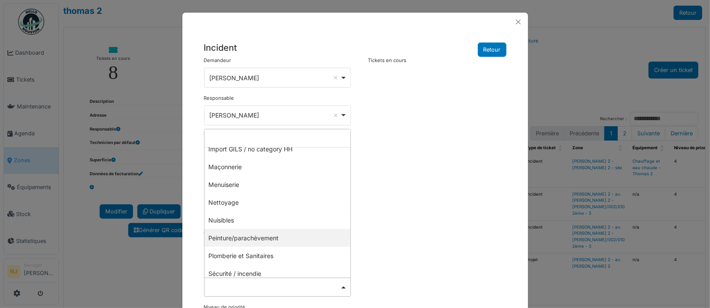
select select "***"
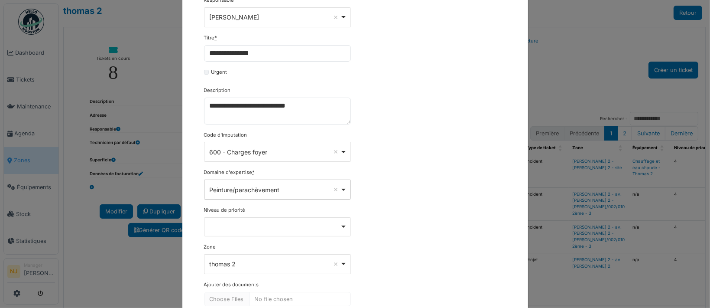
scroll to position [116, 0]
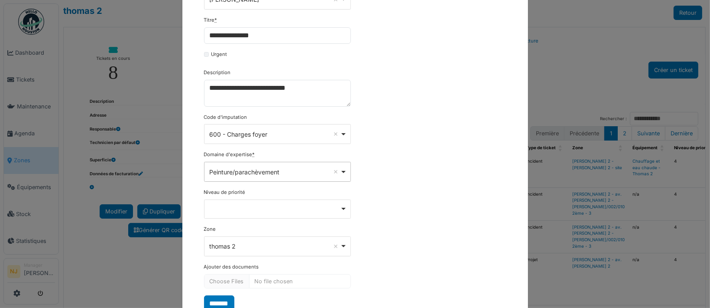
click at [340, 207] on div "Remove item" at bounding box center [276, 207] width 139 height 3
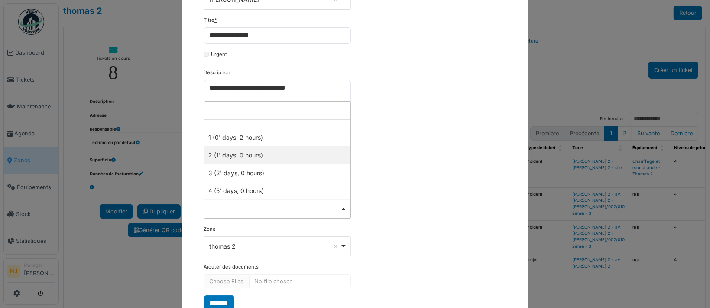
select select "***"
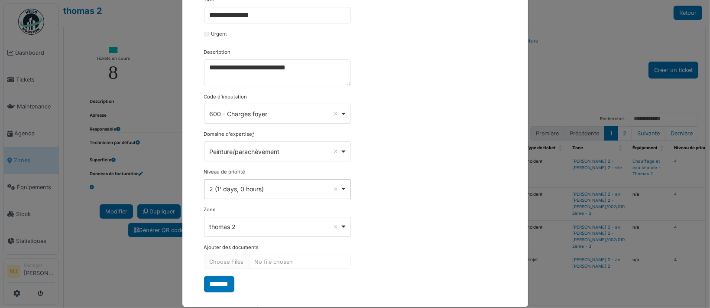
scroll to position [146, 0]
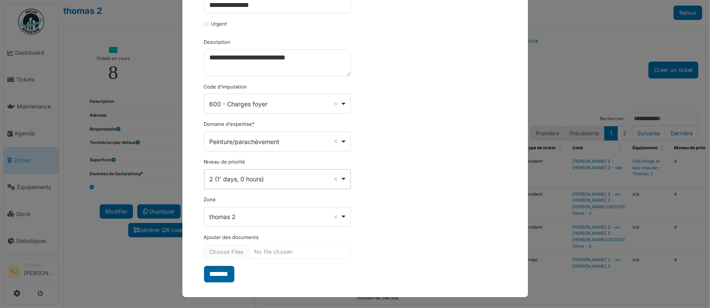
click at [217, 268] on input "*******" at bounding box center [219, 274] width 30 height 16
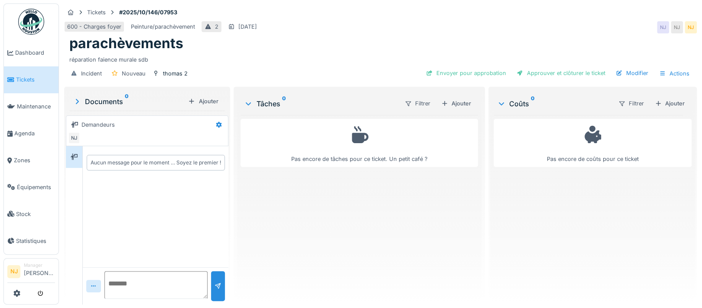
click at [86, 100] on div "Documents 0" at bounding box center [129, 101] width 112 height 10
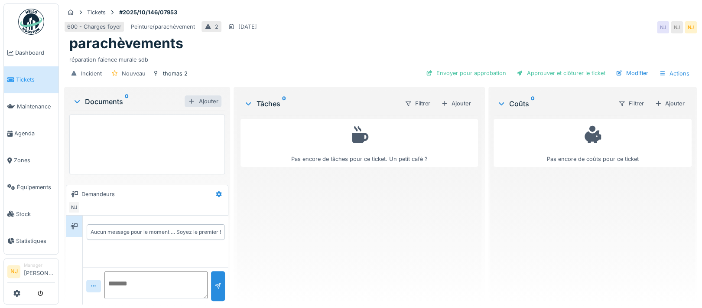
click at [204, 97] on div "Ajouter" at bounding box center [203, 101] width 37 height 12
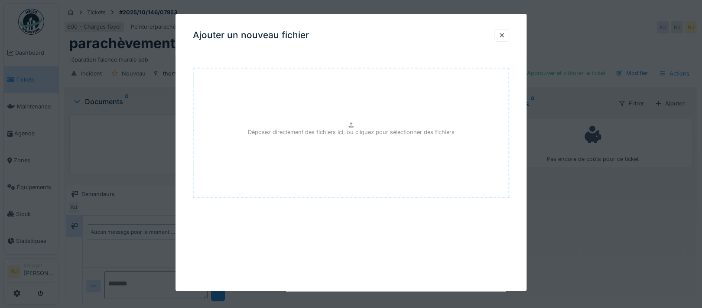
click at [323, 116] on div "Déposez directement des fichiers ici, ou cliquez pour sélectionner des fichiers" at bounding box center [351, 133] width 316 height 130
type input "**********"
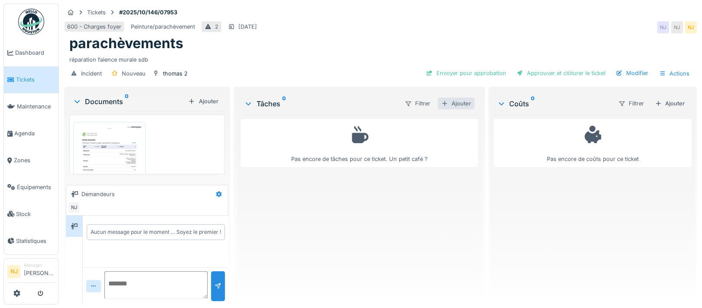
click at [458, 100] on div "Ajouter" at bounding box center [455, 103] width 37 height 12
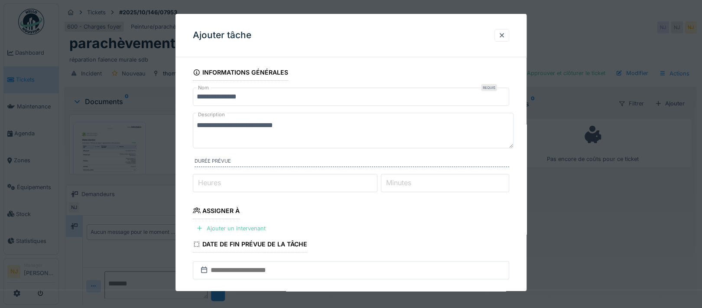
click at [242, 227] on div "Ajouter un intervenant" at bounding box center [231, 228] width 76 height 12
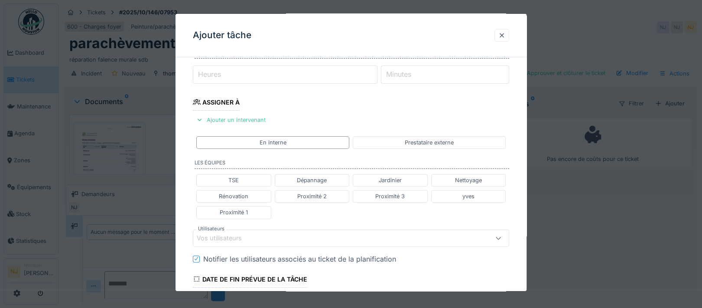
scroll to position [116, 0]
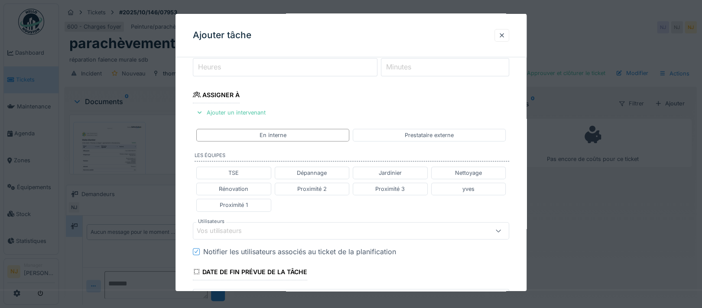
click at [230, 228] on div "Vos utilisateurs" at bounding box center [225, 231] width 57 height 10
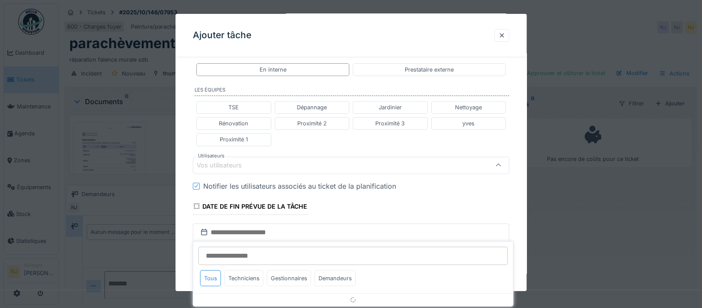
scroll to position [193, 0]
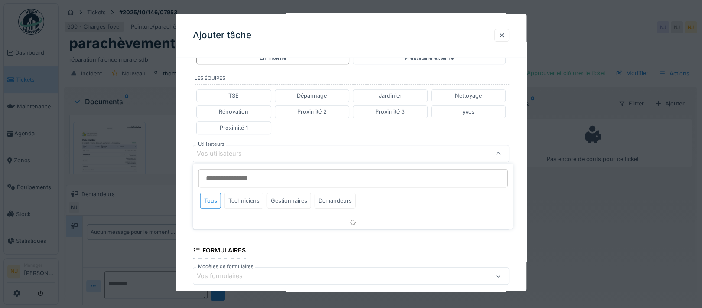
click at [248, 198] on div "Techniciens" at bounding box center [243, 200] width 39 height 16
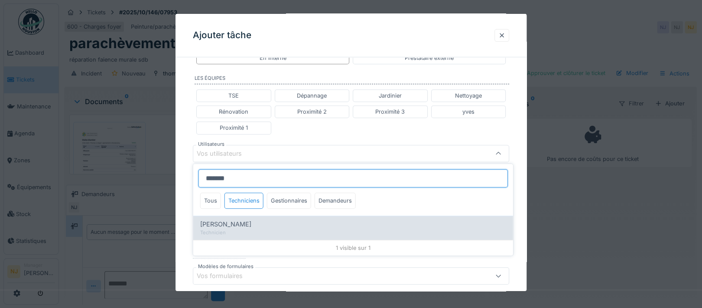
type input "*******"
click at [235, 221] on span "[PERSON_NAME]" at bounding box center [225, 224] width 51 height 10
type input "****"
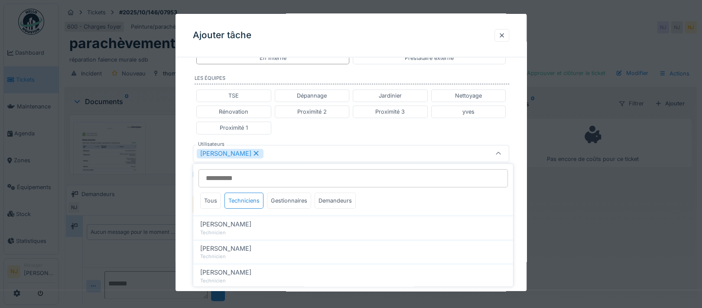
click at [180, 178] on div "**********" at bounding box center [350, 148] width 351 height 555
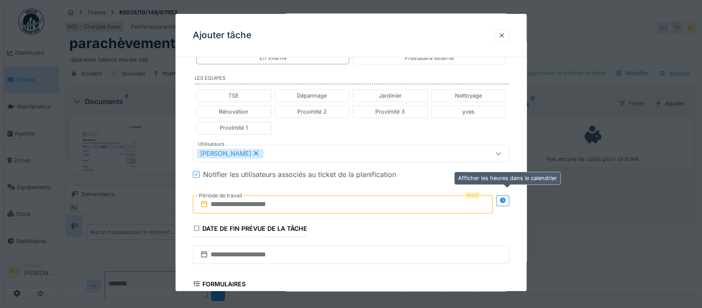
click at [504, 197] on icon at bounding box center [502, 200] width 7 height 6
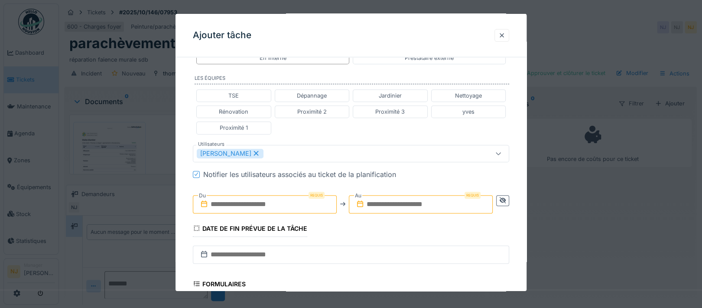
click at [258, 204] on input "text" at bounding box center [265, 204] width 144 height 18
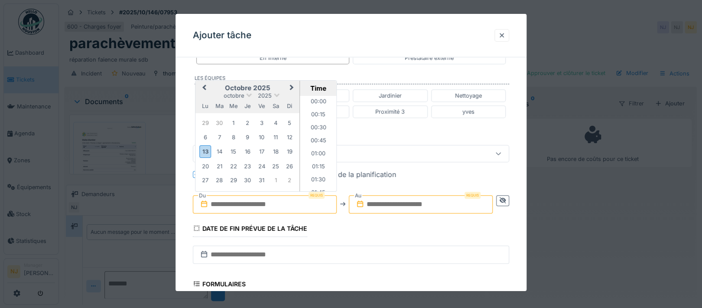
scroll to position [816, 0]
click at [233, 150] on div "15" at bounding box center [233, 152] width 12 height 12
click at [331, 202] on button "Close" at bounding box center [332, 204] width 10 height 18
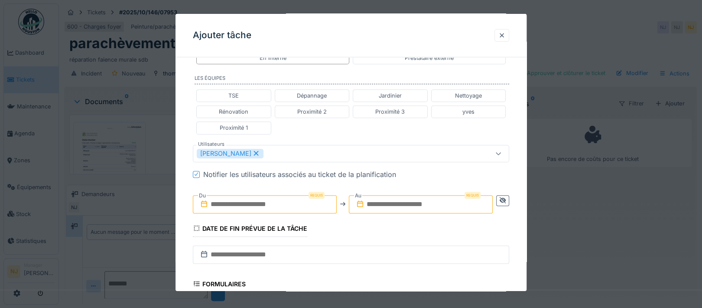
click at [265, 201] on input "text" at bounding box center [265, 204] width 144 height 18
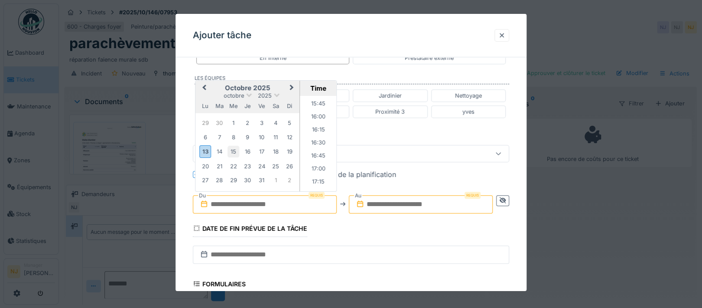
click at [234, 149] on div "15" at bounding box center [233, 152] width 12 height 12
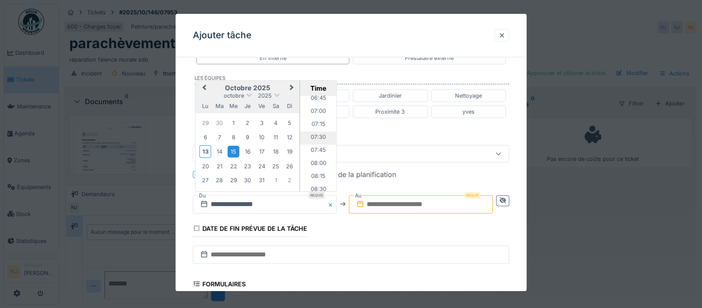
click at [316, 133] on li "07:30" at bounding box center [318, 137] width 37 height 13
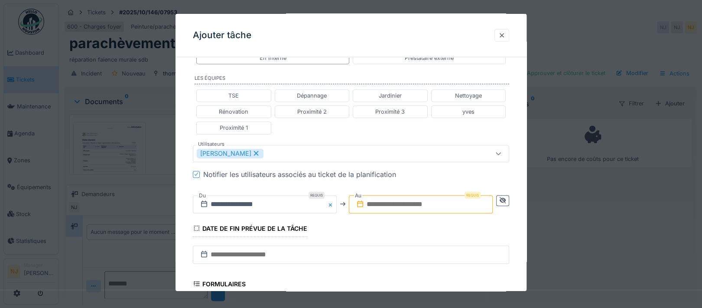
click at [398, 202] on input "text" at bounding box center [421, 204] width 144 height 18
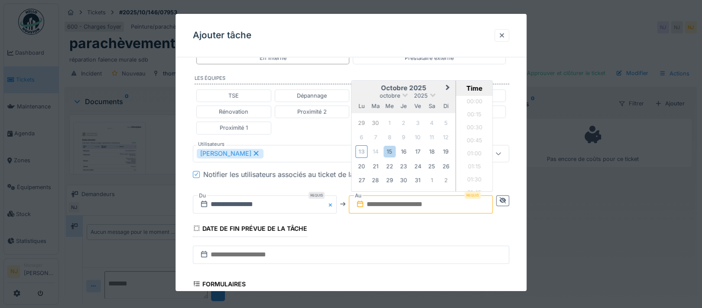
scroll to position [816, 0]
click at [405, 149] on div "16" at bounding box center [404, 152] width 12 height 12
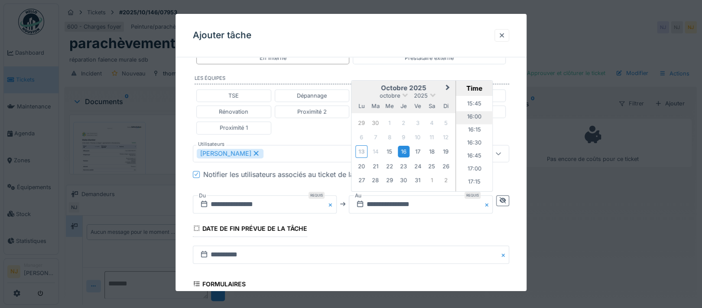
click at [474, 112] on li "16:00" at bounding box center [474, 116] width 37 height 13
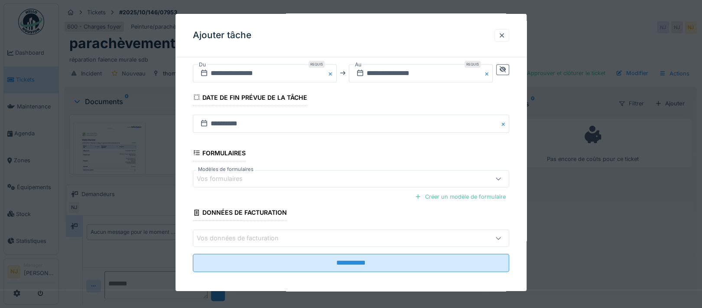
scroll to position [327, 0]
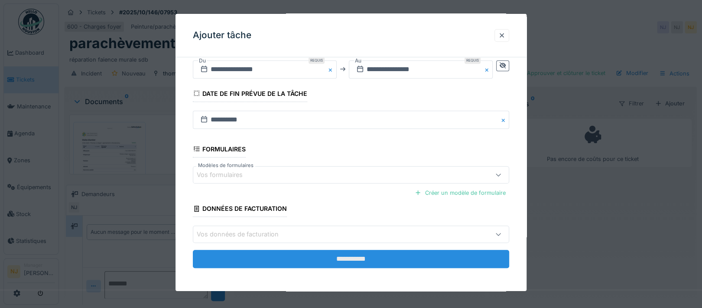
click at [356, 255] on input "**********" at bounding box center [351, 258] width 316 height 18
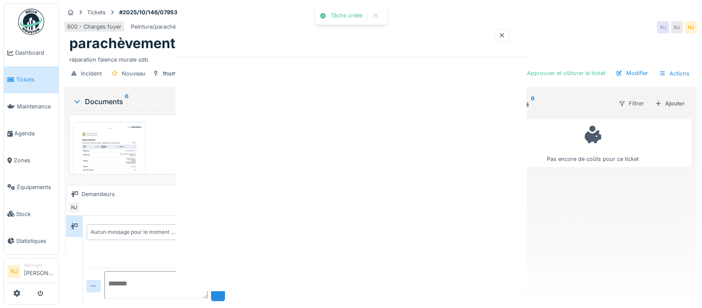
scroll to position [0, 0]
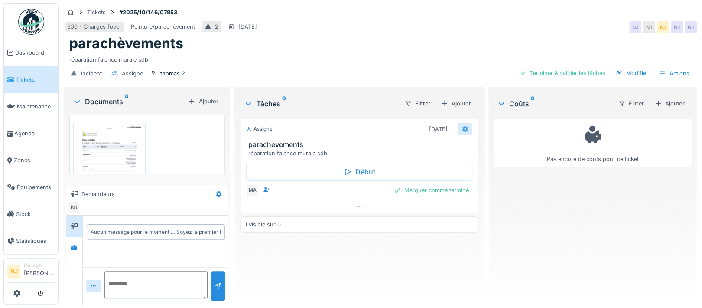
click at [462, 127] on icon at bounding box center [465, 129] width 6 height 6
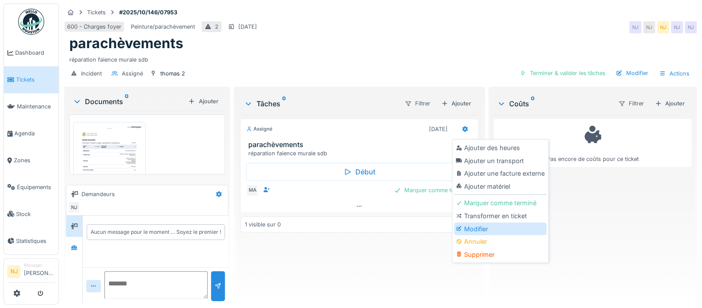
click at [471, 226] on div "Modifier" at bounding box center [500, 228] width 92 height 13
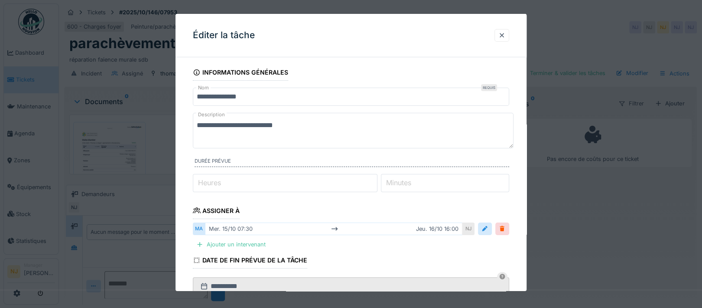
click at [301, 127] on textarea "**********" at bounding box center [353, 131] width 321 height 36
click at [345, 125] on textarea "**********" at bounding box center [353, 131] width 321 height 36
click at [359, 126] on textarea "**********" at bounding box center [353, 131] width 321 height 36
click at [295, 127] on textarea "**********" at bounding box center [353, 131] width 321 height 36
click at [288, 126] on textarea "**********" at bounding box center [353, 131] width 321 height 36
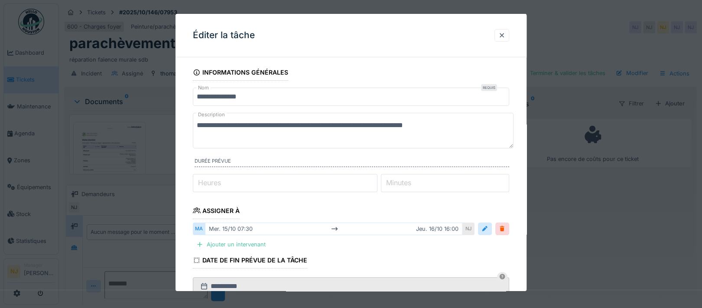
click at [446, 125] on textarea "**********" at bounding box center [353, 131] width 321 height 36
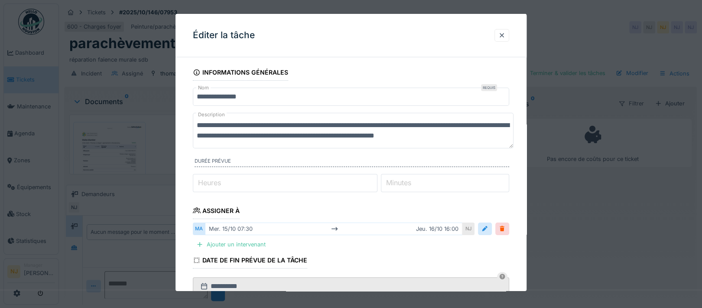
click at [425, 136] on textarea "**********" at bounding box center [353, 131] width 321 height 36
click at [444, 134] on textarea "**********" at bounding box center [353, 131] width 321 height 36
click at [504, 135] on textarea "**********" at bounding box center [353, 131] width 321 height 36
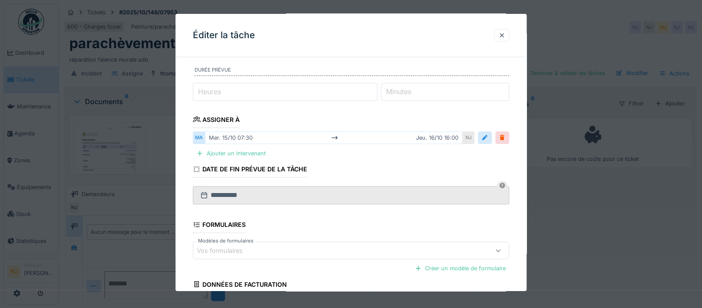
scroll to position [167, 0]
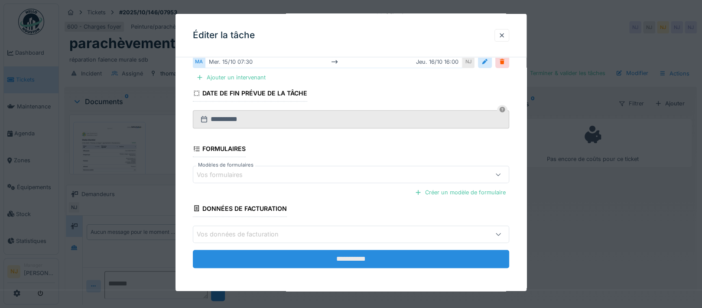
type textarea "**********"
click at [347, 256] on input "**********" at bounding box center [351, 258] width 316 height 18
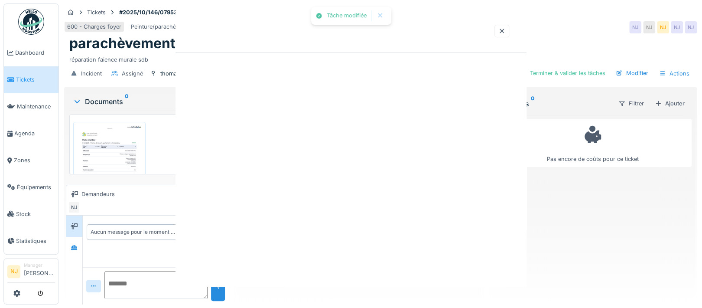
scroll to position [0, 0]
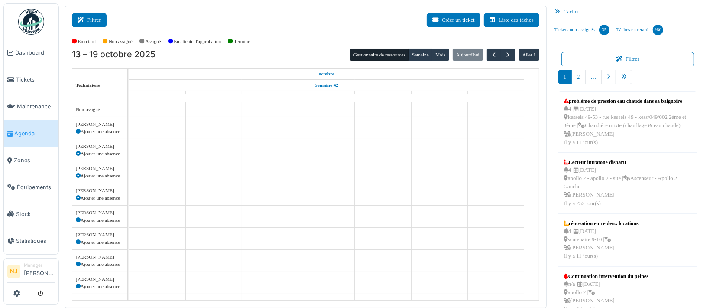
click at [97, 20] on button "Filtrer" at bounding box center [89, 20] width 35 height 14
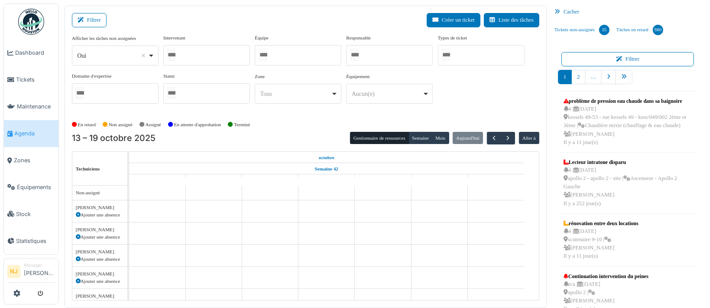
click at [294, 56] on div at bounding box center [298, 55] width 87 height 20
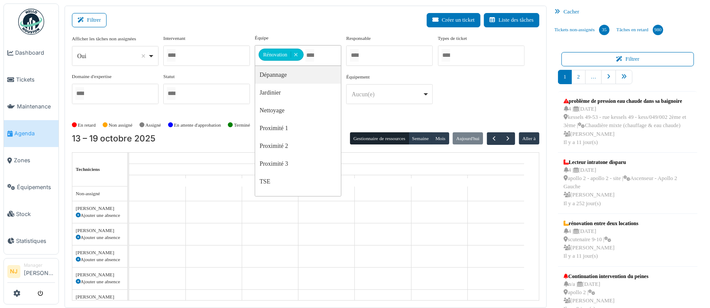
click at [204, 18] on div "Filtrer Créer un ticket Liste des tâches" at bounding box center [305, 23] width 467 height 21
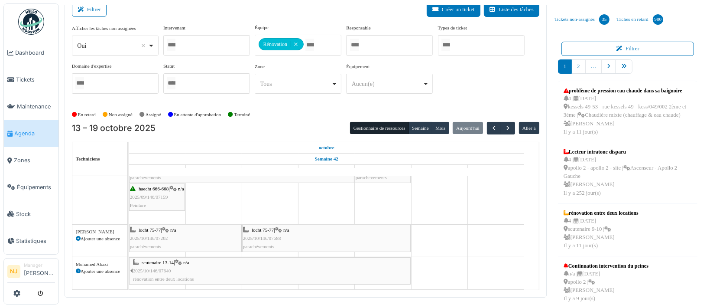
scroll to position [180, 0]
click at [504, 126] on span "button" at bounding box center [507, 127] width 7 height 7
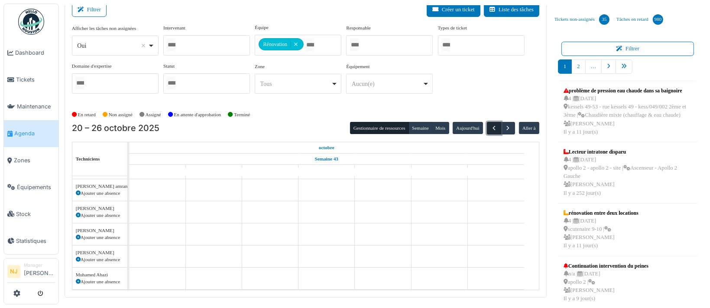
click at [490, 126] on span "button" at bounding box center [493, 127] width 7 height 7
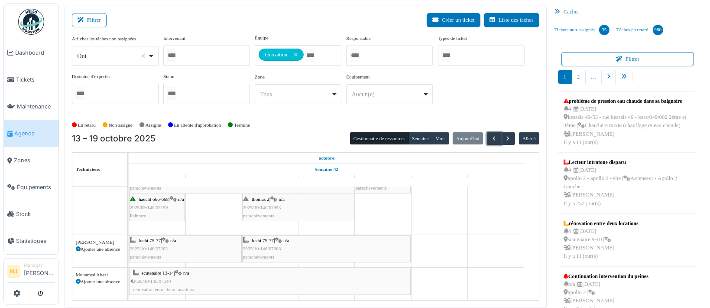
scroll to position [0, 0]
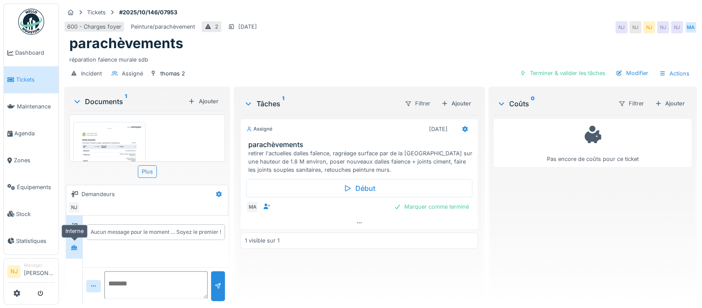
click at [73, 246] on icon at bounding box center [74, 247] width 6 height 5
click at [215, 193] on icon at bounding box center [218, 194] width 7 height 6
click at [236, 227] on div "Créer une conversation" at bounding box center [252, 225] width 81 height 13
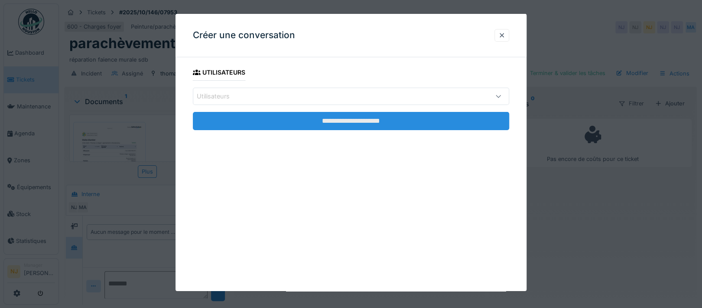
click at [354, 123] on input "**********" at bounding box center [351, 121] width 316 height 18
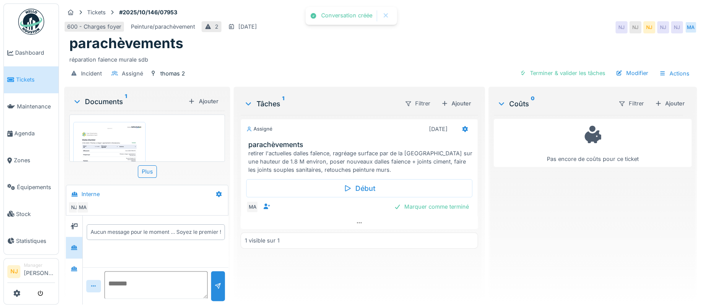
click at [355, 16] on div "Conversation créée" at bounding box center [346, 15] width 51 height 7
click at [385, 13] on div at bounding box center [385, 15] width 7 height 7
click at [73, 268] on icon at bounding box center [74, 268] width 6 height 5
click at [220, 192] on div at bounding box center [218, 194] width 15 height 13
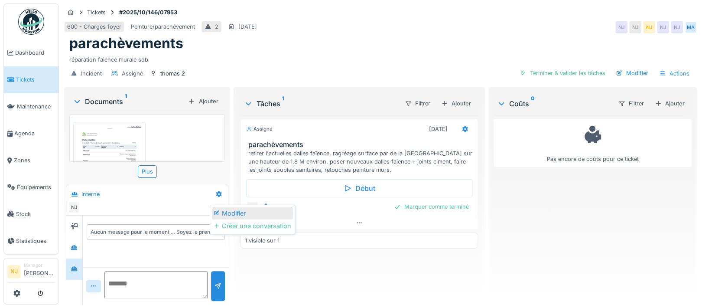
click at [236, 212] on div "Modifier" at bounding box center [252, 213] width 81 height 13
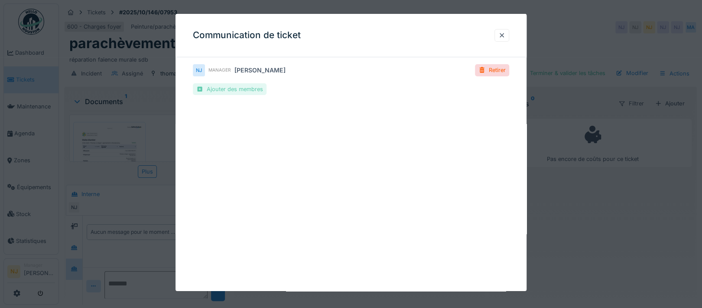
click at [232, 87] on div "Ajouter des membres" at bounding box center [230, 89] width 74 height 12
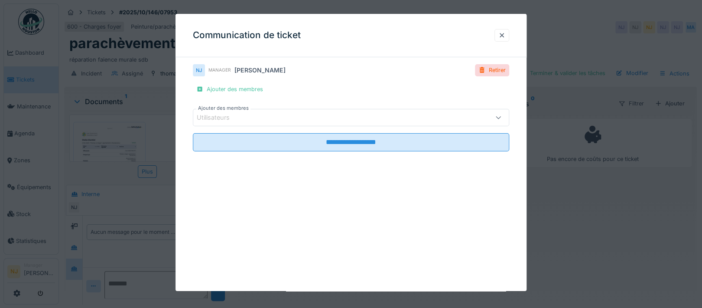
click at [262, 112] on div "Utilisateurs" at bounding box center [351, 117] width 316 height 17
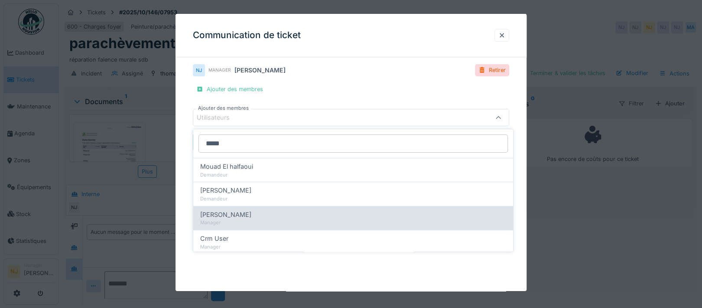
type input "*****"
click at [232, 214] on span "[PERSON_NAME]" at bounding box center [225, 215] width 51 height 10
type input "*****"
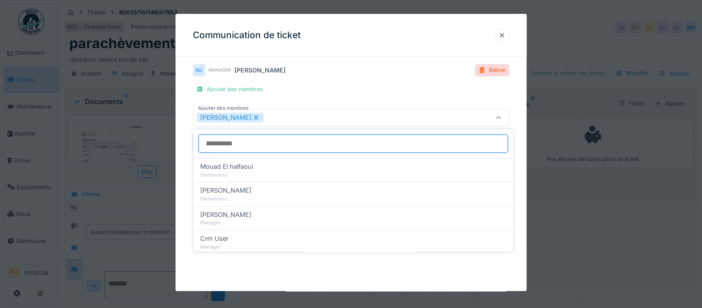
click at [236, 141] on input "Ajouter des membres" at bounding box center [352, 143] width 309 height 18
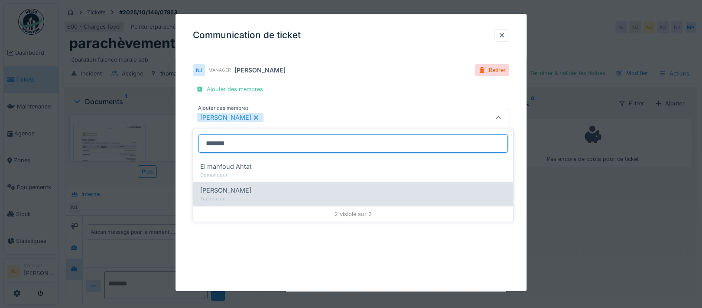
type input "*******"
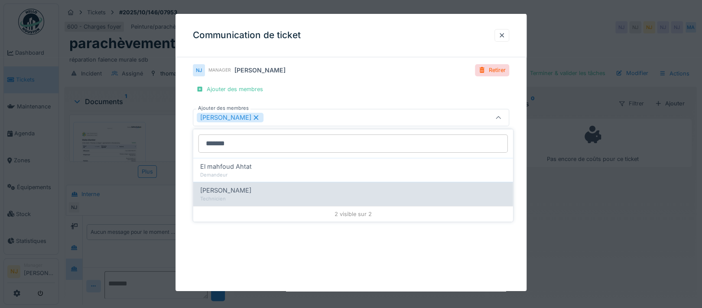
click at [231, 185] on div "Mahfoud Assajeri Technicien" at bounding box center [353, 193] width 320 height 24
type input "**********"
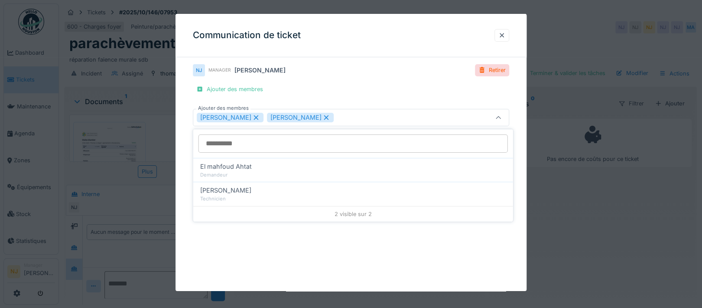
click at [185, 151] on div "**********" at bounding box center [350, 119] width 351 height 111
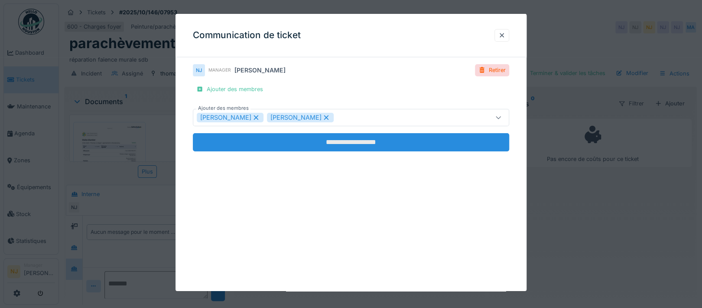
click at [335, 139] on input "**********" at bounding box center [351, 142] width 316 height 18
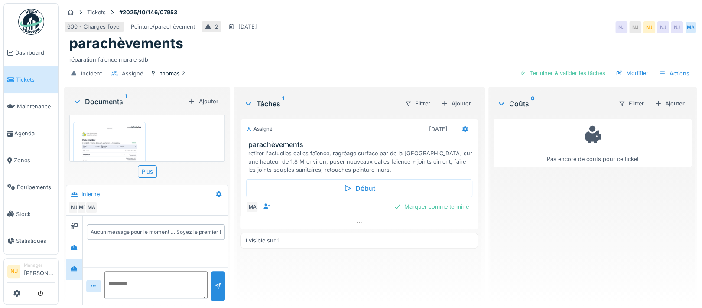
click at [118, 277] on textarea at bounding box center [155, 285] width 103 height 28
type textarea "*"
type textarea "**********"
click at [216, 282] on div at bounding box center [217, 286] width 7 height 8
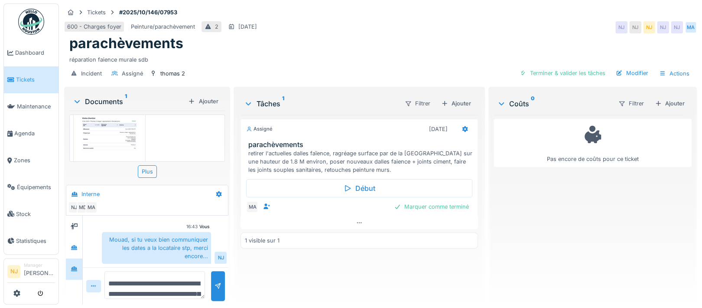
scroll to position [0, 0]
